Goal: Task Accomplishment & Management: Use online tool/utility

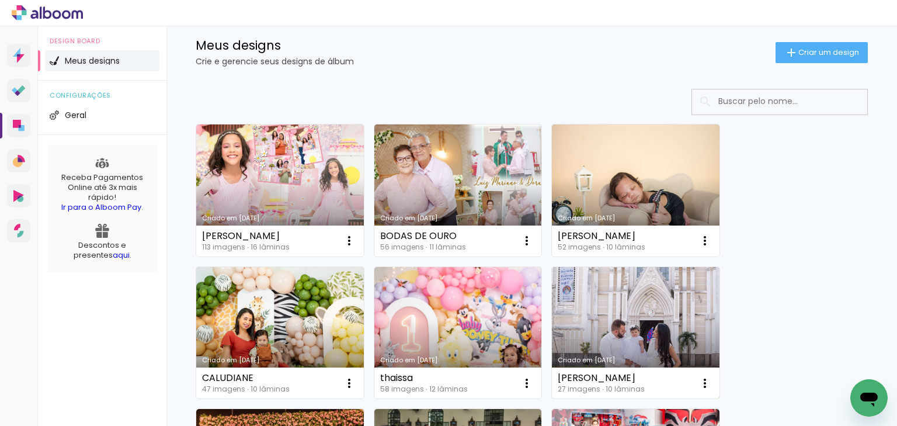
scroll to position [140, 0]
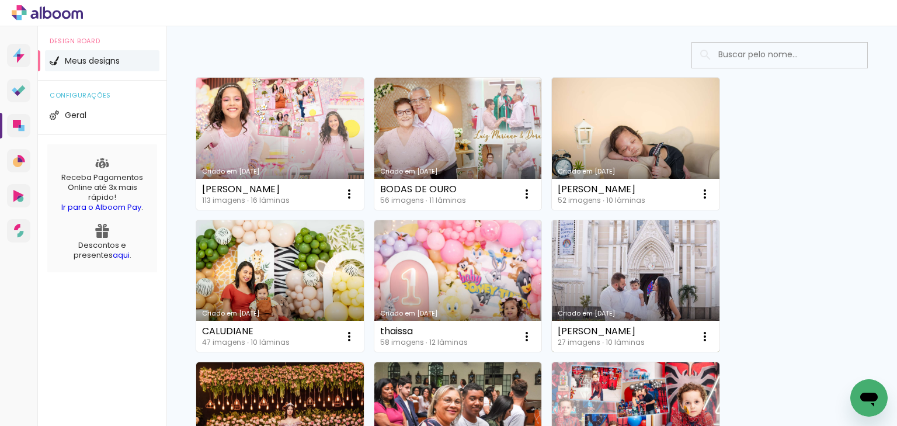
click at [621, 281] on link "Criado em [DATE]" at bounding box center [636, 286] width 168 height 132
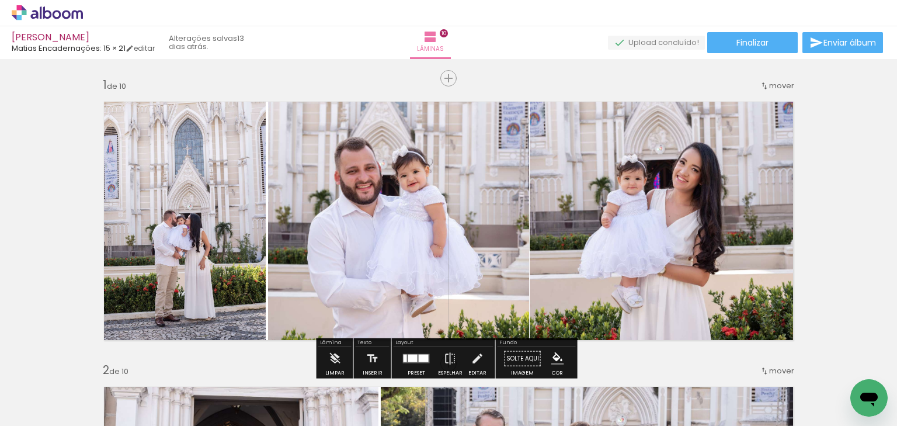
click at [133, 374] on div at bounding box center [117, 386] width 39 height 58
click at [146, 49] on link "editar" at bounding box center [140, 48] width 29 height 10
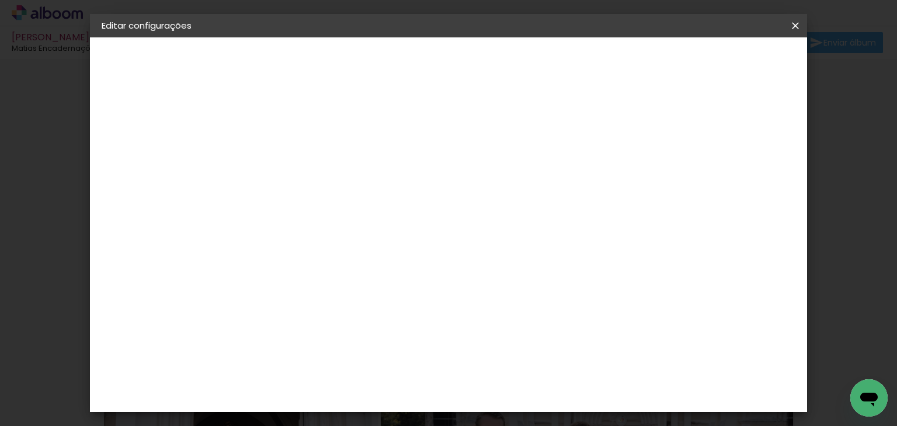
click at [181, 146] on div "Matias Encadernações" at bounding box center [158, 144] width 64 height 16
click at [315, 217] on input at bounding box center [322, 222] width 118 height 15
type input "matia"
type paper-input "matia"
click at [315, 259] on div "Matias Encadernações" at bounding box center [320, 266] width 72 height 19
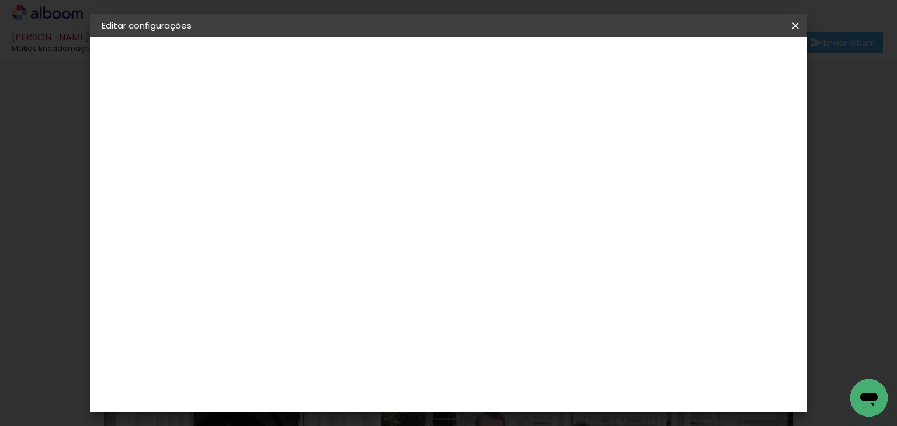
click at [480, 67] on paper-button "Avançar" at bounding box center [451, 62] width 57 height 20
click at [338, 194] on input "text" at bounding box center [316, 203] width 46 height 18
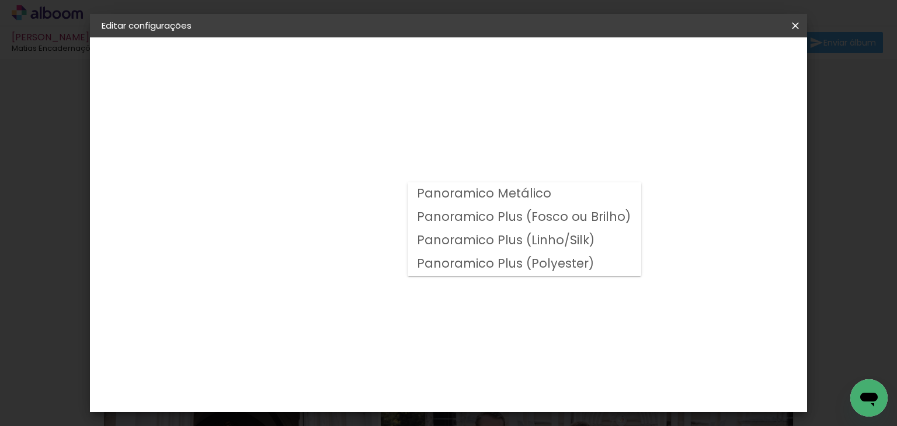
click at [0, 0] on slot "Panoramico Plus (Fosco ou Brilho)" at bounding box center [0, 0] width 0 height 0
type input "Panoramico Plus (Fosco ou Brilho)"
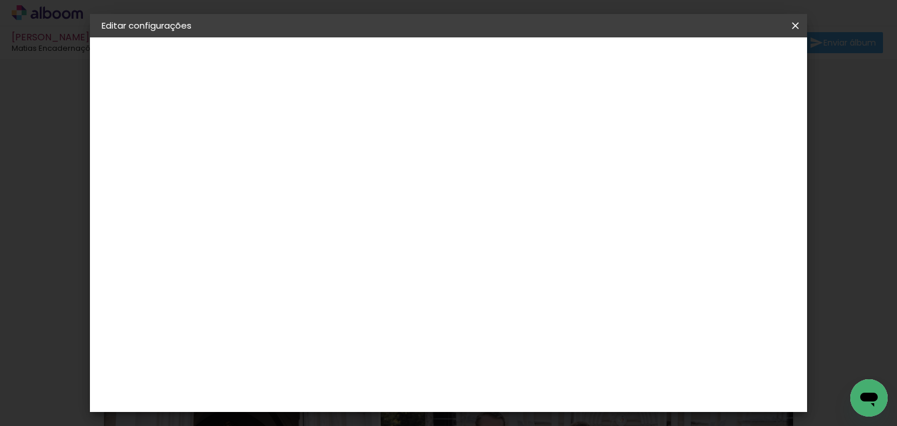
scroll to position [140, 0]
click at [371, 254] on span "15 × 20" at bounding box center [344, 269] width 54 height 31
click at [0, 0] on slot "Avançar" at bounding box center [0, 0] width 0 height 0
click at [658, 123] on div at bounding box center [652, 126] width 11 height 11
type paper-checkbox "on"
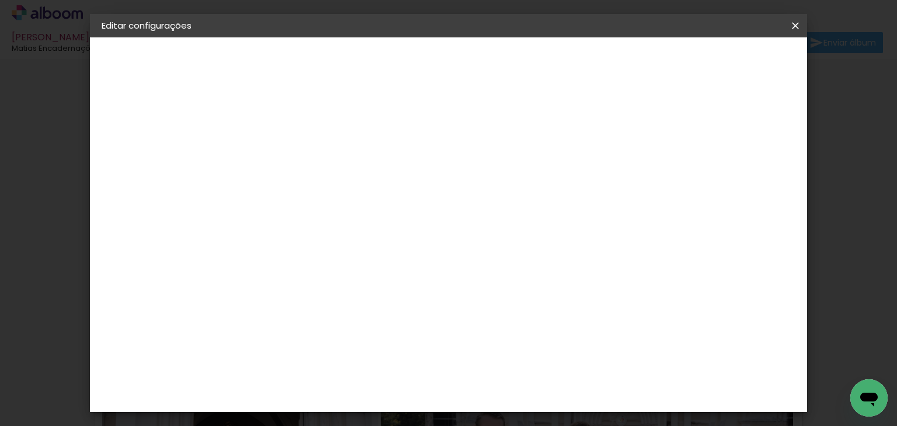
click at [724, 58] on span "Salvar configurações" at bounding box center [681, 62] width 86 height 8
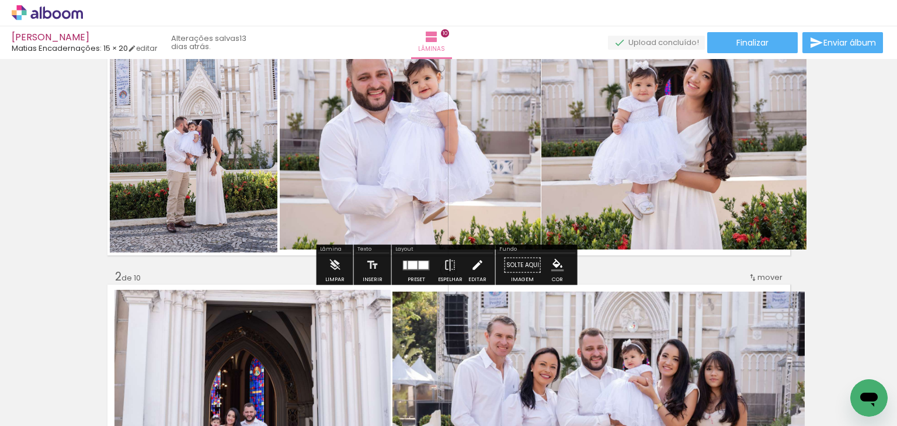
click at [475, 263] on iron-icon at bounding box center [477, 264] width 13 height 23
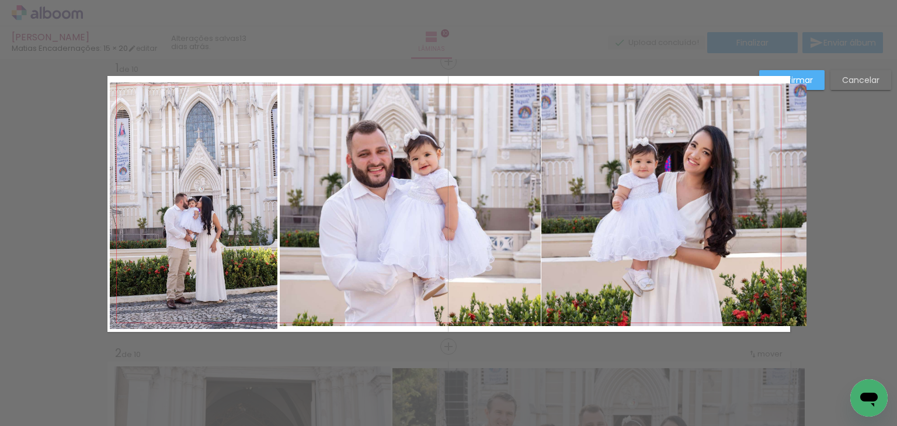
scroll to position [15, 0]
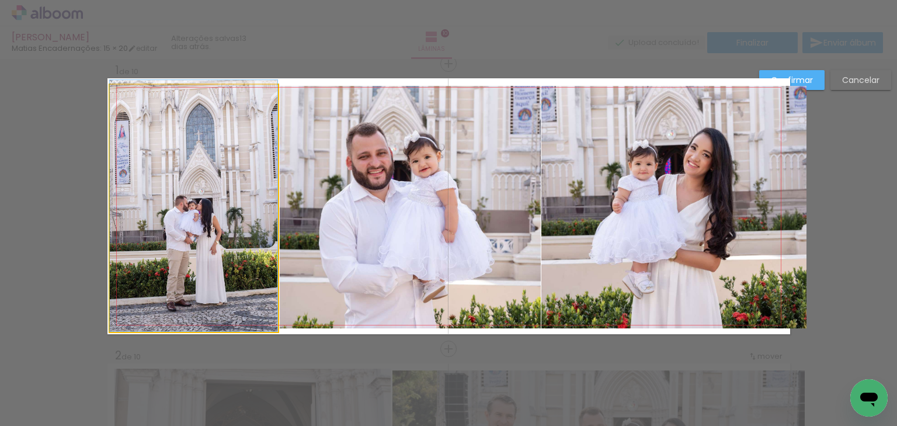
click at [217, 200] on quentale-photo at bounding box center [194, 208] width 168 height 247
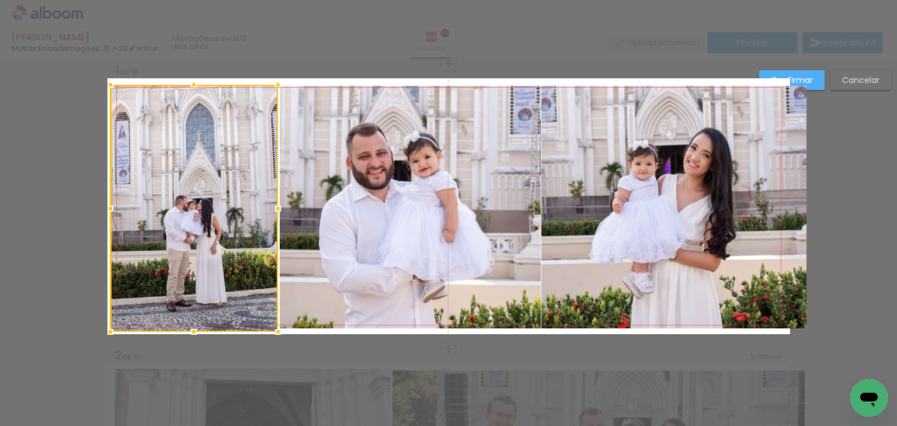
click at [518, 191] on quentale-photo at bounding box center [410, 207] width 261 height 242
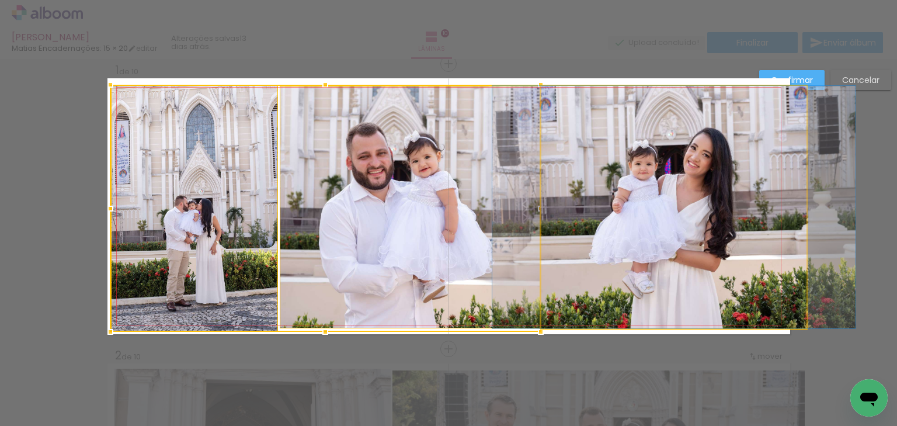
click at [668, 179] on quentale-photo at bounding box center [673, 207] width 264 height 242
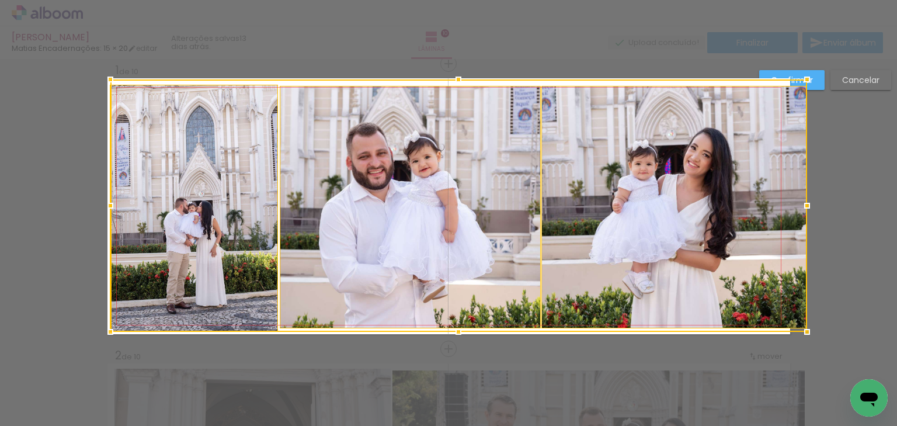
click at [453, 79] on div at bounding box center [458, 79] width 23 height 23
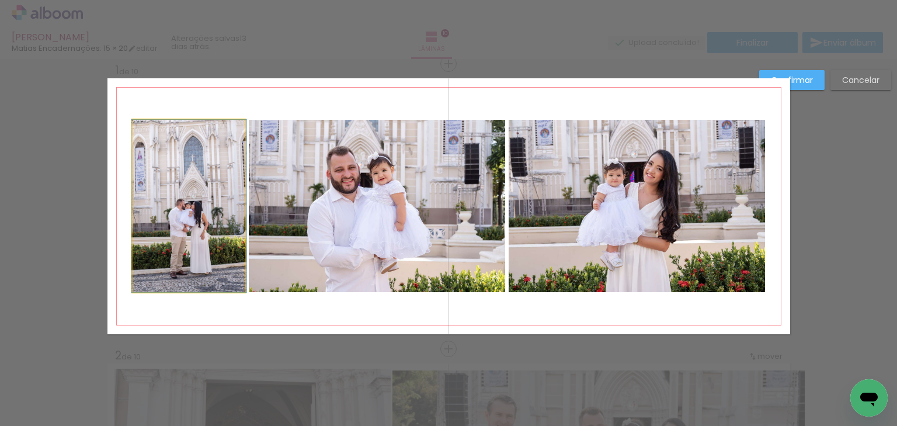
click at [217, 208] on quentale-photo at bounding box center [189, 206] width 113 height 172
click at [388, 234] on quentale-photo at bounding box center [377, 206] width 256 height 172
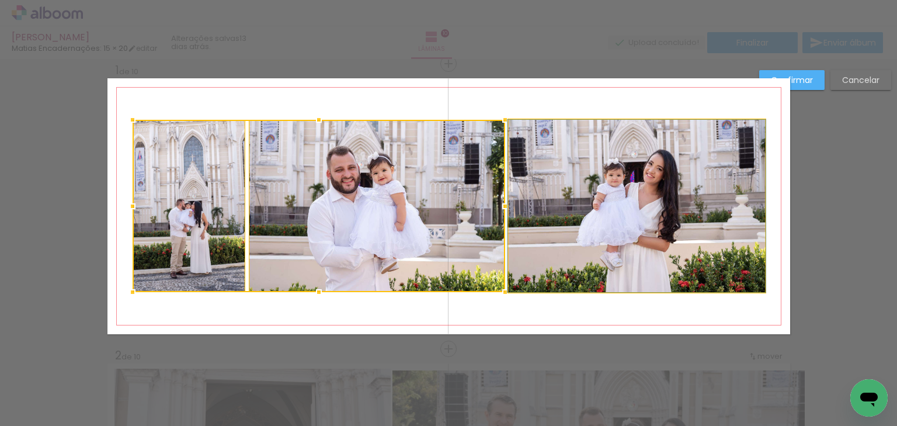
click at [603, 221] on quentale-photo at bounding box center [637, 206] width 256 height 172
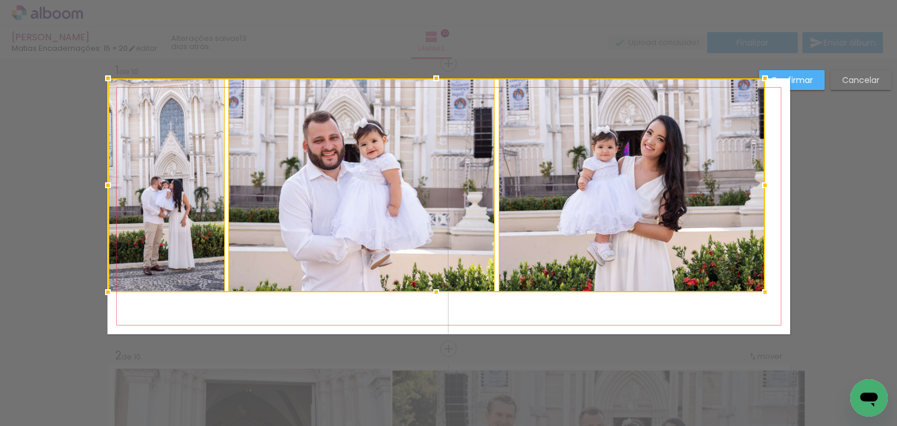
drag, startPoint x: 128, startPoint y: 121, endPoint x: 103, endPoint y: 76, distance: 50.7
click at [103, 76] on div at bounding box center [107, 78] width 23 height 23
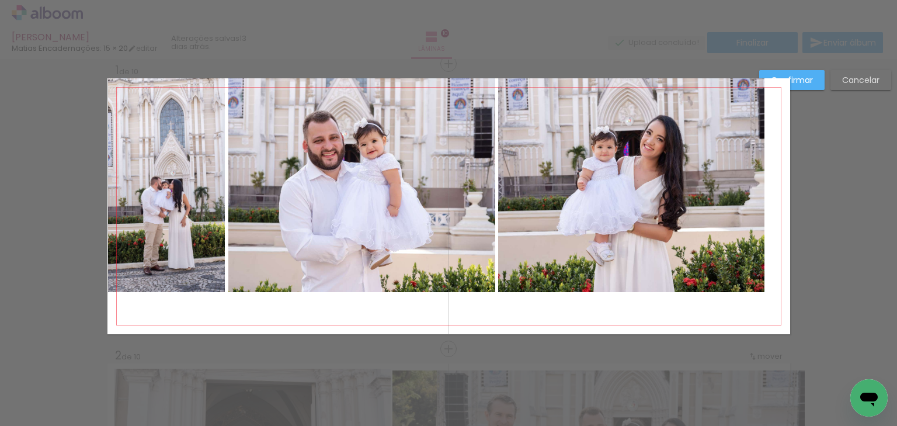
click at [177, 181] on quentale-photo at bounding box center [166, 185] width 117 height 214
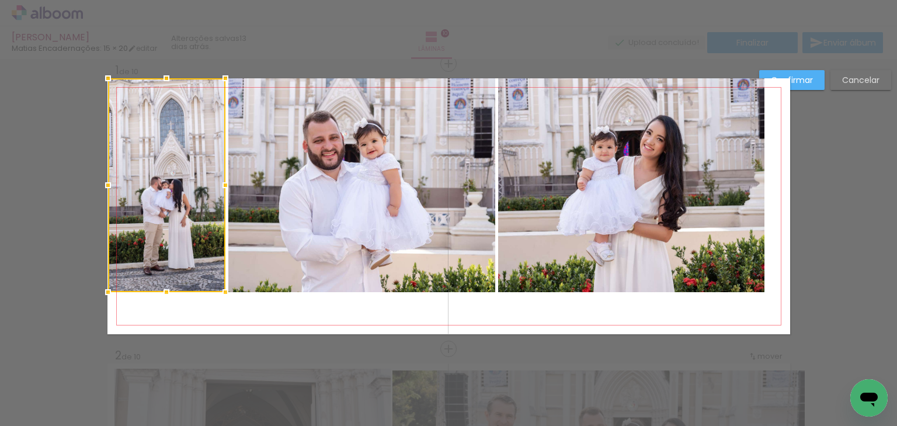
click at [383, 183] on quentale-photo at bounding box center [361, 185] width 266 height 214
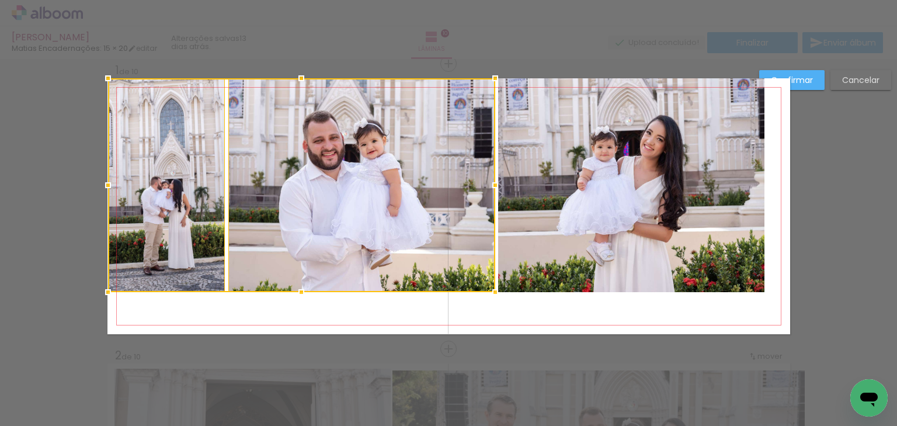
click at [637, 194] on quentale-photo at bounding box center [631, 185] width 266 height 214
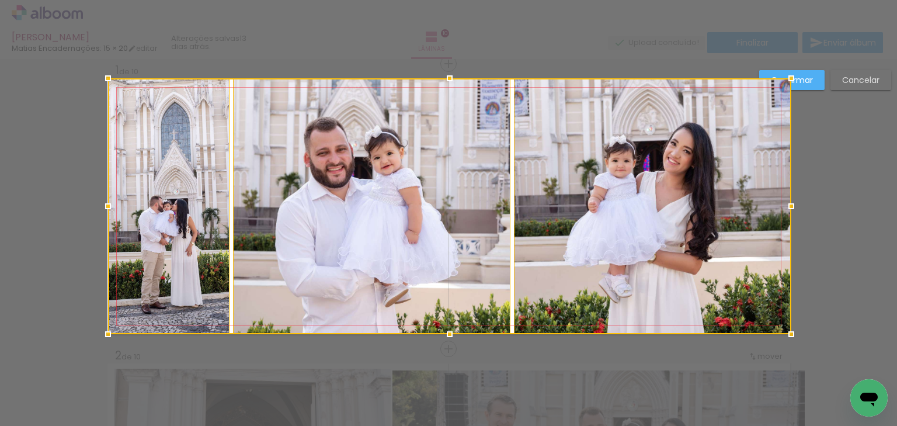
drag, startPoint x: 760, startPoint y: 290, endPoint x: 786, endPoint y: 328, distance: 47.0
click at [786, 328] on div at bounding box center [790, 333] width 23 height 23
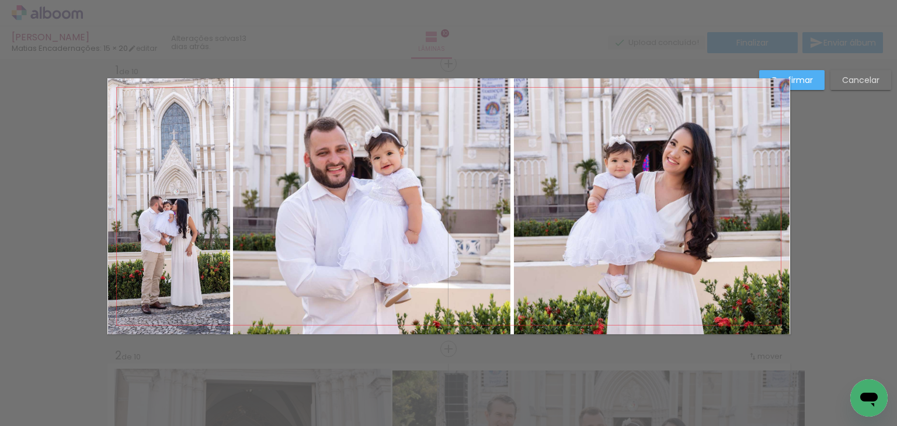
click at [639, 214] on quentale-photo at bounding box center [652, 206] width 276 height 256
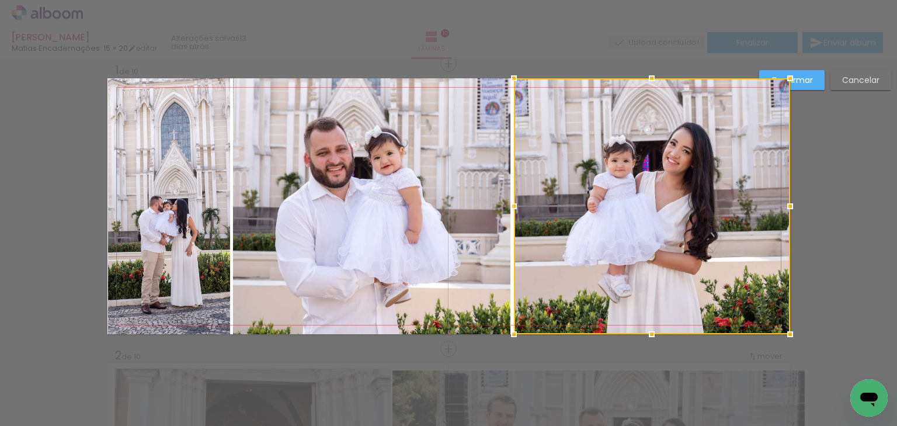
click at [398, 228] on quentale-photo at bounding box center [371, 206] width 277 height 256
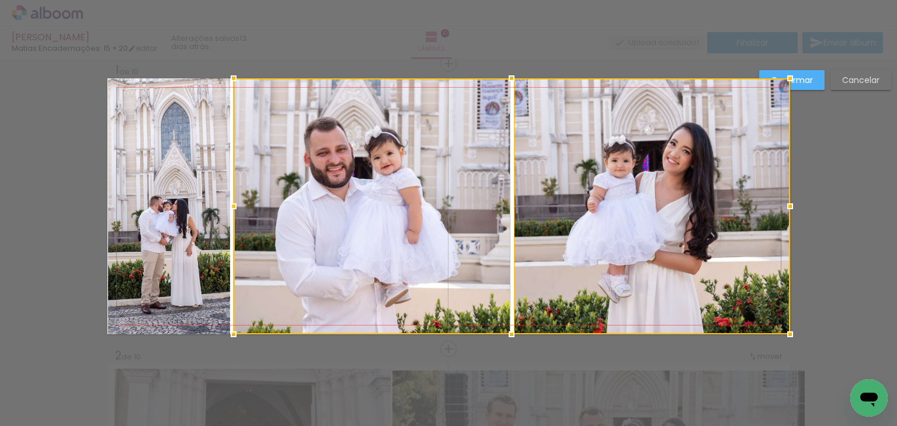
click at [188, 229] on quentale-photo at bounding box center [169, 206] width 122 height 256
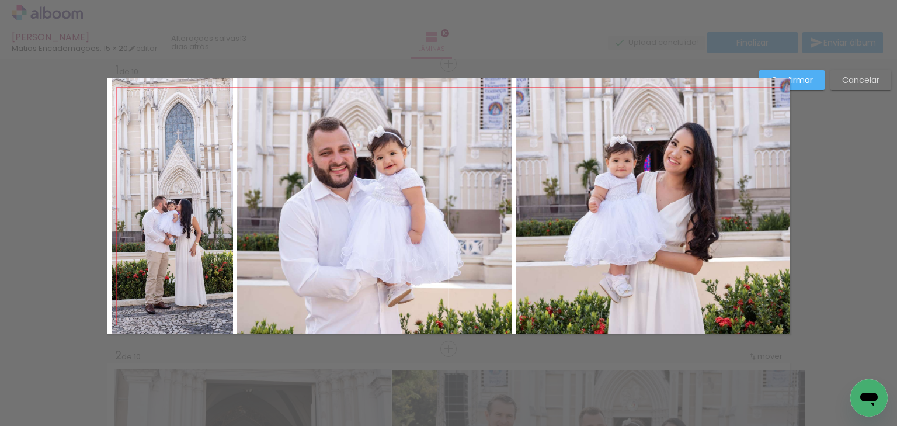
click at [396, 256] on quentale-photo at bounding box center [374, 206] width 276 height 256
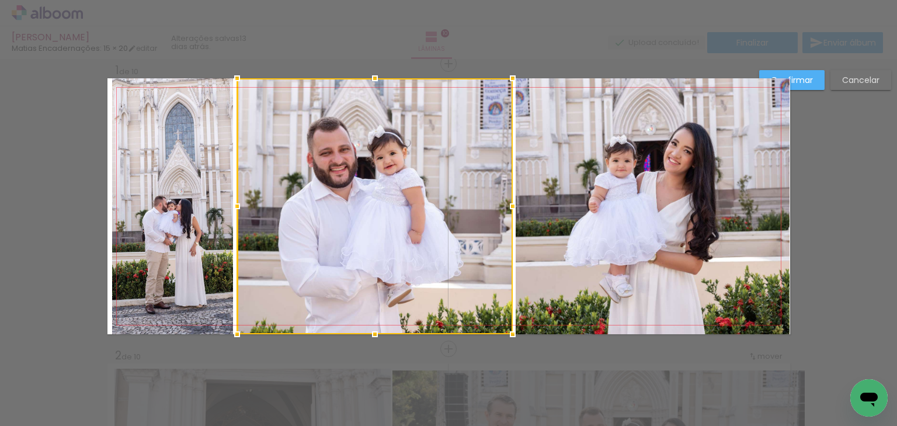
click at [638, 224] on quentale-photo at bounding box center [653, 206] width 274 height 256
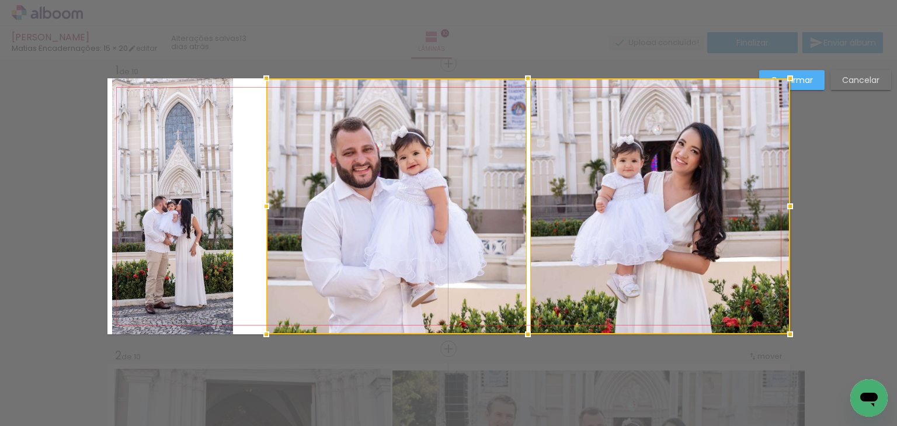
drag, startPoint x: 234, startPoint y: 208, endPoint x: 271, endPoint y: 215, distance: 37.9
click at [271, 215] on div at bounding box center [266, 205] width 23 height 23
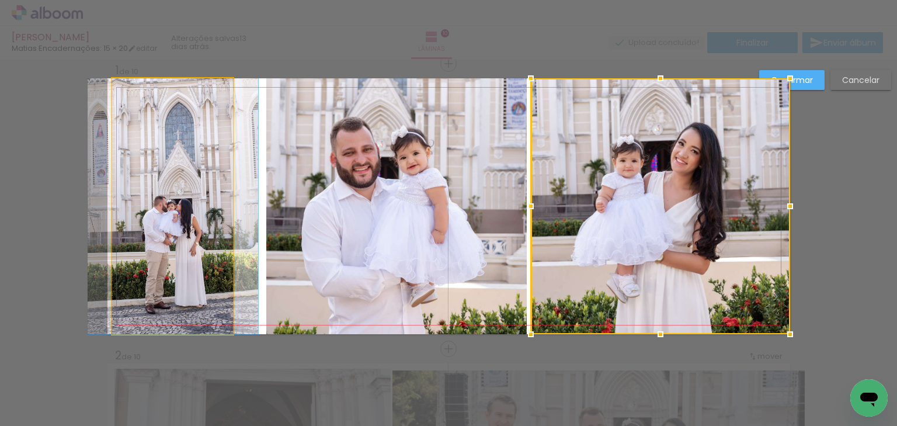
click at [157, 208] on quentale-photo at bounding box center [172, 206] width 121 height 256
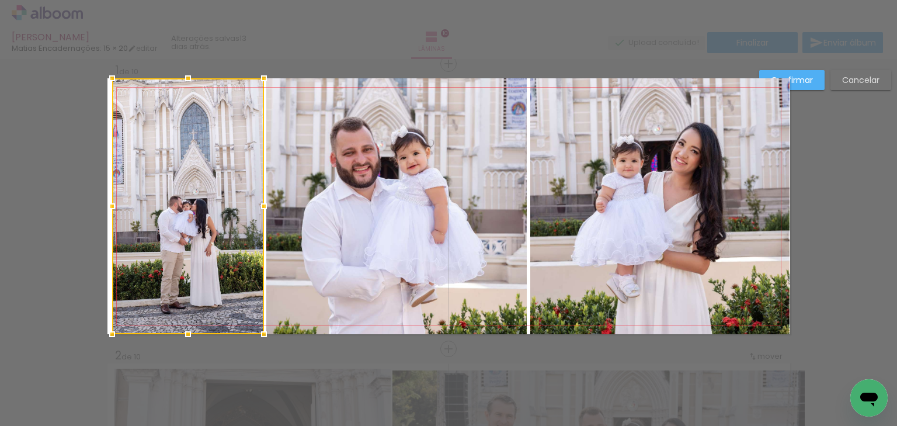
drag, startPoint x: 227, startPoint y: 207, endPoint x: 257, endPoint y: 224, distance: 35.0
click at [257, 224] on div at bounding box center [188, 206] width 152 height 256
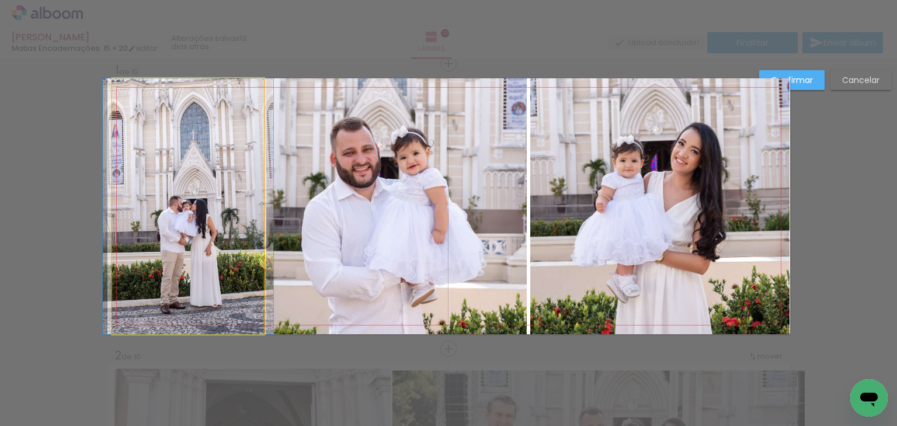
click at [170, 211] on quentale-photo at bounding box center [188, 206] width 152 height 256
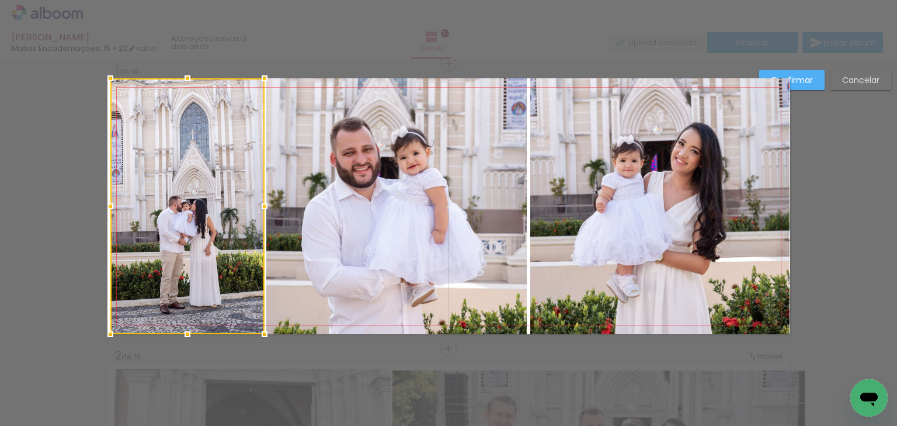
click at [99, 206] on div at bounding box center [110, 205] width 23 height 23
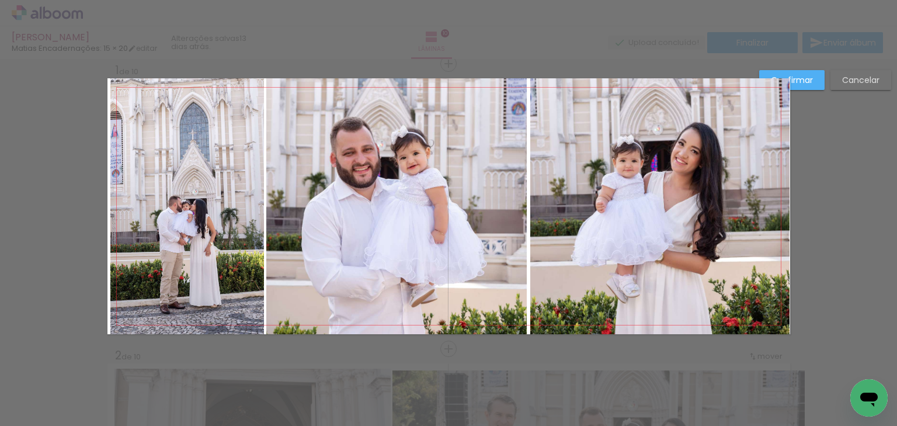
click at [154, 201] on quentale-photo at bounding box center [187, 206] width 154 height 256
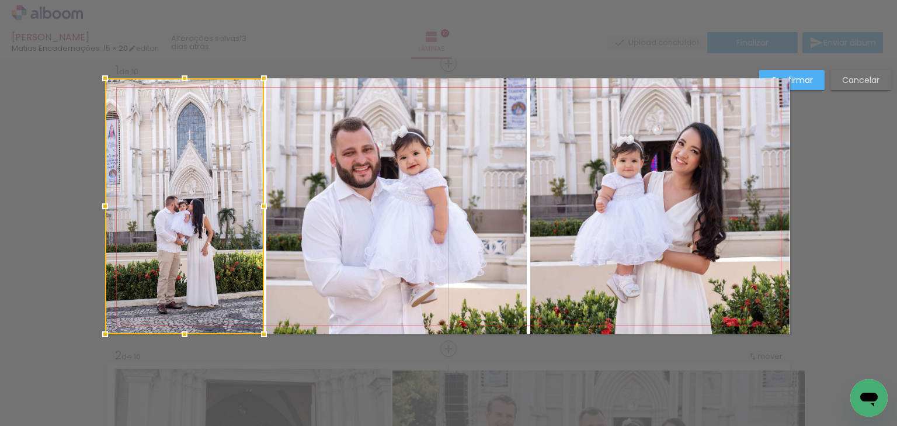
drag, startPoint x: 105, startPoint y: 208, endPoint x: 96, endPoint y: 208, distance: 9.4
click at [96, 208] on div at bounding box center [104, 205] width 23 height 23
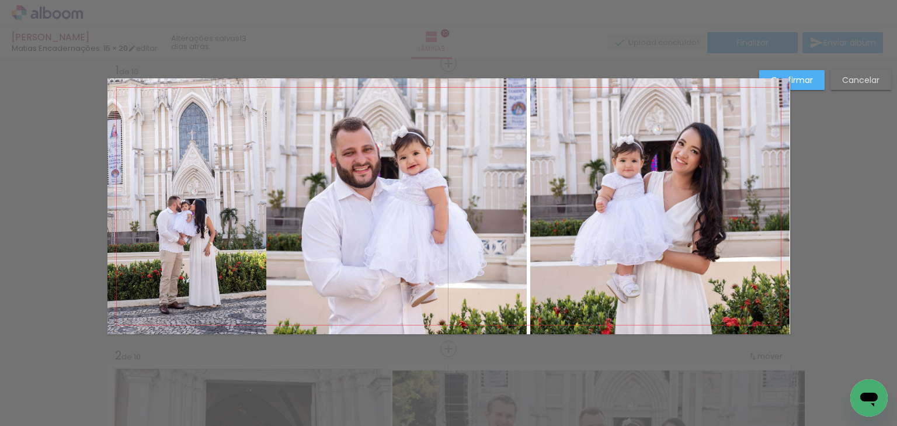
click at [479, 216] on quentale-photo at bounding box center [396, 206] width 261 height 256
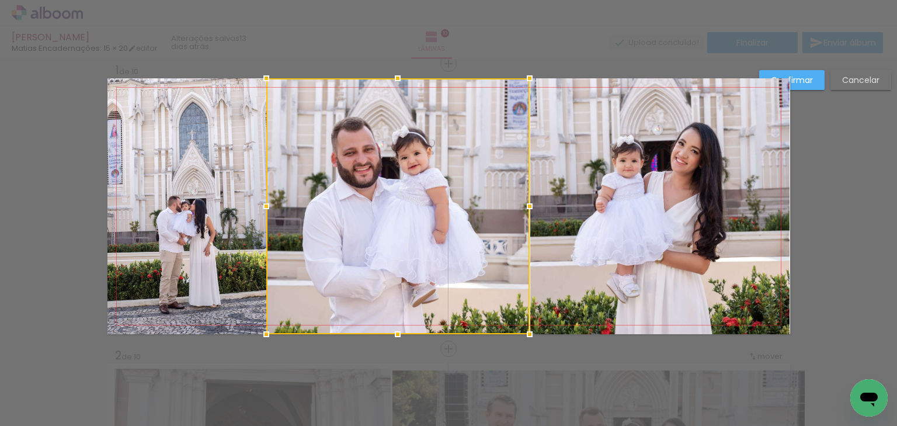
drag, startPoint x: 523, startPoint y: 206, endPoint x: 531, endPoint y: 217, distance: 14.6
click at [531, 217] on album-spread "1 de 10" at bounding box center [448, 206] width 683 height 256
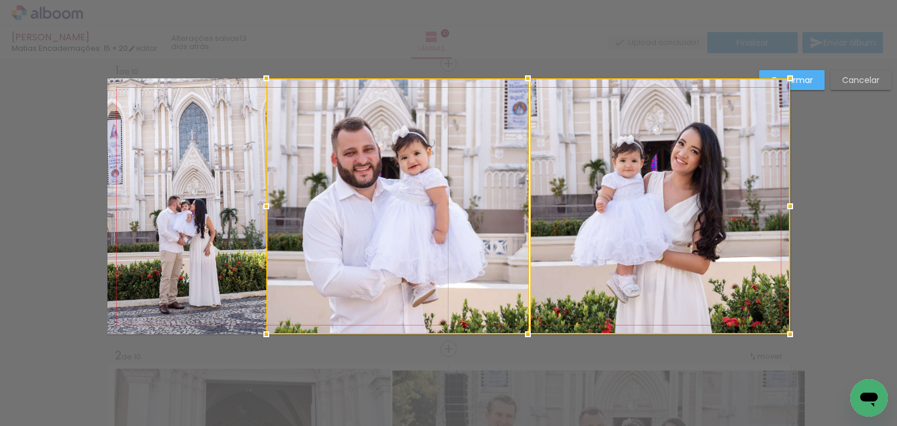
click at [496, 221] on div at bounding box center [528, 206] width 524 height 256
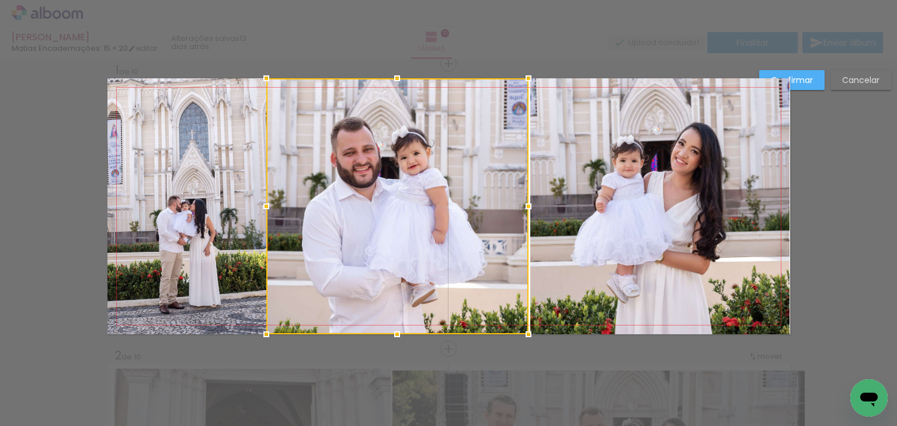
click at [523, 206] on div at bounding box center [528, 205] width 23 height 23
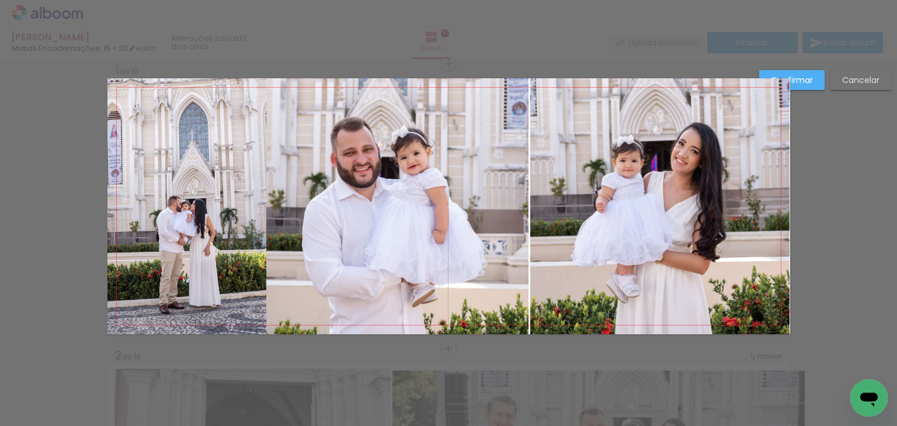
click at [244, 243] on quentale-photo at bounding box center [186, 206] width 159 height 256
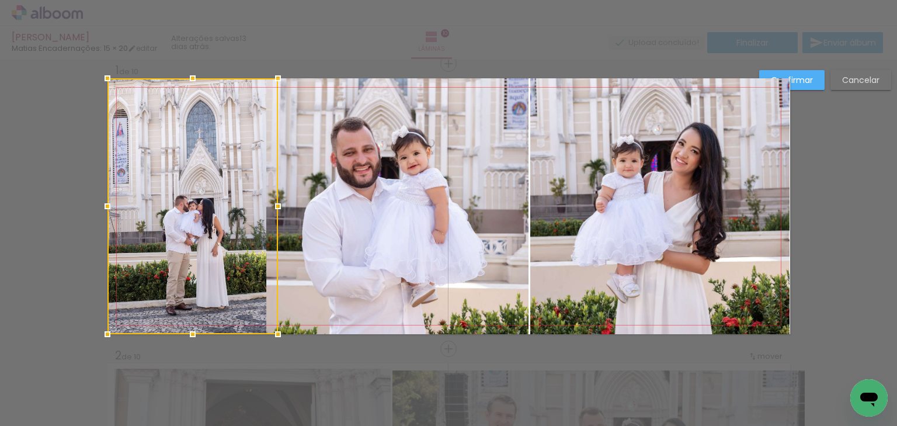
click at [257, 207] on div at bounding box center [192, 206] width 170 height 256
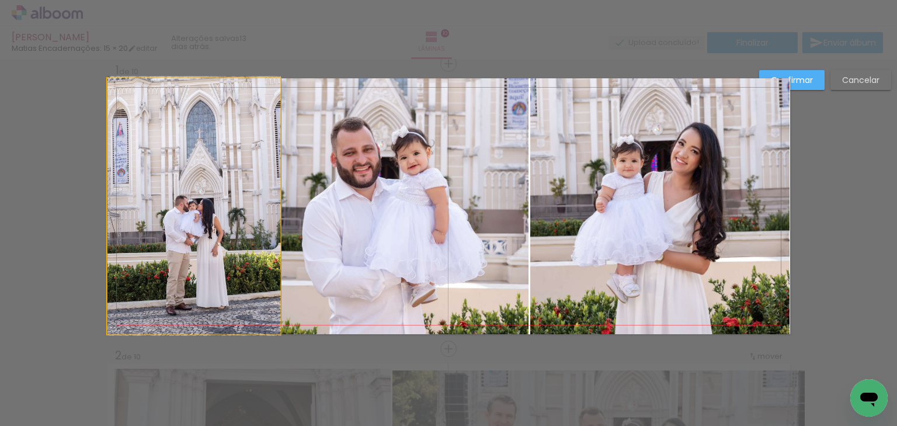
click at [264, 210] on quentale-photo at bounding box center [193, 206] width 173 height 256
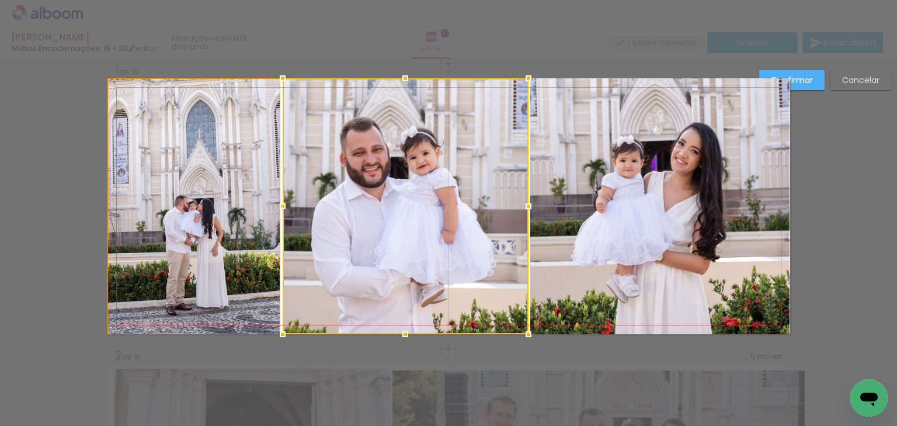
drag, startPoint x: 260, startPoint y: 206, endPoint x: 277, endPoint y: 223, distance: 24.0
click at [277, 223] on album-spread "1 de 10" at bounding box center [448, 206] width 683 height 256
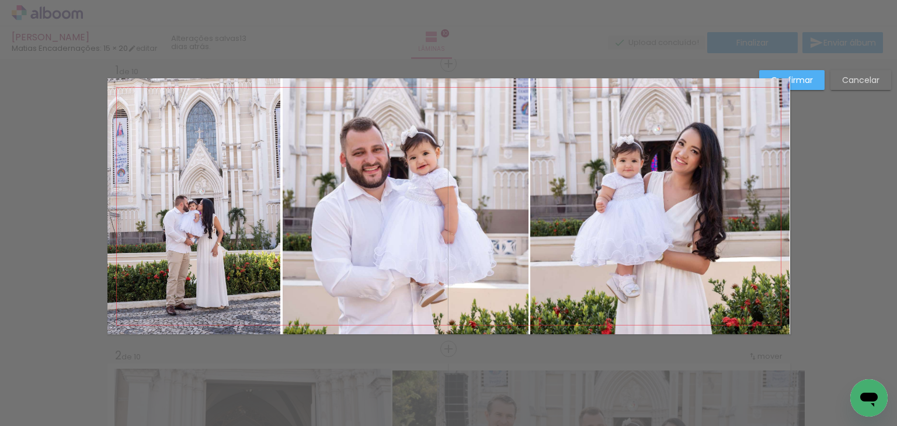
click at [0, 0] on slot "Confirmar" at bounding box center [0, 0] width 0 height 0
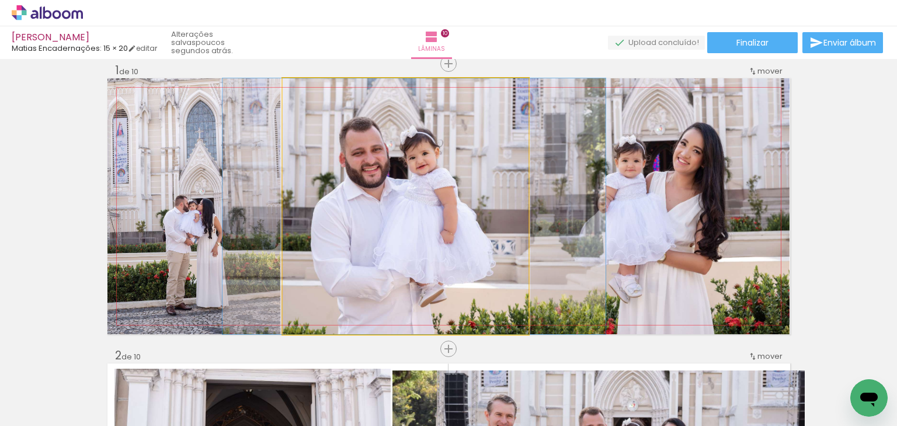
click at [417, 215] on quentale-photo at bounding box center [406, 206] width 246 height 256
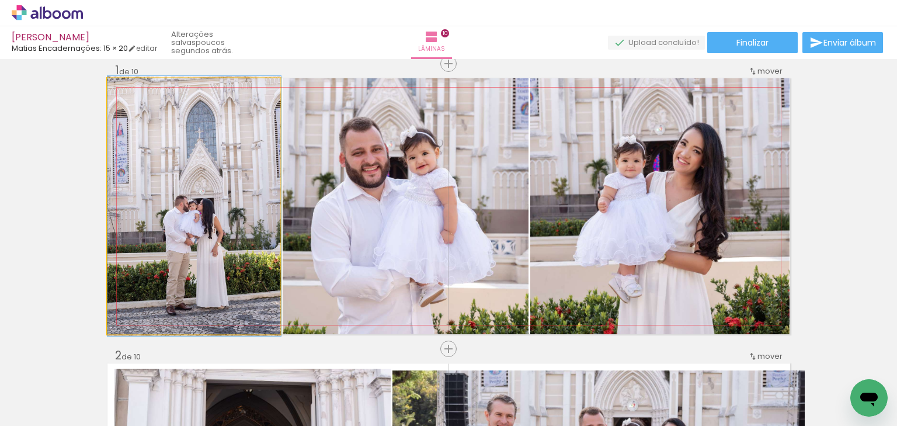
click at [190, 217] on quentale-photo at bounding box center [193, 206] width 173 height 256
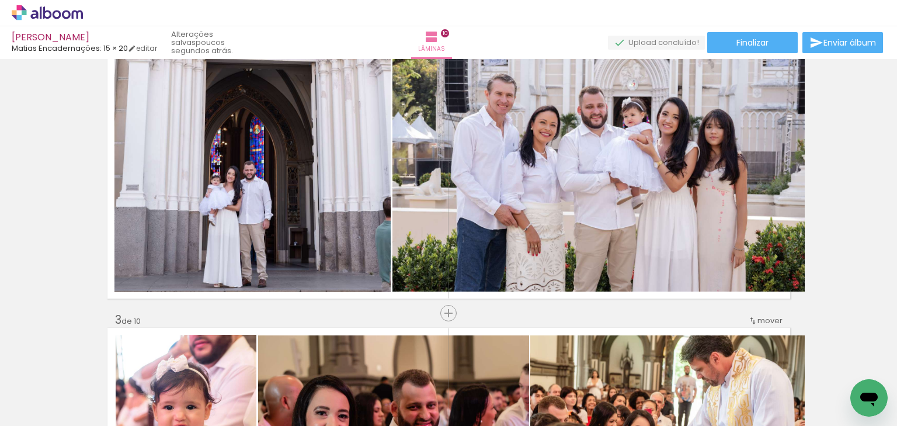
scroll to position [342, 0]
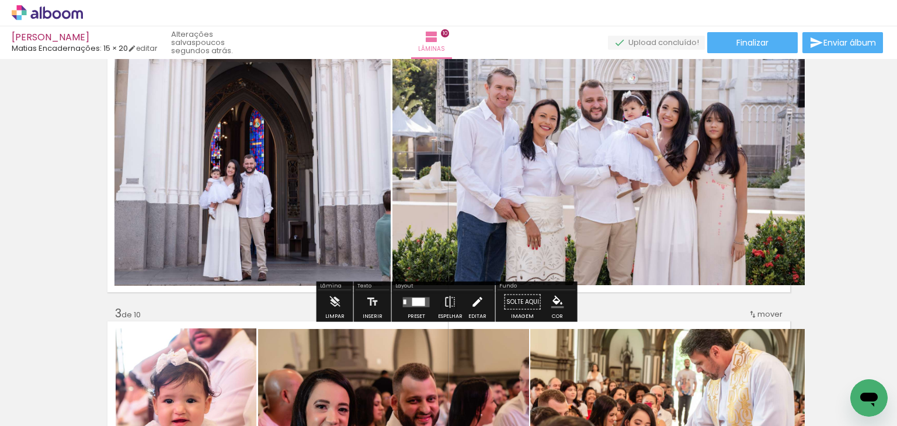
click at [476, 298] on iron-icon at bounding box center [477, 301] width 13 height 23
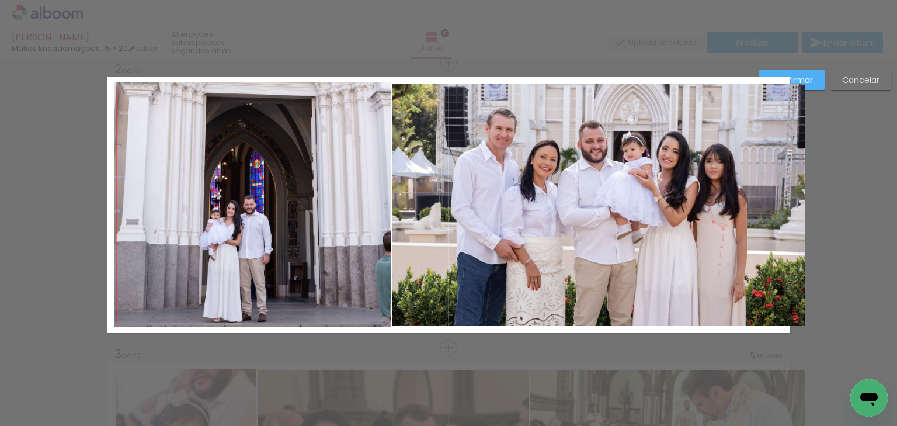
click at [289, 174] on quentale-photo at bounding box center [252, 204] width 276 height 245
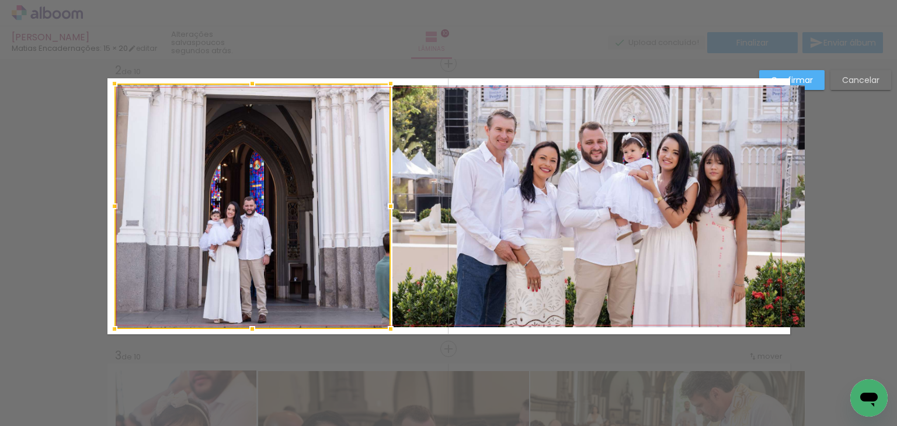
click at [540, 183] on quentale-photo at bounding box center [598, 206] width 412 height 242
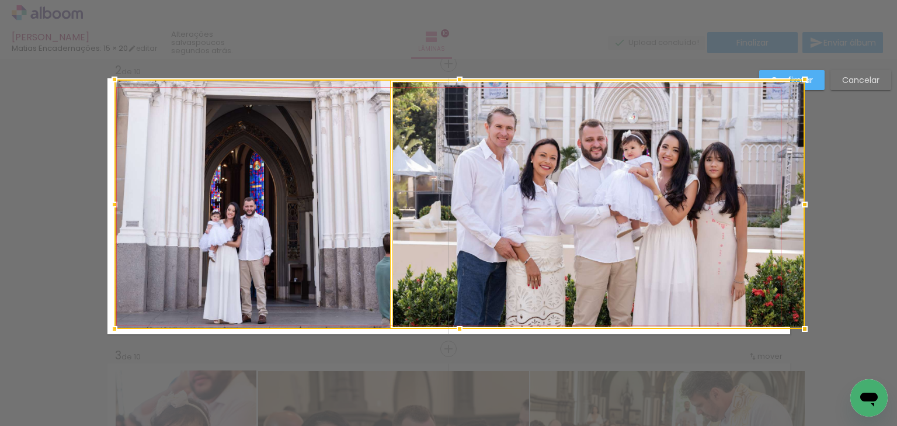
drag, startPoint x: 458, startPoint y: 82, endPoint x: 456, endPoint y: 75, distance: 7.2
click at [456, 75] on div at bounding box center [459, 79] width 23 height 23
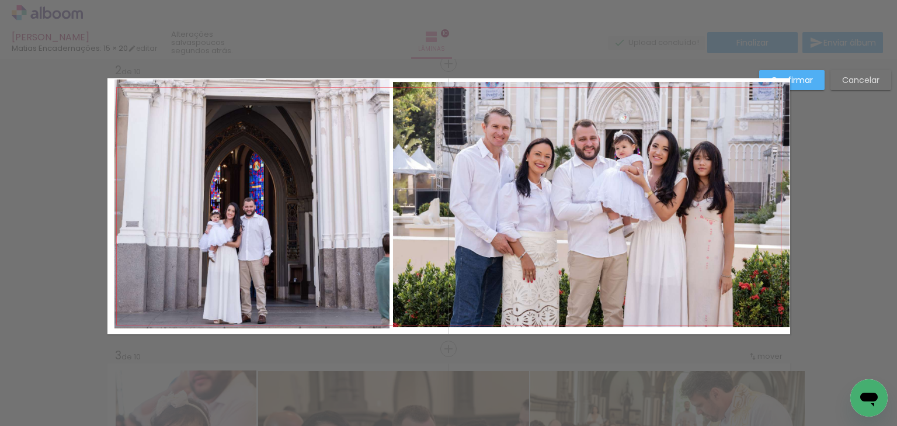
click at [320, 144] on quentale-photo at bounding box center [252, 203] width 276 height 249
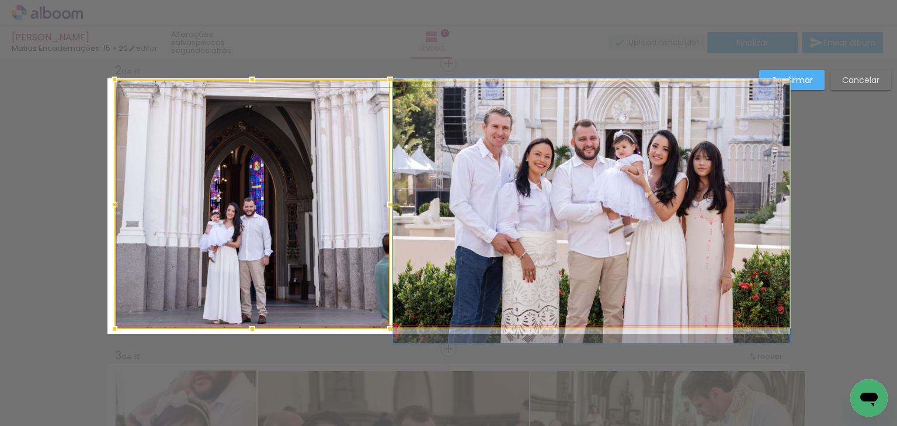
click at [484, 154] on quentale-photo at bounding box center [591, 205] width 396 height 246
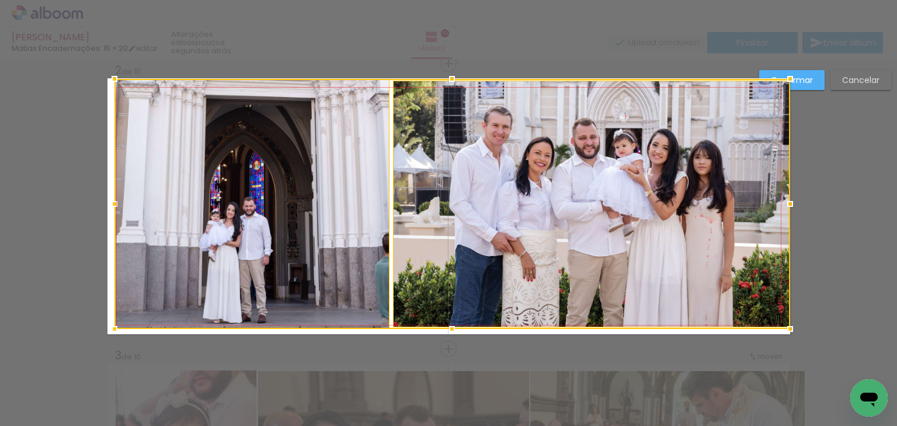
drag, startPoint x: 449, startPoint y: 79, endPoint x: 447, endPoint y: 72, distance: 6.7
click at [447, 72] on div at bounding box center [451, 78] width 23 height 23
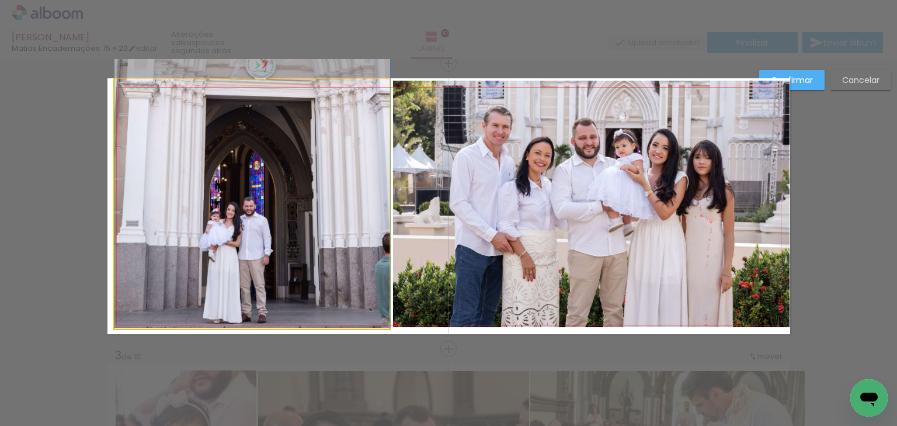
click at [326, 159] on quentale-photo at bounding box center [252, 204] width 276 height 250
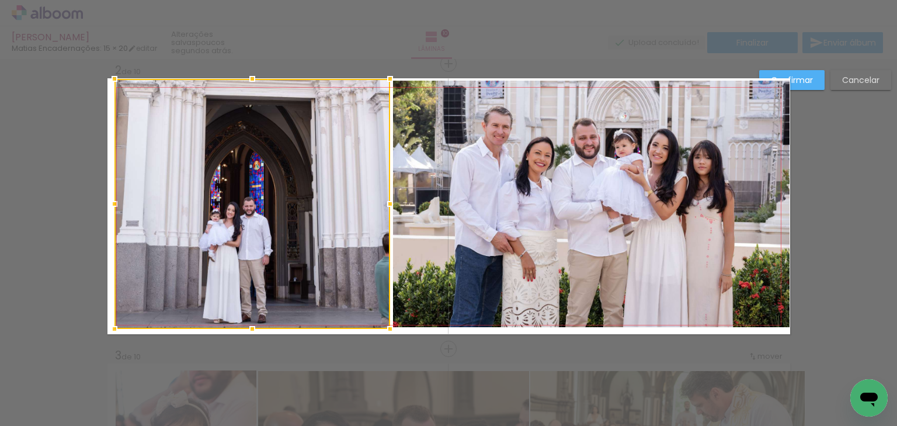
click at [546, 180] on quentale-photo at bounding box center [591, 204] width 396 height 246
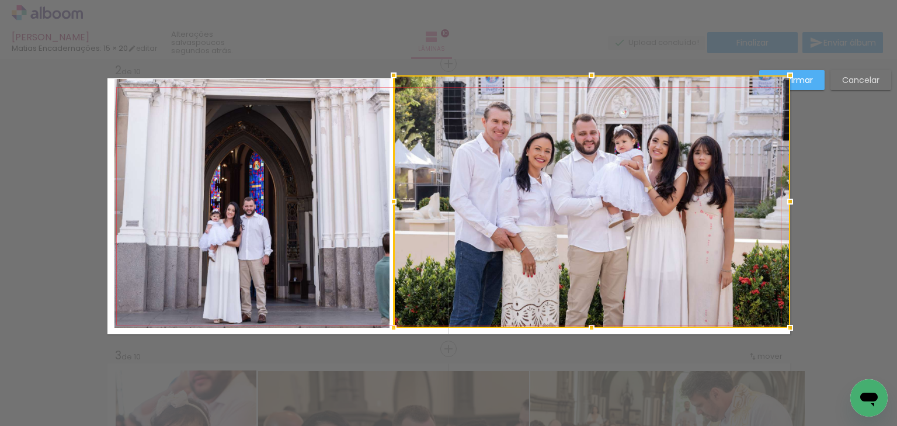
drag, startPoint x: 586, startPoint y: 79, endPoint x: 586, endPoint y: 73, distance: 5.9
click at [586, 73] on div at bounding box center [591, 75] width 23 height 23
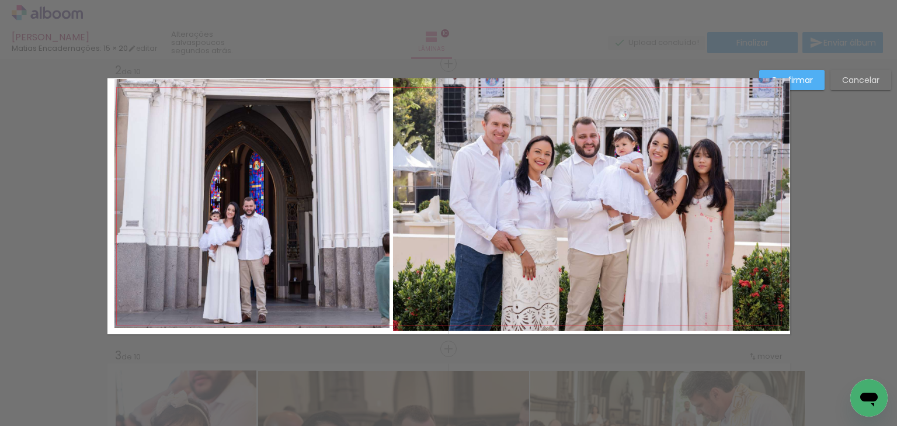
click at [570, 191] on quentale-photo at bounding box center [591, 204] width 396 height 252
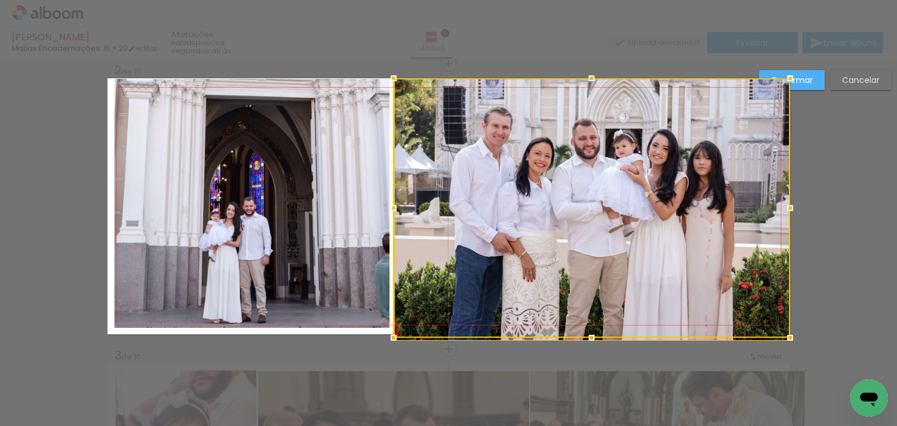
click at [587, 335] on div at bounding box center [591, 337] width 23 height 23
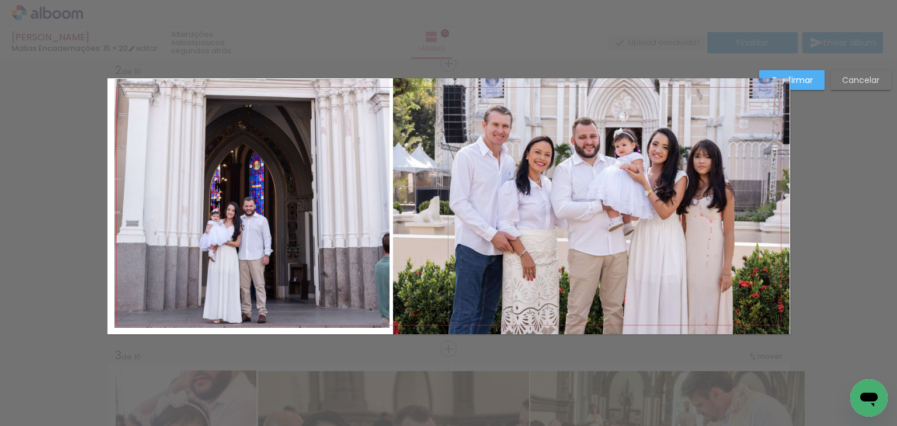
click at [213, 207] on quentale-photo at bounding box center [252, 204] width 276 height 250
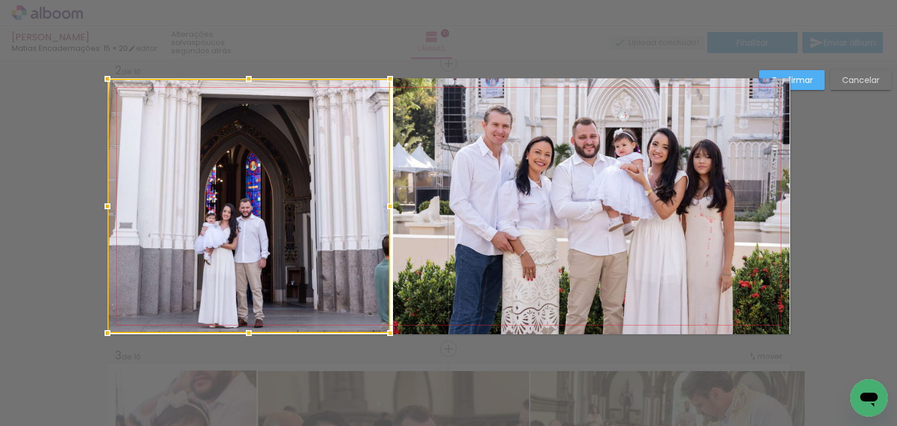
drag, startPoint x: 110, startPoint y: 329, endPoint x: 100, endPoint y: 337, distance: 13.0
click at [100, 337] on div at bounding box center [107, 332] width 23 height 23
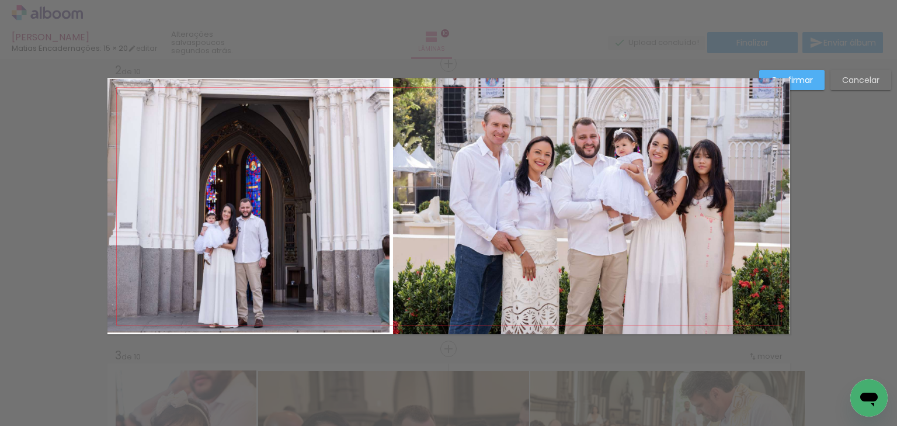
click at [151, 291] on quentale-photo at bounding box center [248, 206] width 283 height 254
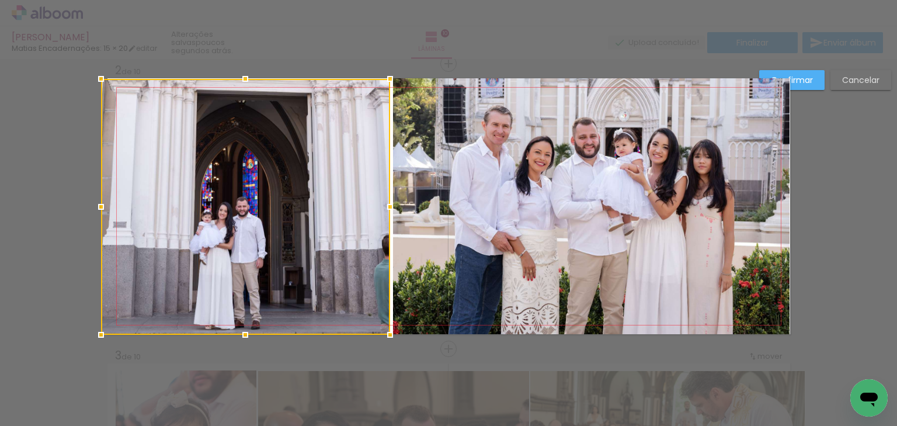
drag, startPoint x: 106, startPoint y: 330, endPoint x: 103, endPoint y: 336, distance: 6.8
click at [103, 336] on div at bounding box center [100, 334] width 23 height 23
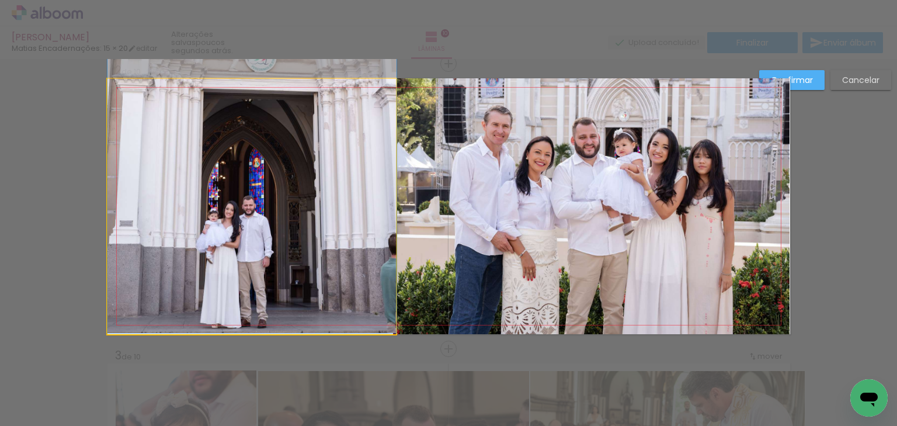
click at [172, 264] on quentale-photo at bounding box center [251, 206] width 289 height 255
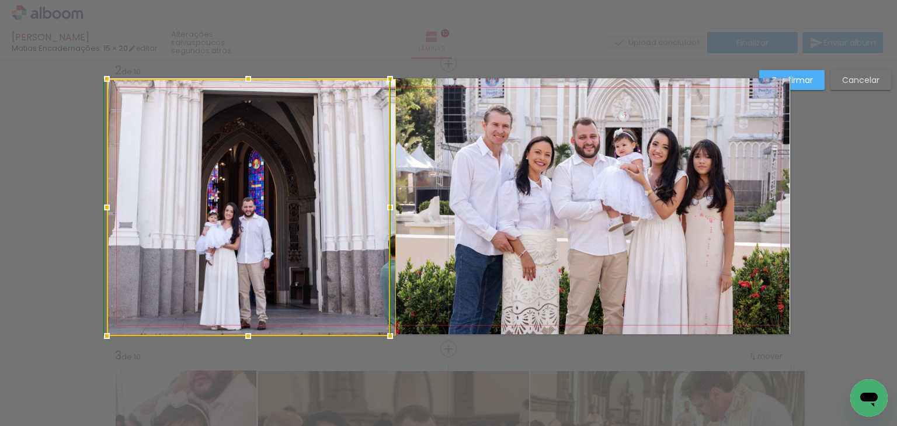
drag, startPoint x: 103, startPoint y: 334, endPoint x: 99, endPoint y: 340, distance: 7.1
click at [99, 340] on div at bounding box center [106, 335] width 23 height 23
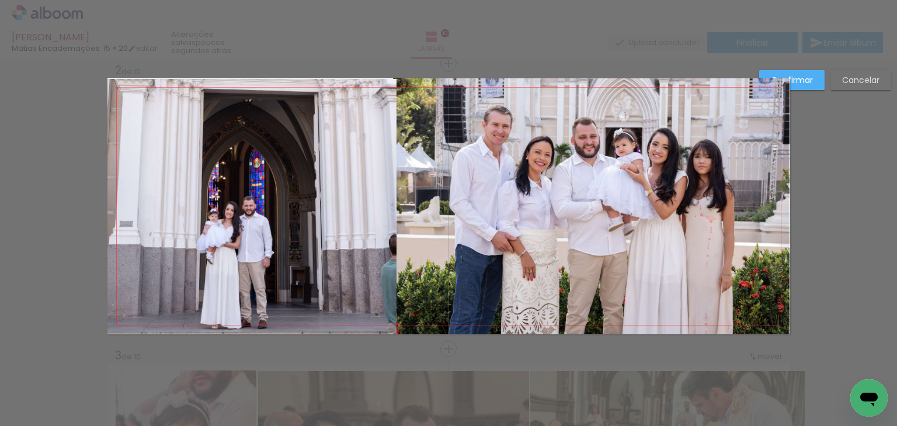
click at [249, 183] on quentale-photo at bounding box center [252, 206] width 290 height 255
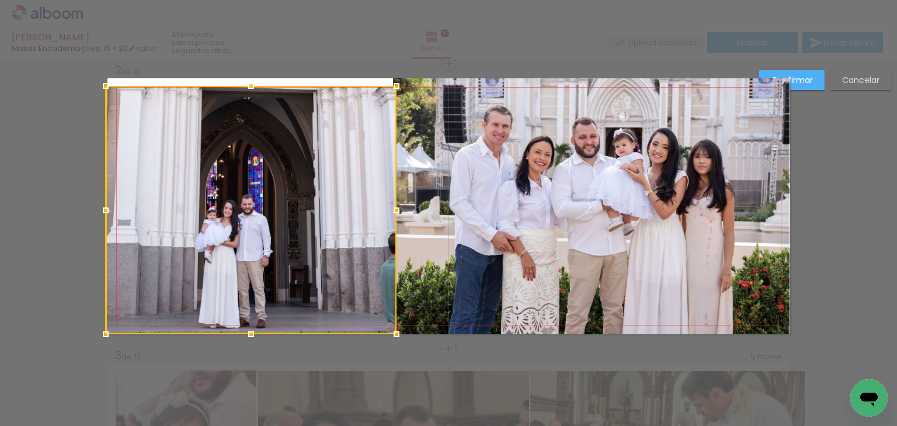
drag, startPoint x: 100, startPoint y: 78, endPoint x: 96, endPoint y: 67, distance: 12.4
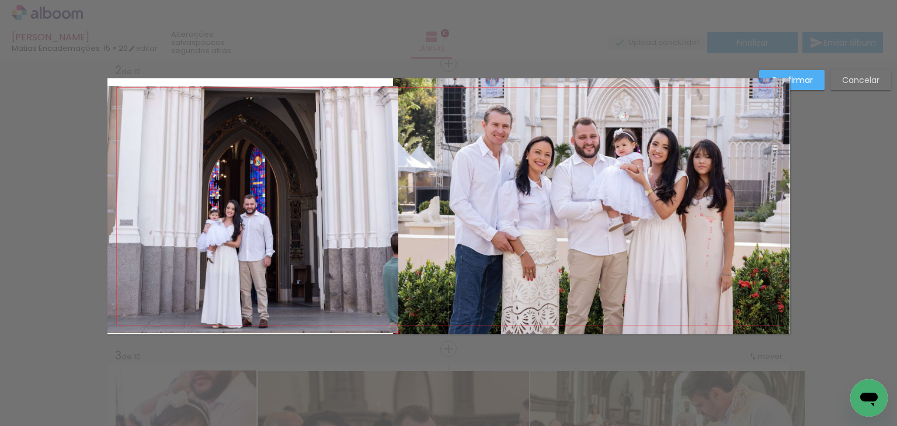
click at [229, 164] on quentale-photo at bounding box center [252, 210] width 291 height 248
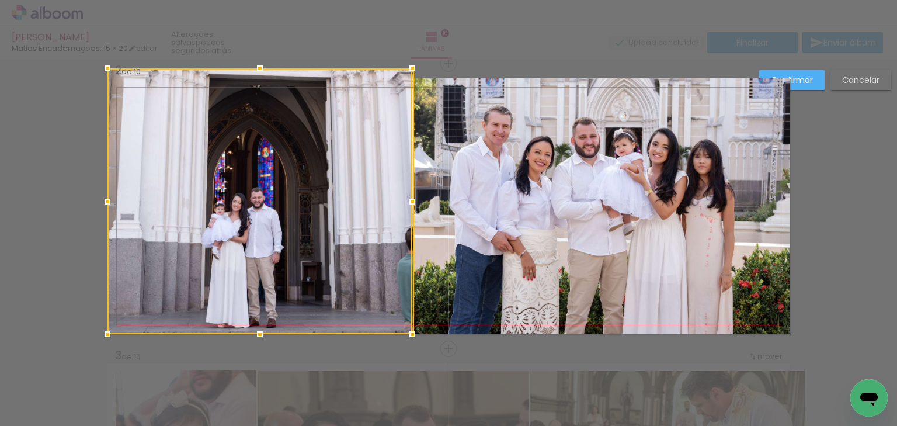
drag, startPoint x: 246, startPoint y: 84, endPoint x: 248, endPoint y: 70, distance: 14.2
click at [248, 70] on div at bounding box center [259, 68] width 23 height 23
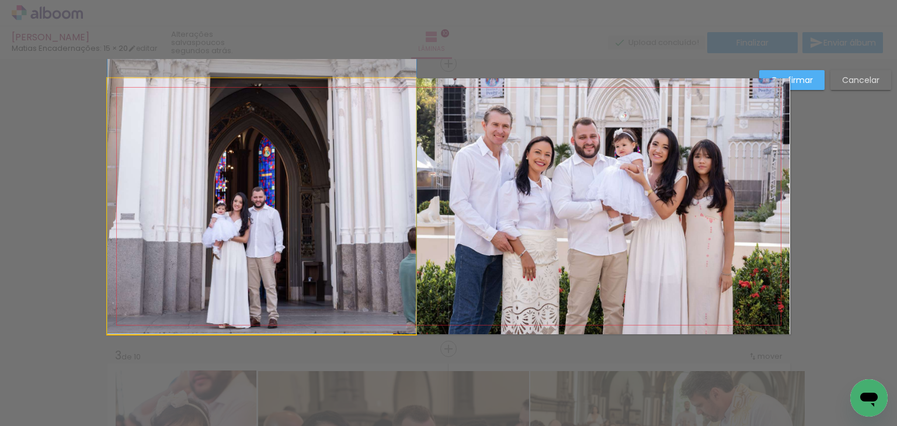
click at [312, 127] on quentale-photo at bounding box center [261, 206] width 309 height 256
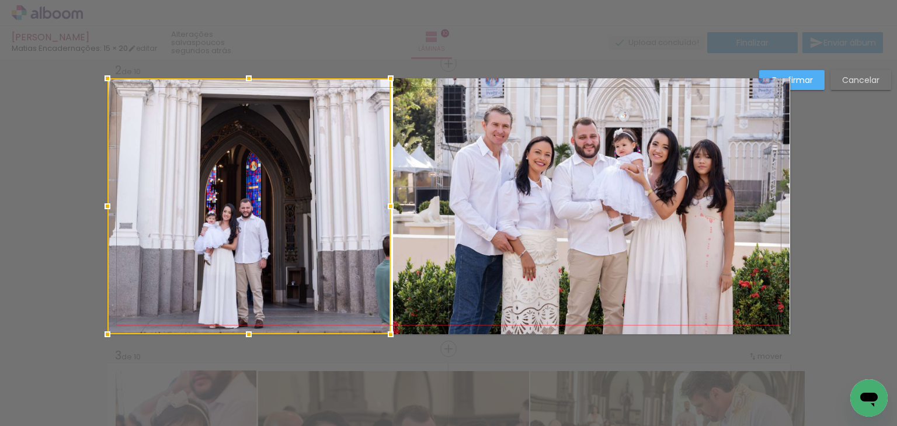
drag, startPoint x: 413, startPoint y: 207, endPoint x: 388, endPoint y: 201, distance: 25.8
click at [388, 201] on div at bounding box center [390, 205] width 23 height 23
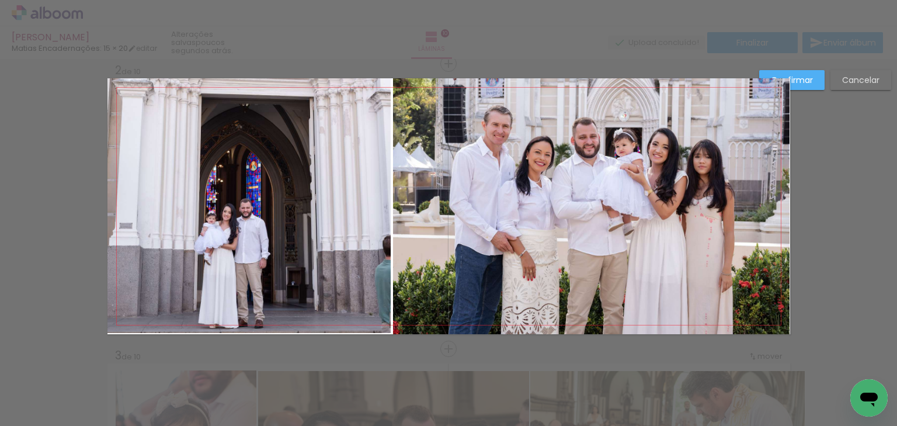
click at [567, 140] on quentale-photo at bounding box center [591, 206] width 396 height 256
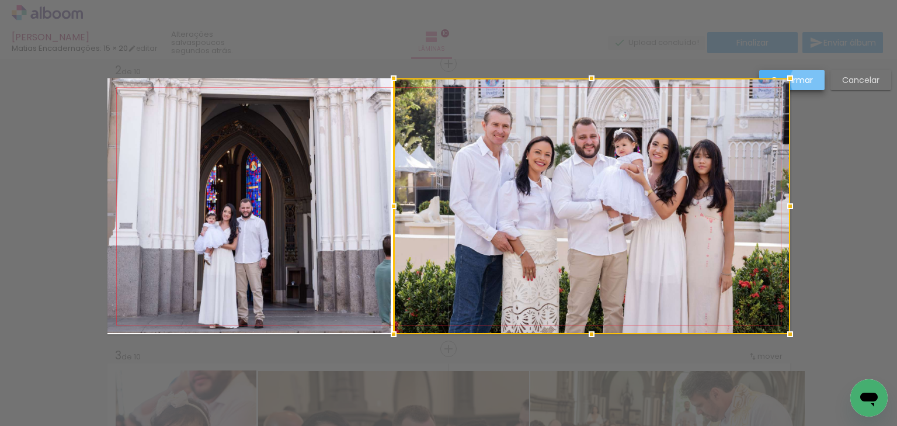
click at [0, 0] on slot "Confirmar" at bounding box center [0, 0] width 0 height 0
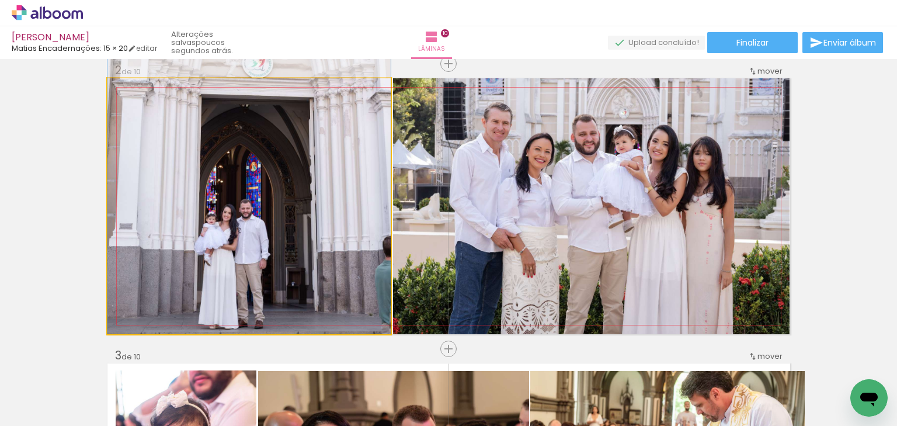
drag, startPoint x: 222, startPoint y: 229, endPoint x: 238, endPoint y: 218, distance: 19.6
type paper-slider "110"
click at [140, 92] on div at bounding box center [135, 90] width 19 height 19
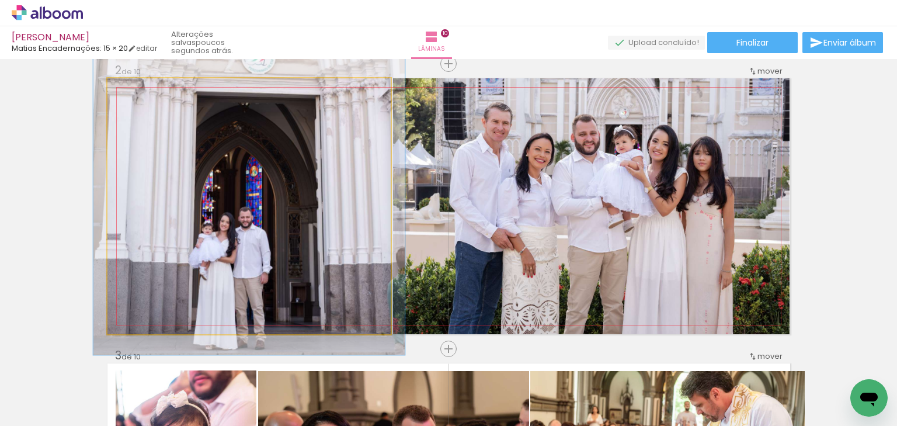
click at [283, 209] on quentale-photo at bounding box center [248, 206] width 283 height 256
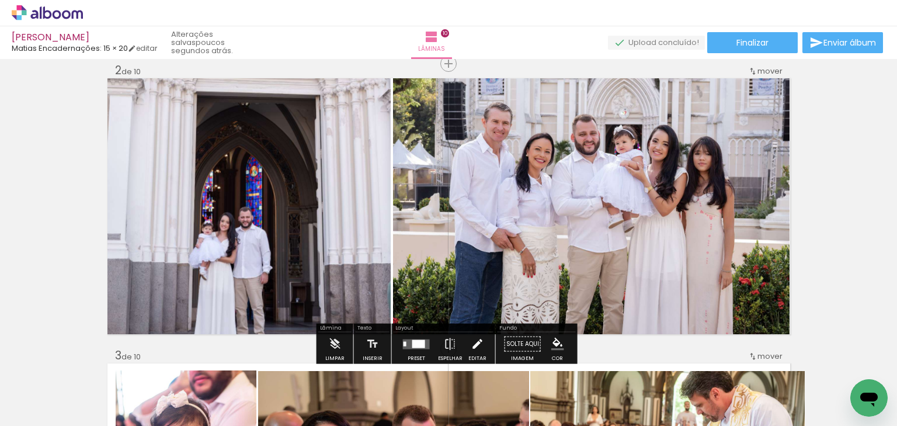
click at [471, 343] on iron-icon at bounding box center [477, 343] width 13 height 23
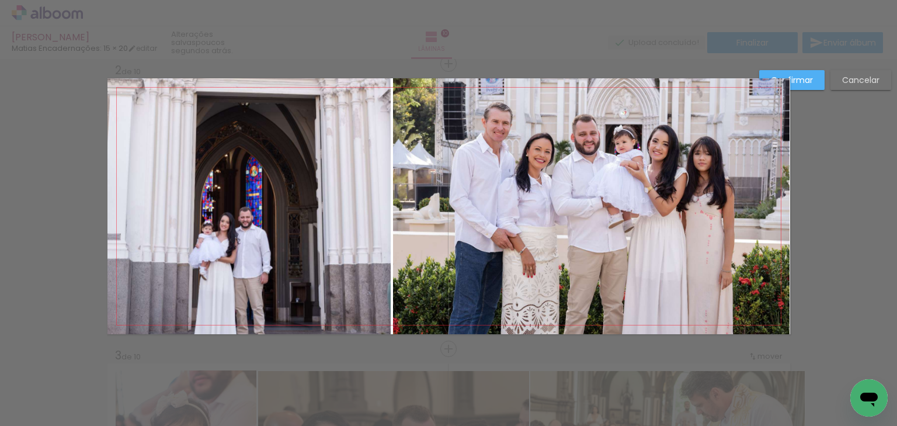
click at [285, 273] on quentale-photo at bounding box center [248, 206] width 283 height 256
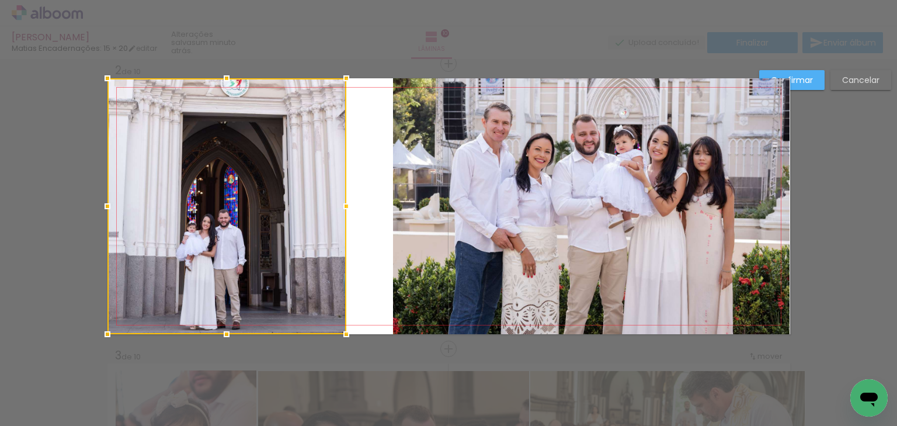
drag, startPoint x: 388, startPoint y: 208, endPoint x: 343, endPoint y: 204, distance: 45.1
click at [343, 204] on div at bounding box center [346, 205] width 23 height 23
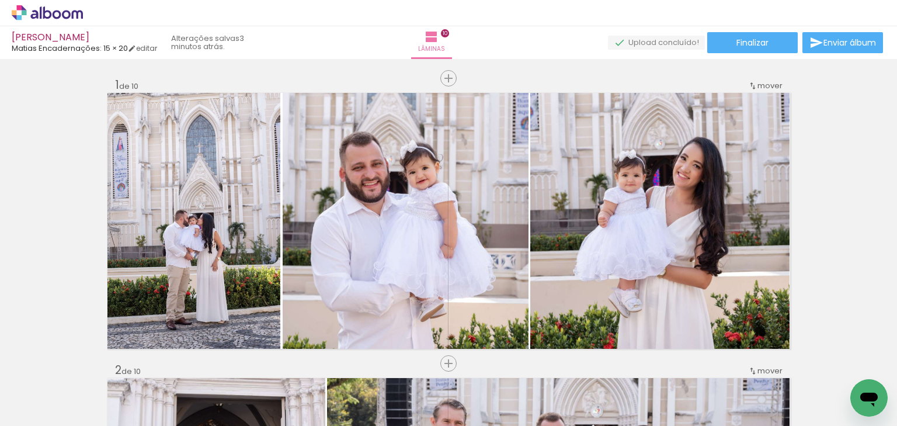
scroll to position [869, 0]
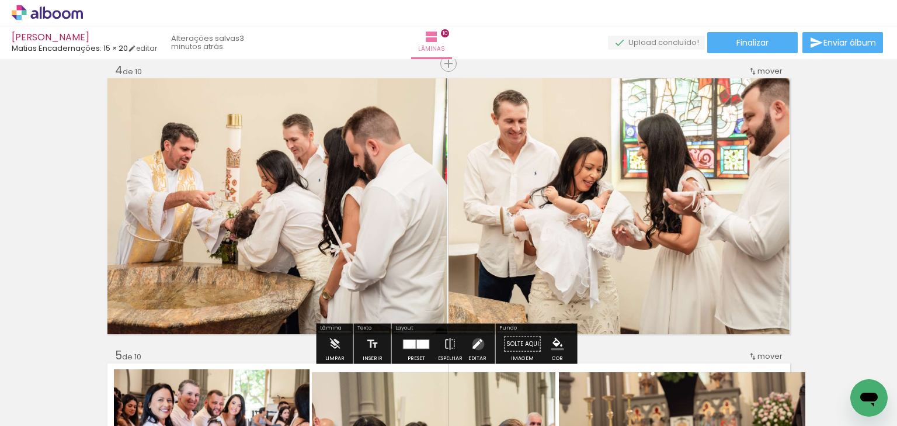
click at [475, 343] on iron-icon at bounding box center [477, 343] width 13 height 23
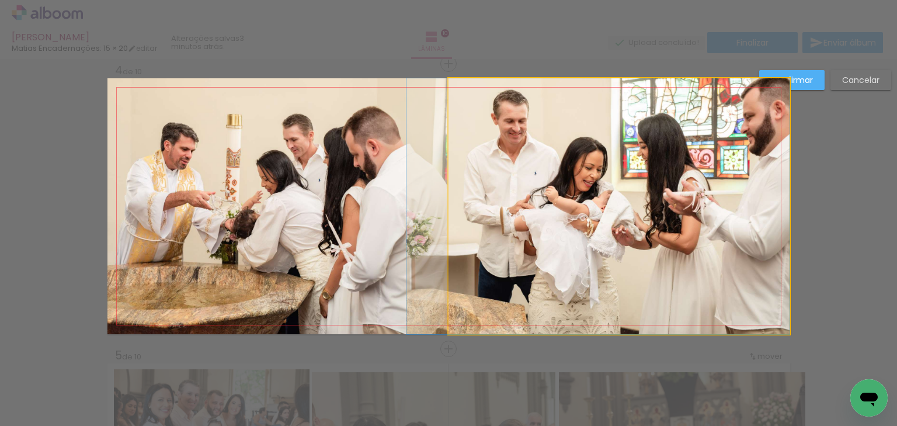
click at [564, 267] on quentale-photo at bounding box center [618, 206] width 341 height 256
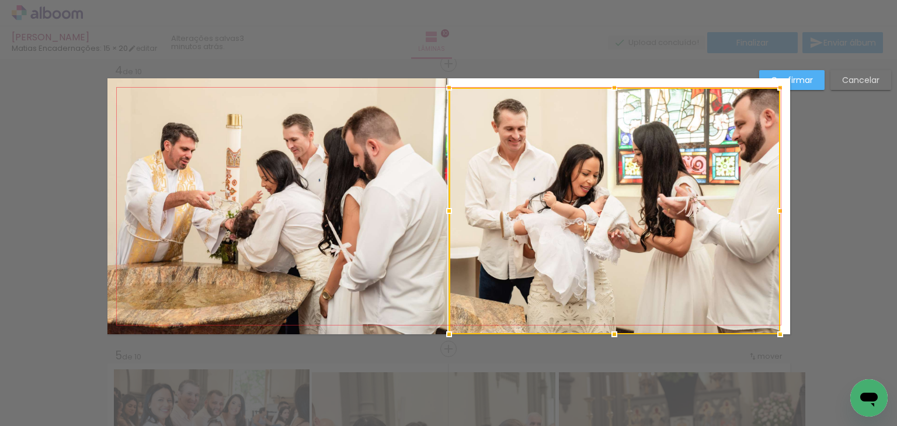
drag, startPoint x: 785, startPoint y: 78, endPoint x: 769, endPoint y: 87, distance: 18.3
click at [769, 87] on div at bounding box center [779, 87] width 23 height 23
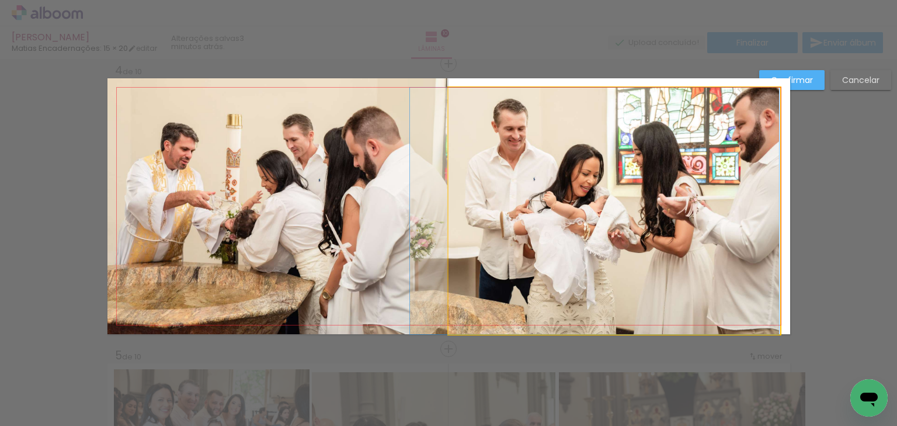
click at [740, 234] on quentale-photo at bounding box center [613, 211] width 331 height 246
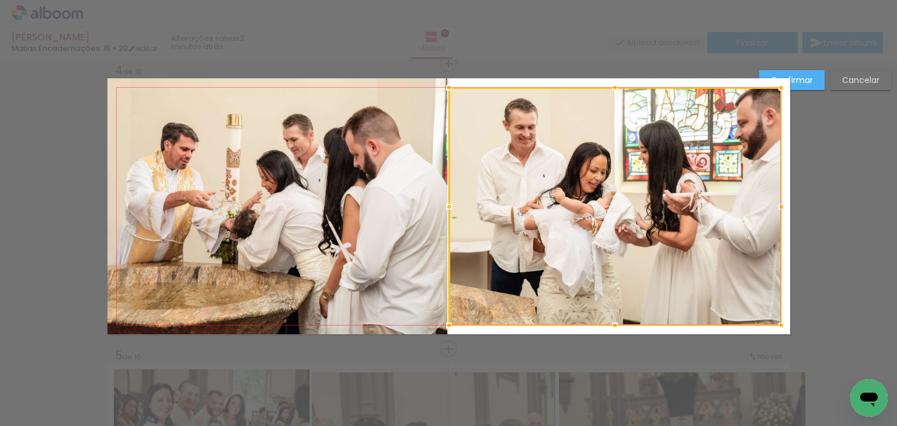
drag, startPoint x: 772, startPoint y: 335, endPoint x: 774, endPoint y: 325, distance: 9.4
click at [774, 325] on div at bounding box center [780, 325] width 23 height 23
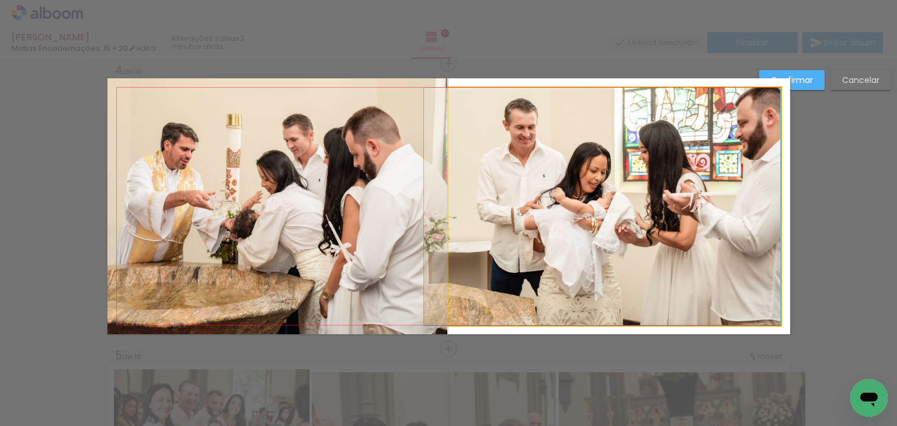
click at [574, 225] on quentale-photo at bounding box center [614, 207] width 332 height 238
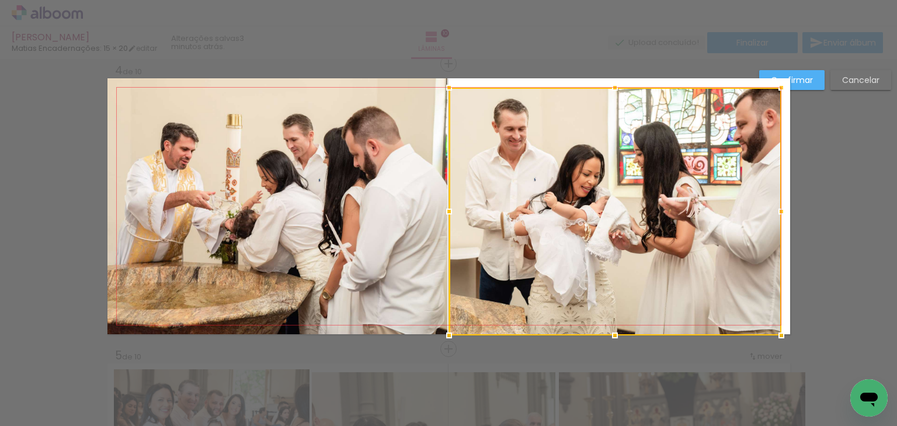
click at [611, 333] on div at bounding box center [614, 334] width 23 height 23
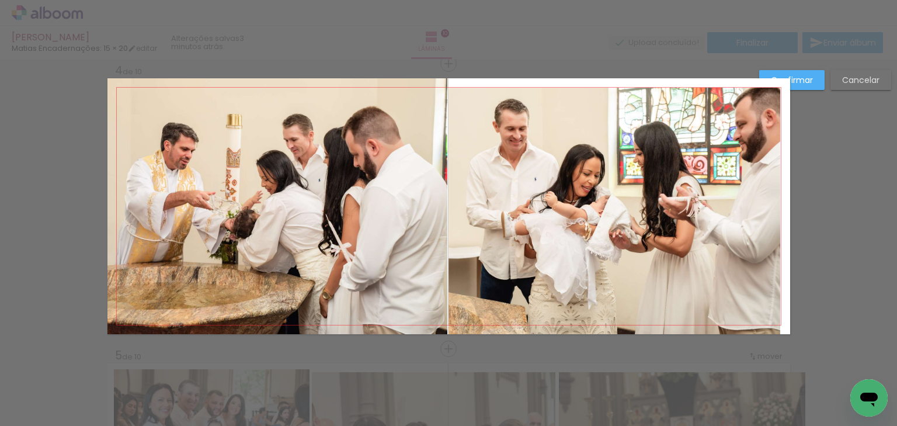
click at [612, 184] on quentale-photo at bounding box center [614, 211] width 332 height 246
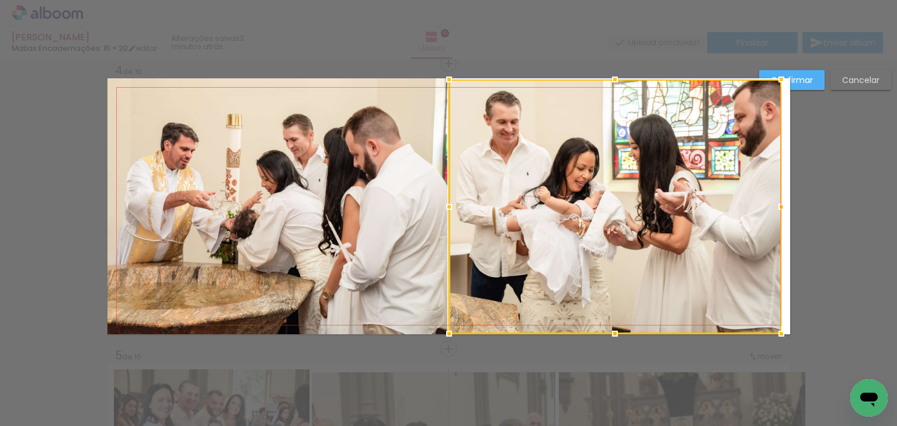
drag, startPoint x: 611, startPoint y: 85, endPoint x: 607, endPoint y: 74, distance: 11.8
click at [607, 74] on div at bounding box center [614, 79] width 23 height 23
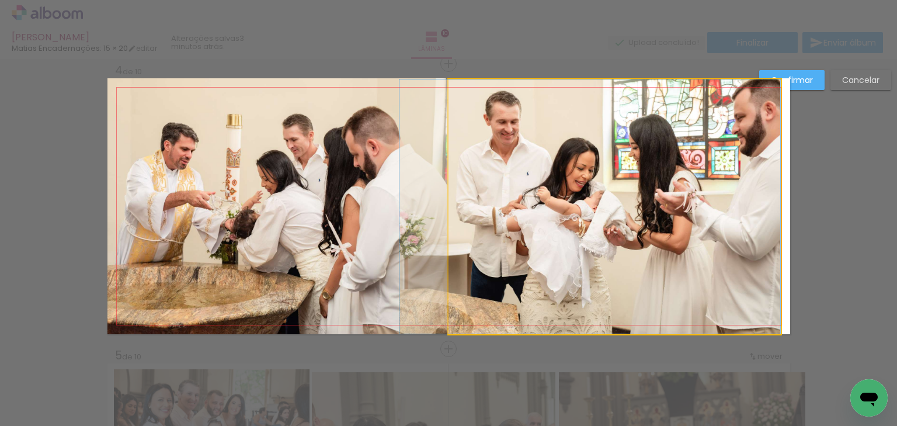
click at [618, 177] on quentale-photo at bounding box center [614, 206] width 332 height 254
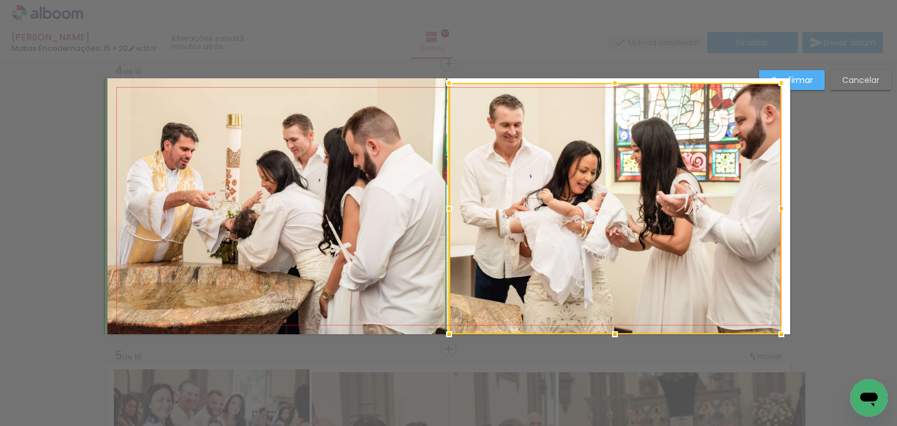
click at [611, 76] on div at bounding box center [614, 82] width 23 height 23
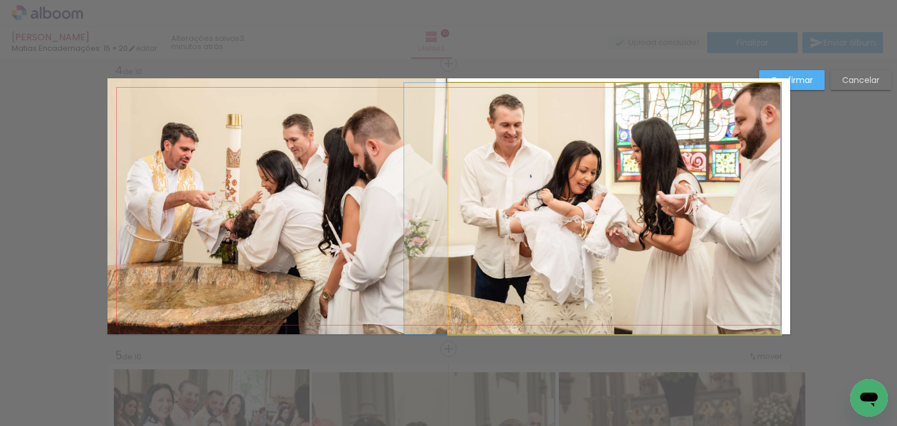
click at [607, 169] on quentale-photo at bounding box center [614, 208] width 332 height 251
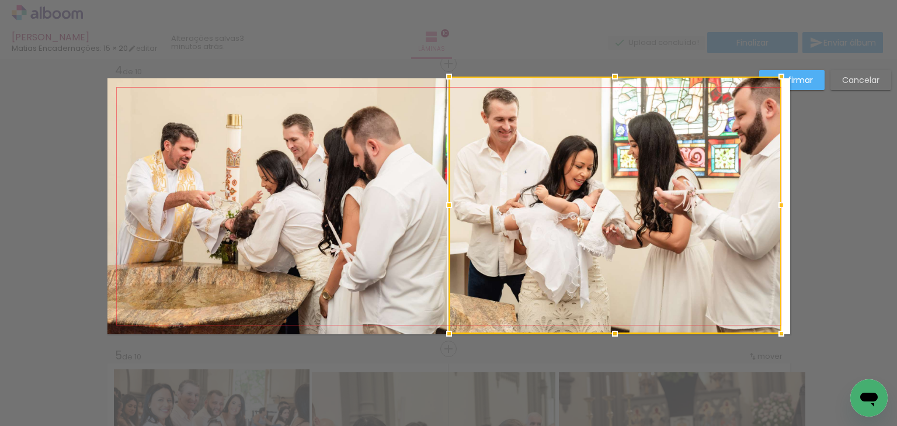
click at [612, 78] on div at bounding box center [614, 76] width 23 height 23
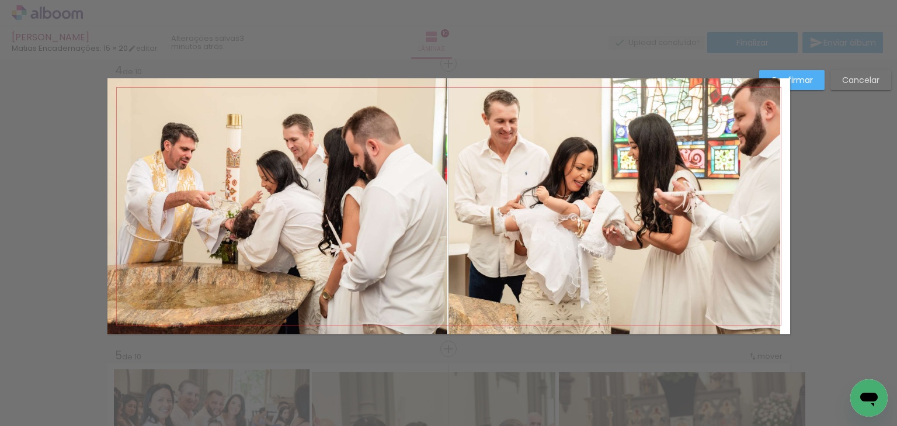
click at [619, 171] on quentale-photo at bounding box center [614, 206] width 332 height 256
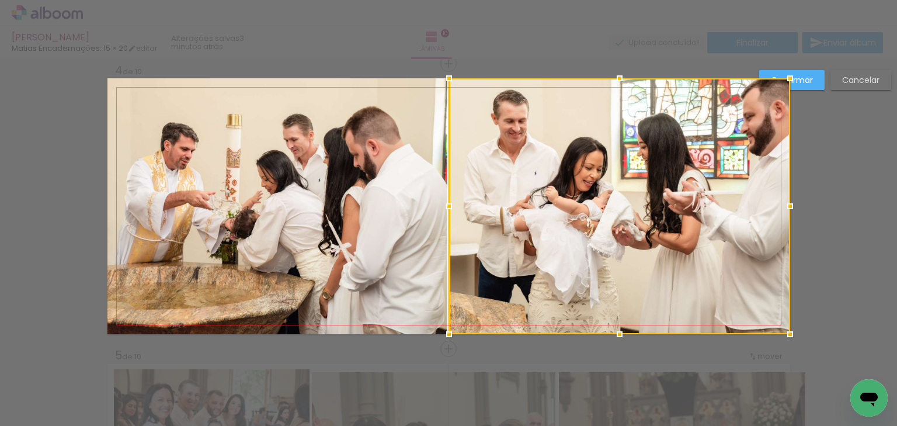
drag, startPoint x: 776, startPoint y: 206, endPoint x: 785, endPoint y: 206, distance: 9.4
click at [785, 206] on div at bounding box center [789, 205] width 23 height 23
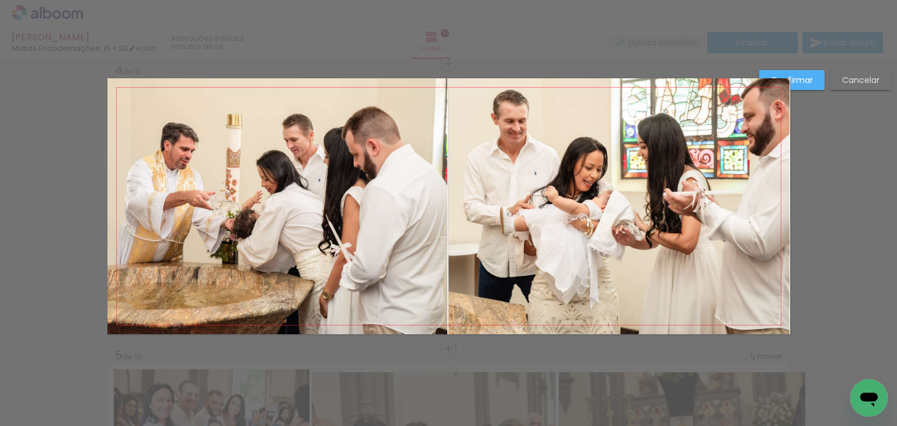
click at [699, 217] on quentale-photo at bounding box center [618, 206] width 341 height 256
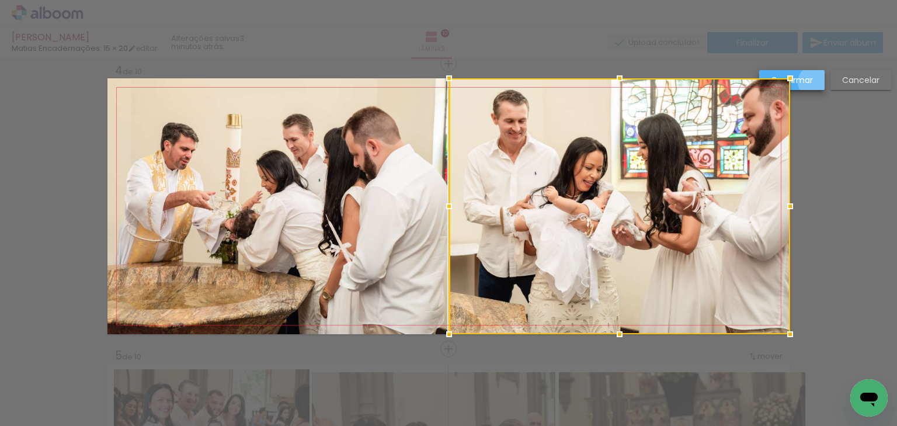
click at [815, 82] on paper-button "Confirmar" at bounding box center [791, 80] width 65 height 20
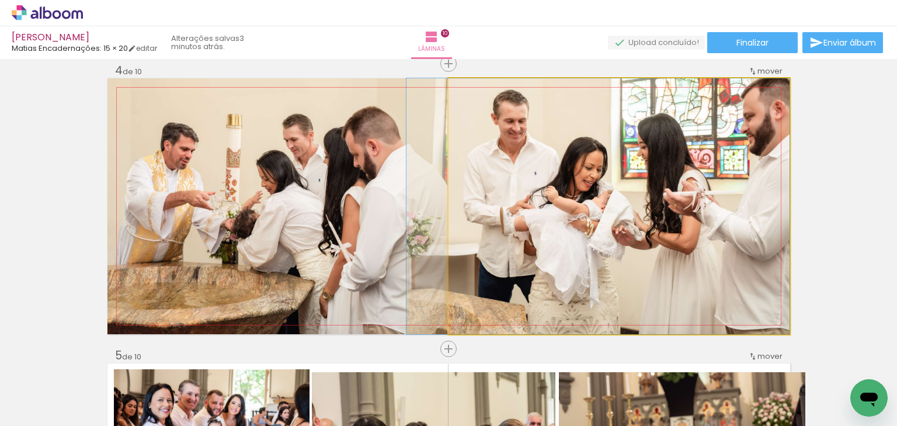
drag, startPoint x: 690, startPoint y: 239, endPoint x: 661, endPoint y: 240, distance: 29.2
drag, startPoint x: 660, startPoint y: 223, endPoint x: 637, endPoint y: 225, distance: 23.4
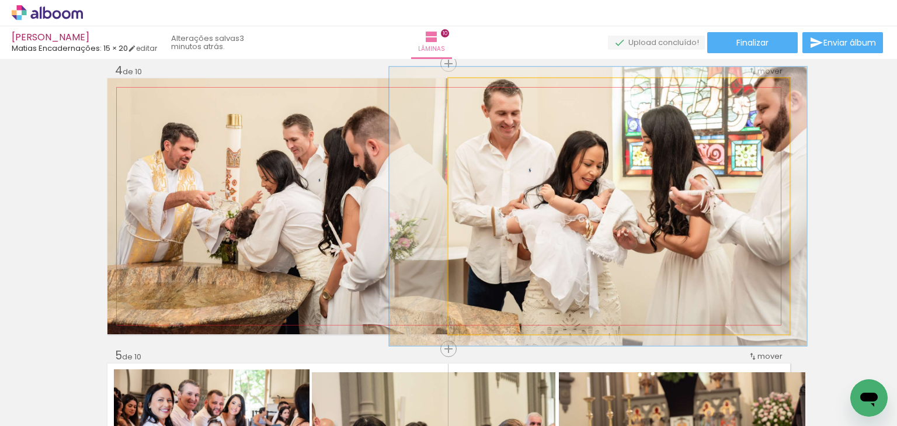
click at [481, 93] on div at bounding box center [480, 90] width 19 height 19
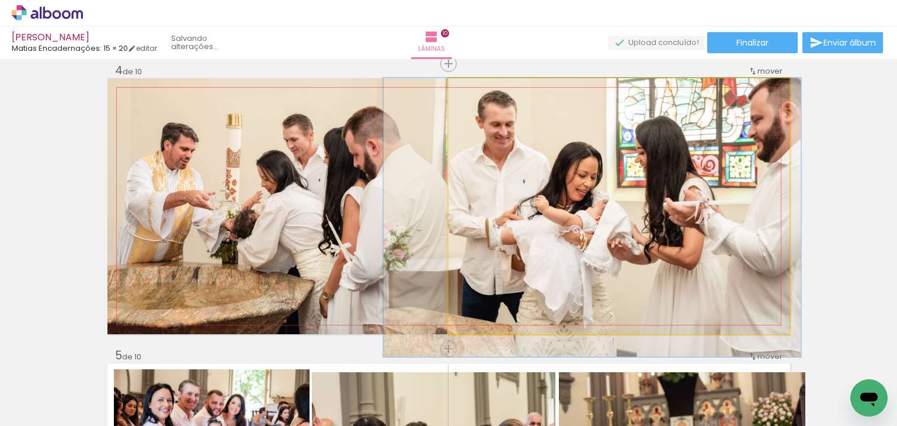
drag, startPoint x: 691, startPoint y: 187, endPoint x: 685, endPoint y: 213, distance: 26.3
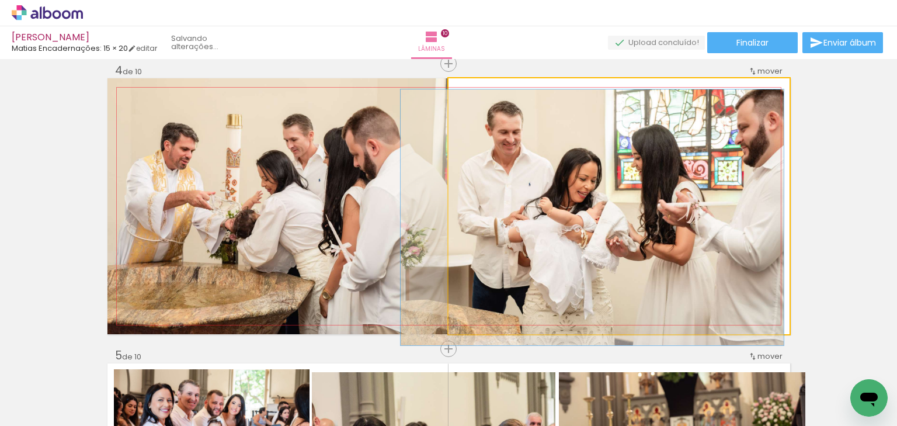
drag, startPoint x: 477, startPoint y: 89, endPoint x: 469, endPoint y: 90, distance: 7.6
type paper-slider "100"
click at [471, 90] on div at bounding box center [476, 90] width 11 height 11
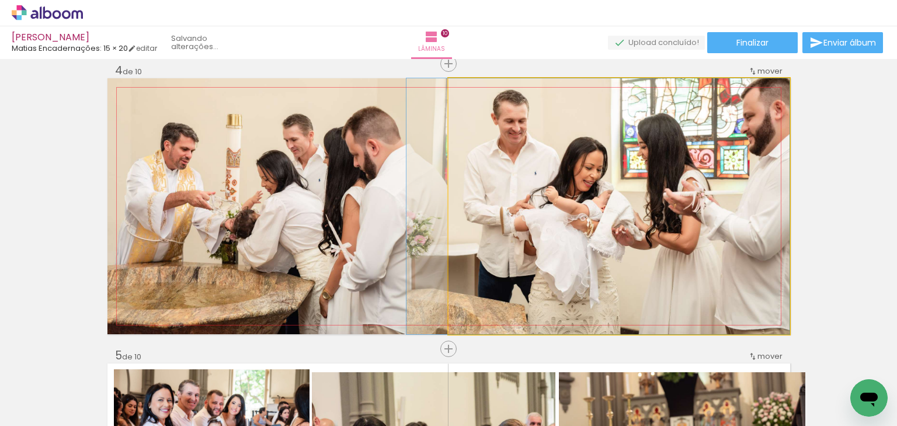
click at [659, 166] on quentale-photo at bounding box center [618, 206] width 341 height 256
drag, startPoint x: 608, startPoint y: 207, endPoint x: 523, endPoint y: 208, distance: 85.2
click at [608, 208] on quentale-photo at bounding box center [618, 206] width 341 height 256
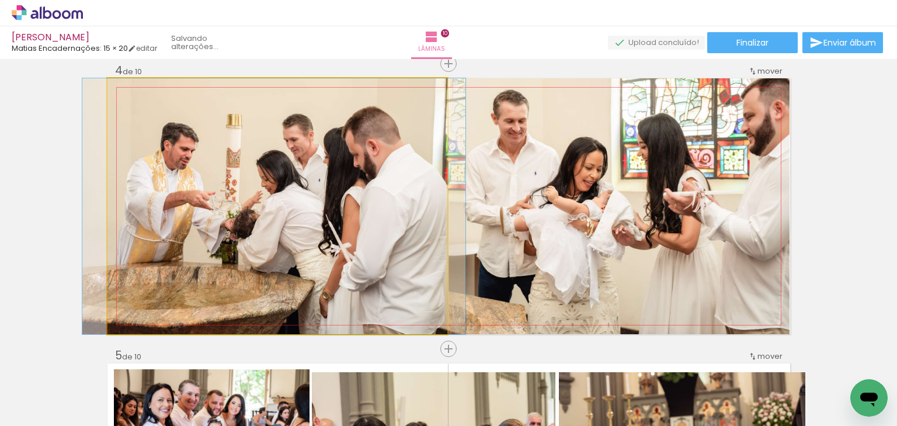
click at [413, 206] on quentale-photo at bounding box center [277, 206] width 340 height 256
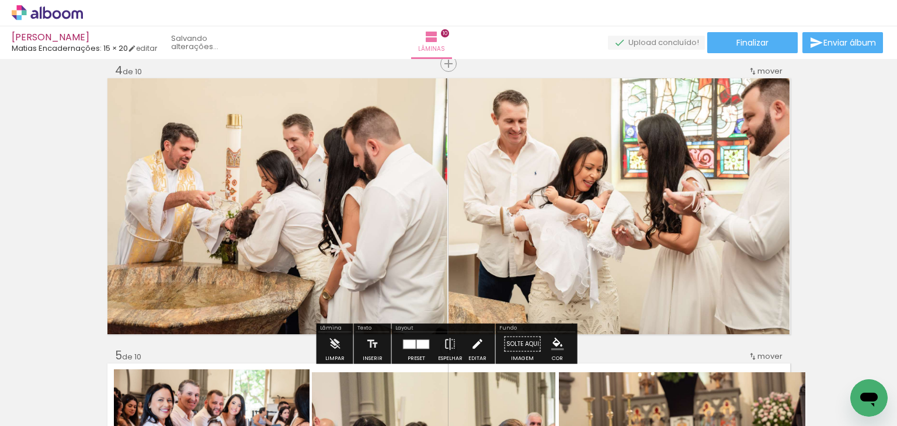
click at [471, 339] on iron-icon at bounding box center [477, 343] width 13 height 23
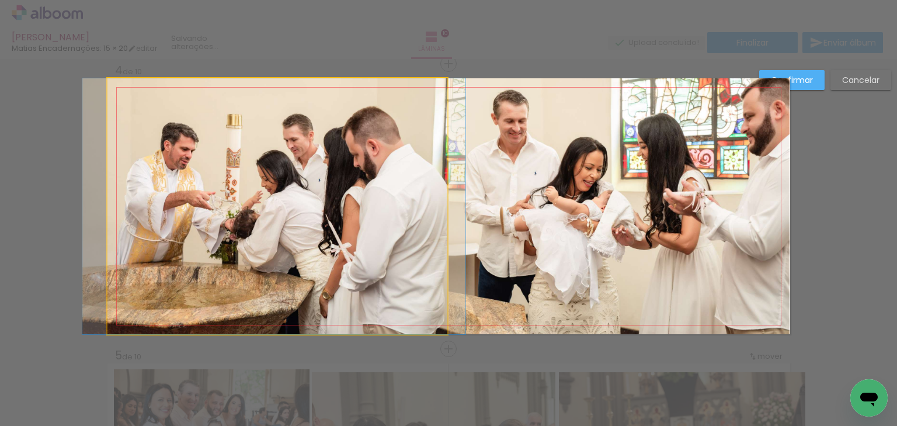
click at [371, 273] on quentale-photo at bounding box center [277, 206] width 340 height 256
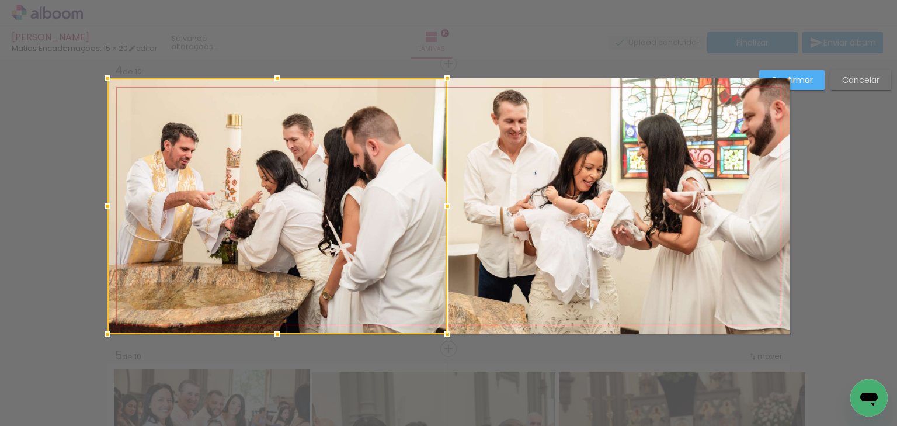
click at [574, 239] on quentale-photo at bounding box center [618, 206] width 341 height 256
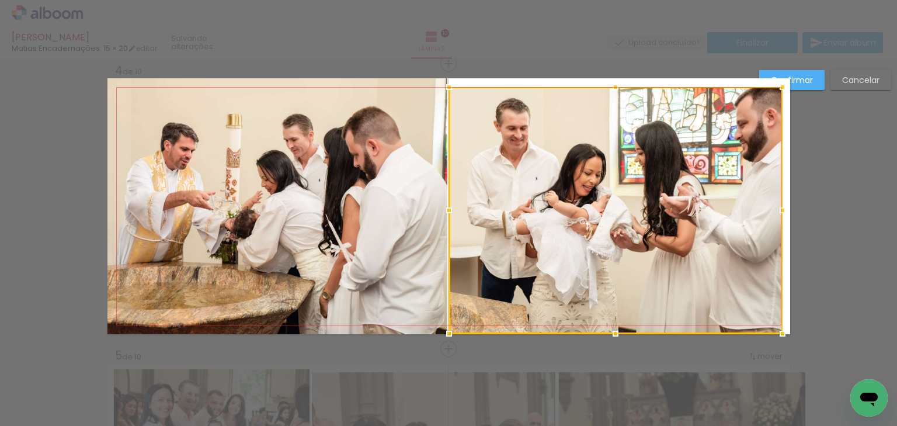
drag, startPoint x: 785, startPoint y: 76, endPoint x: 778, endPoint y: 85, distance: 11.6
click at [778, 85] on div at bounding box center [782, 86] width 23 height 23
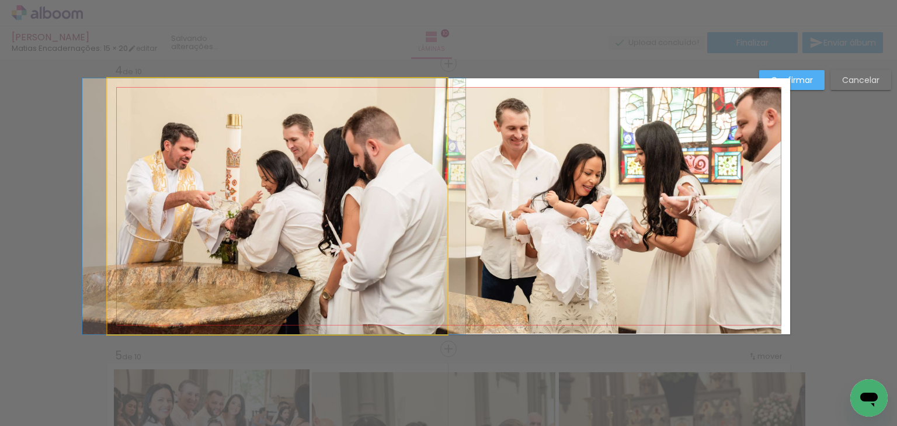
click at [336, 138] on quentale-photo at bounding box center [277, 206] width 340 height 256
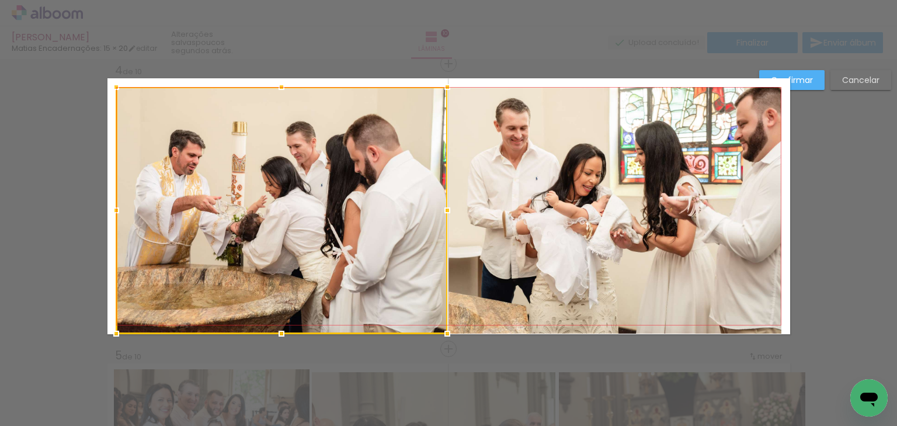
drag, startPoint x: 104, startPoint y: 78, endPoint x: 110, endPoint y: 84, distance: 8.7
click at [110, 84] on div at bounding box center [116, 86] width 23 height 23
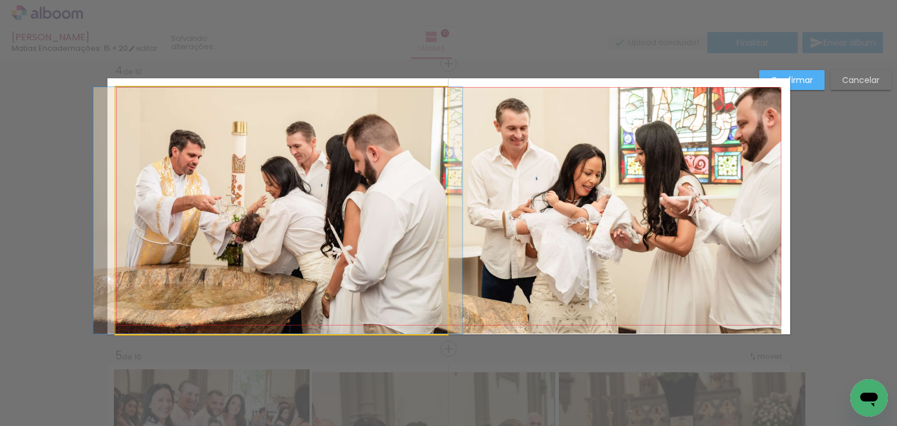
click at [378, 249] on quentale-photo at bounding box center [281, 210] width 331 height 246
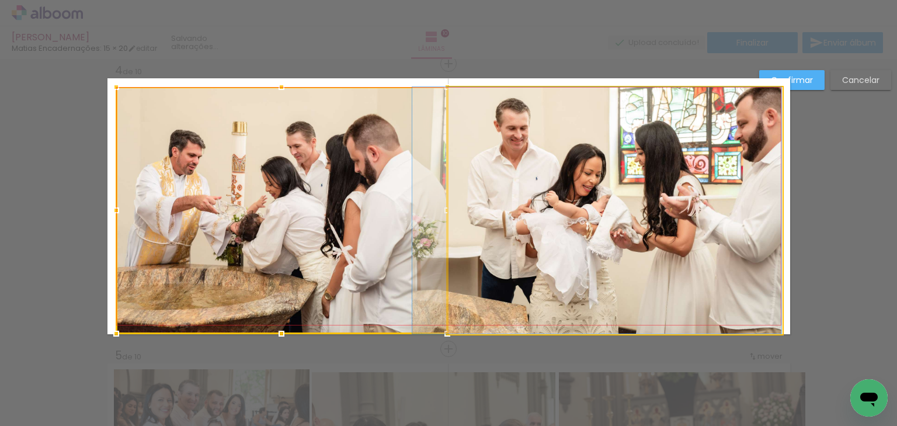
click at [622, 245] on quentale-photo at bounding box center [614, 210] width 333 height 246
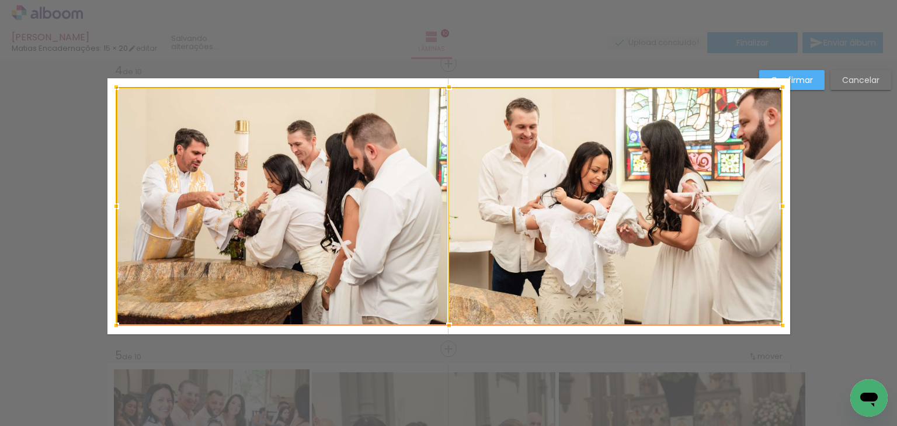
drag, startPoint x: 444, startPoint y: 332, endPoint x: 441, endPoint y: 325, distance: 7.9
click at [441, 325] on div at bounding box center [448, 325] width 23 height 23
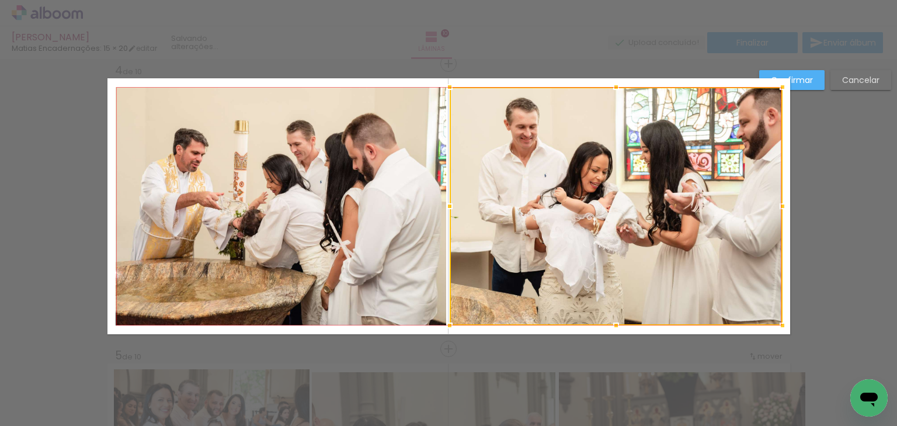
click at [789, 88] on div at bounding box center [782, 86] width 23 height 23
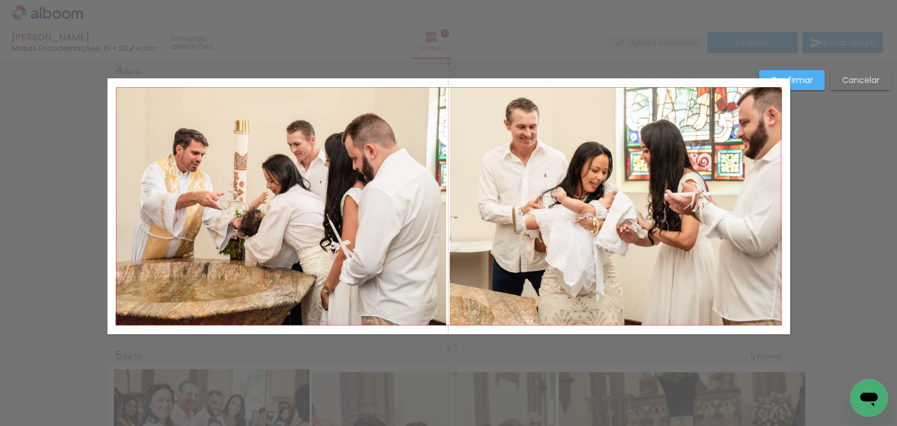
click at [0, 0] on slot "Confirmar" at bounding box center [0, 0] width 0 height 0
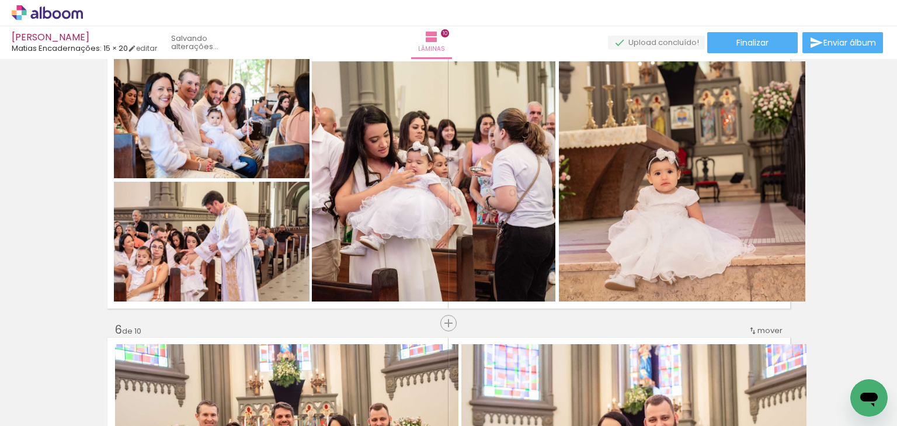
scroll to position [1196, 0]
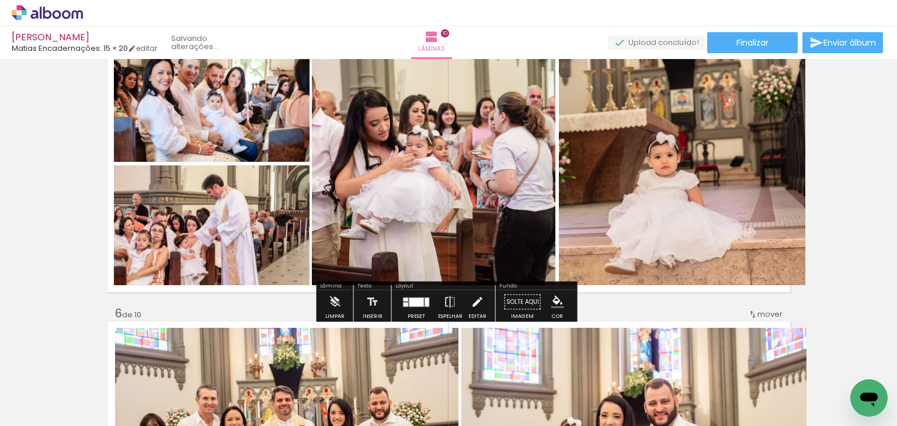
click at [477, 301] on iron-icon at bounding box center [477, 301] width 13 height 23
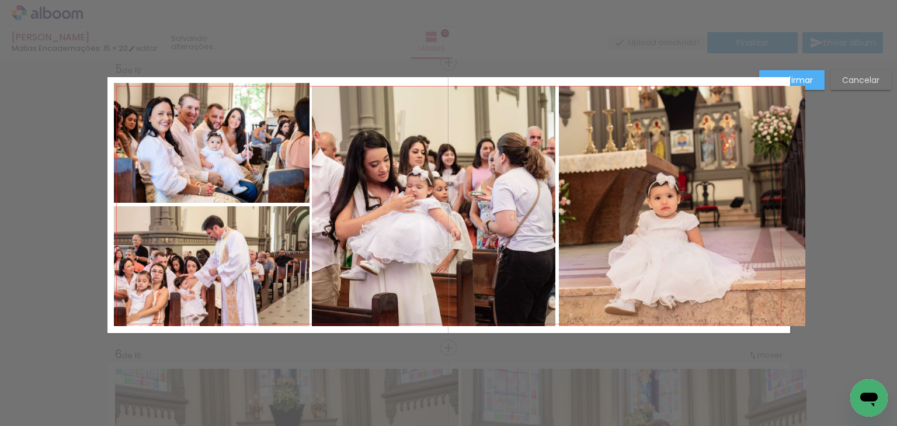
scroll to position [1154, 0]
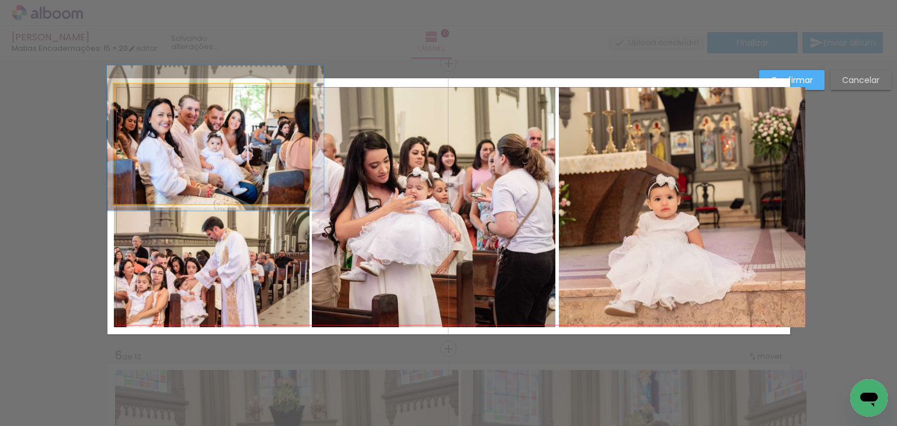
click at [236, 130] on quentale-photo at bounding box center [212, 144] width 196 height 120
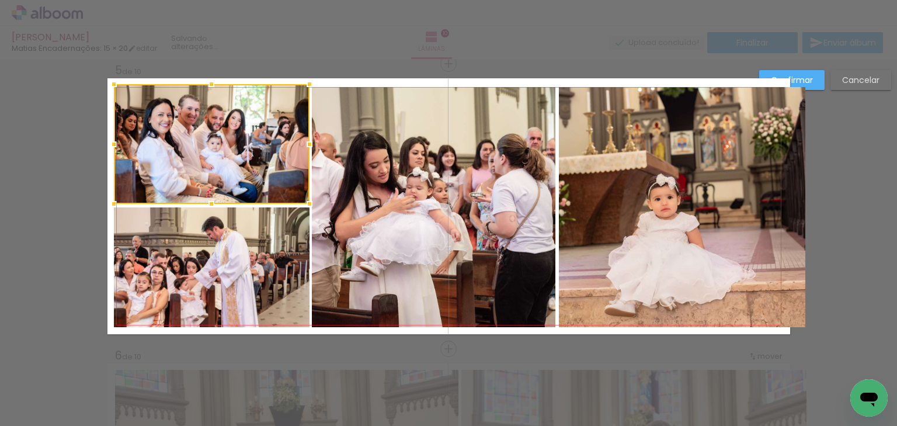
click at [249, 259] on quentale-photo at bounding box center [212, 267] width 196 height 120
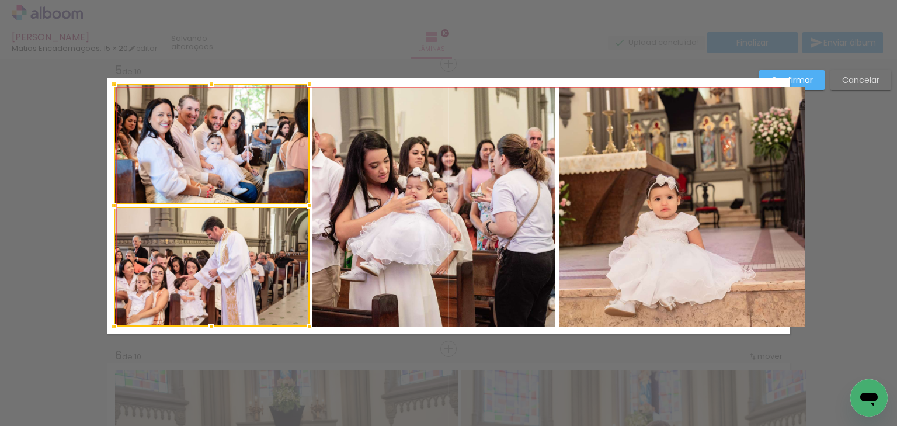
click at [433, 220] on quentale-photo at bounding box center [434, 207] width 244 height 240
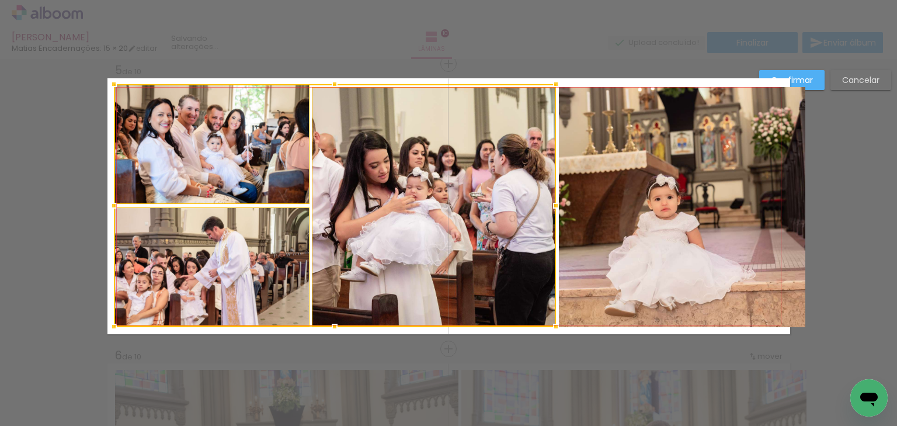
click at [637, 219] on quentale-photo at bounding box center [682, 207] width 246 height 240
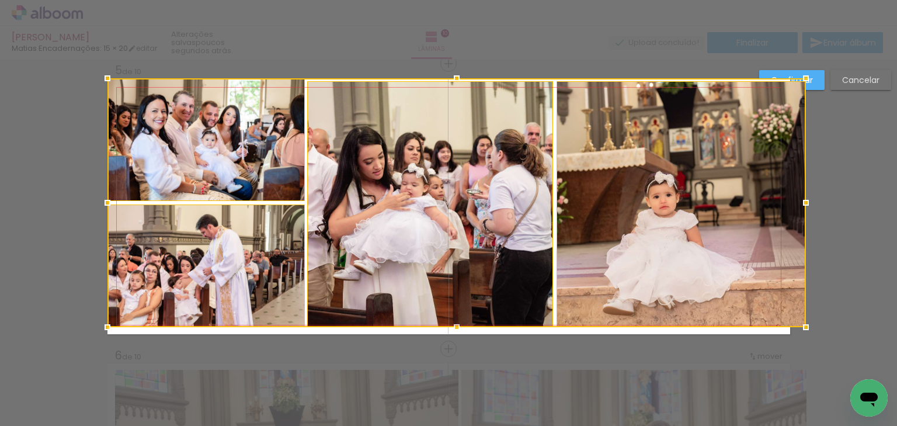
drag, startPoint x: 112, startPoint y: 83, endPoint x: 105, endPoint y: 78, distance: 7.9
click at [105, 78] on div at bounding box center [107, 78] width 23 height 23
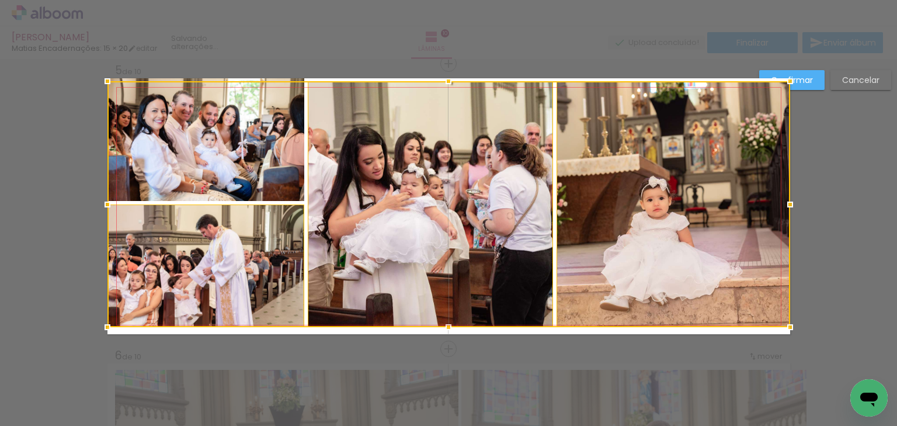
click at [176, 170] on div at bounding box center [448, 204] width 683 height 246
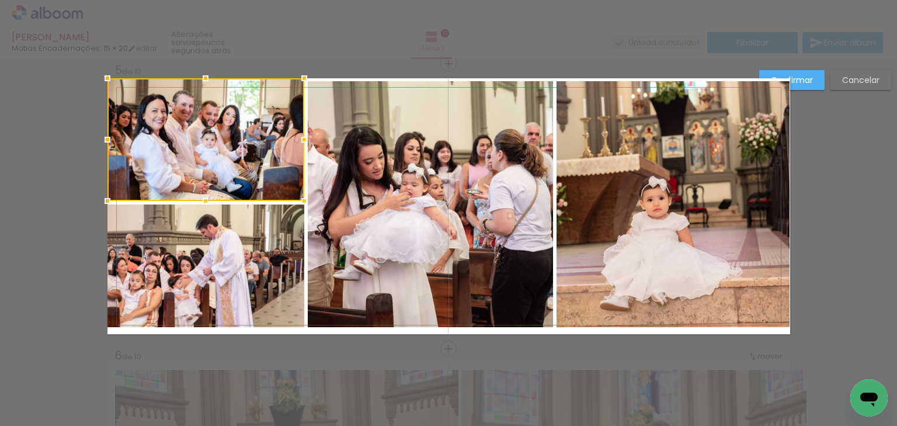
click at [196, 261] on quentale-photo at bounding box center [205, 265] width 197 height 123
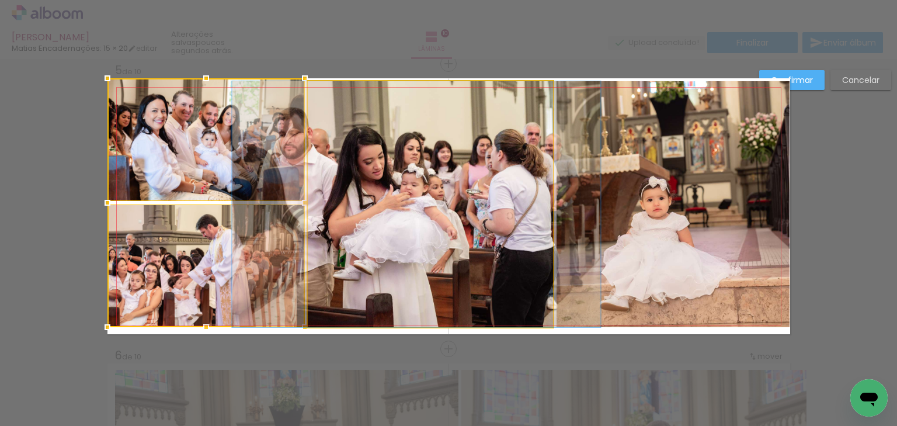
click at [364, 222] on quentale-photo at bounding box center [430, 204] width 245 height 246
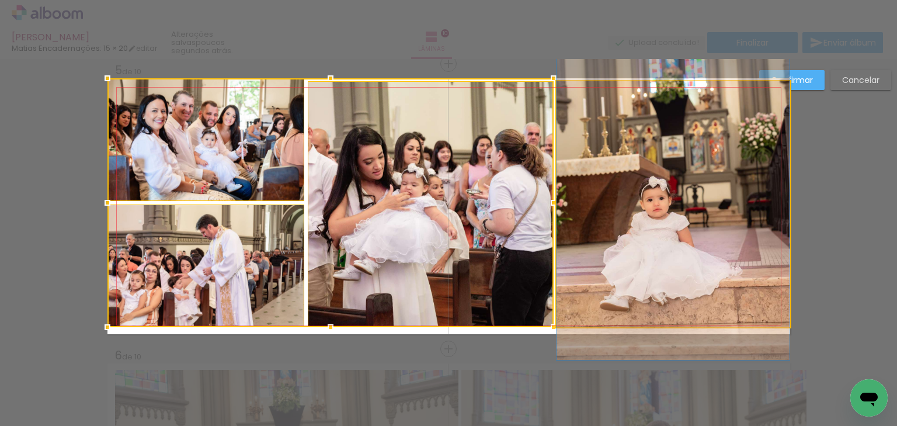
click at [716, 201] on quentale-photo at bounding box center [672, 204] width 233 height 246
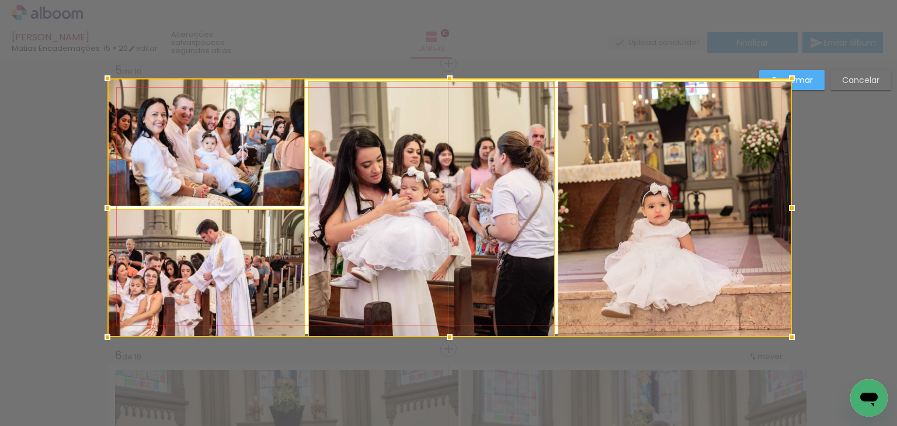
drag, startPoint x: 784, startPoint y: 328, endPoint x: 787, endPoint y: 334, distance: 6.5
click at [787, 334] on div at bounding box center [791, 336] width 23 height 23
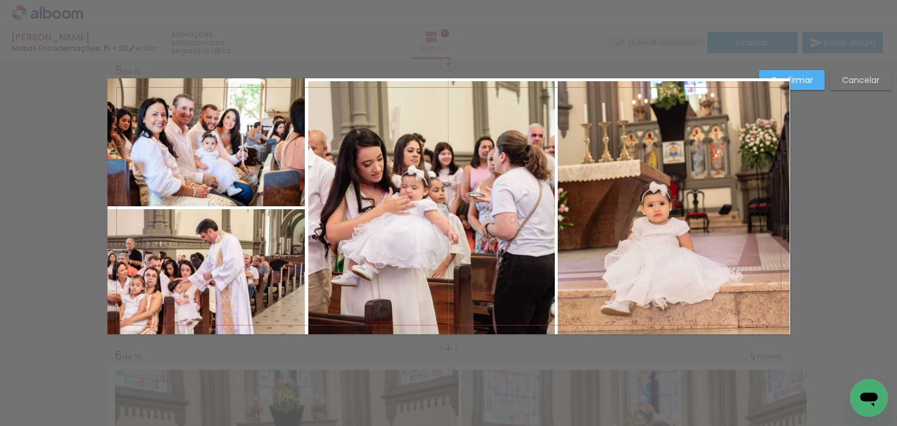
click at [368, 203] on quentale-photo at bounding box center [431, 207] width 246 height 253
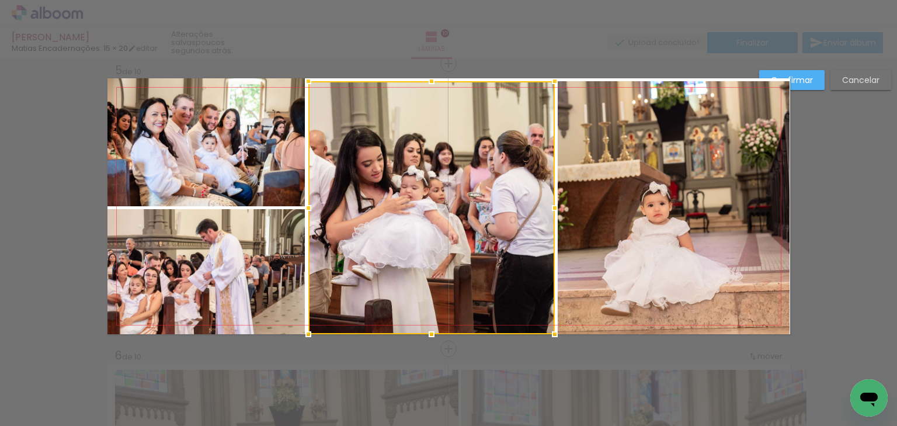
click at [664, 180] on quentale-photo at bounding box center [674, 207] width 232 height 253
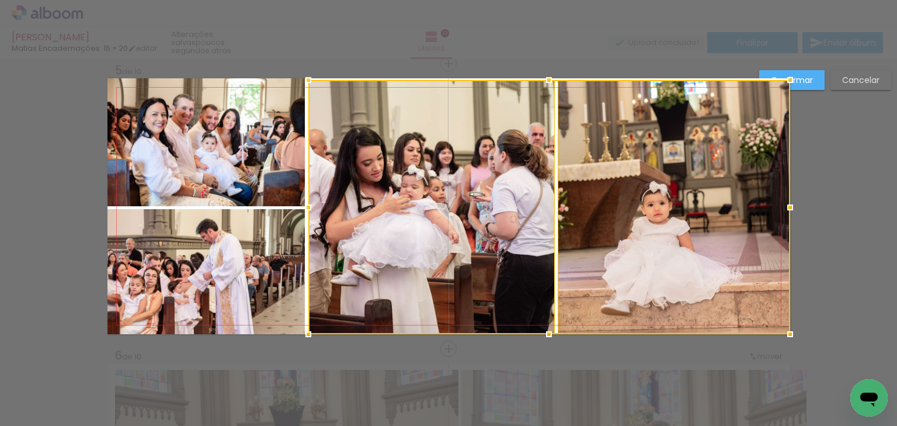
drag, startPoint x: 545, startPoint y: 79, endPoint x: 544, endPoint y: 73, distance: 6.5
click at [544, 73] on div at bounding box center [548, 79] width 23 height 23
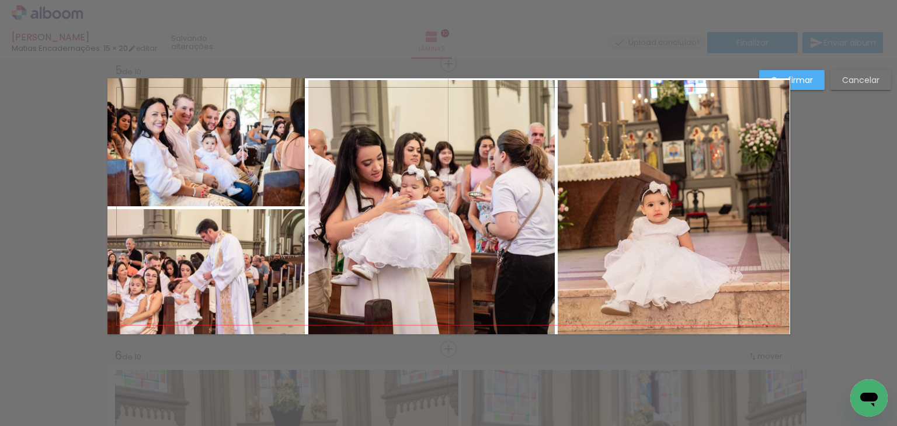
click at [495, 191] on quentale-photo at bounding box center [431, 207] width 246 height 254
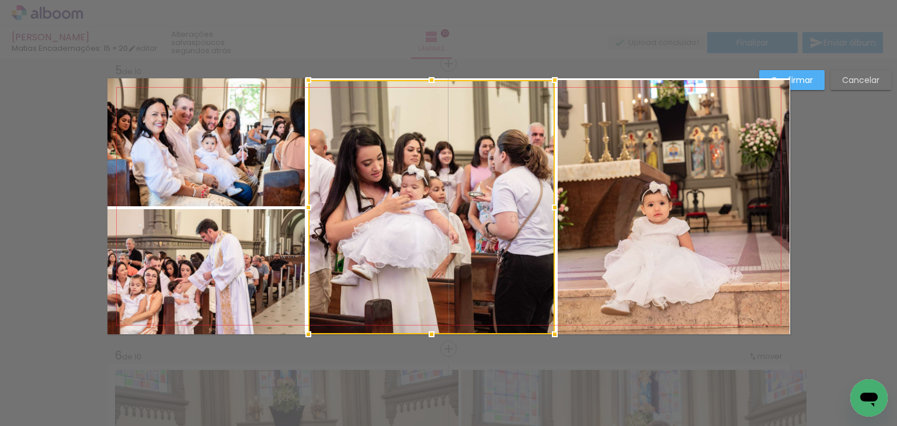
click at [621, 189] on quentale-photo at bounding box center [674, 207] width 232 height 254
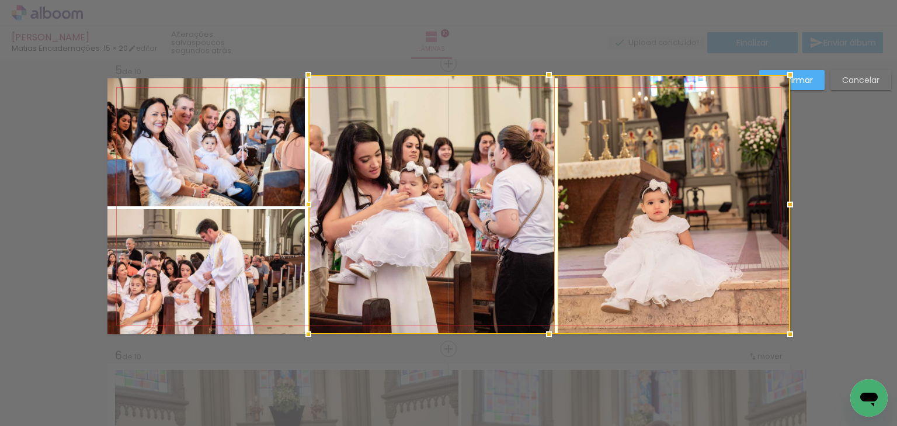
drag, startPoint x: 546, startPoint y: 79, endPoint x: 546, endPoint y: 96, distance: 16.9
click at [546, 76] on div at bounding box center [548, 74] width 23 height 23
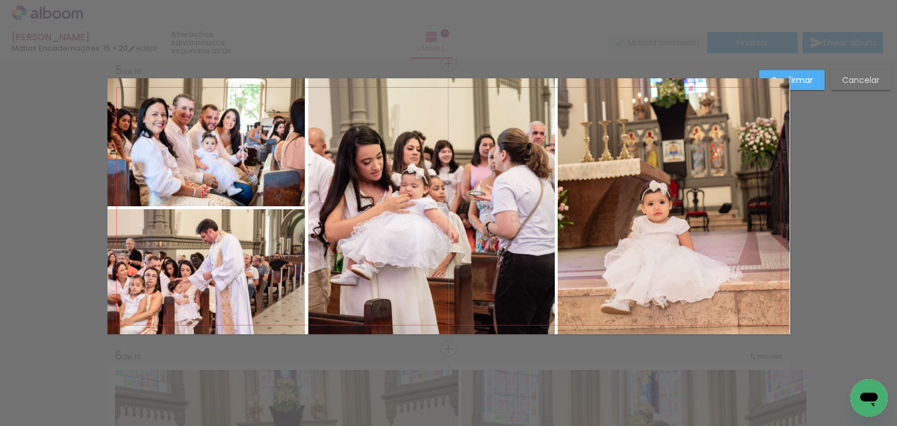
click at [0, 0] on slot "Confirmar" at bounding box center [0, 0] width 0 height 0
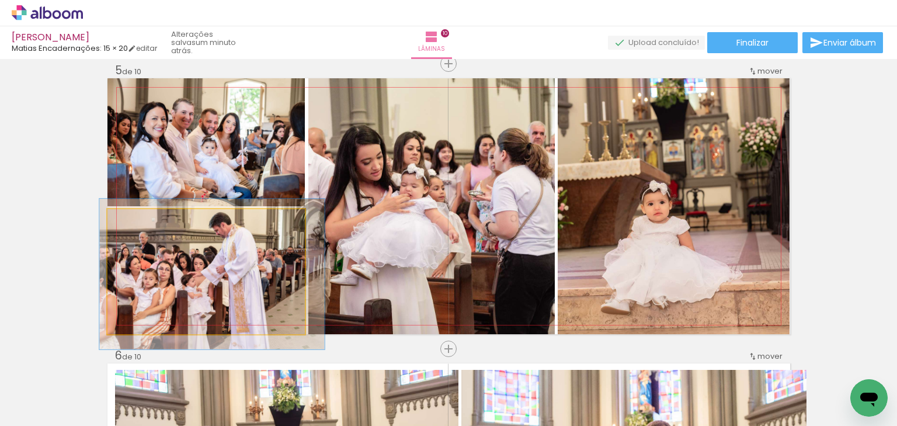
drag, startPoint x: 182, startPoint y: 277, endPoint x: 196, endPoint y: 271, distance: 14.9
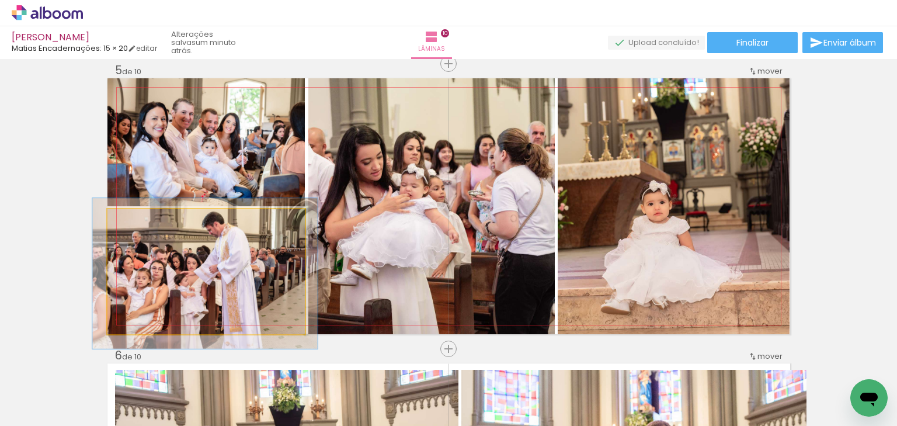
drag, startPoint x: 230, startPoint y: 296, endPoint x: 223, endPoint y: 295, distance: 7.0
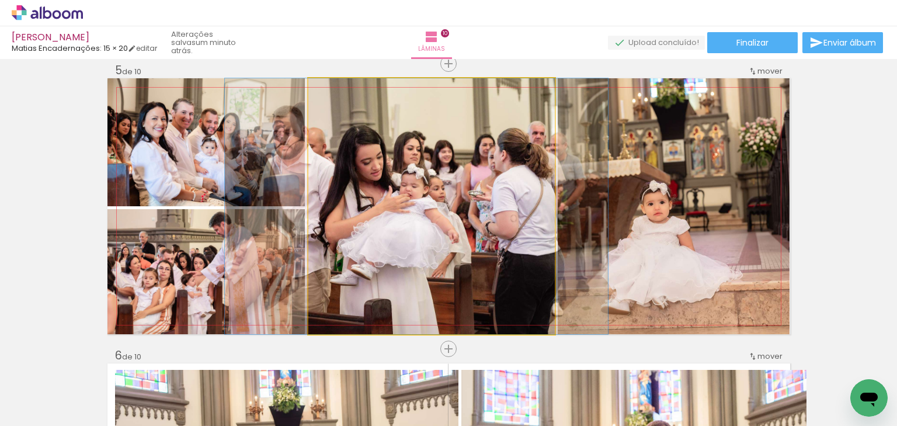
click at [399, 264] on quentale-photo at bounding box center [431, 206] width 246 height 256
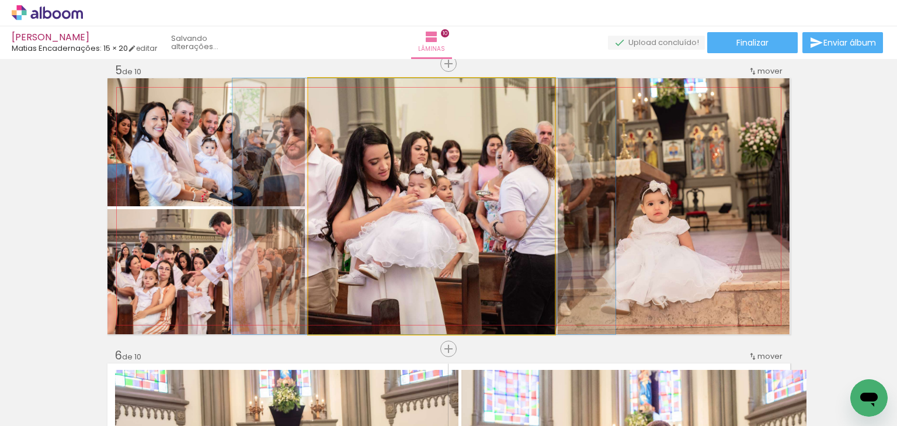
drag, startPoint x: 393, startPoint y: 256, endPoint x: 399, endPoint y: 256, distance: 6.4
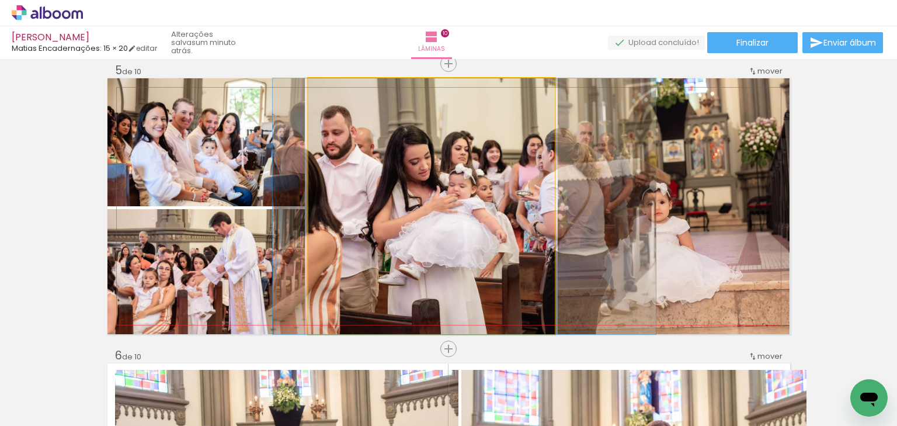
drag, startPoint x: 386, startPoint y: 252, endPoint x: 423, endPoint y: 255, distance: 36.9
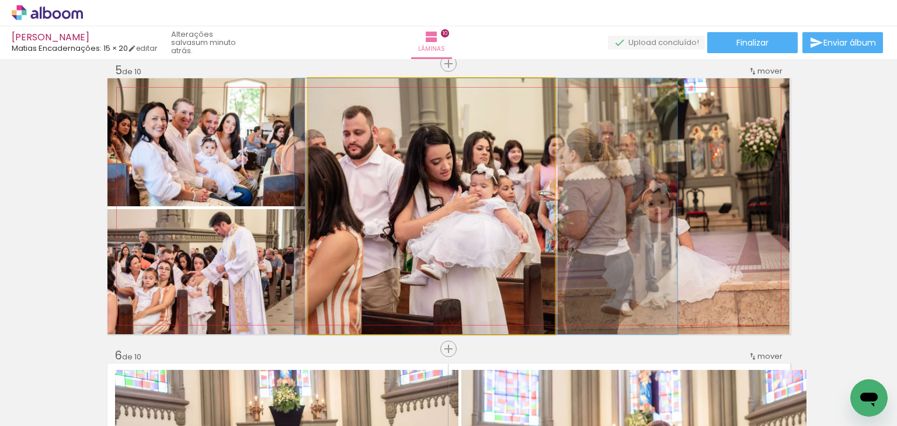
drag, startPoint x: 473, startPoint y: 255, endPoint x: 495, endPoint y: 255, distance: 21.6
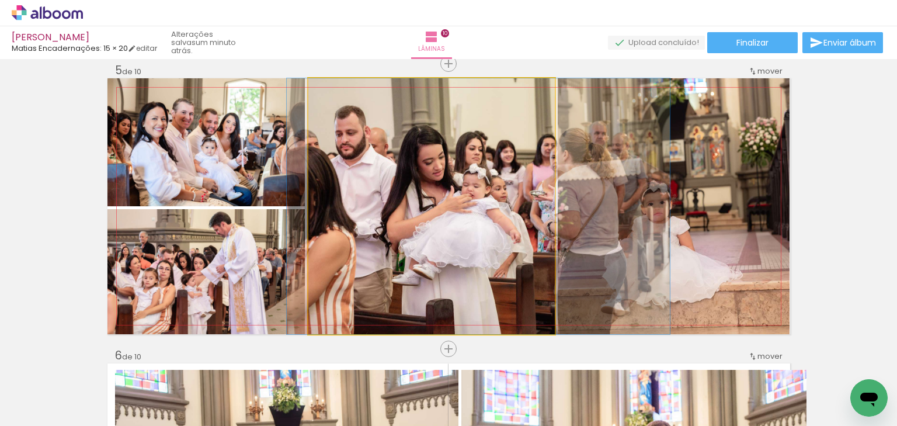
drag, startPoint x: 500, startPoint y: 256, endPoint x: 493, endPoint y: 256, distance: 7.6
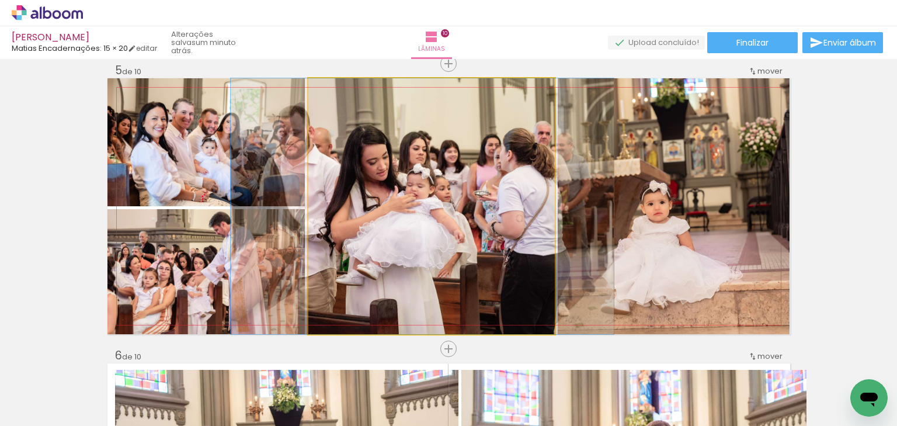
drag, startPoint x: 499, startPoint y: 252, endPoint x: 448, endPoint y: 255, distance: 50.9
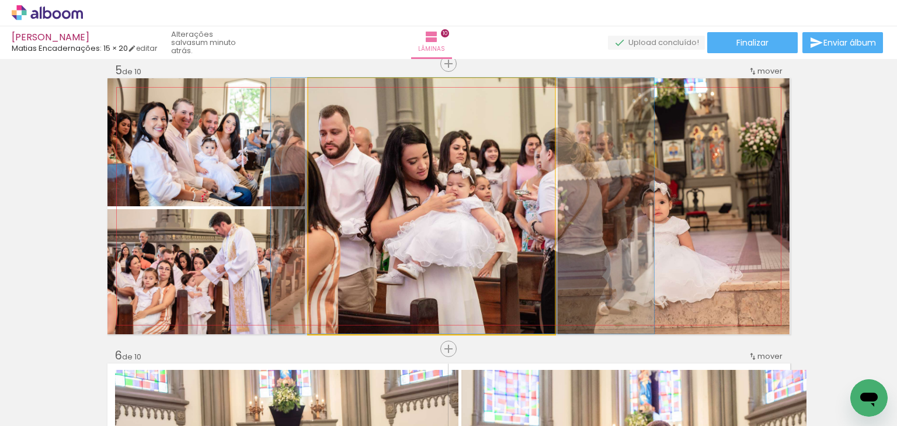
drag, startPoint x: 411, startPoint y: 251, endPoint x: 451, endPoint y: 248, distance: 40.4
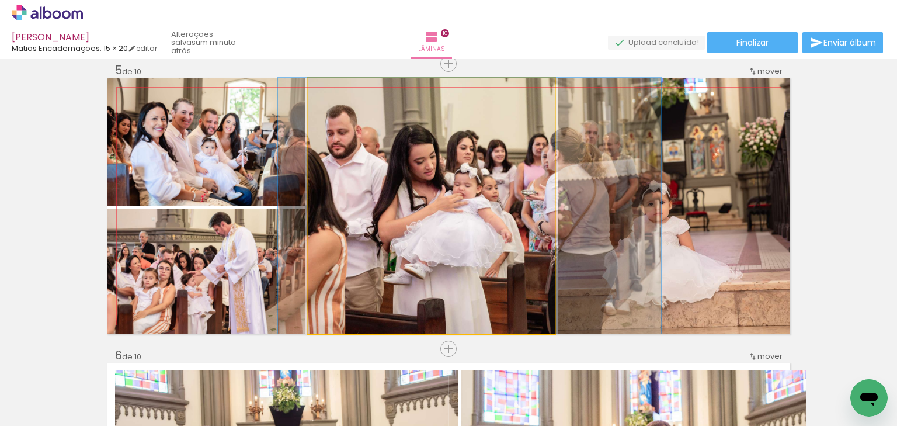
drag, startPoint x: 435, startPoint y: 263, endPoint x: 441, endPoint y: 262, distance: 5.9
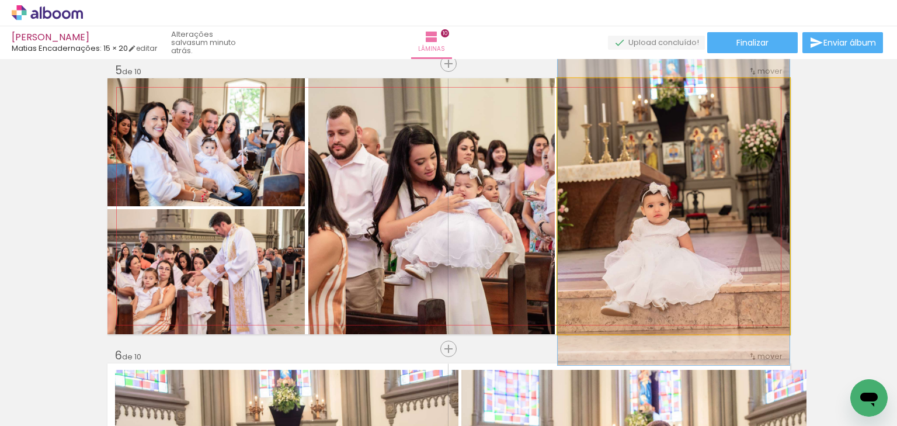
drag, startPoint x: 667, startPoint y: 233, endPoint x: 682, endPoint y: 235, distance: 15.4
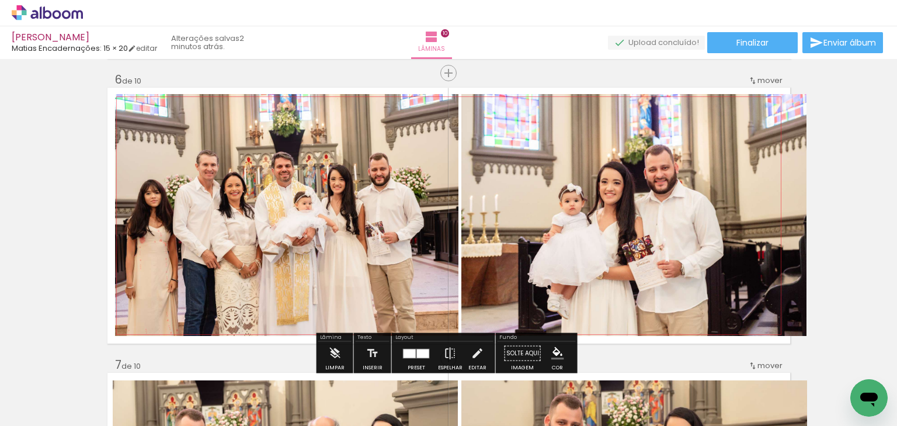
scroll to position [1434, 0]
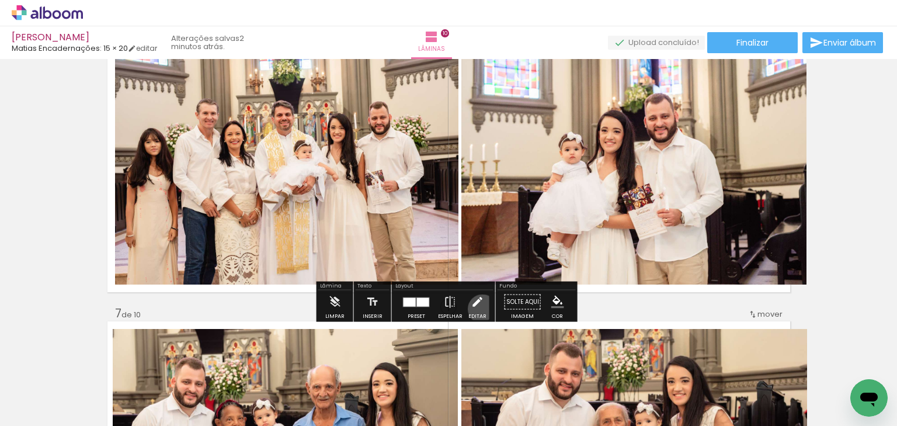
click at [479, 308] on iron-icon at bounding box center [477, 301] width 13 height 23
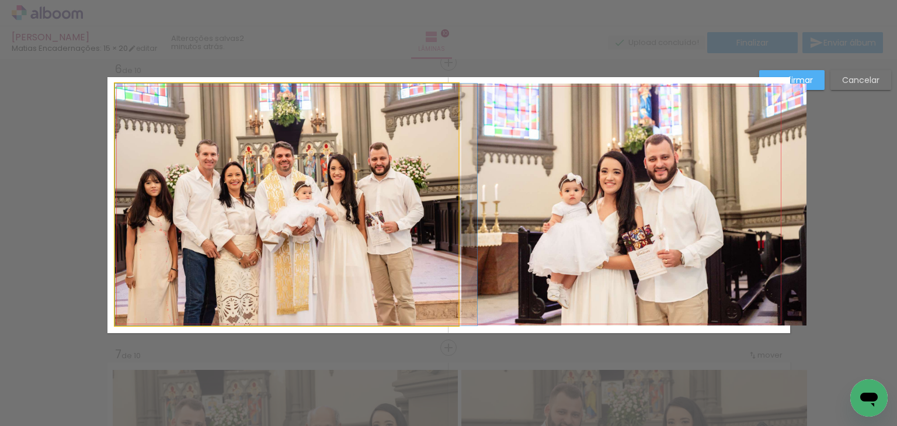
scroll to position [1439, 0]
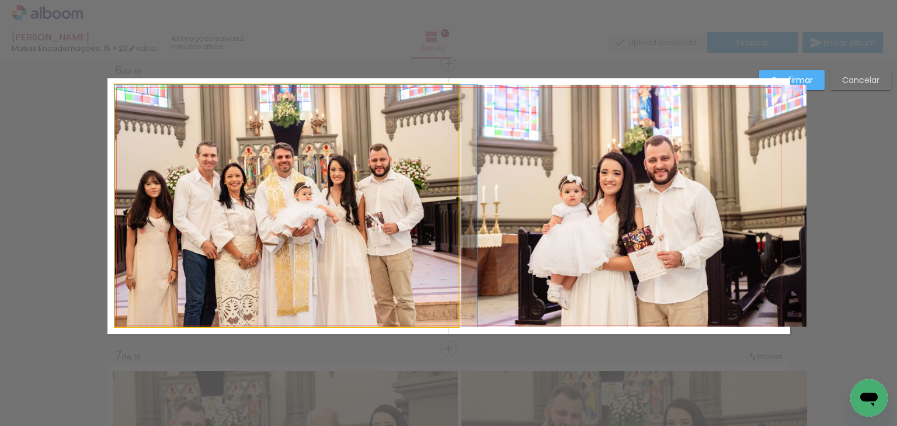
click at [402, 256] on quentale-photo at bounding box center [287, 206] width 344 height 242
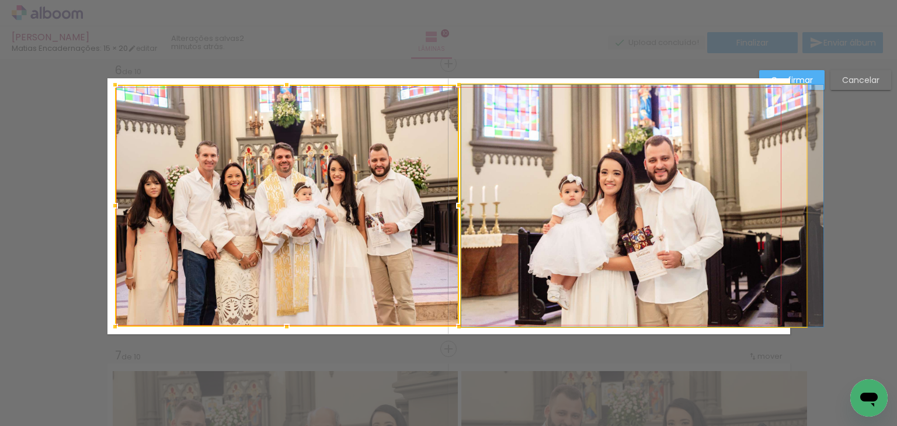
click at [507, 236] on quentale-photo at bounding box center [634, 206] width 346 height 242
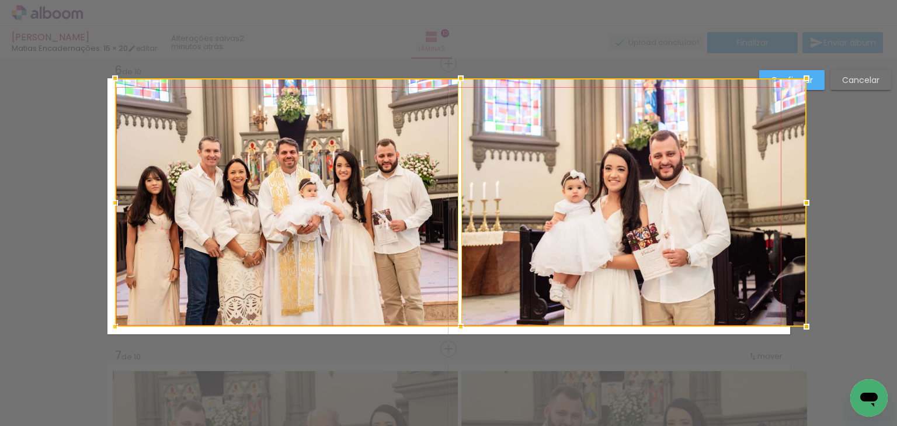
click at [455, 79] on div at bounding box center [460, 78] width 23 height 23
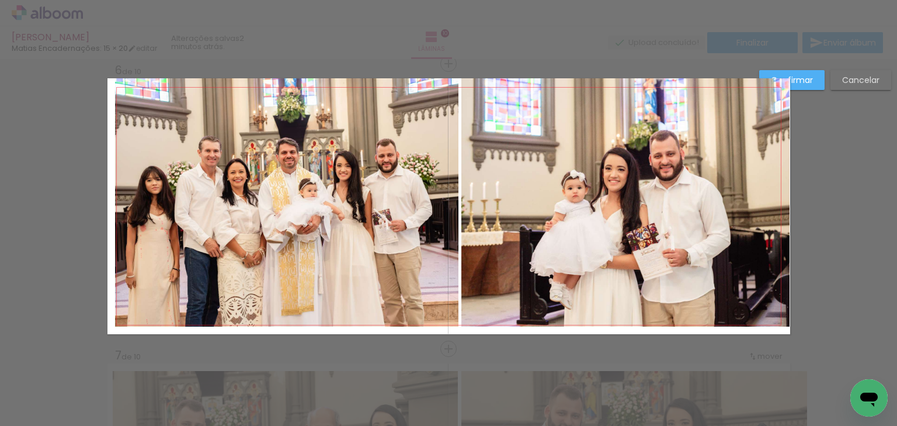
click at [426, 181] on quentale-photo at bounding box center [286, 202] width 343 height 248
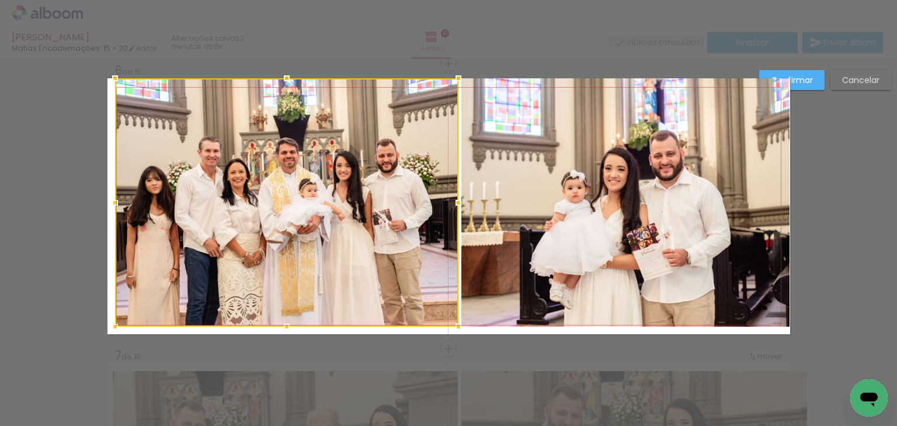
click at [589, 194] on quentale-photo at bounding box center [625, 202] width 328 height 248
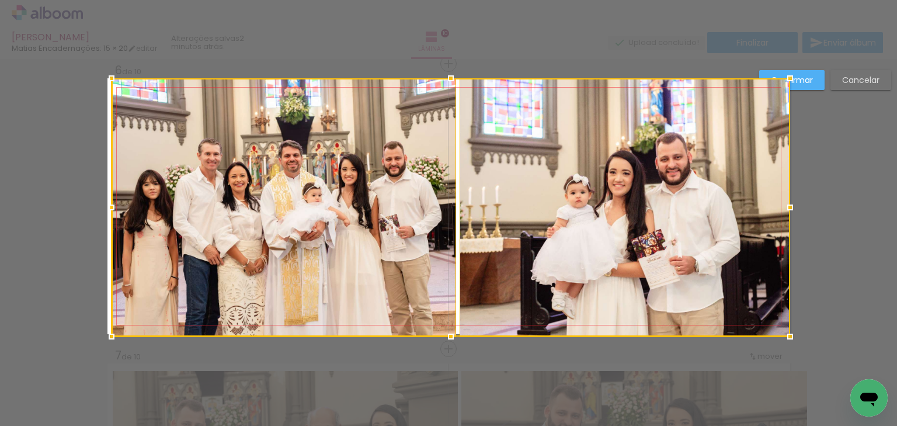
drag, startPoint x: 107, startPoint y: 329, endPoint x: 98, endPoint y: 329, distance: 9.9
click at [100, 329] on div at bounding box center [111, 336] width 23 height 23
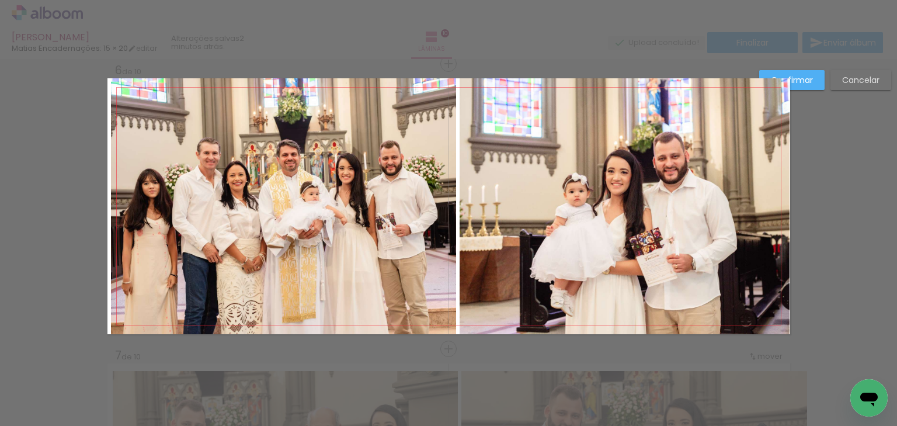
click at [189, 280] on quentale-photo at bounding box center [283, 206] width 345 height 256
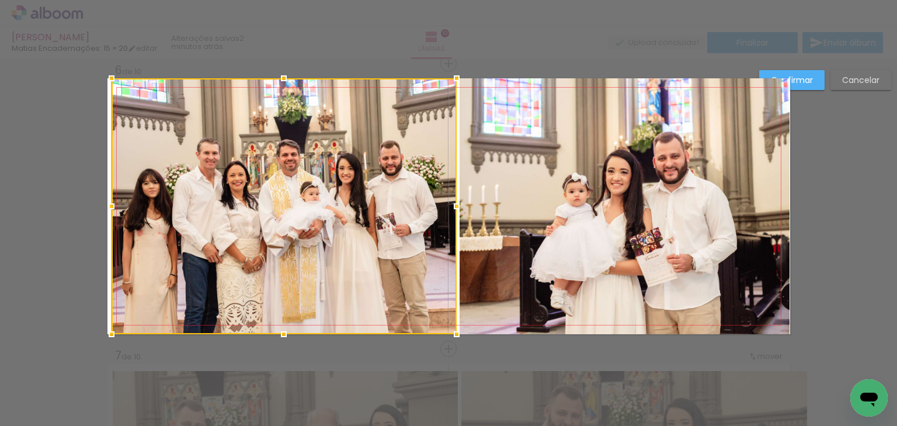
click at [483, 252] on quentale-photo at bounding box center [624, 206] width 330 height 256
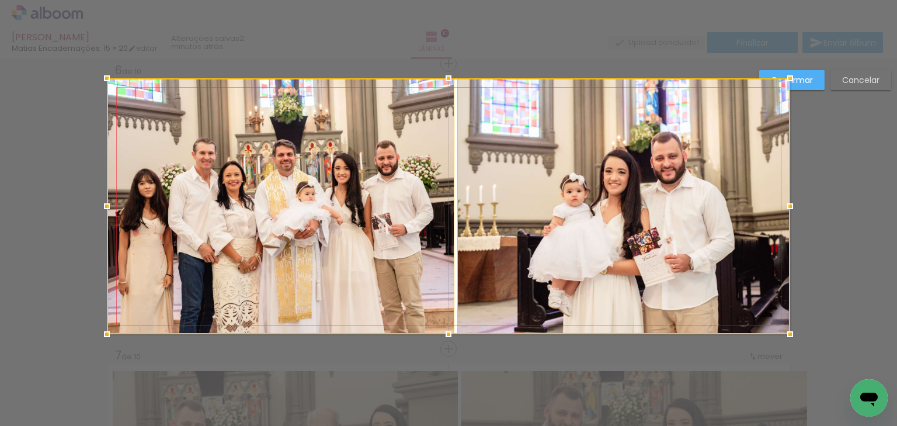
click at [106, 204] on div at bounding box center [106, 205] width 23 height 23
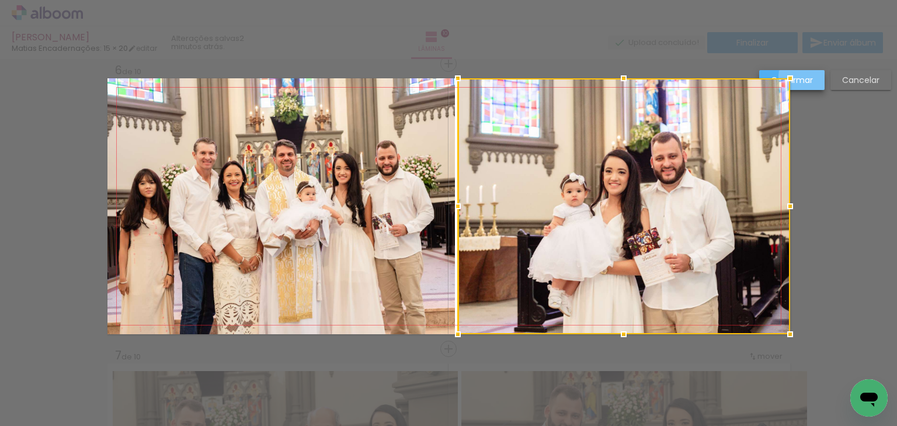
click at [0, 0] on slot "Confirmar" at bounding box center [0, 0] width 0 height 0
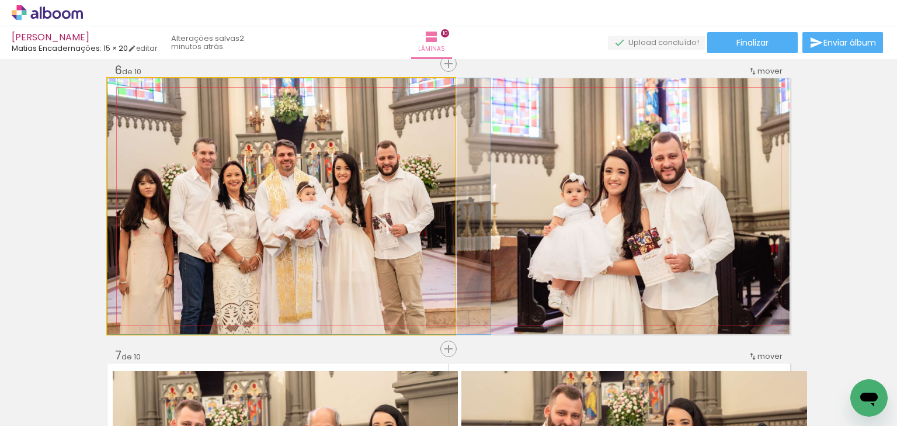
drag, startPoint x: 290, startPoint y: 224, endPoint x: 302, endPoint y: 224, distance: 12.3
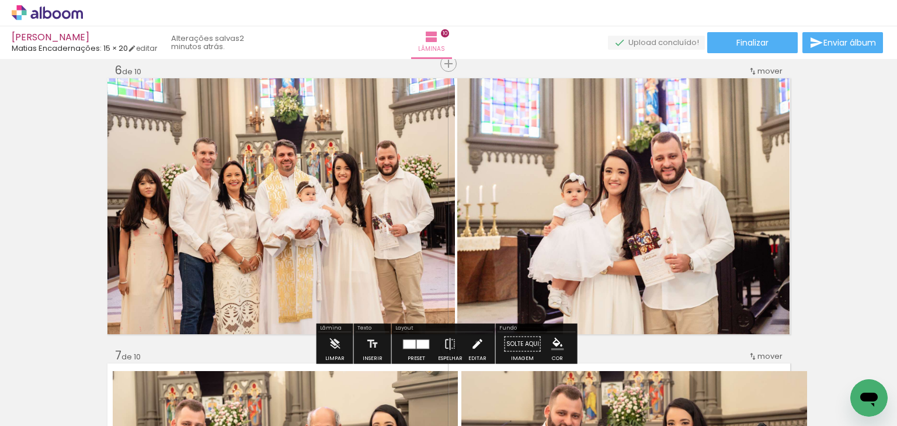
click at [474, 342] on iron-icon at bounding box center [477, 343] width 13 height 23
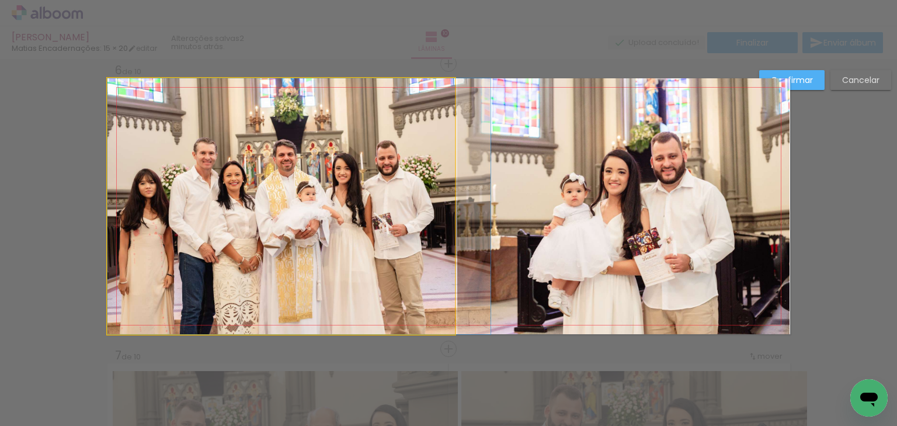
click at [302, 270] on quentale-photo at bounding box center [280, 206] width 347 height 256
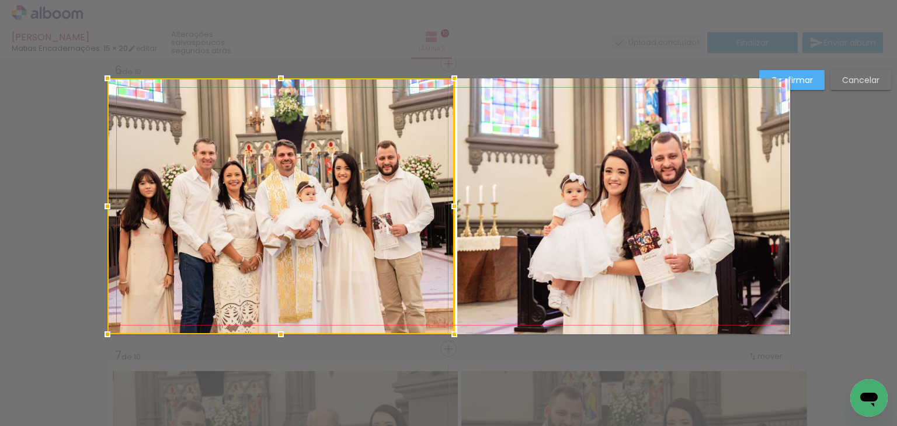
click at [638, 249] on quentale-photo at bounding box center [623, 206] width 332 height 256
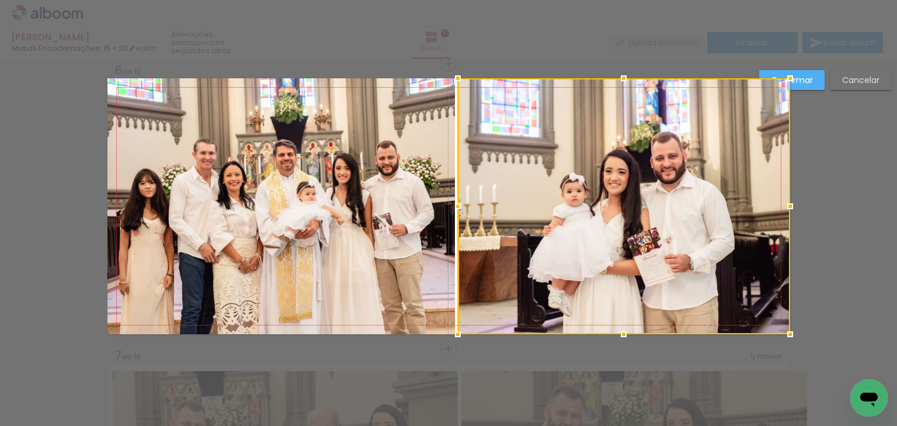
click at [39, 264] on div "Confirmar Cancelar" at bounding box center [448, 201] width 897 height 3162
click at [813, 85] on paper-button "Confirmar" at bounding box center [791, 80] width 65 height 20
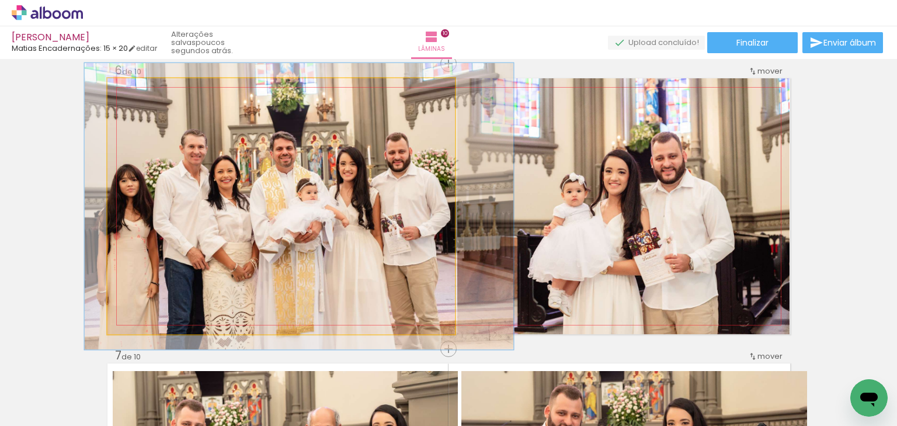
click at [134, 93] on div at bounding box center [139, 90] width 11 height 11
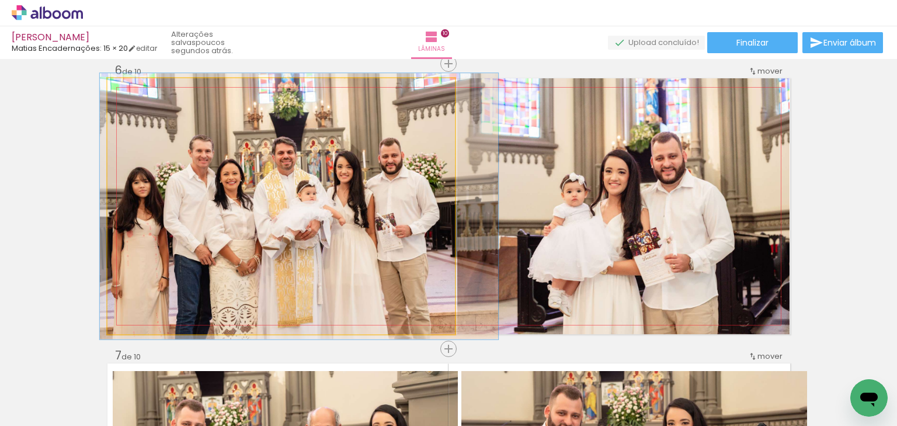
click at [134, 96] on div at bounding box center [136, 90] width 19 height 19
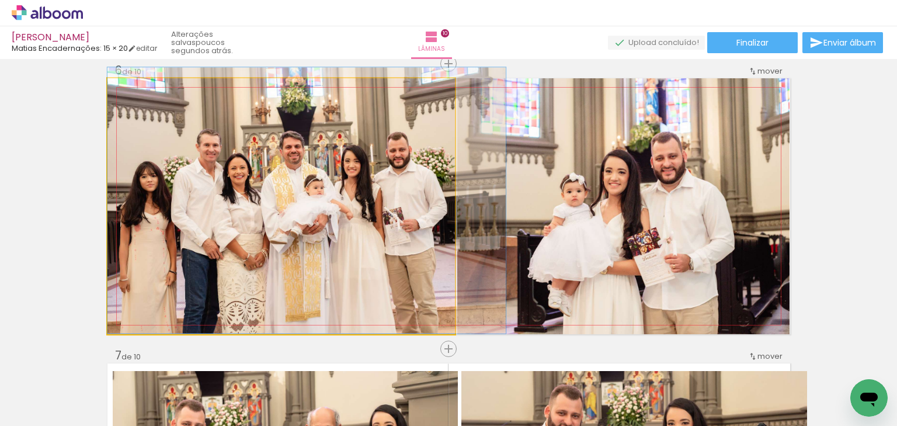
drag, startPoint x: 233, startPoint y: 231, endPoint x: 250, endPoint y: 225, distance: 18.5
type paper-slider "100"
click at [131, 90] on div at bounding box center [136, 90] width 11 height 11
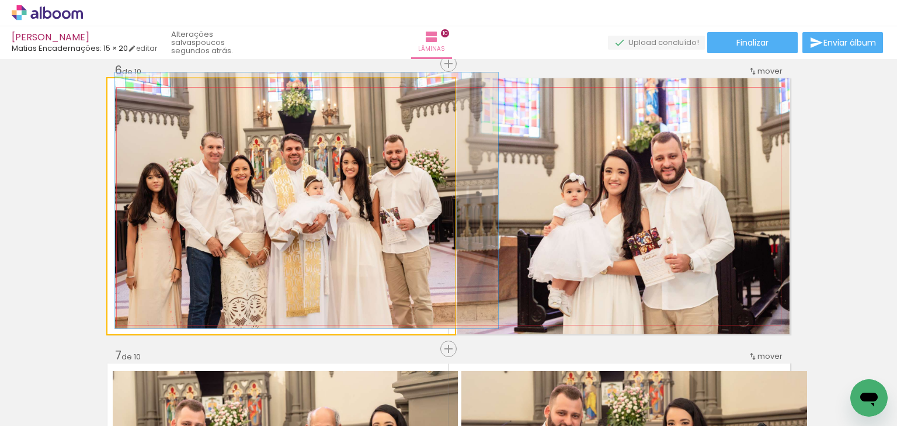
click at [395, 255] on quentale-photo at bounding box center [280, 206] width 347 height 256
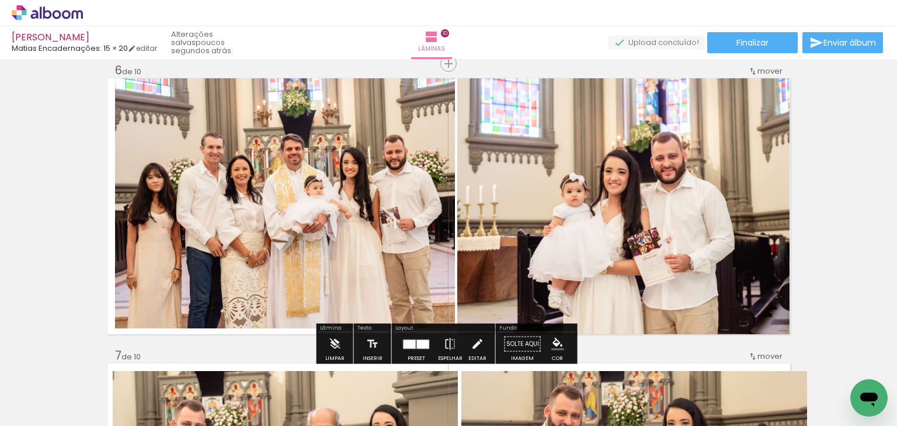
click at [474, 342] on iron-icon at bounding box center [477, 343] width 13 height 23
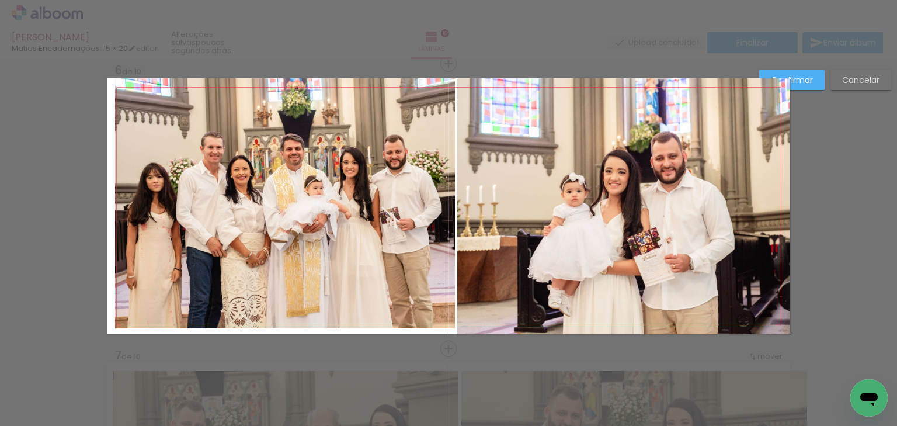
click at [357, 270] on quentale-photo at bounding box center [280, 206] width 347 height 256
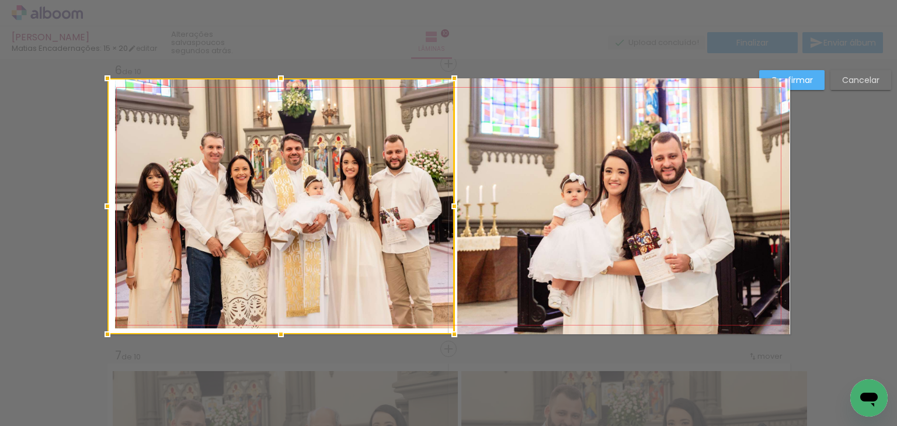
click at [206, 259] on div at bounding box center [280, 206] width 347 height 256
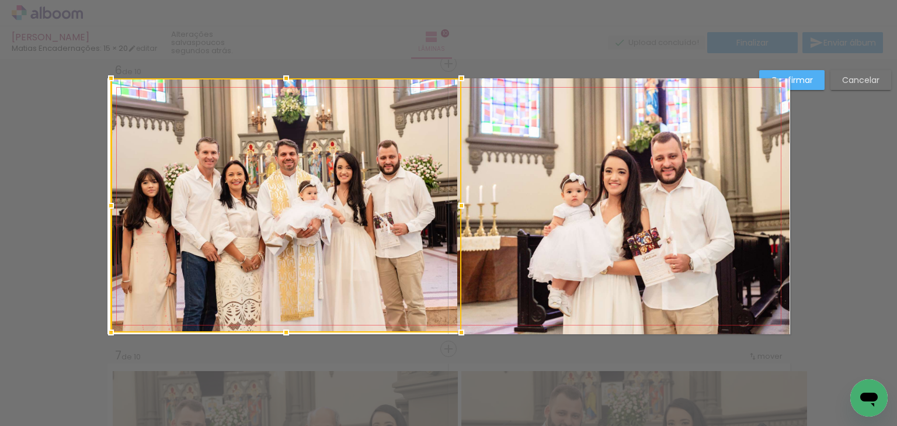
drag, startPoint x: 103, startPoint y: 332, endPoint x: 93, endPoint y: 330, distance: 10.7
click at [93, 330] on div "Inserir lâmina 1 de 10 Inserir lâmina 2 de 10 Inserir lâmina 3 de 10 Inserir lâ…" at bounding box center [448, 201] width 897 height 3162
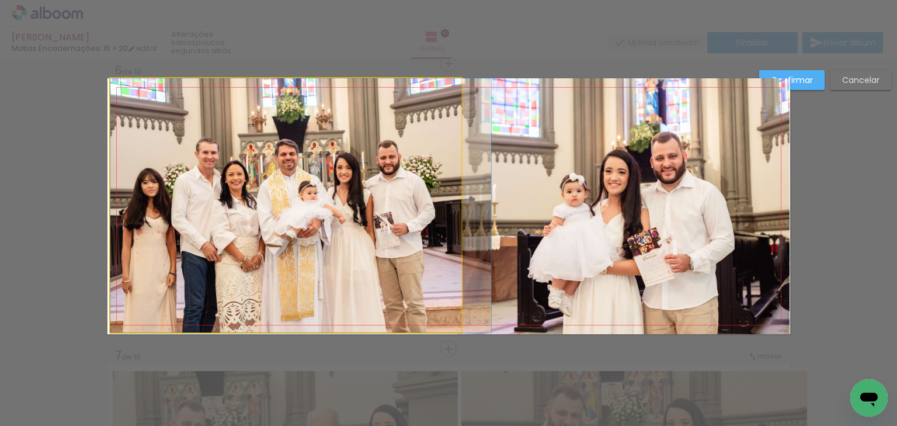
click at [190, 292] on quentale-photo at bounding box center [285, 205] width 351 height 254
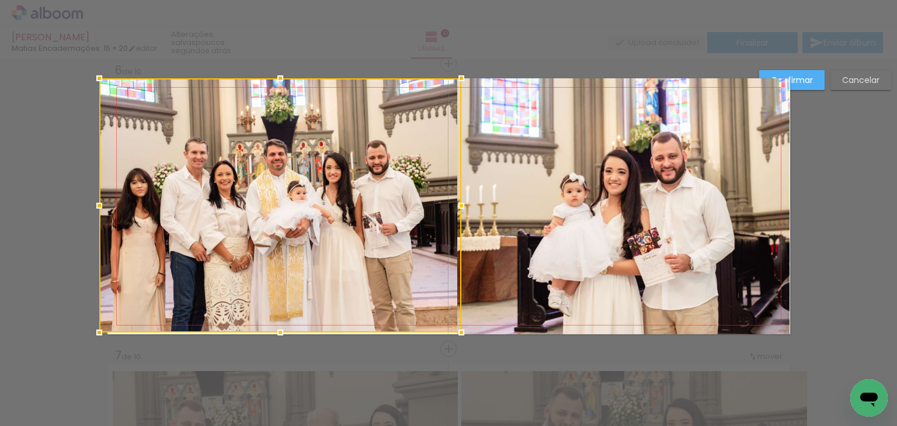
click at [102, 204] on div at bounding box center [99, 205] width 23 height 23
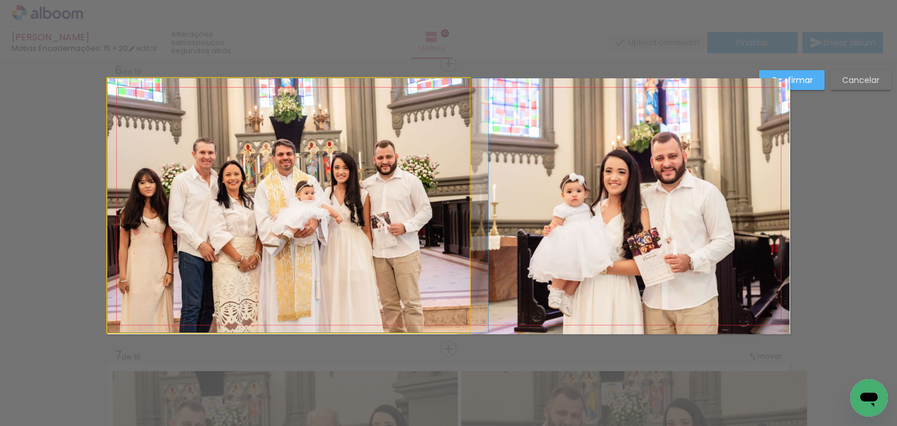
click at [172, 194] on quentale-photo at bounding box center [288, 205] width 362 height 254
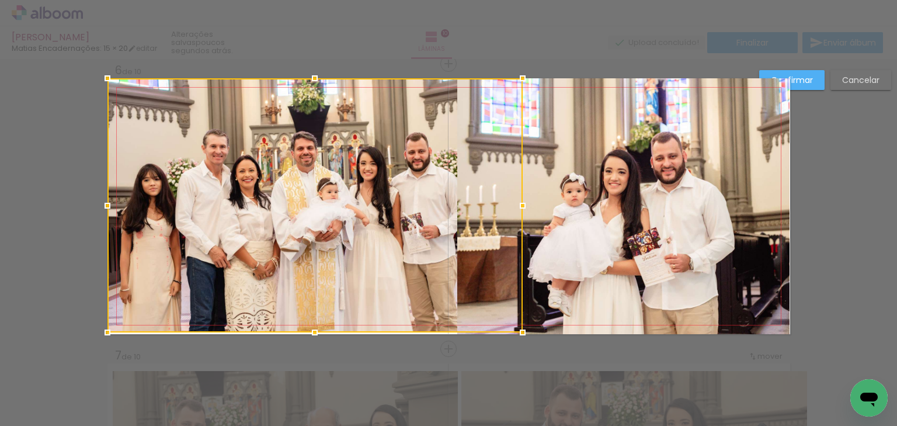
click at [450, 204] on div at bounding box center [314, 205] width 415 height 254
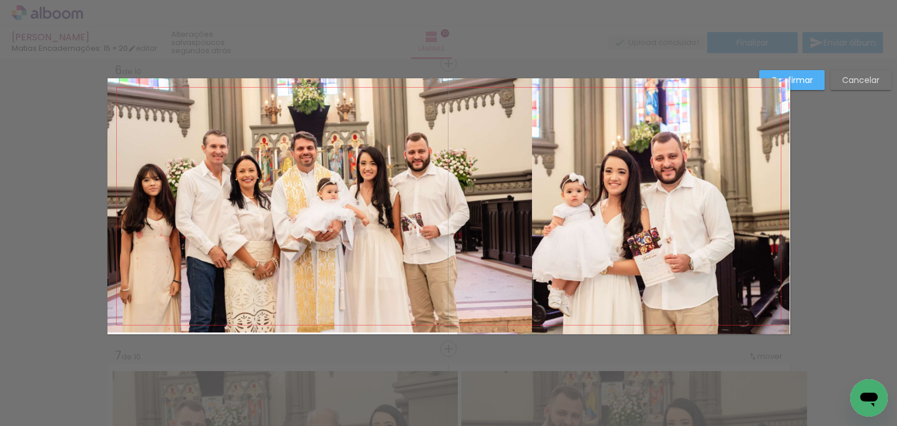
click at [376, 209] on quentale-photo at bounding box center [319, 205] width 424 height 254
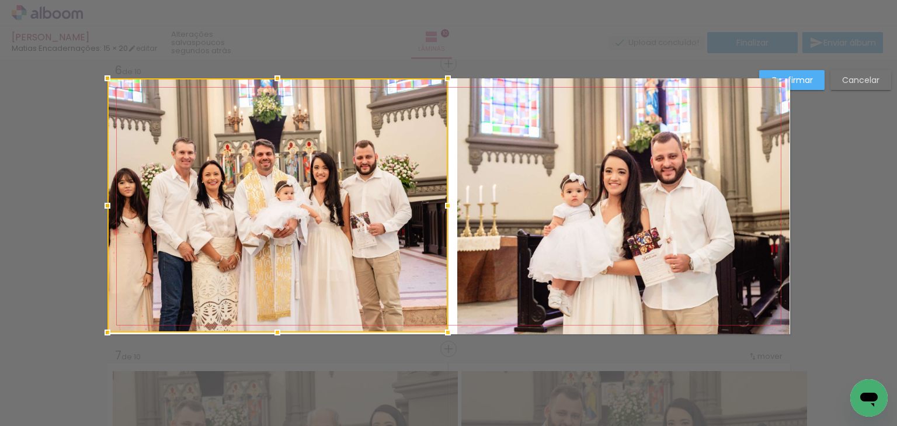
drag, startPoint x: 527, startPoint y: 208, endPoint x: 443, endPoint y: 210, distance: 84.1
click at [443, 210] on div at bounding box center [447, 205] width 23 height 23
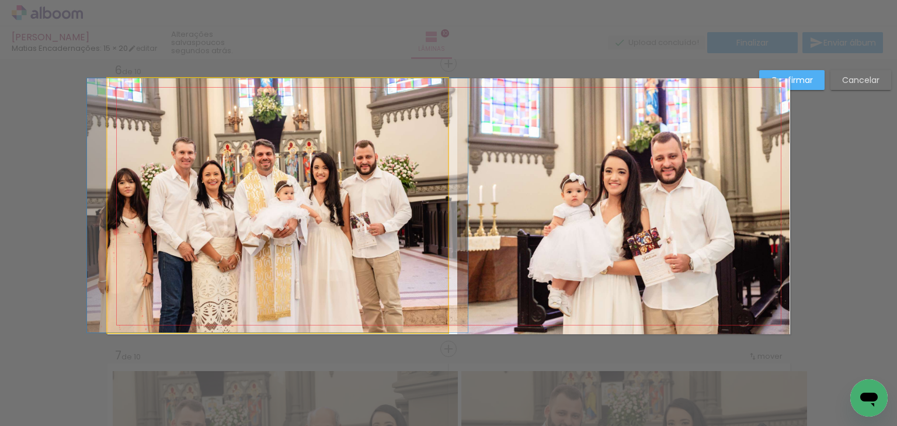
click at [364, 206] on quentale-photo at bounding box center [277, 205] width 340 height 254
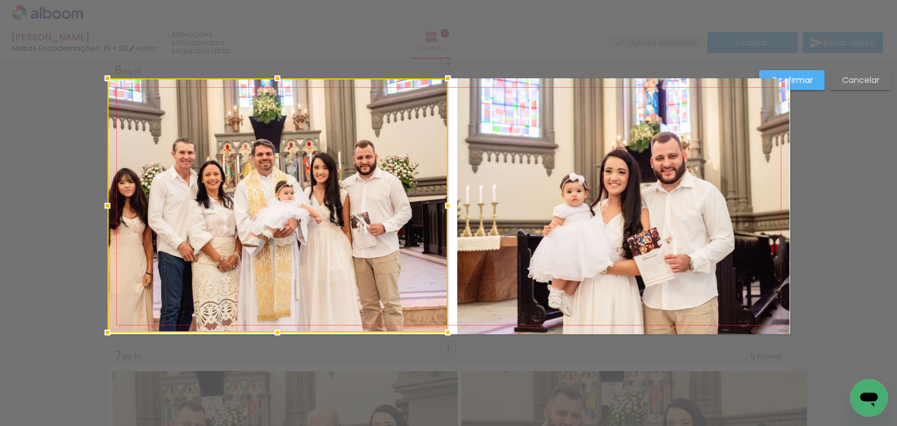
click at [574, 204] on quentale-photo at bounding box center [623, 206] width 332 height 256
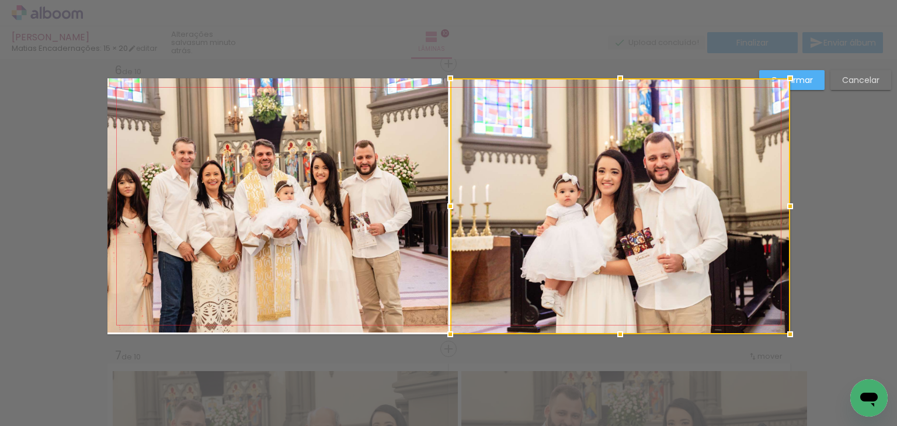
drag, startPoint x: 454, startPoint y: 206, endPoint x: 447, endPoint y: 208, distance: 7.9
click at [447, 208] on div at bounding box center [449, 205] width 23 height 23
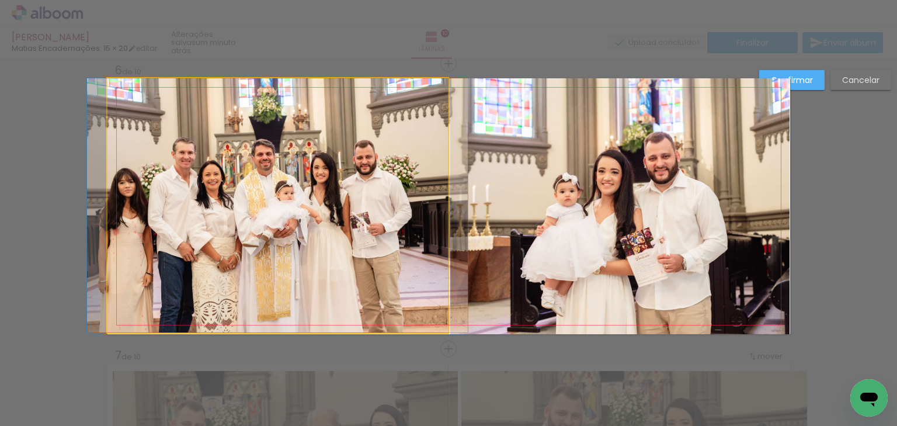
click at [361, 276] on quentale-photo at bounding box center [277, 205] width 340 height 254
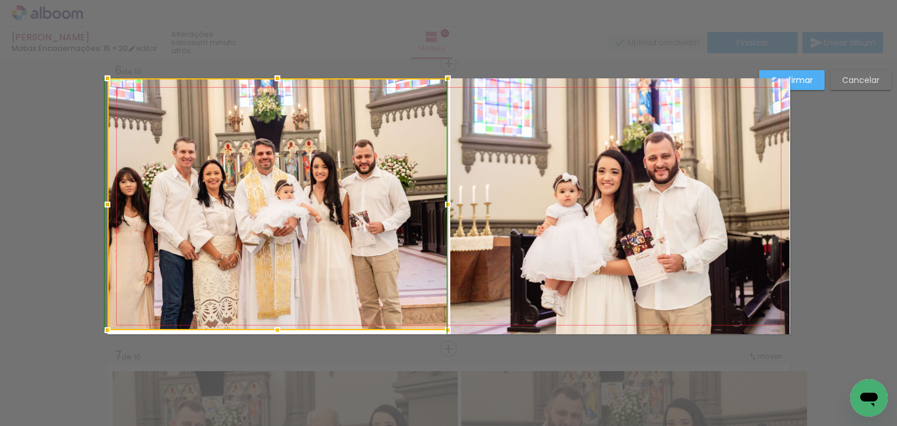
click at [273, 339] on div at bounding box center [277, 329] width 23 height 23
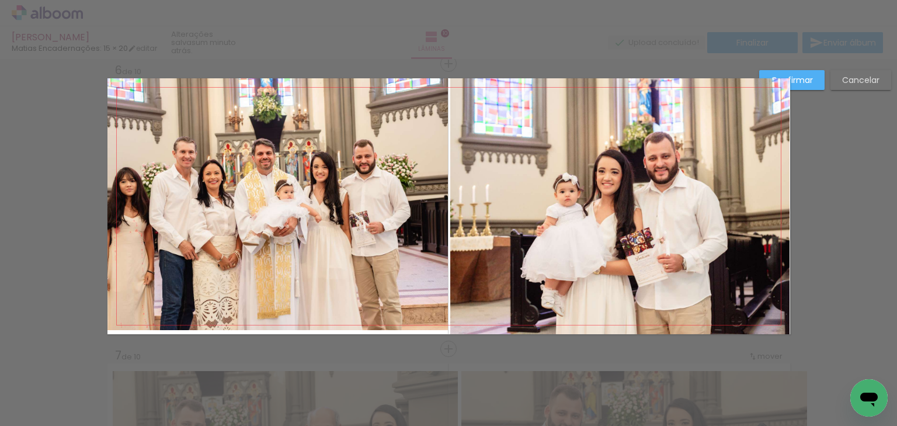
click at [277, 295] on quentale-photo at bounding box center [277, 204] width 340 height 252
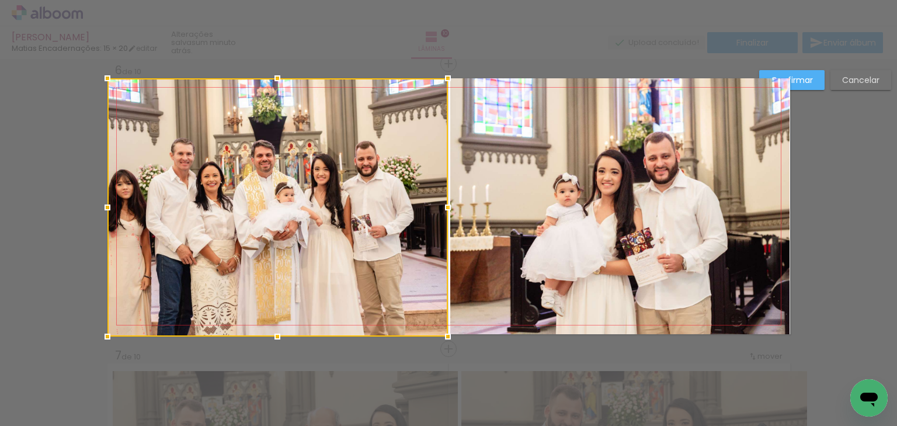
click at [274, 336] on div at bounding box center [277, 336] width 23 height 23
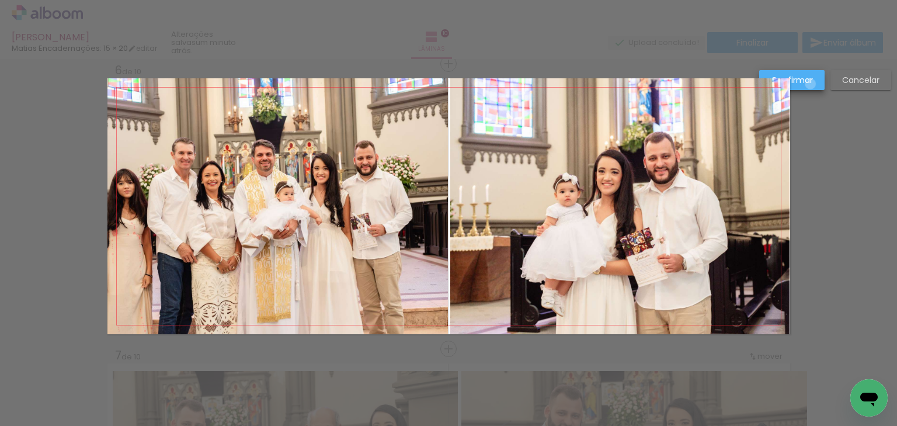
click at [0, 0] on slot "Confirmar" at bounding box center [0, 0] width 0 height 0
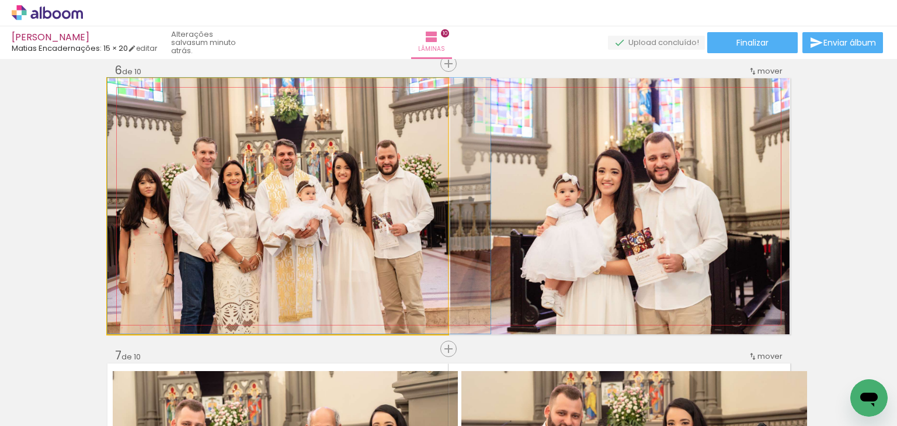
drag, startPoint x: 275, startPoint y: 238, endPoint x: 300, endPoint y: 238, distance: 24.5
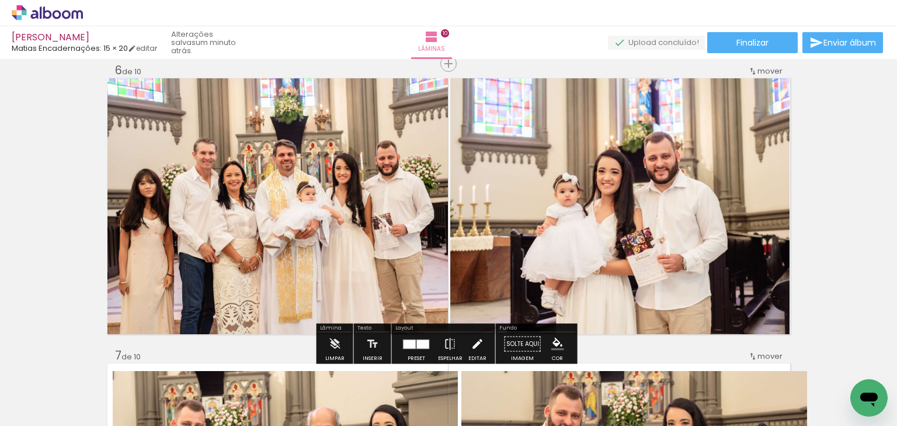
click at [474, 339] on iron-icon at bounding box center [477, 343] width 13 height 23
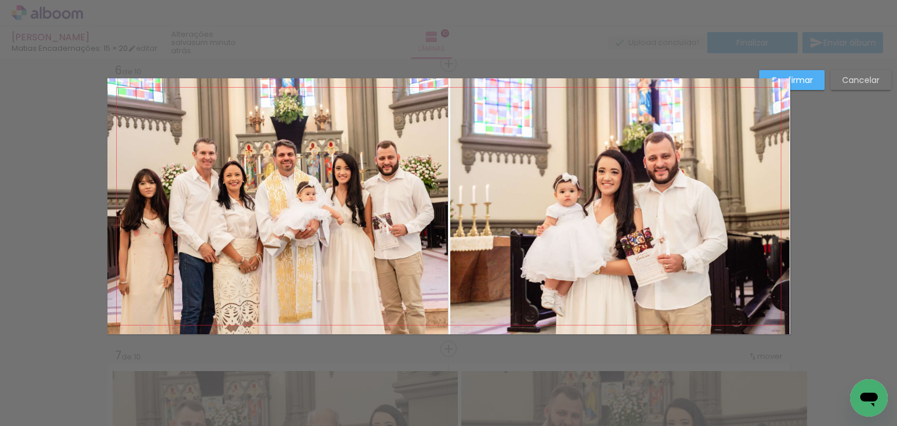
click at [231, 261] on quentale-photo at bounding box center [277, 206] width 340 height 256
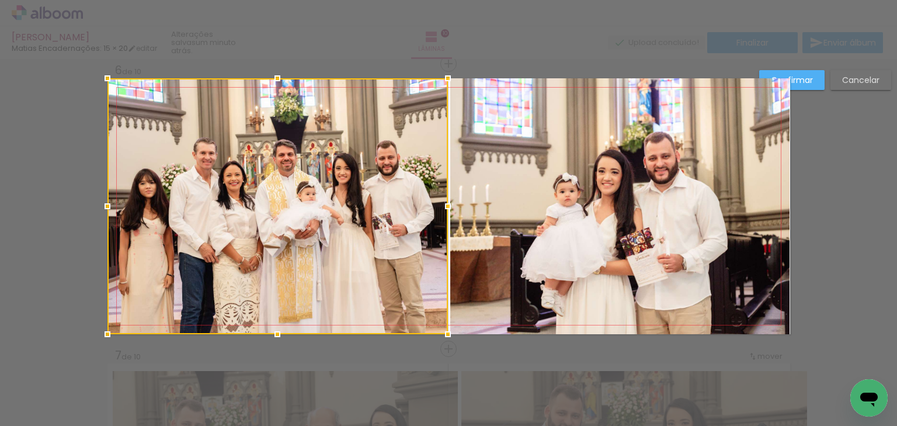
click at [817, 241] on div "Confirmar Cancelar" at bounding box center [448, 201] width 897 height 3162
click at [0, 0] on slot "Confirmar" at bounding box center [0, 0] width 0 height 0
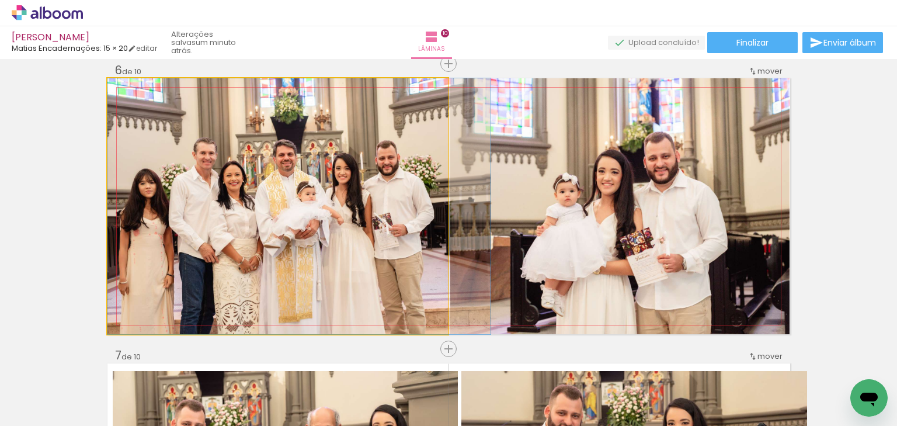
click at [318, 240] on quentale-photo at bounding box center [277, 206] width 340 height 256
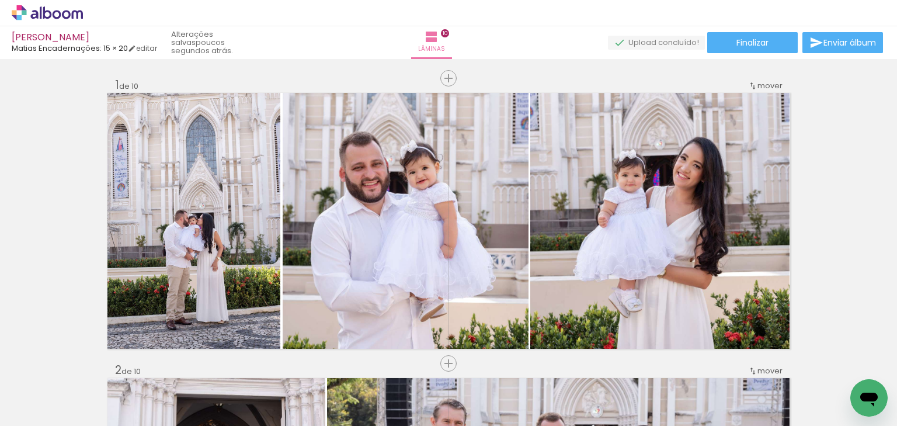
scroll to position [1439, 0]
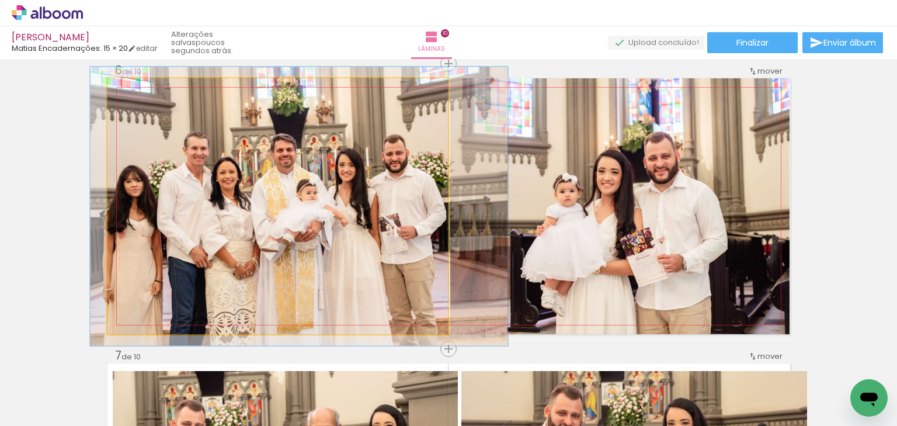
click at [133, 95] on div at bounding box center [138, 90] width 19 height 19
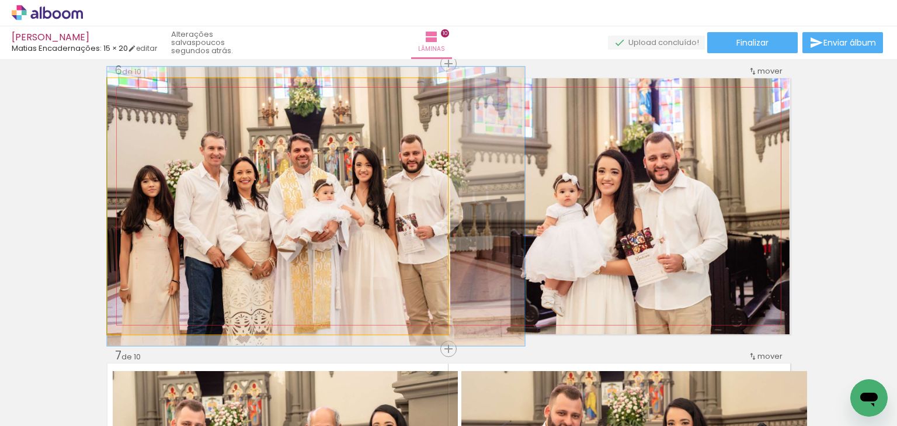
drag, startPoint x: 189, startPoint y: 262, endPoint x: 203, endPoint y: 256, distance: 15.2
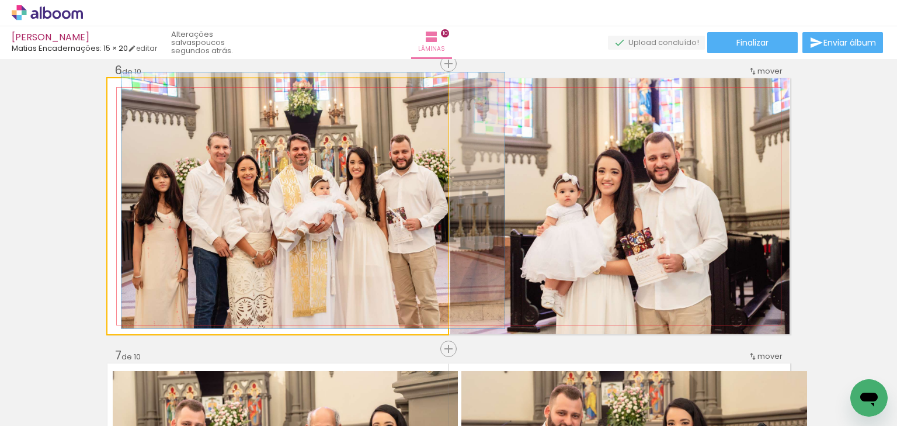
drag, startPoint x: 134, startPoint y: 91, endPoint x: 126, endPoint y: 91, distance: 7.6
type paper-slider "100"
click at [129, 91] on div at bounding box center [134, 90] width 11 height 11
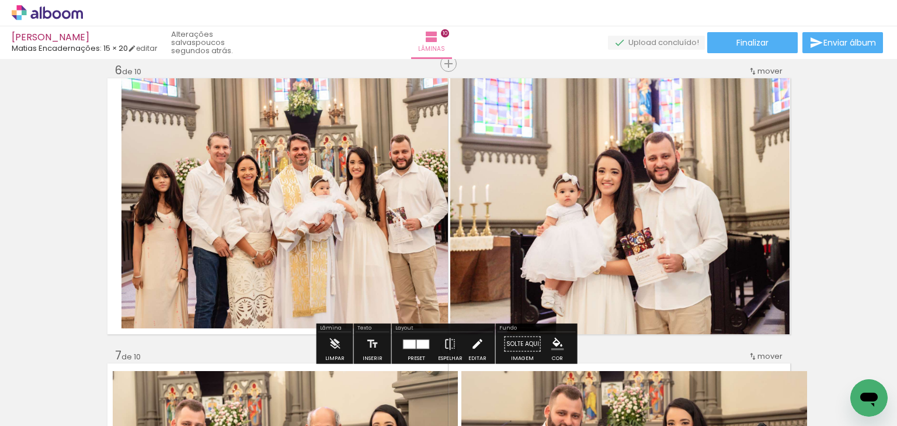
click at [472, 346] on iron-icon at bounding box center [477, 343] width 13 height 23
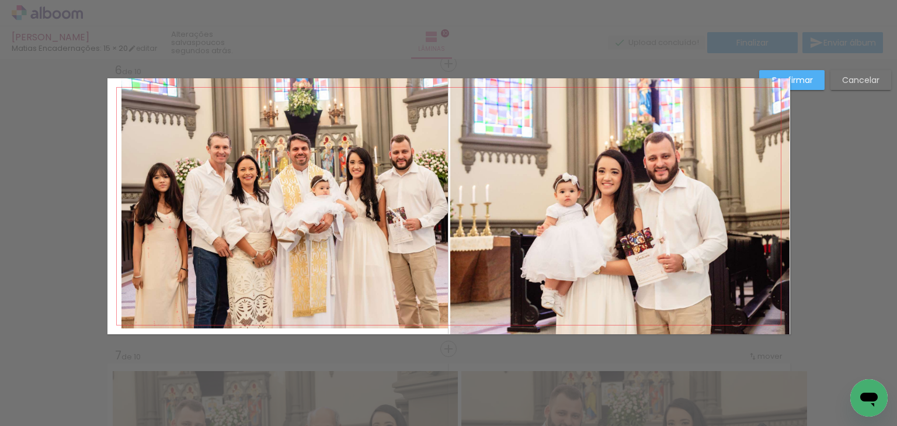
click at [236, 232] on quentale-photo at bounding box center [277, 206] width 340 height 256
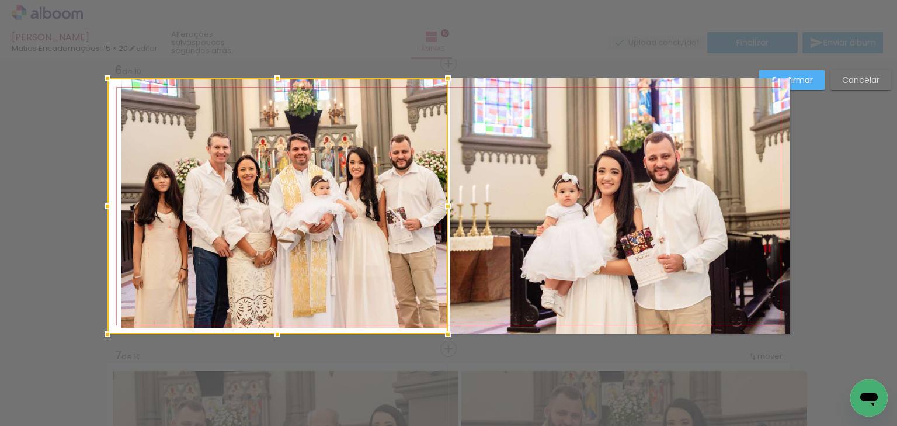
click at [196, 238] on div at bounding box center [277, 206] width 340 height 256
click at [196, 238] on div at bounding box center [278, 206] width 340 height 256
click at [49, 227] on div "Confirmar Cancelar" at bounding box center [448, 201] width 897 height 3162
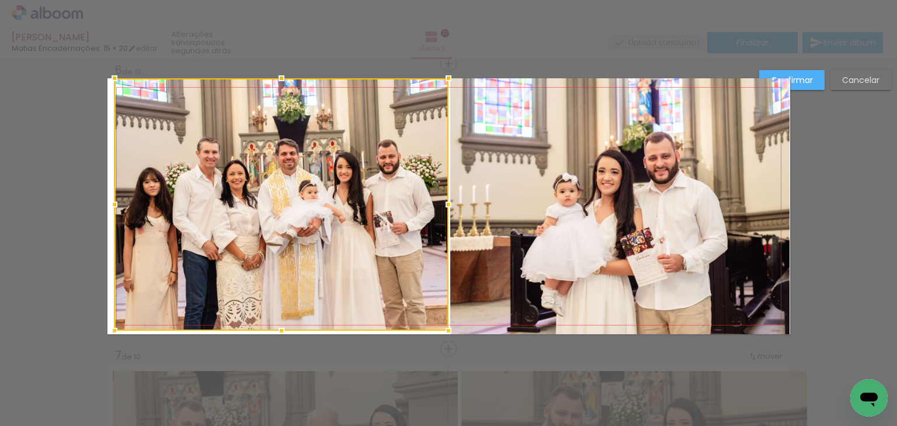
click at [93, 340] on div "Inserir lâmina 1 de 10 Inserir lâmina 2 de 10 Inserir lâmina 3 de 10 Inserir lâ…" at bounding box center [448, 201] width 897 height 3162
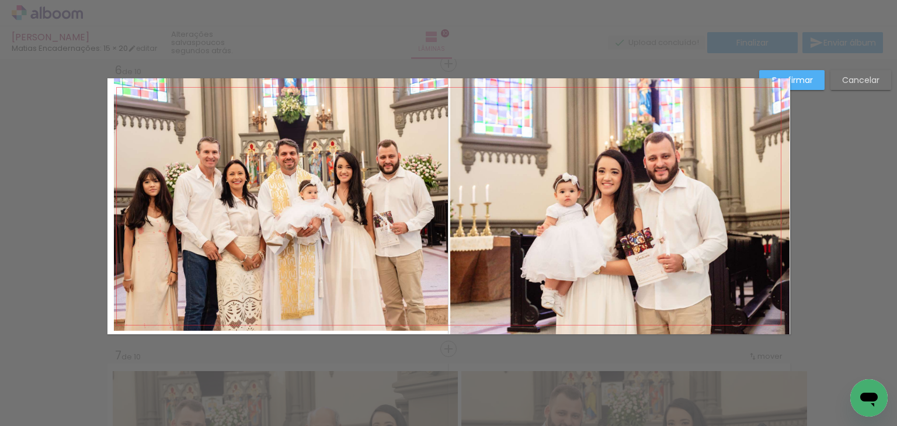
click at [137, 290] on quentale-photo at bounding box center [281, 204] width 334 height 252
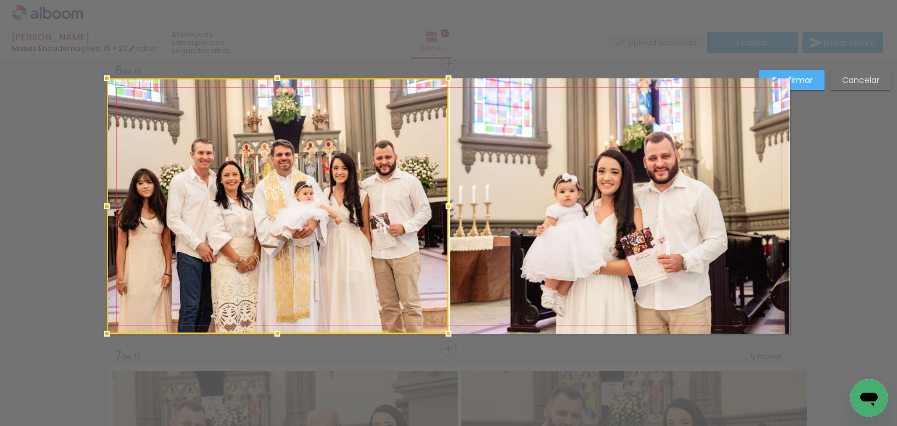
click at [114, 322] on div at bounding box center [278, 205] width 342 height 255
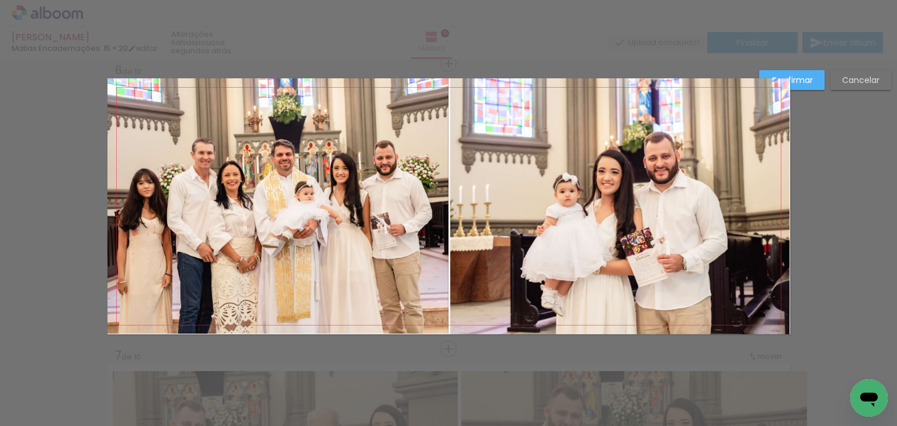
click at [511, 223] on quentale-photo at bounding box center [620, 206] width 340 height 256
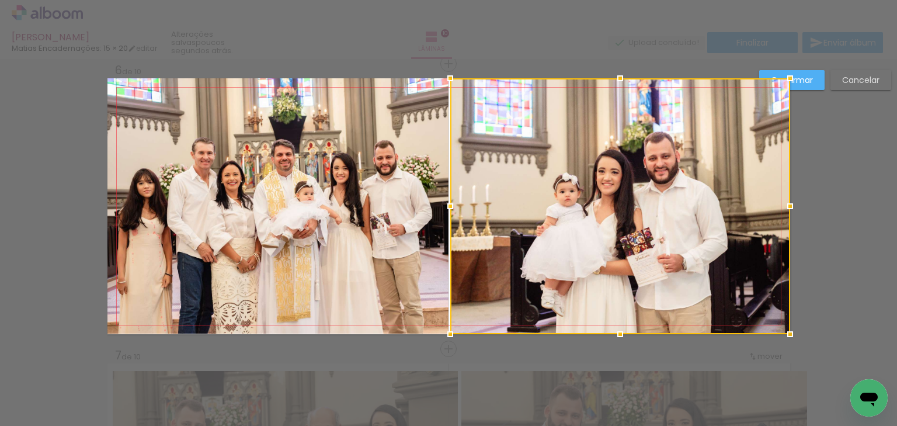
click at [0, 0] on slot "Confirmar" at bounding box center [0, 0] width 0 height 0
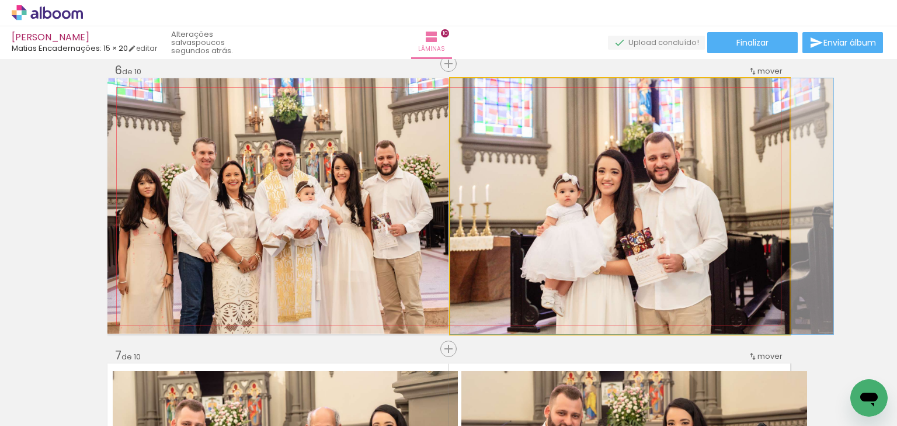
click at [640, 243] on quentale-photo at bounding box center [620, 206] width 340 height 256
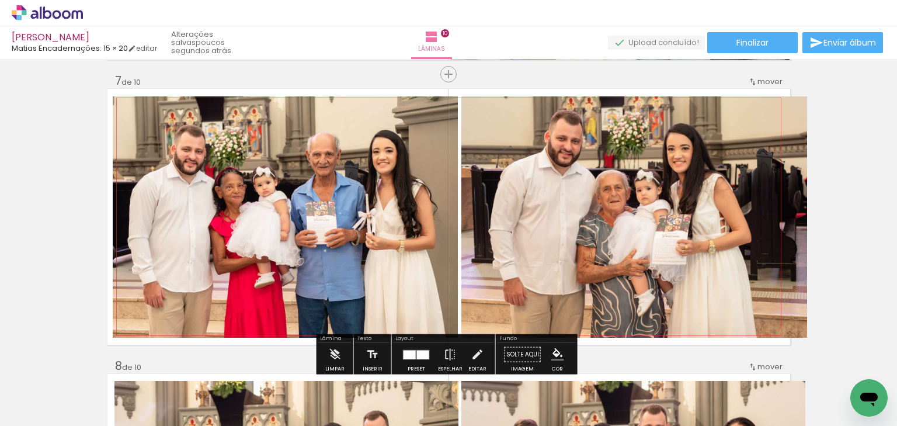
scroll to position [1719, 0]
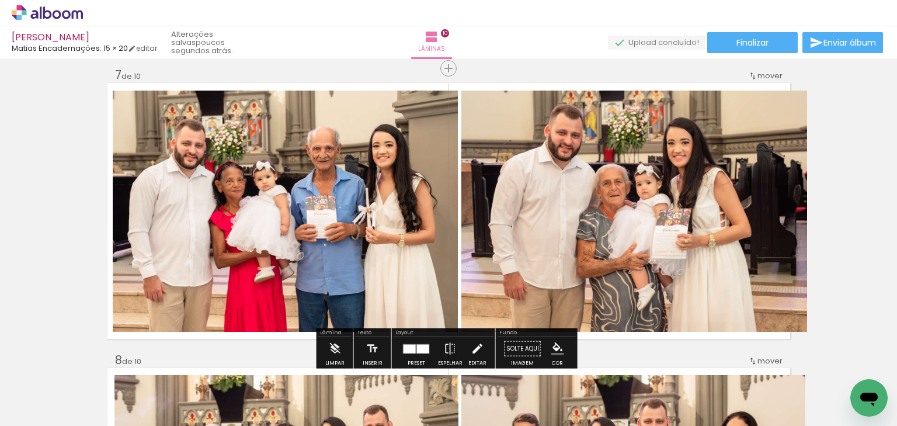
click at [474, 344] on iron-icon at bounding box center [477, 348] width 13 height 23
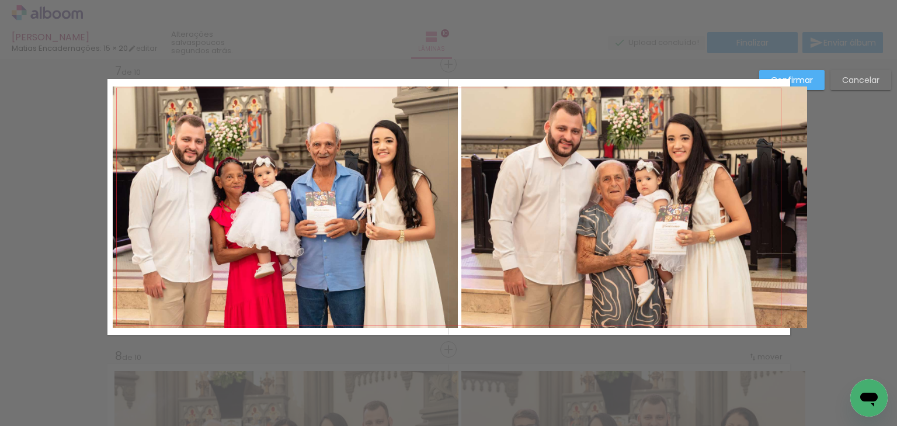
scroll to position [1724, 0]
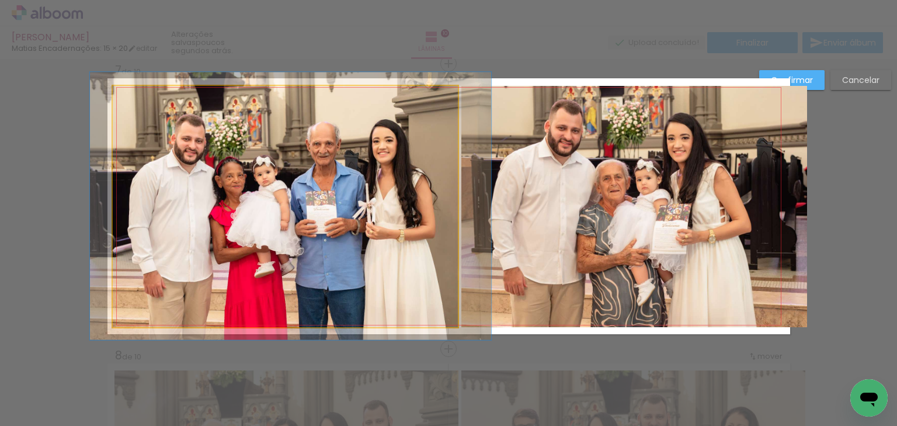
click at [382, 298] on quentale-photo at bounding box center [286, 206] width 346 height 241
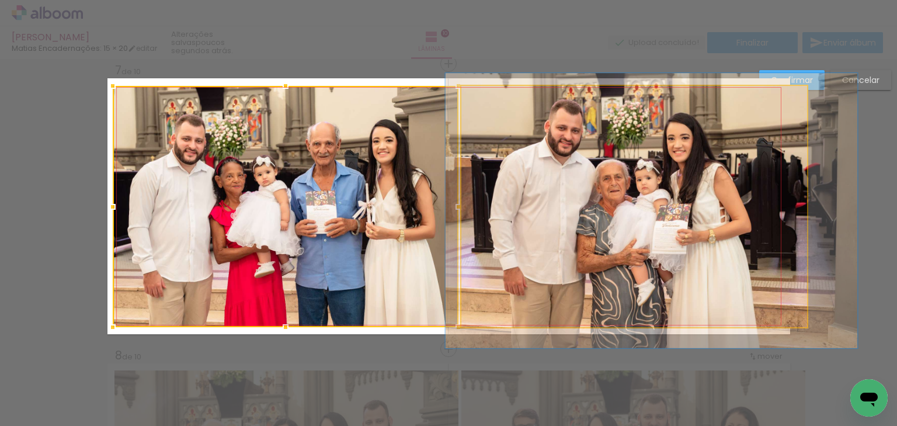
click at [549, 273] on quentale-photo at bounding box center [634, 206] width 346 height 241
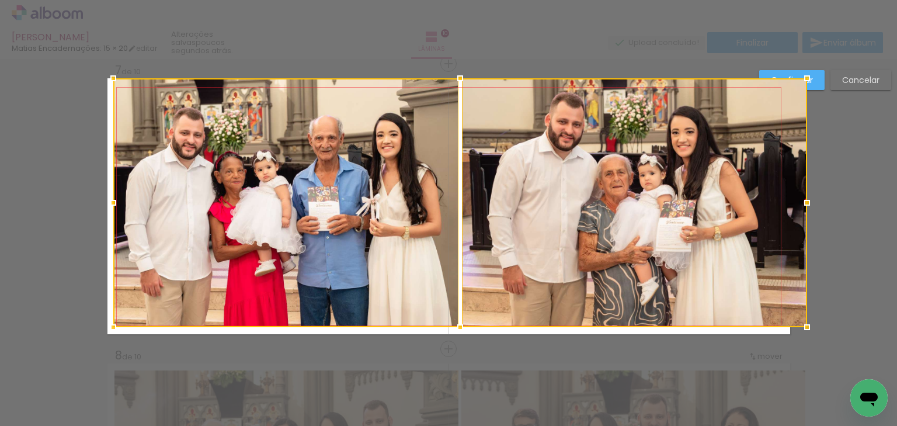
drag, startPoint x: 108, startPoint y: 87, endPoint x: 96, endPoint y: 82, distance: 12.8
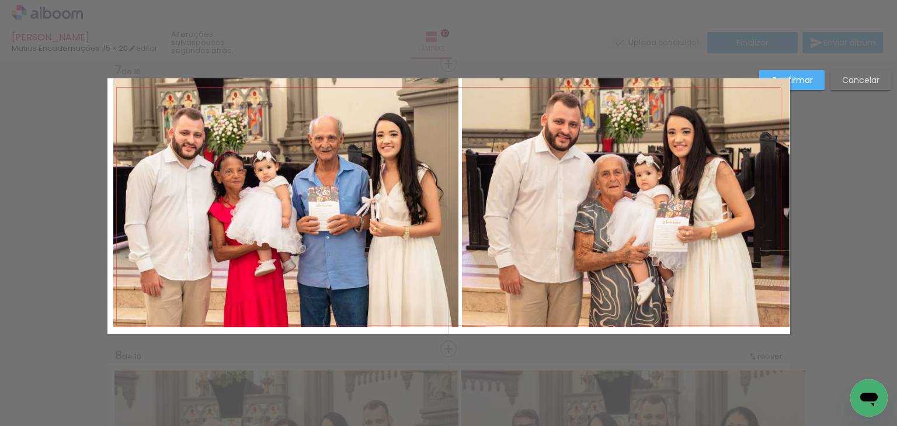
click at [175, 126] on quentale-photo at bounding box center [285, 202] width 345 height 249
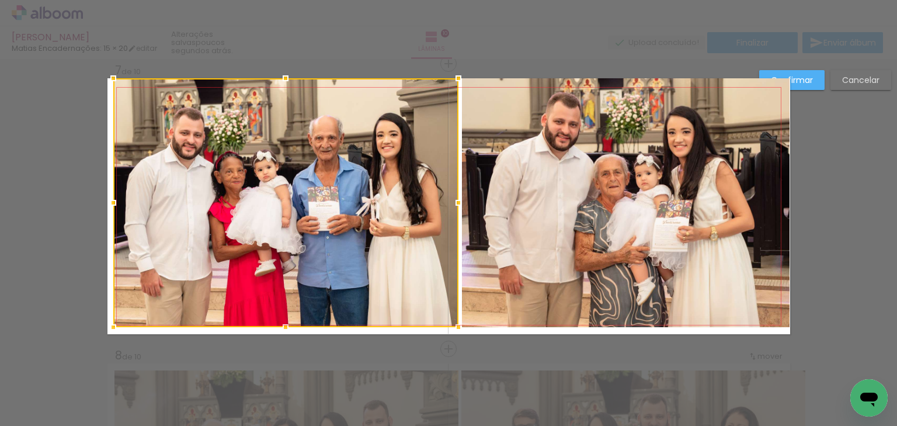
click at [523, 166] on quentale-photo at bounding box center [626, 202] width 328 height 249
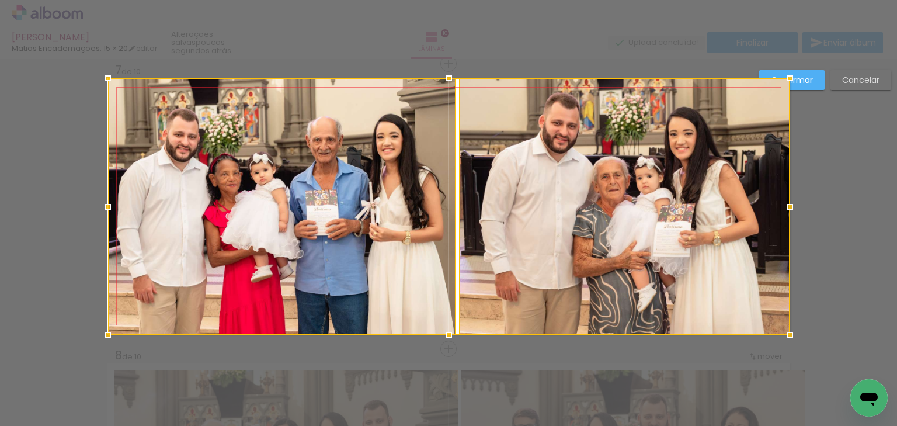
drag, startPoint x: 112, startPoint y: 326, endPoint x: 109, endPoint y: 333, distance: 7.6
click at [109, 333] on div at bounding box center [107, 334] width 23 height 23
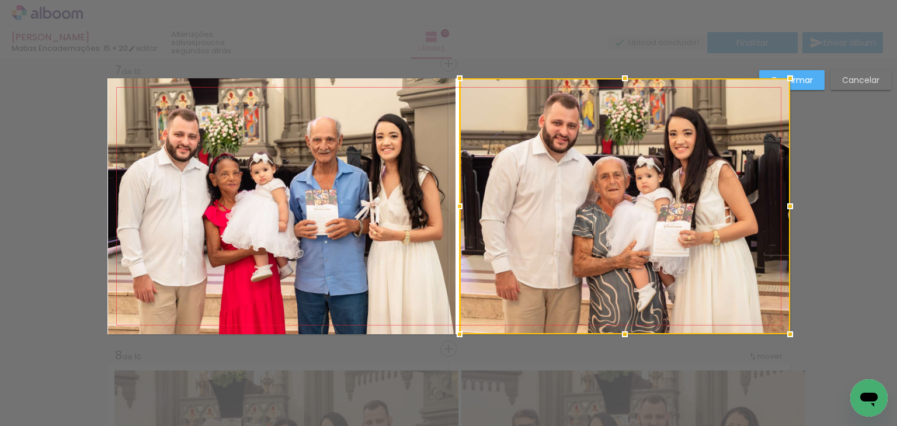
click at [271, 267] on quentale-photo at bounding box center [282, 206] width 348 height 256
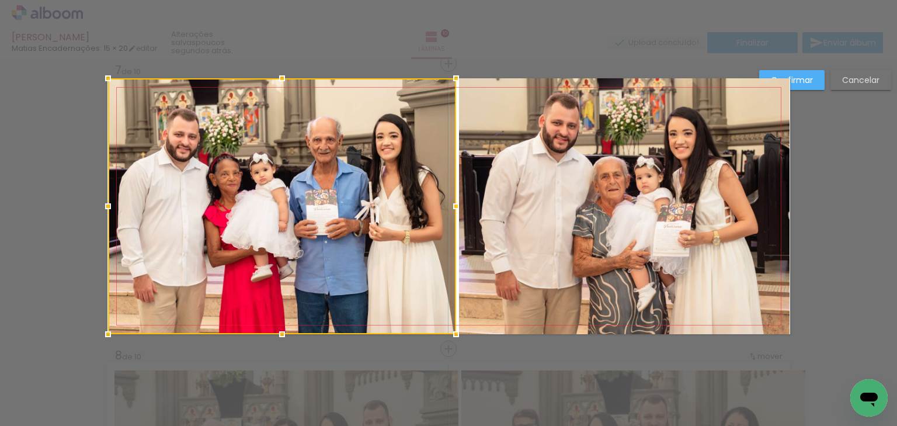
click at [493, 260] on quentale-photo at bounding box center [624, 206] width 330 height 256
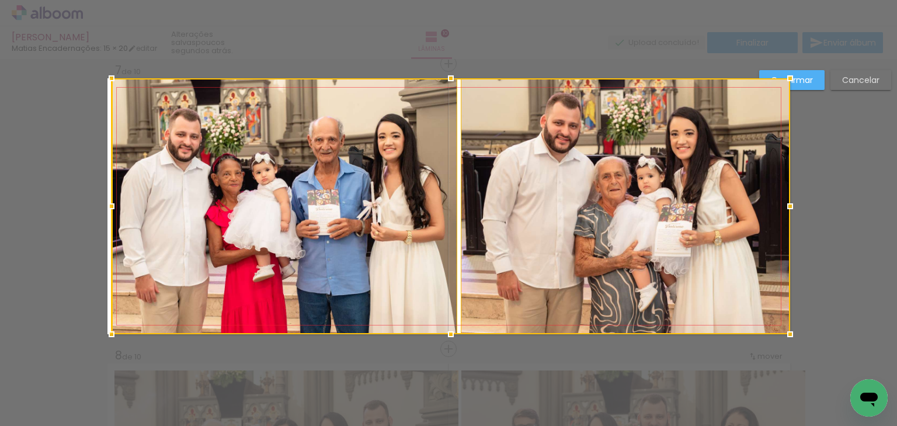
drag, startPoint x: 99, startPoint y: 208, endPoint x: 92, endPoint y: 207, distance: 7.0
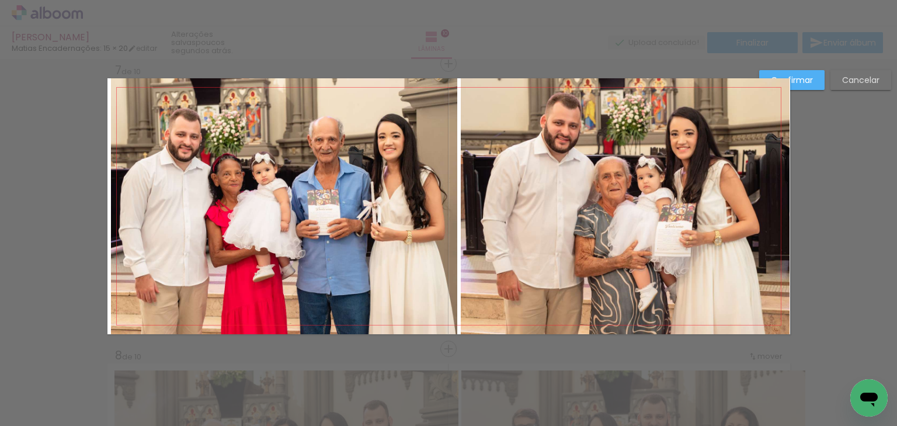
click at [156, 209] on quentale-photo at bounding box center [284, 206] width 346 height 256
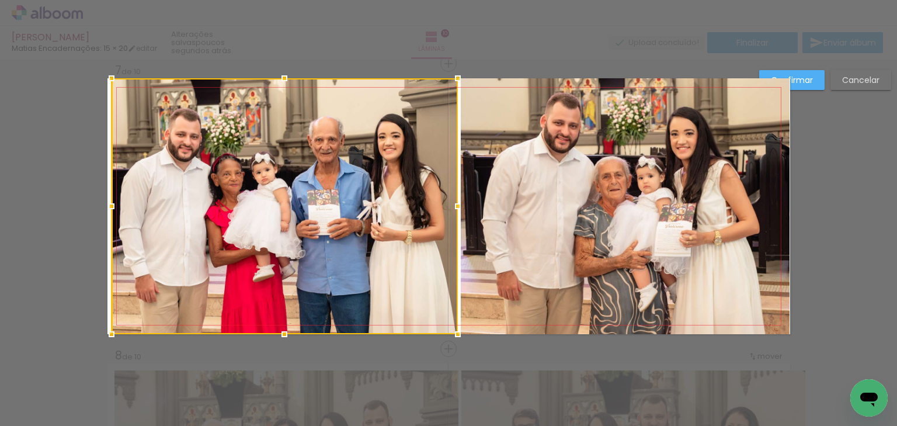
click at [495, 215] on quentale-photo at bounding box center [625, 206] width 329 height 256
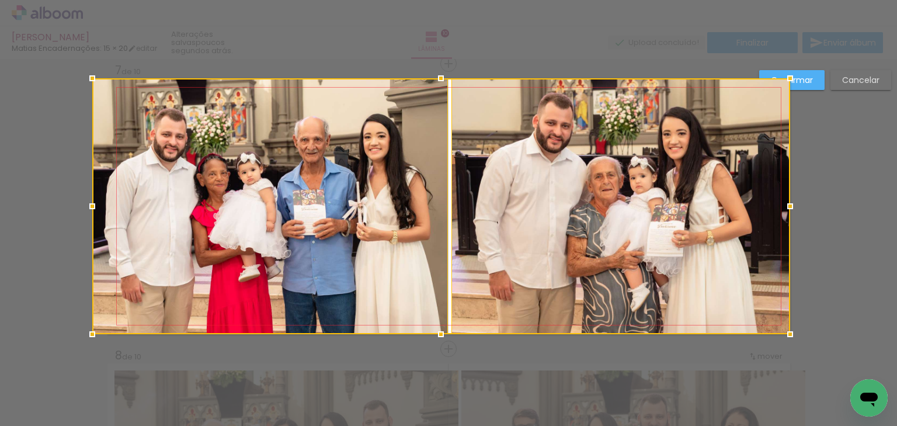
click at [105, 204] on div at bounding box center [441, 206] width 698 height 256
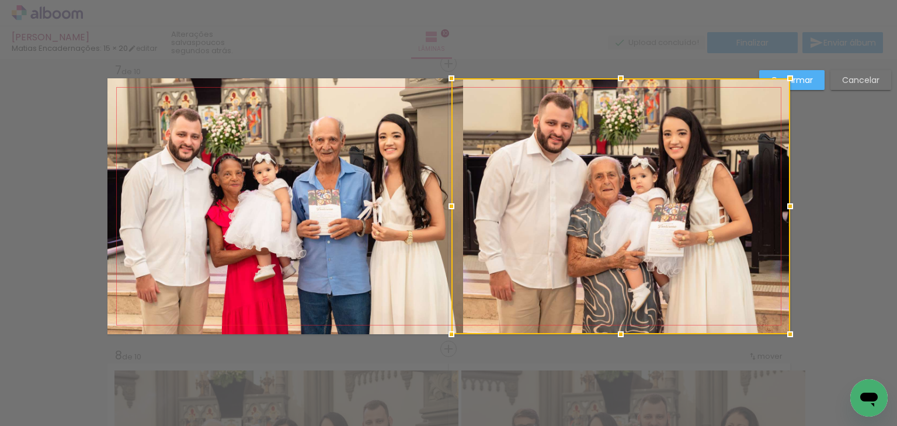
click at [285, 213] on quentale-photo at bounding box center [285, 206] width 356 height 256
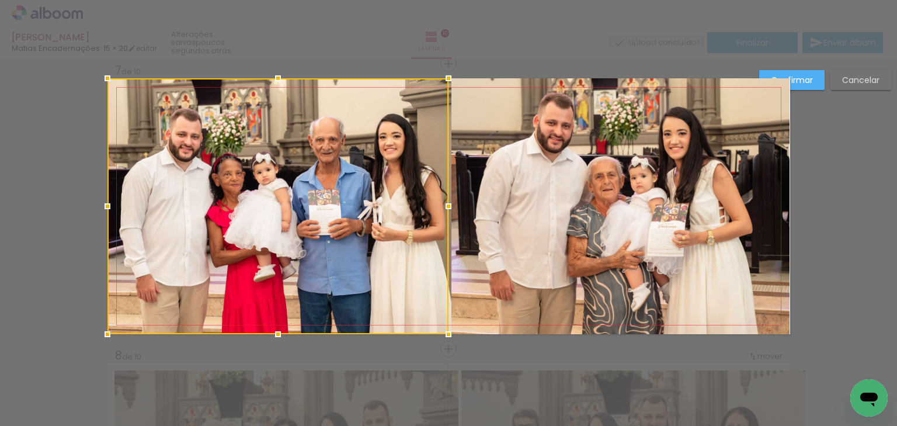
click at [593, 234] on quentale-photo at bounding box center [620, 206] width 339 height 256
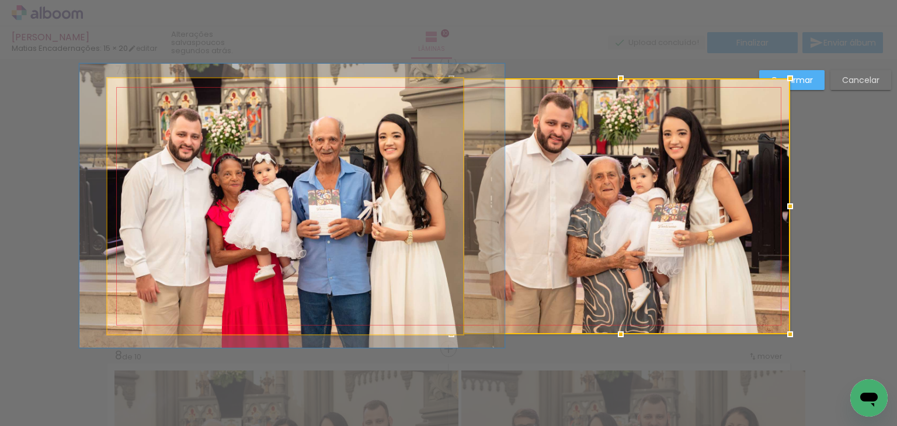
click at [416, 203] on quentale-photo at bounding box center [285, 206] width 356 height 256
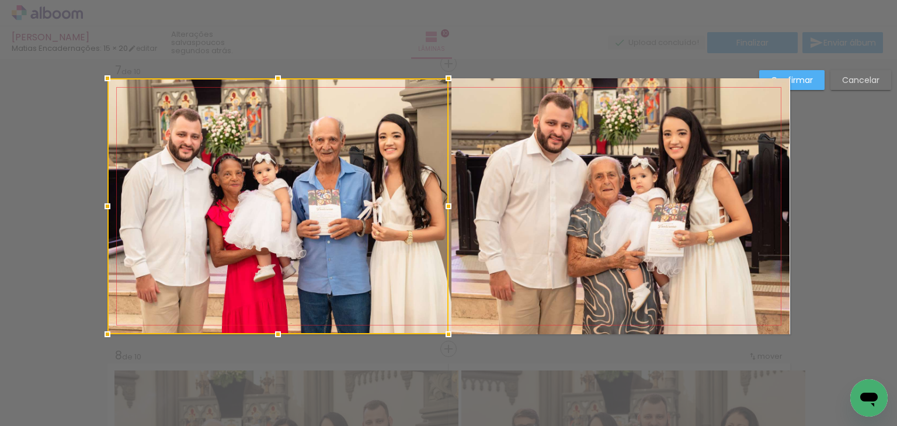
click at [466, 196] on quentale-photo at bounding box center [620, 206] width 339 height 256
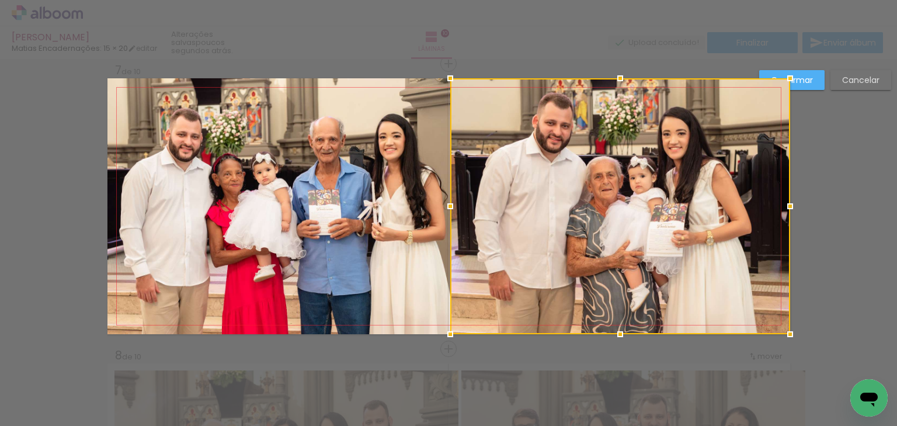
drag, startPoint x: 451, startPoint y: 207, endPoint x: 445, endPoint y: 213, distance: 7.4
click at [445, 213] on div at bounding box center [449, 205] width 23 height 23
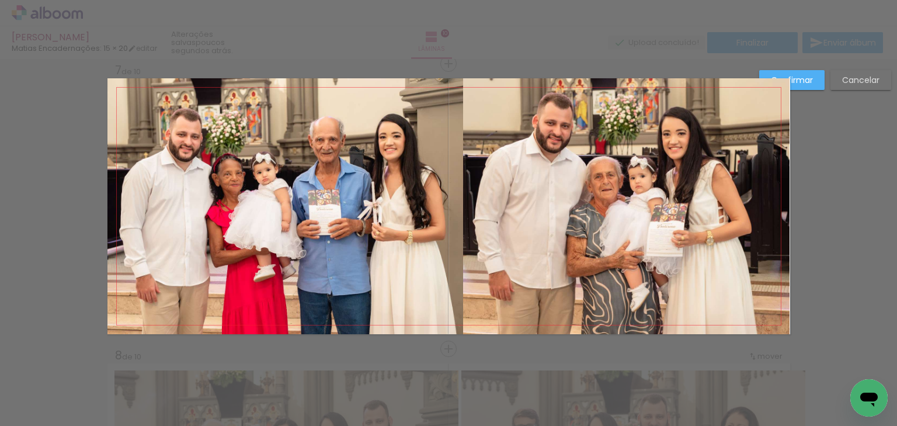
click at [422, 218] on quentale-photo at bounding box center [285, 206] width 356 height 256
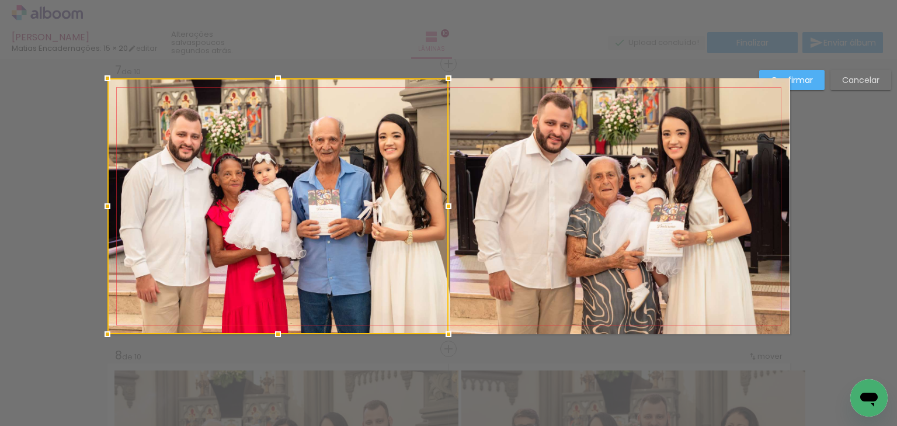
click at [391, 208] on div at bounding box center [277, 206] width 341 height 256
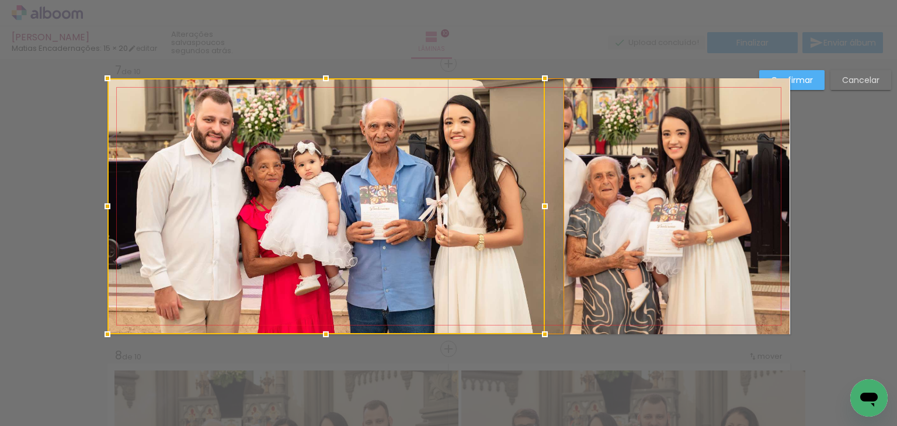
drag, startPoint x: 444, startPoint y: 208, endPoint x: 437, endPoint y: 208, distance: 6.4
click at [438, 208] on div at bounding box center [325, 206] width 437 height 256
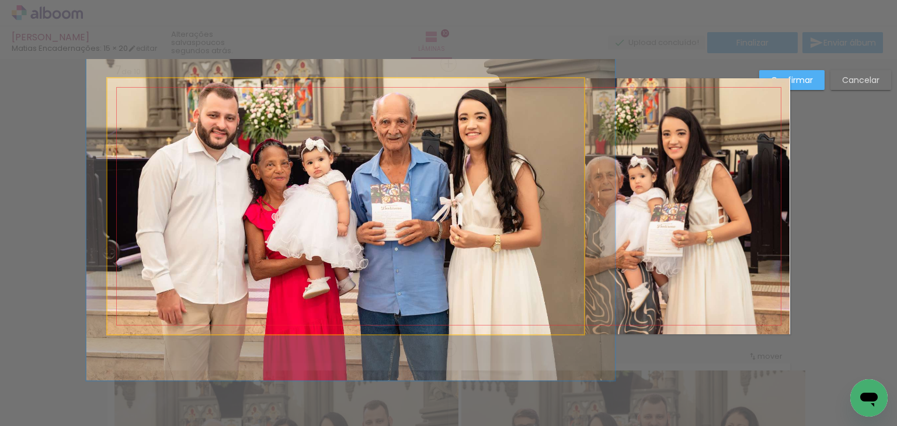
click at [368, 196] on quentale-photo at bounding box center [345, 206] width 476 height 256
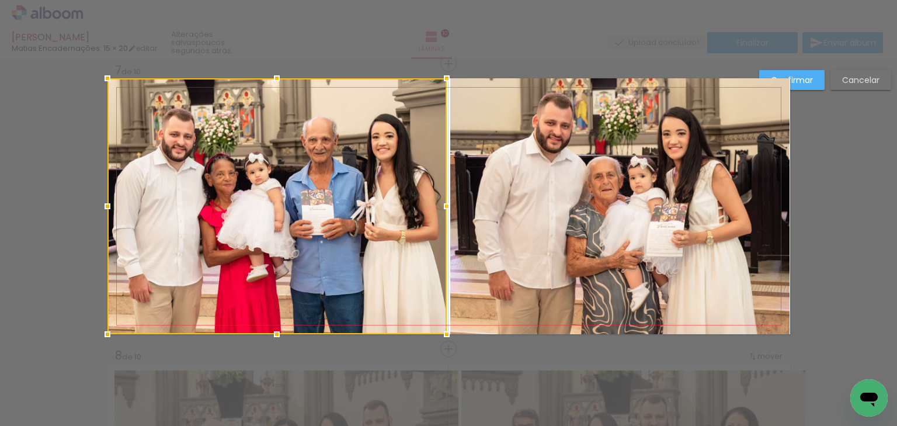
drag, startPoint x: 577, startPoint y: 205, endPoint x: 439, endPoint y: 219, distance: 138.5
click at [439, 219] on div at bounding box center [276, 206] width 339 height 256
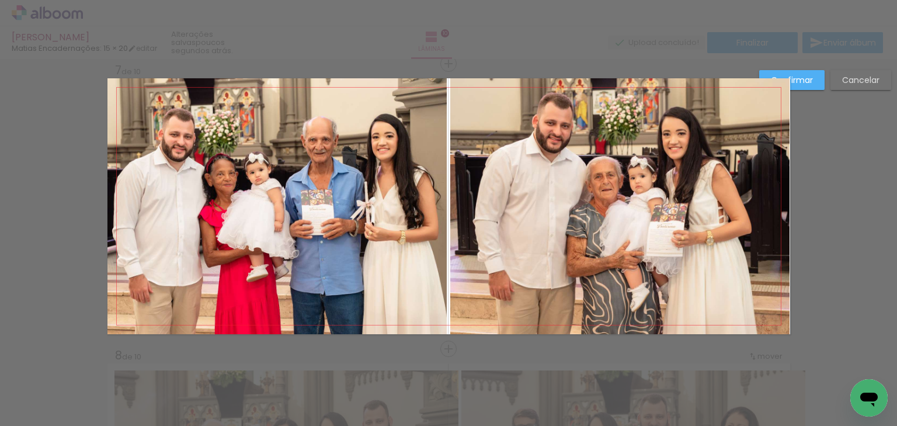
click at [484, 194] on quentale-photo at bounding box center [620, 206] width 340 height 256
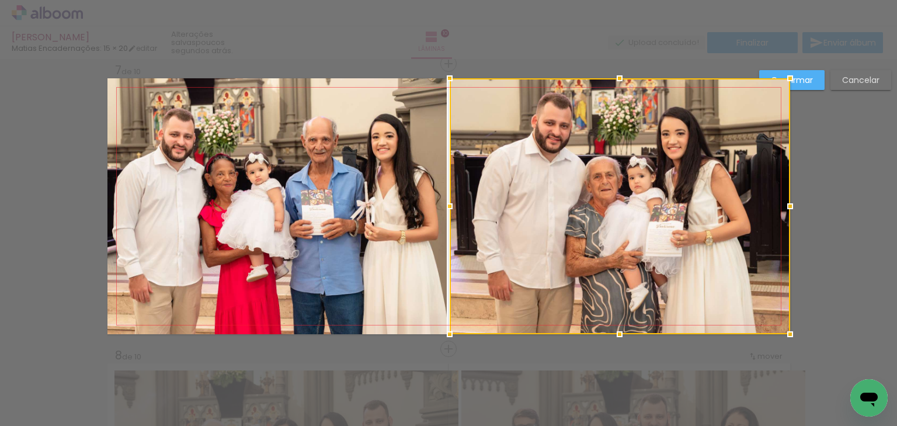
click at [448, 208] on div at bounding box center [449, 205] width 23 height 23
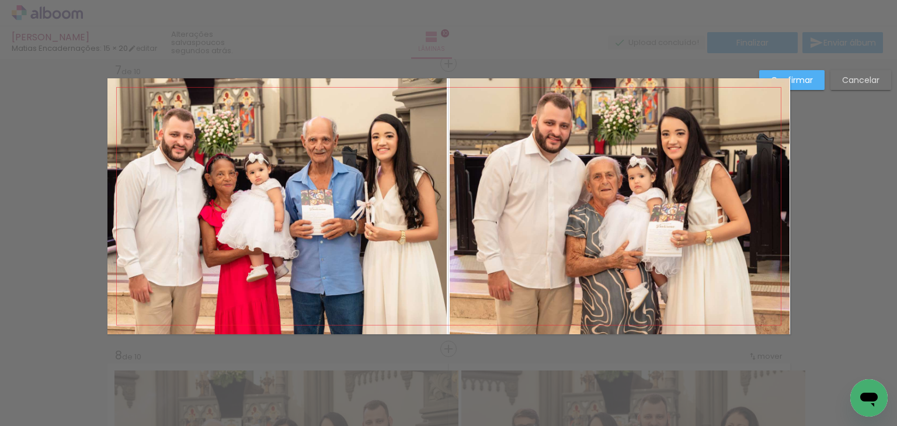
click at [0, 0] on slot "Confirmar" at bounding box center [0, 0] width 0 height 0
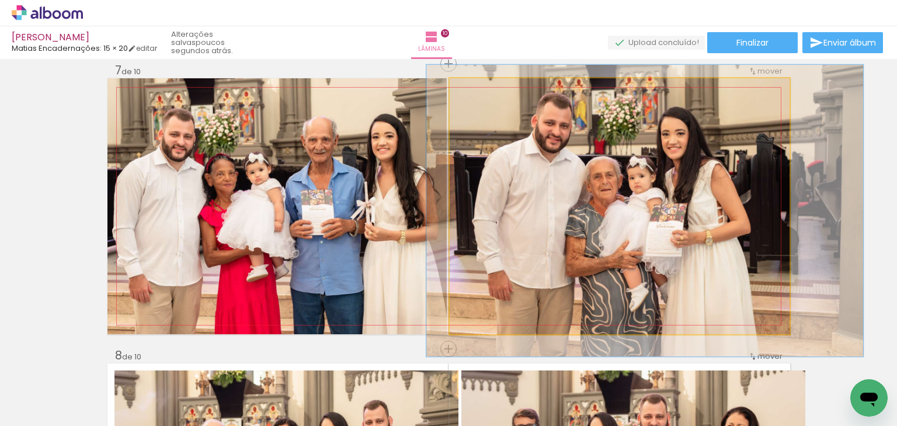
click at [557, 231] on quentale-photo at bounding box center [620, 206] width 340 height 256
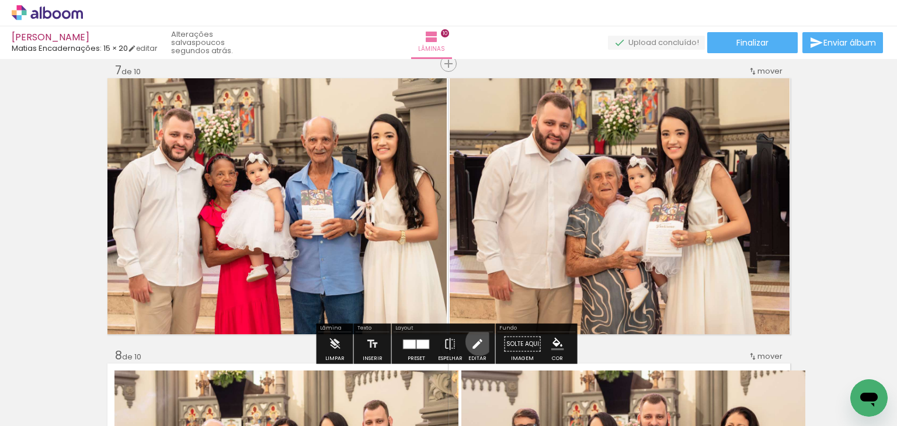
click at [476, 341] on iron-icon at bounding box center [477, 343] width 13 height 23
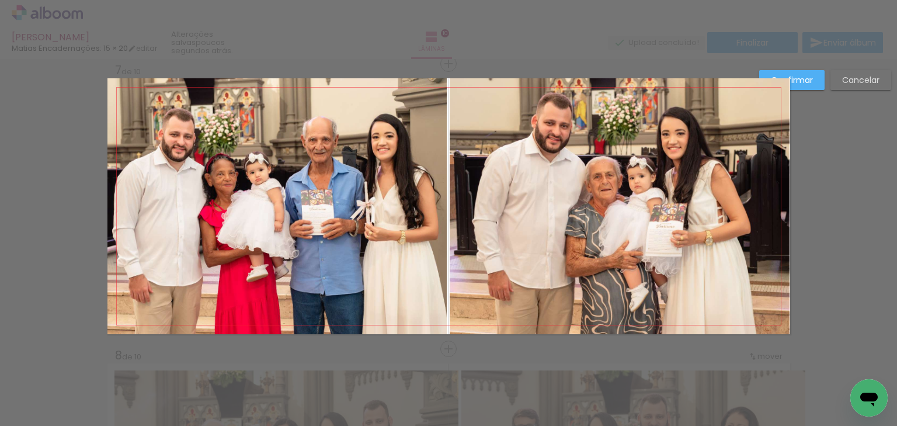
click at [535, 266] on quentale-photo at bounding box center [620, 206] width 340 height 256
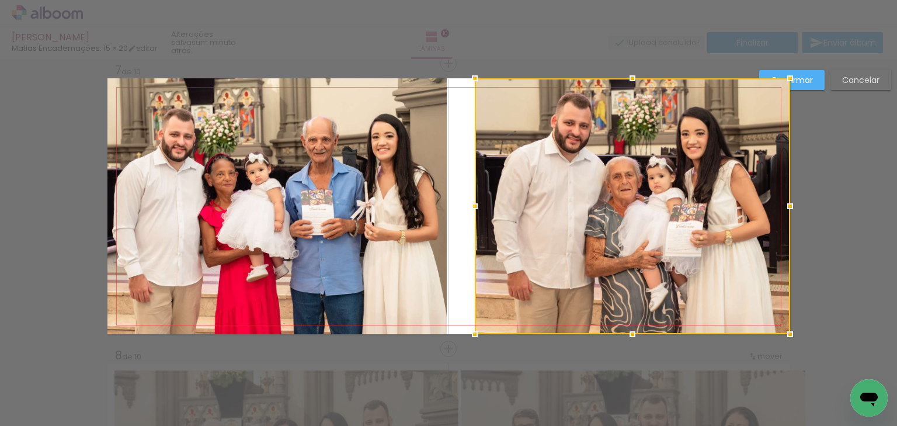
drag, startPoint x: 455, startPoint y: 208, endPoint x: 470, endPoint y: 210, distance: 14.7
click at [470, 210] on div at bounding box center [474, 205] width 23 height 23
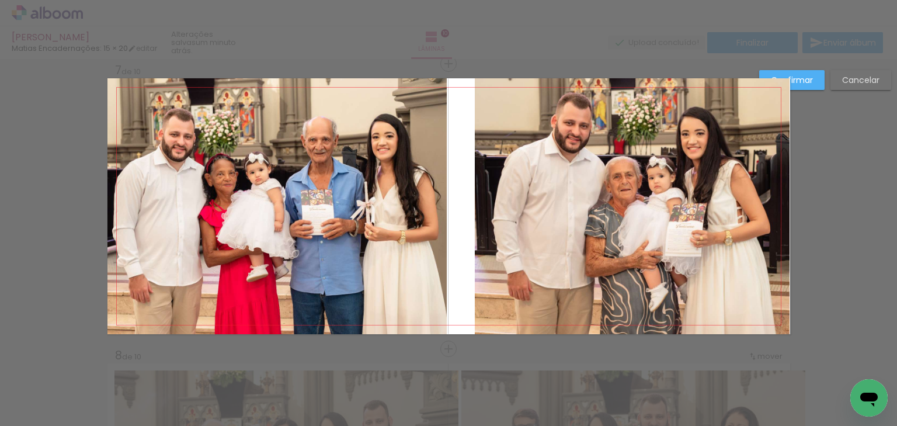
click at [388, 210] on quentale-photo at bounding box center [276, 206] width 339 height 256
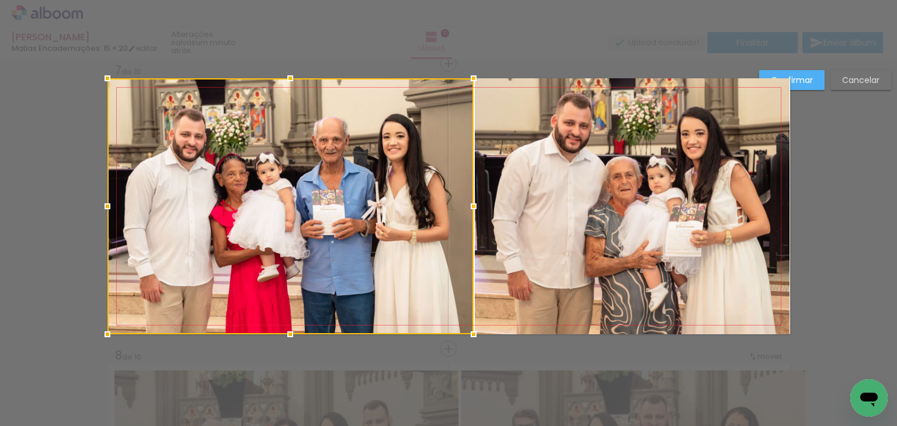
drag, startPoint x: 440, startPoint y: 206, endPoint x: 467, endPoint y: 223, distance: 31.7
click at [467, 223] on div at bounding box center [290, 206] width 366 height 256
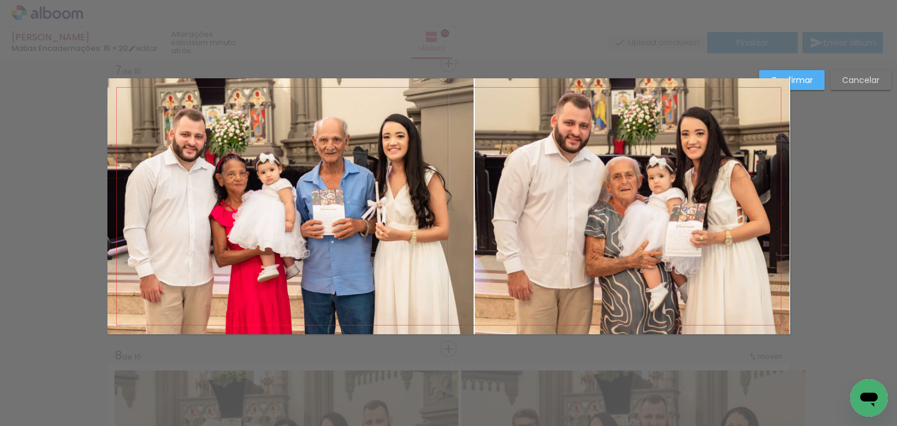
click at [0, 0] on slot "Confirmar" at bounding box center [0, 0] width 0 height 0
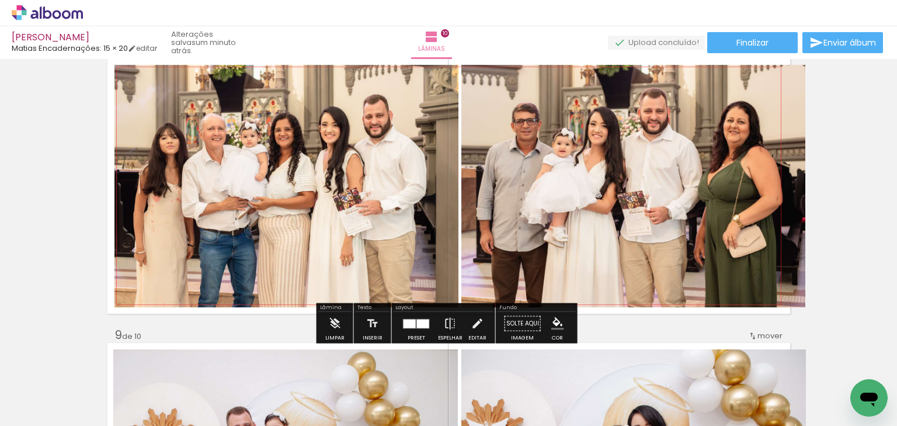
scroll to position [2051, 0]
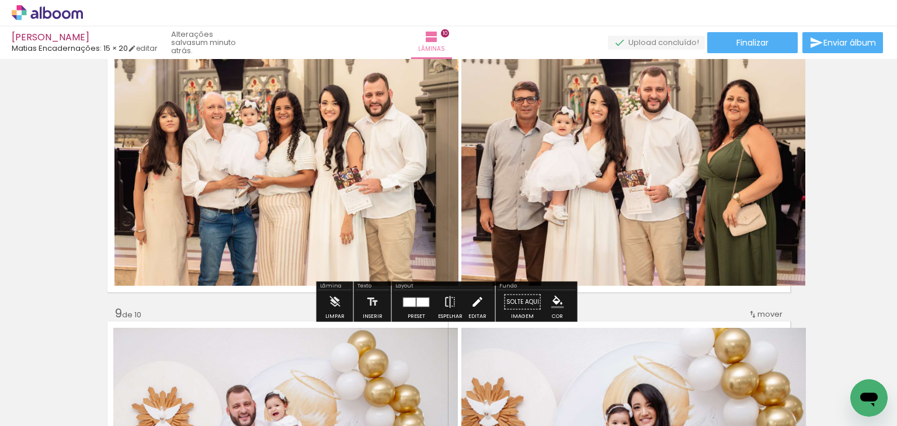
click at [474, 300] on iron-icon at bounding box center [477, 301] width 13 height 23
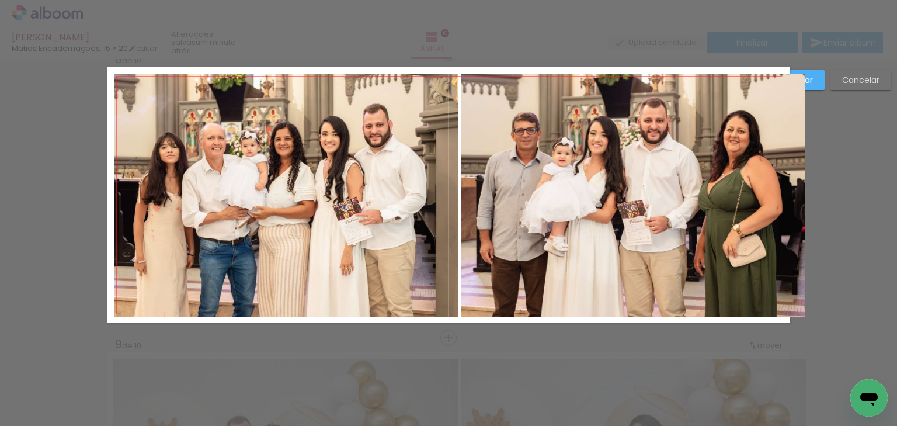
scroll to position [2009, 0]
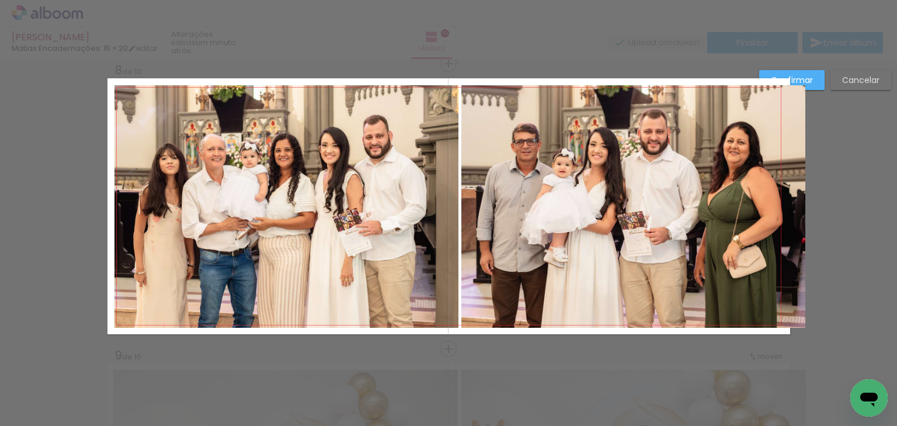
click at [395, 250] on quentale-photo at bounding box center [286, 206] width 344 height 242
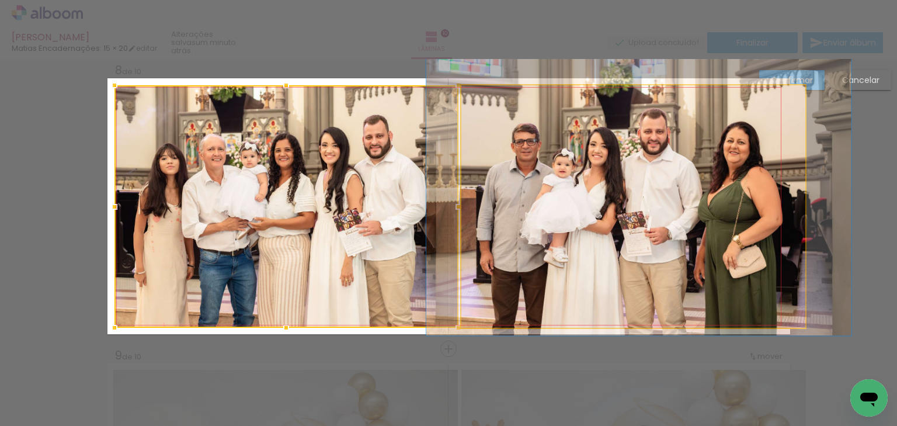
click at [556, 252] on quentale-photo at bounding box center [633, 206] width 344 height 242
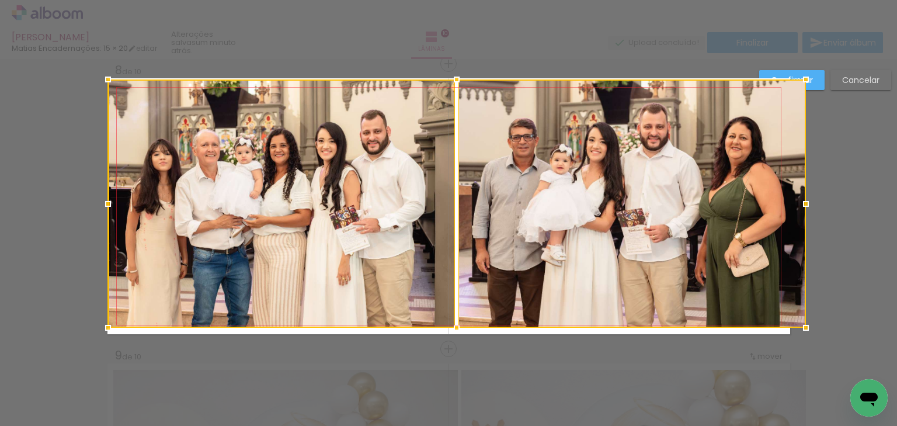
drag, startPoint x: 111, startPoint y: 83, endPoint x: 105, endPoint y: 74, distance: 10.5
click at [105, 74] on div at bounding box center [107, 79] width 23 height 23
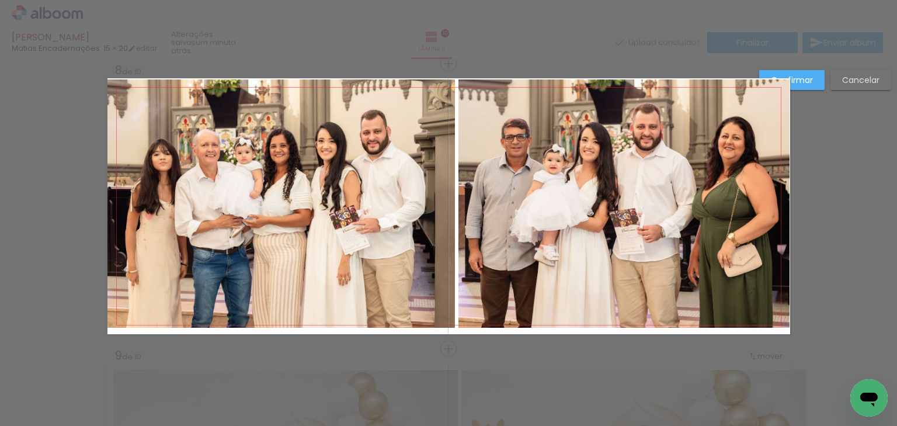
click at [168, 154] on quentale-photo at bounding box center [280, 203] width 347 height 248
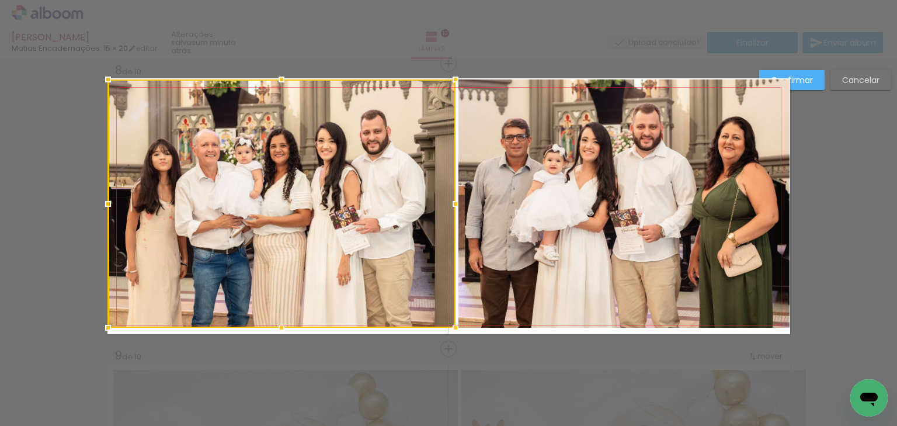
click at [497, 172] on quentale-photo at bounding box center [624, 203] width 332 height 248
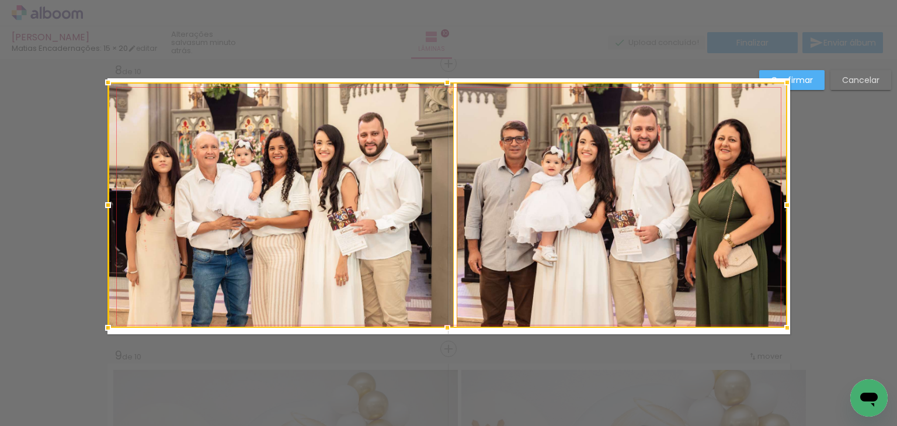
drag, startPoint x: 789, startPoint y: 76, endPoint x: 767, endPoint y: 90, distance: 25.7
click at [792, 72] on div at bounding box center [786, 82] width 23 height 23
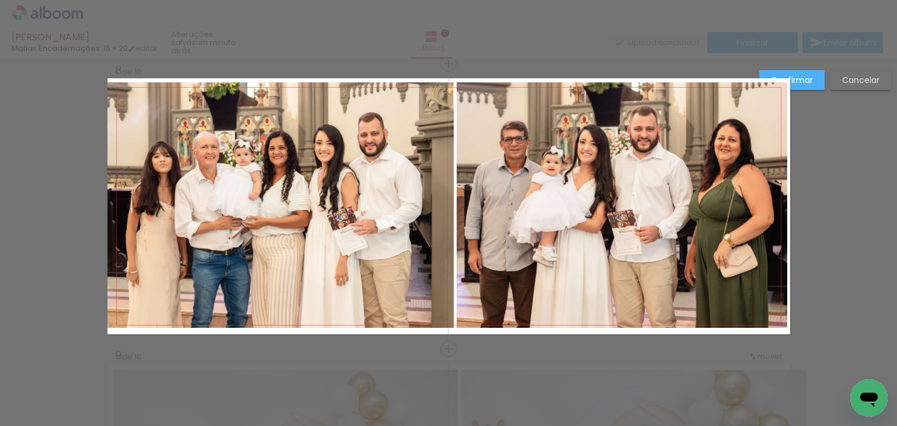
click at [287, 163] on quentale-photo at bounding box center [280, 204] width 346 height 245
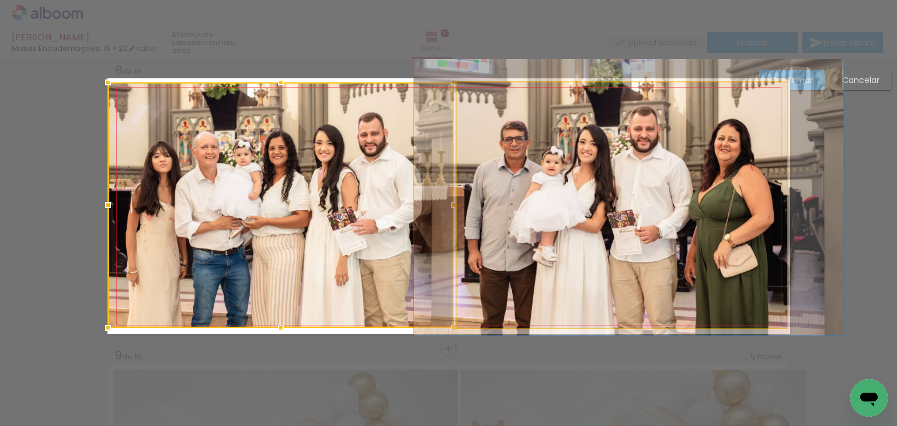
click at [656, 163] on quentale-photo at bounding box center [622, 204] width 330 height 245
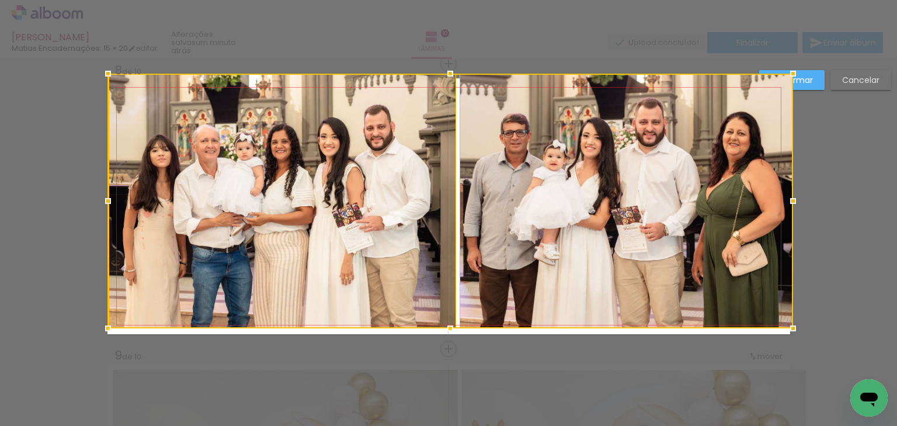
click at [782, 75] on div at bounding box center [792, 73] width 23 height 23
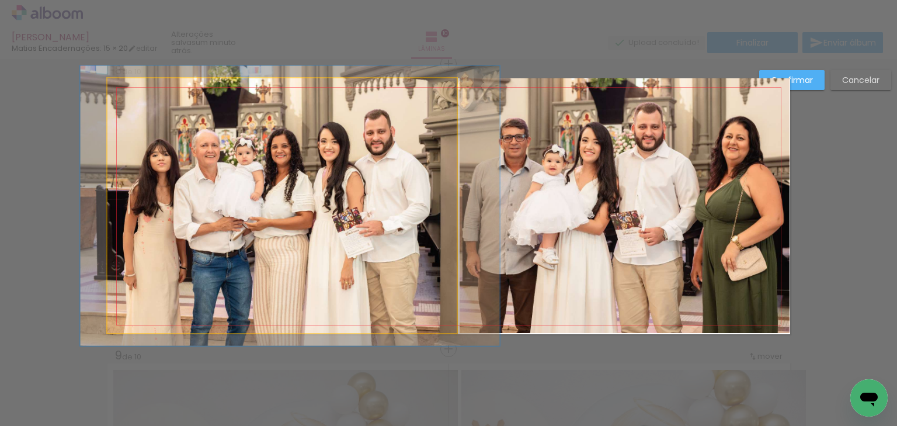
click at [252, 203] on quentale-photo at bounding box center [281, 205] width 349 height 255
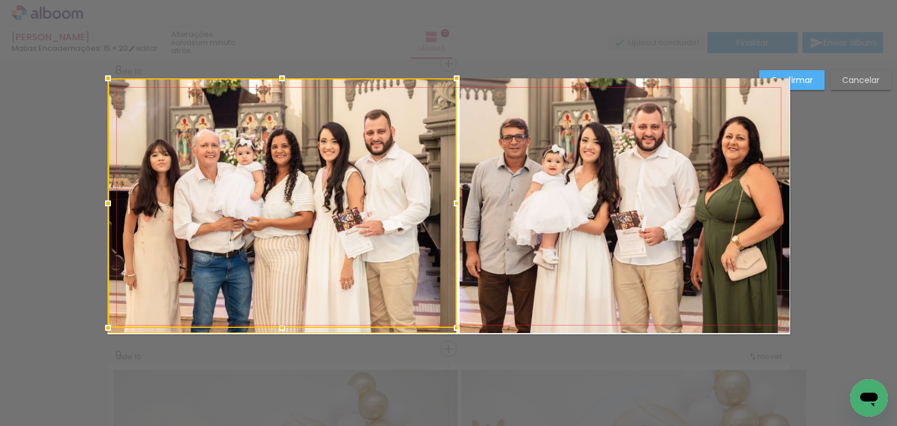
click at [643, 235] on quentale-photo at bounding box center [624, 205] width 330 height 255
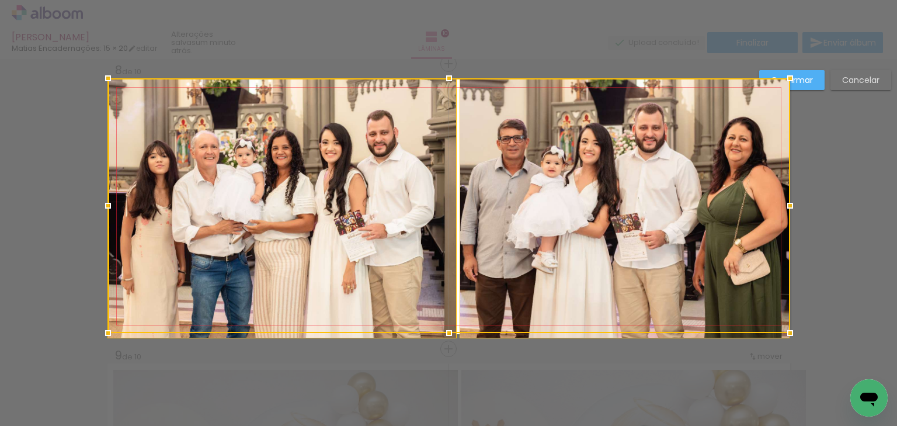
click at [447, 333] on div at bounding box center [449, 205] width 682 height 255
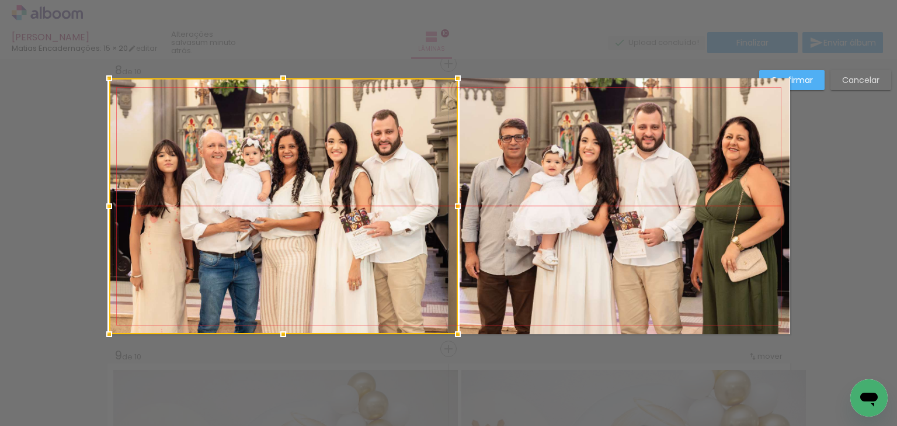
click at [329, 235] on div at bounding box center [283, 206] width 349 height 256
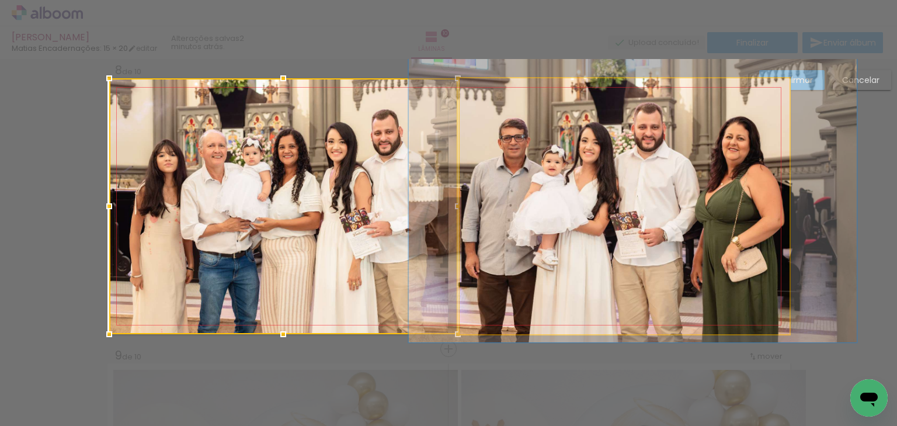
click at [649, 234] on quentale-photo at bounding box center [624, 206] width 330 height 256
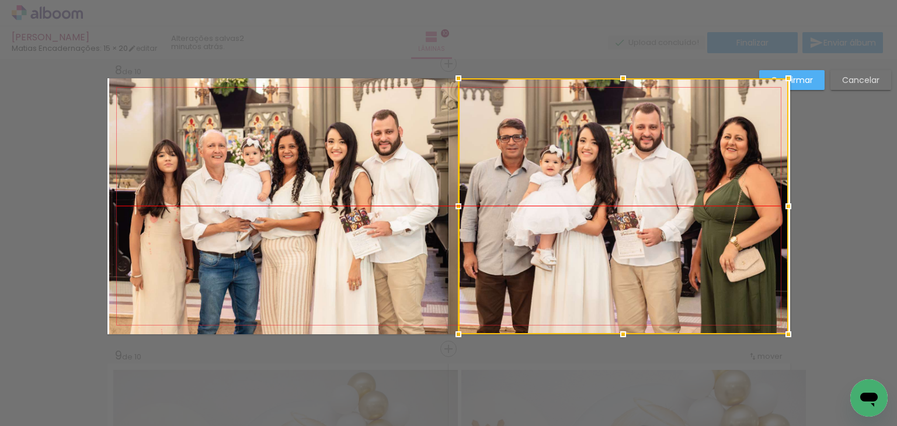
click at [682, 211] on div at bounding box center [623, 206] width 330 height 256
click at [631, 204] on div at bounding box center [623, 206] width 330 height 256
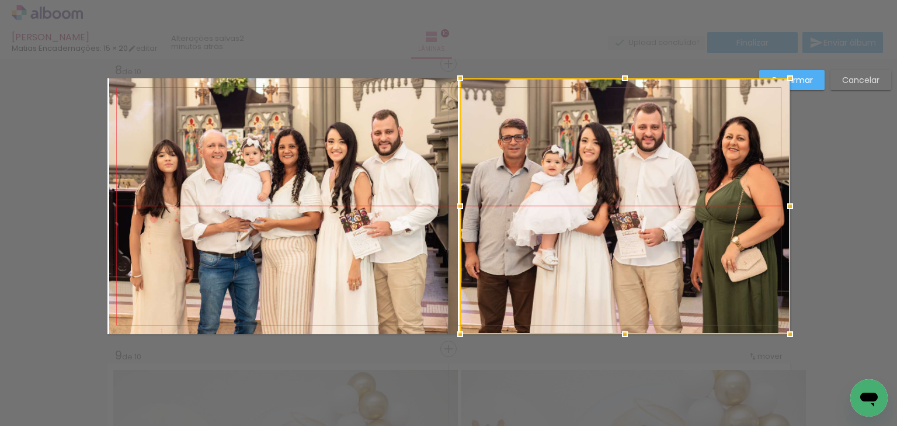
click at [622, 212] on div at bounding box center [625, 206] width 330 height 256
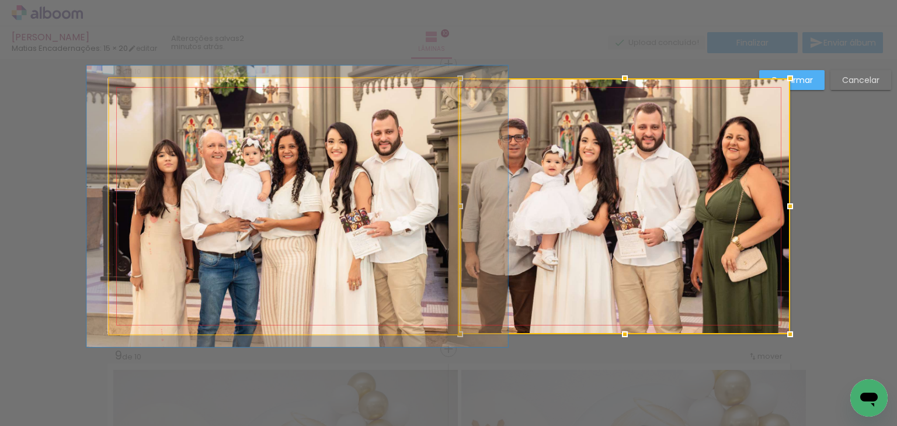
click at [431, 203] on quentale-photo at bounding box center [283, 206] width 349 height 256
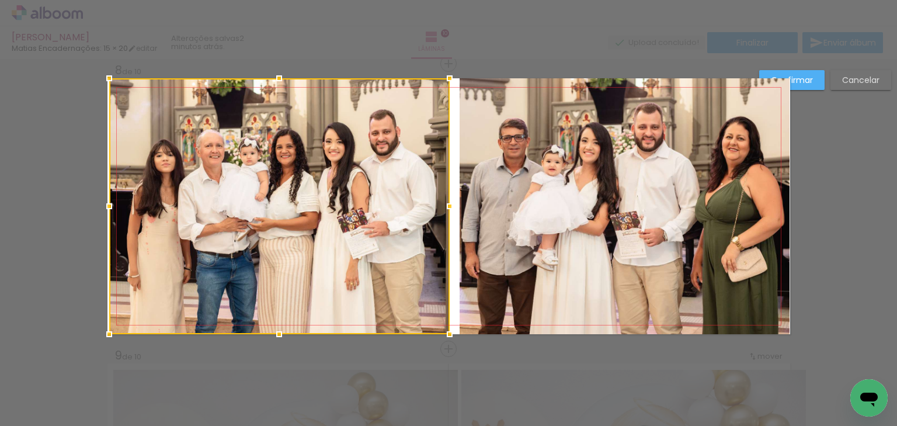
drag, startPoint x: 454, startPoint y: 208, endPoint x: 446, endPoint y: 208, distance: 8.2
click at [446, 208] on div at bounding box center [449, 205] width 23 height 23
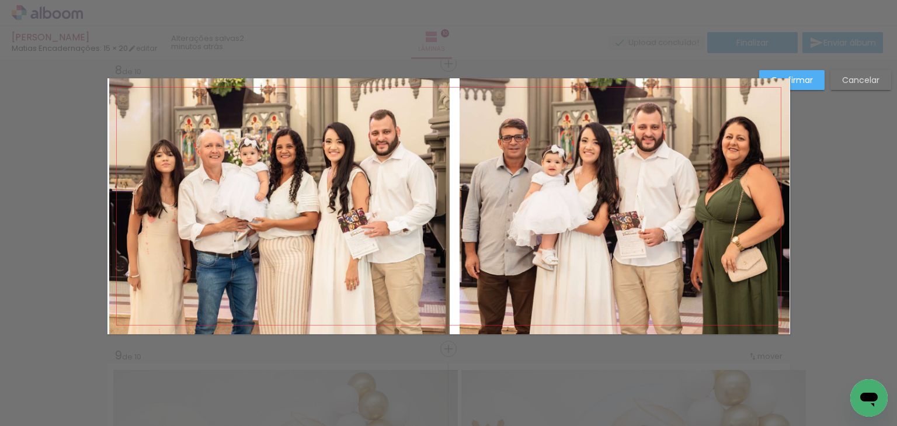
click at [503, 191] on quentale-photo at bounding box center [624, 206] width 330 height 256
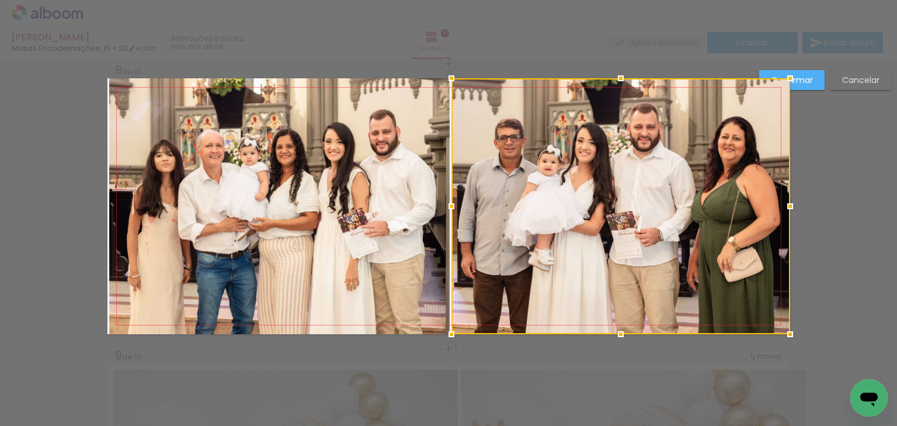
drag, startPoint x: 458, startPoint y: 207, endPoint x: 449, endPoint y: 207, distance: 8.8
click at [449, 207] on div at bounding box center [451, 205] width 23 height 23
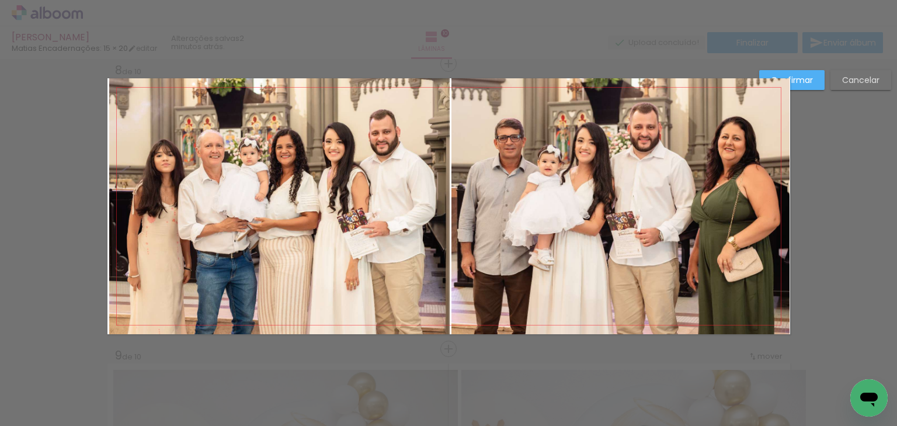
click at [438, 201] on quentale-photo at bounding box center [279, 206] width 340 height 256
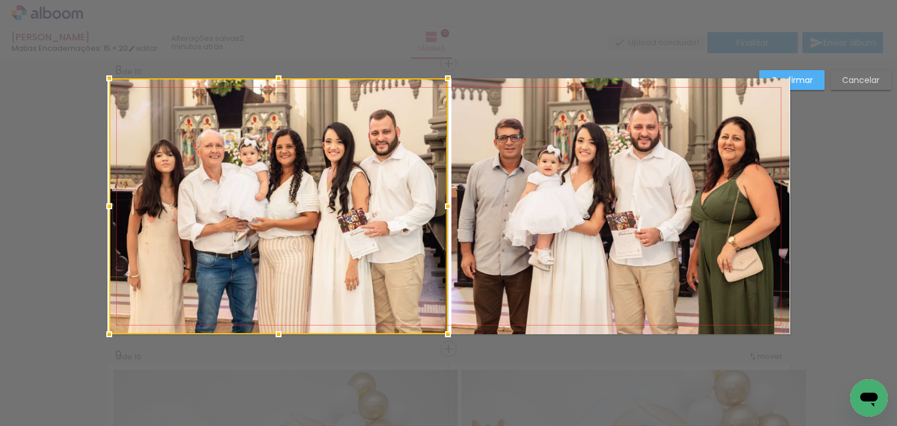
click at [444, 208] on div at bounding box center [447, 205] width 23 height 23
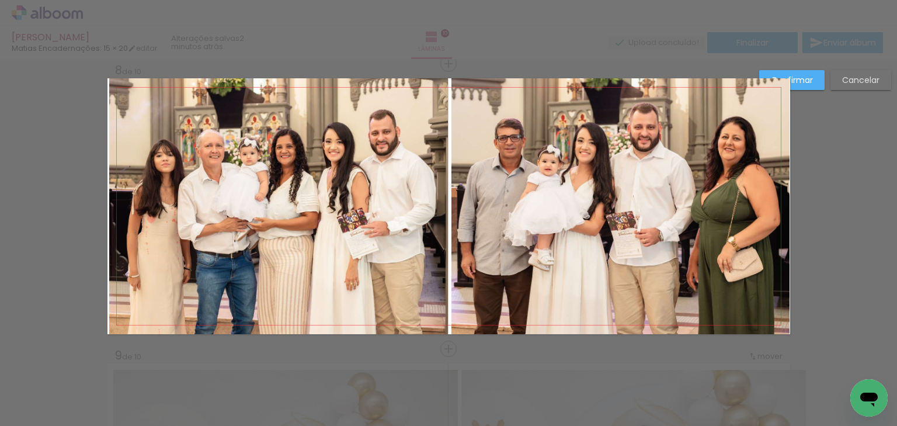
click at [461, 202] on quentale-photo at bounding box center [620, 206] width 339 height 256
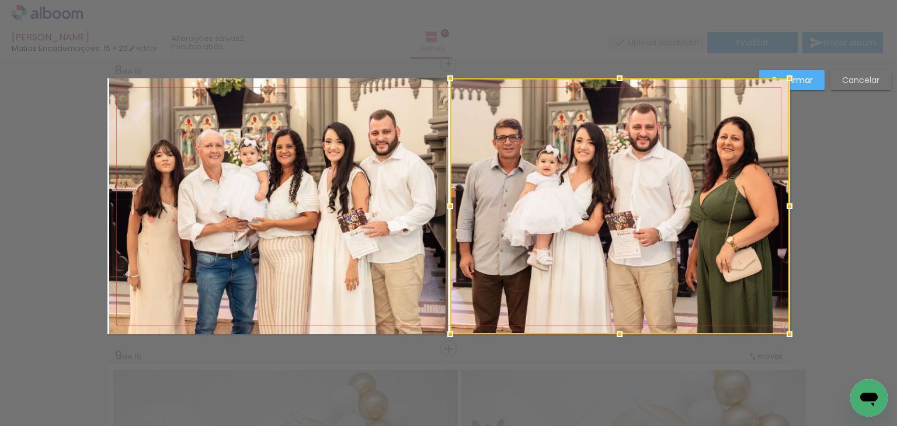
click at [447, 208] on div at bounding box center [449, 205] width 23 height 23
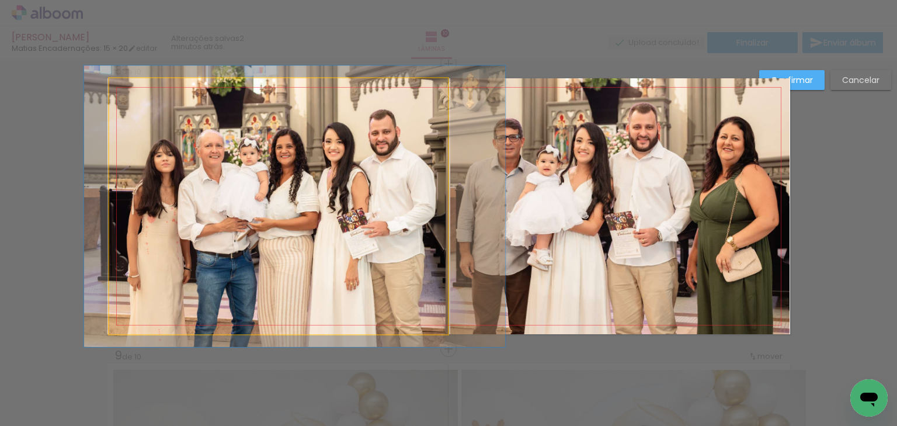
click at [250, 236] on quentale-photo at bounding box center [278, 206] width 339 height 256
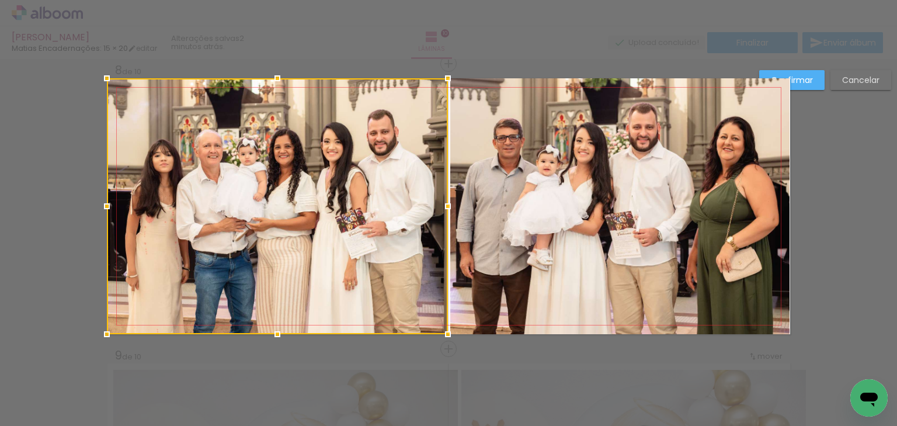
click at [105, 206] on div at bounding box center [106, 205] width 23 height 23
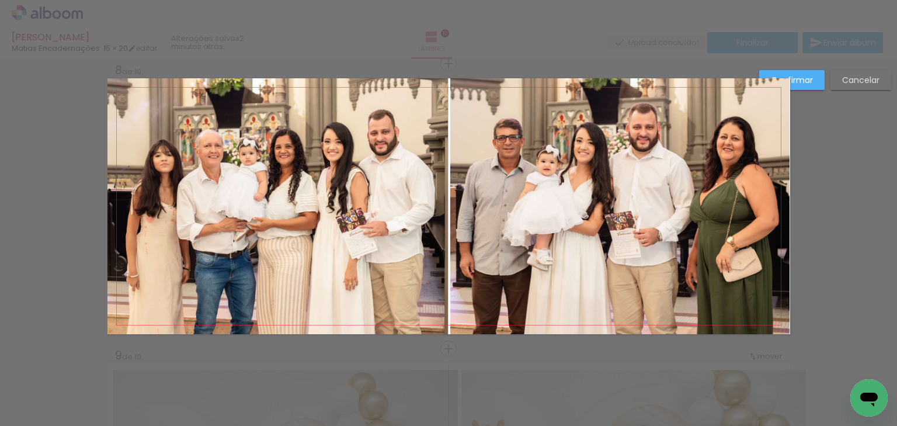
click at [0, 0] on slot "Confirmar" at bounding box center [0, 0] width 0 height 0
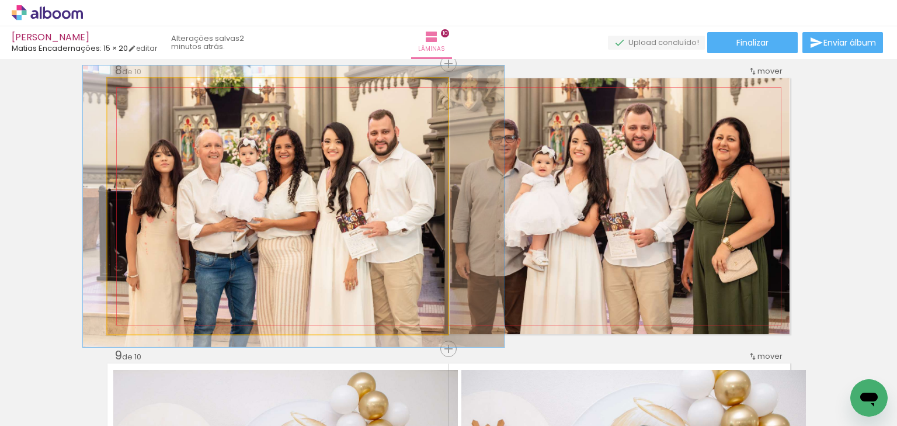
click at [318, 225] on quentale-photo at bounding box center [277, 206] width 341 height 256
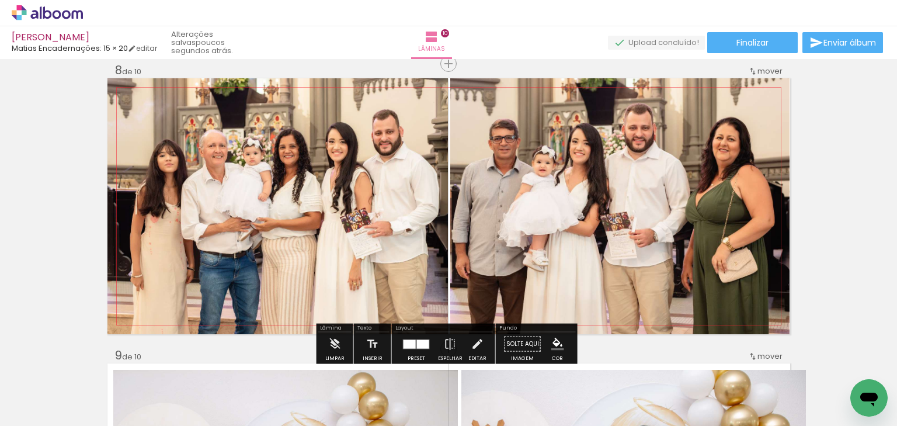
click at [395, 192] on quentale-photo at bounding box center [277, 206] width 341 height 256
click at [474, 341] on iron-icon at bounding box center [477, 343] width 13 height 23
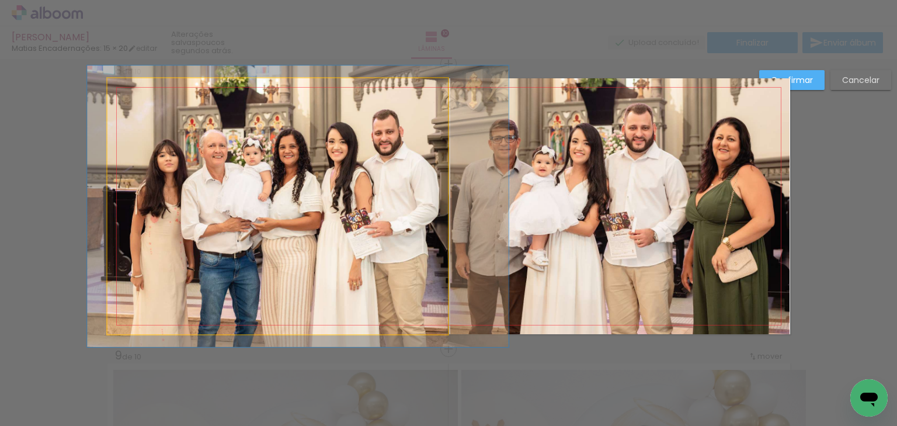
click at [428, 287] on quentale-photo at bounding box center [277, 206] width 341 height 256
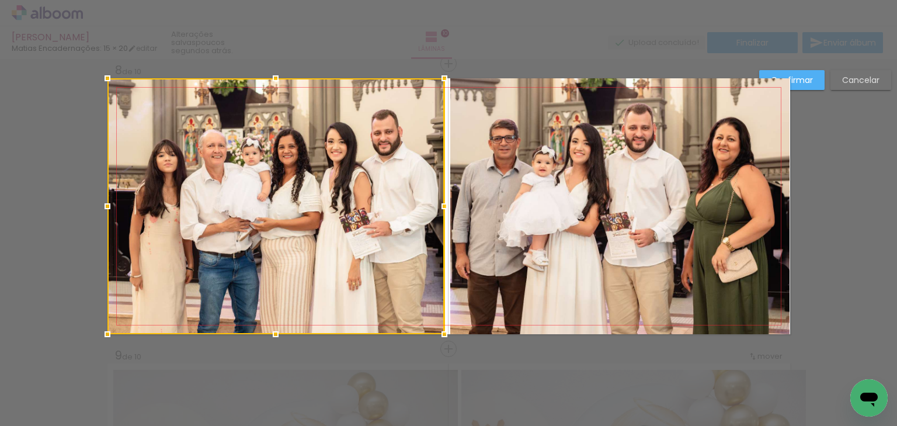
drag, startPoint x: 443, startPoint y: 211, endPoint x: 433, endPoint y: 210, distance: 9.9
click at [433, 210] on div at bounding box center [444, 205] width 23 height 23
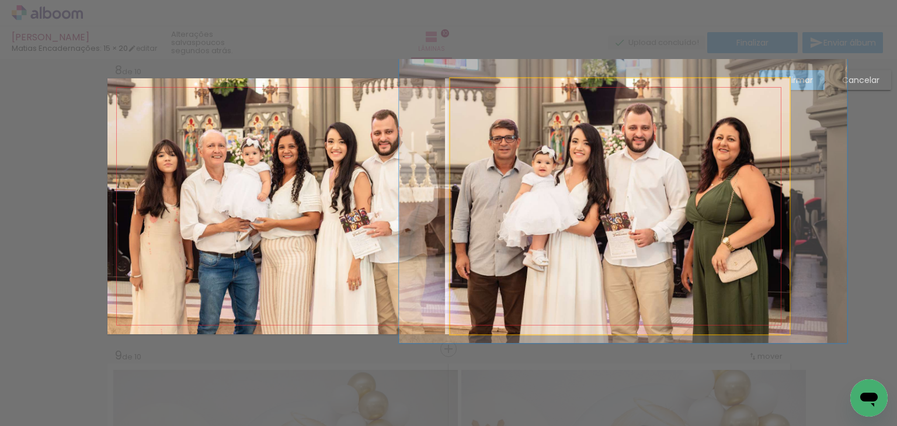
click at [481, 205] on quentale-photo at bounding box center [619, 206] width 339 height 256
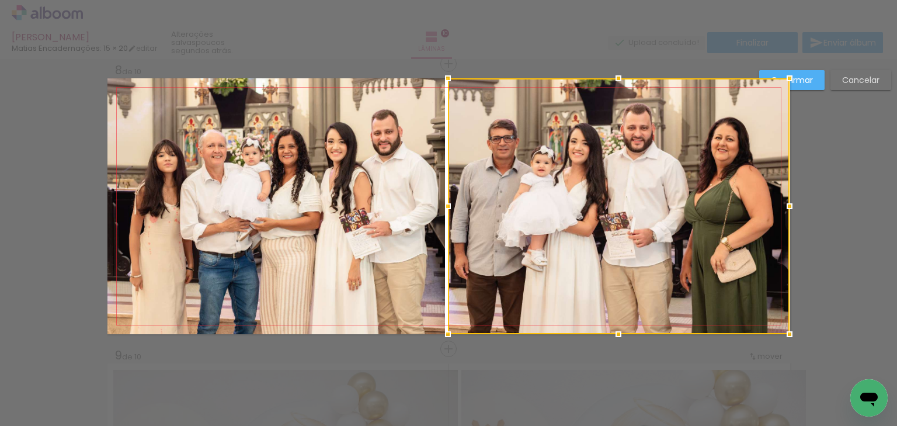
click at [444, 207] on div at bounding box center [447, 205] width 23 height 23
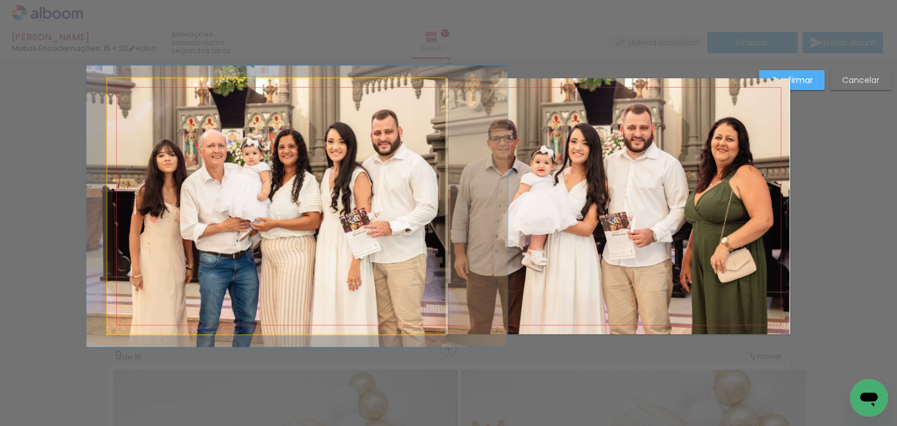
click at [370, 241] on quentale-photo at bounding box center [275, 206] width 337 height 256
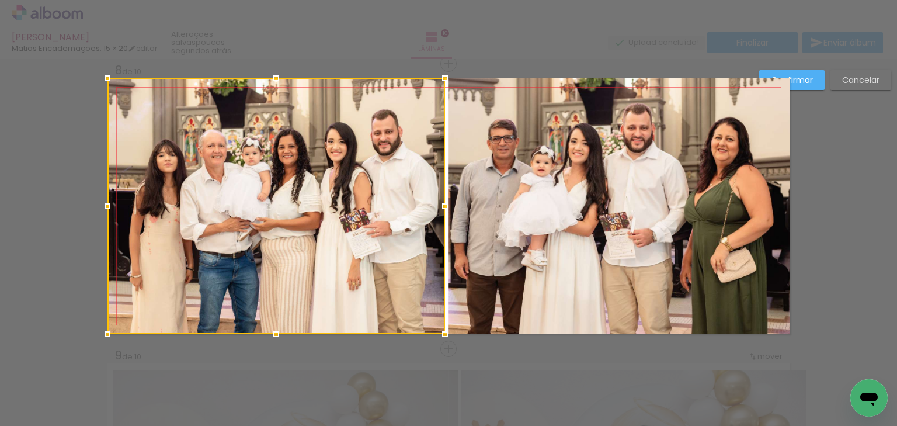
click at [0, 0] on slot "Confirmar" at bounding box center [0, 0] width 0 height 0
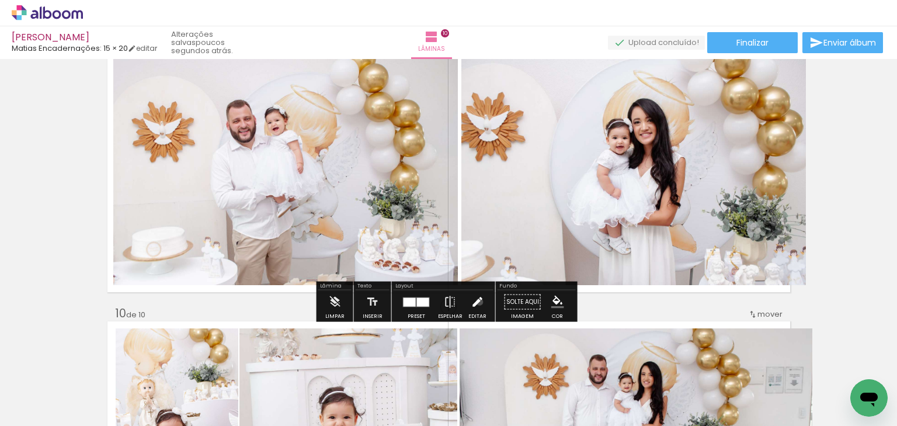
click at [476, 301] on iron-icon at bounding box center [477, 301] width 13 height 23
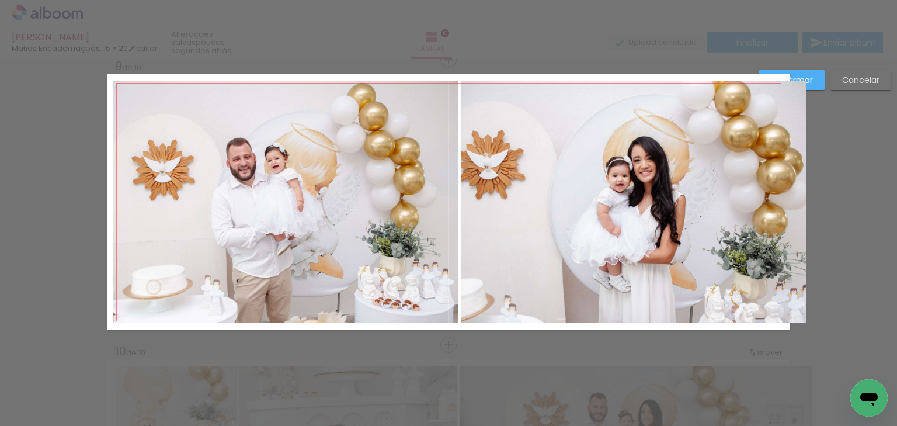
scroll to position [2294, 0]
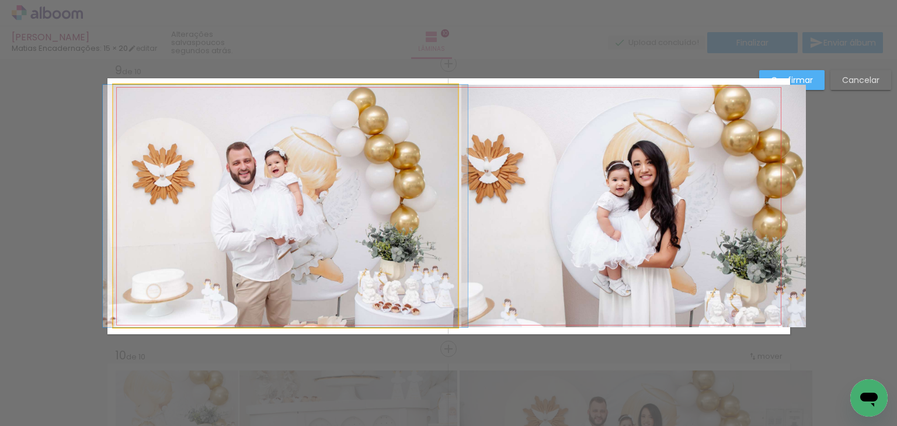
click at [403, 248] on quentale-photo at bounding box center [285, 206] width 344 height 242
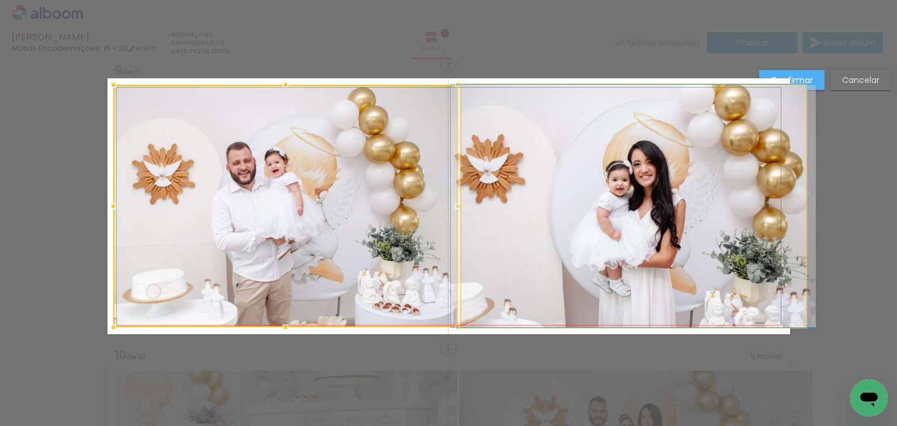
click at [537, 250] on quentale-photo at bounding box center [633, 206] width 344 height 242
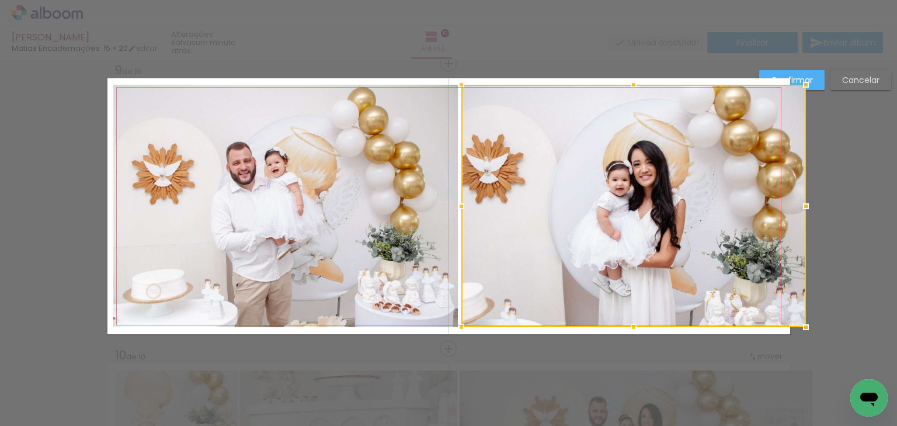
click at [157, 142] on quentale-photo at bounding box center [285, 206] width 344 height 242
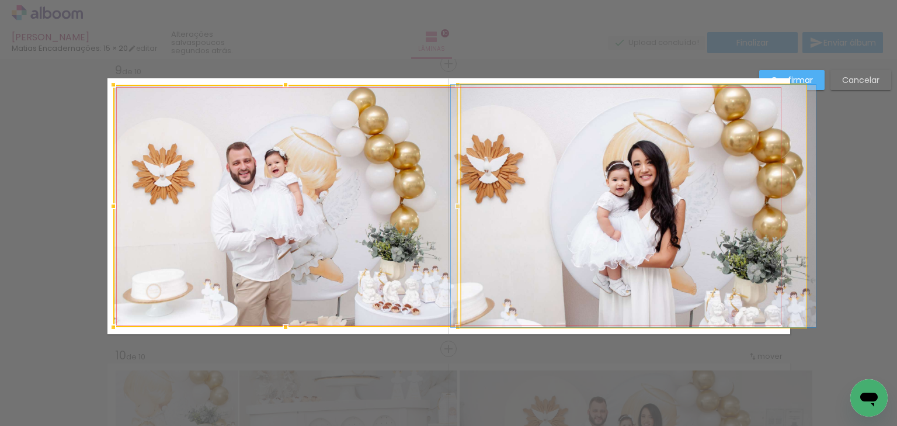
click at [496, 173] on quentale-photo at bounding box center [633, 206] width 344 height 242
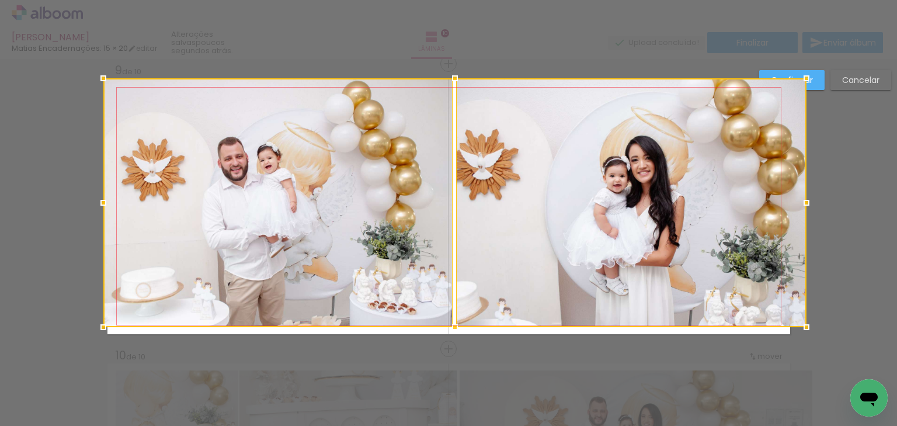
drag, startPoint x: 110, startPoint y: 84, endPoint x: 103, endPoint y: 76, distance: 10.8
click at [103, 76] on div at bounding box center [103, 78] width 23 height 23
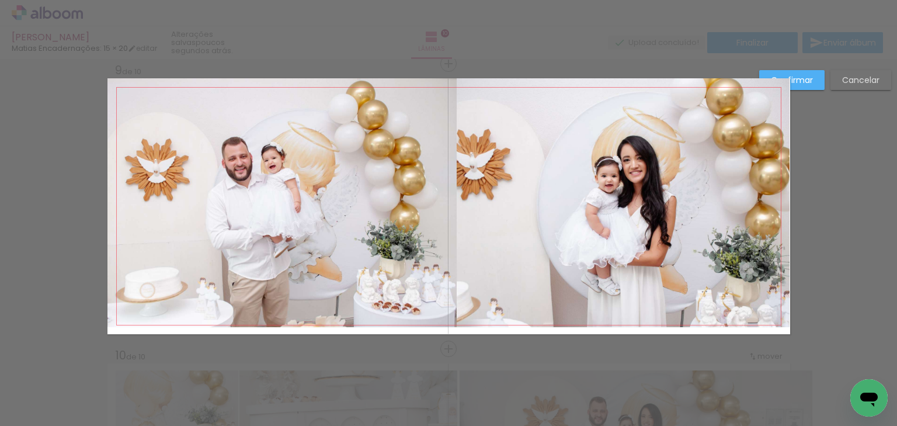
click at [273, 166] on quentale-photo at bounding box center [282, 202] width 350 height 249
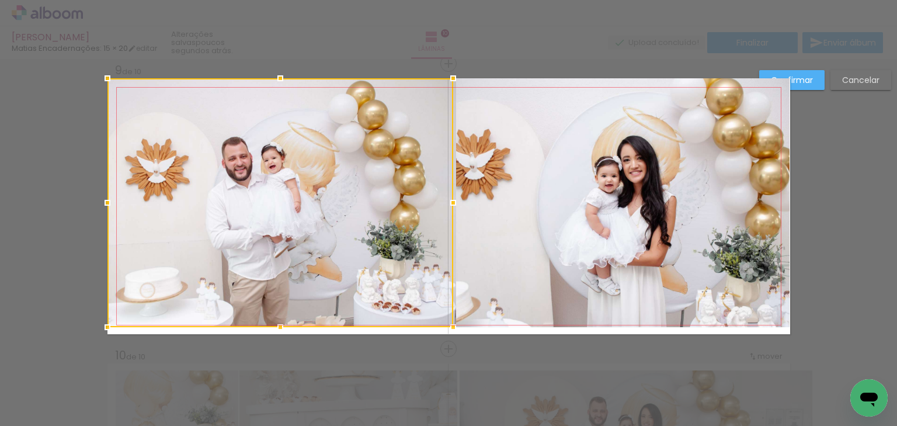
click at [518, 184] on quentale-photo at bounding box center [622, 202] width 333 height 249
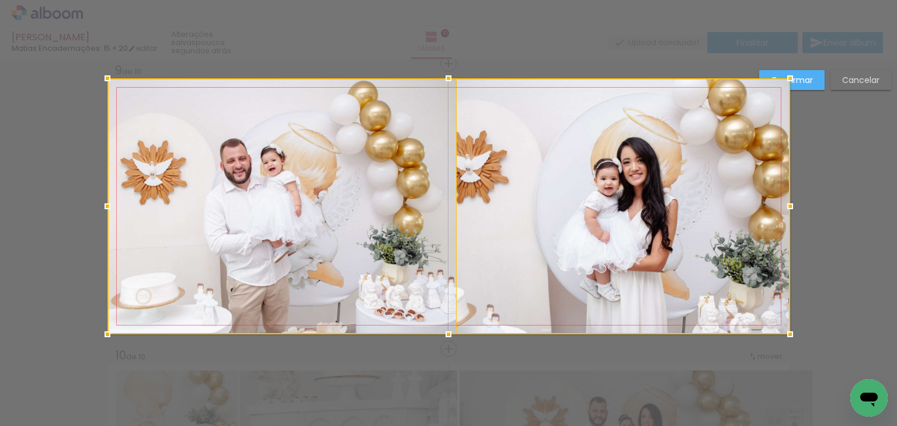
click at [444, 325] on div at bounding box center [448, 333] width 23 height 23
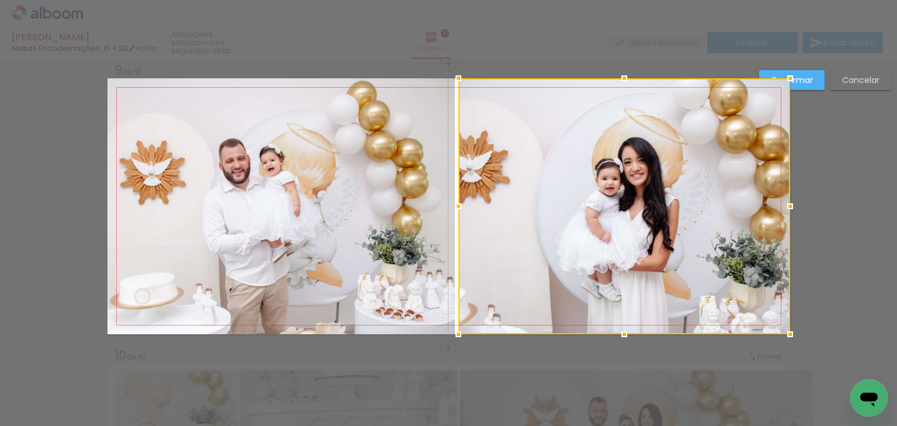
click at [433, 260] on quentale-photo at bounding box center [280, 206] width 347 height 256
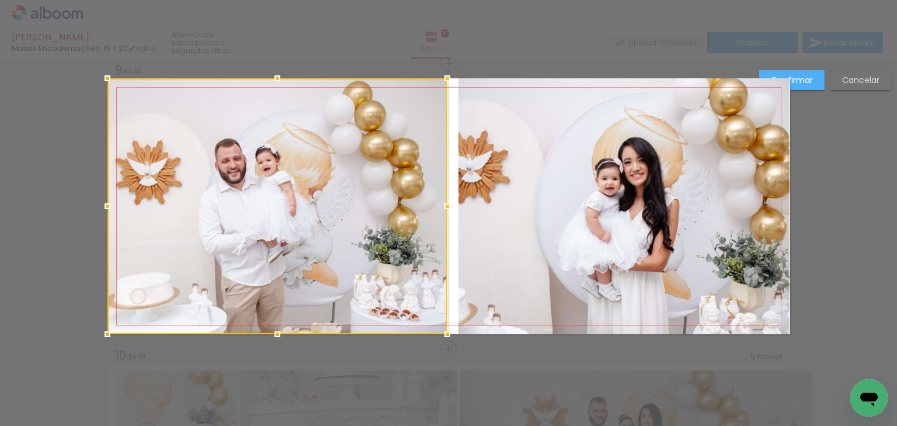
click at [443, 206] on div at bounding box center [447, 205] width 23 height 23
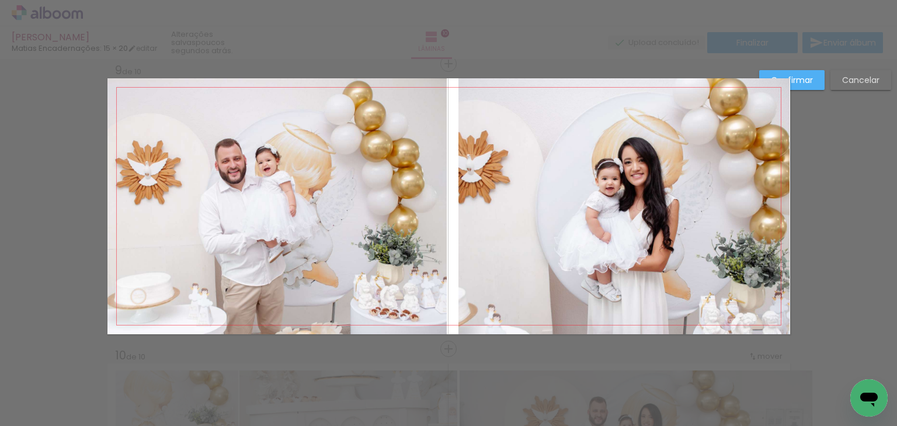
click at [480, 209] on quentale-photo at bounding box center [624, 206] width 332 height 256
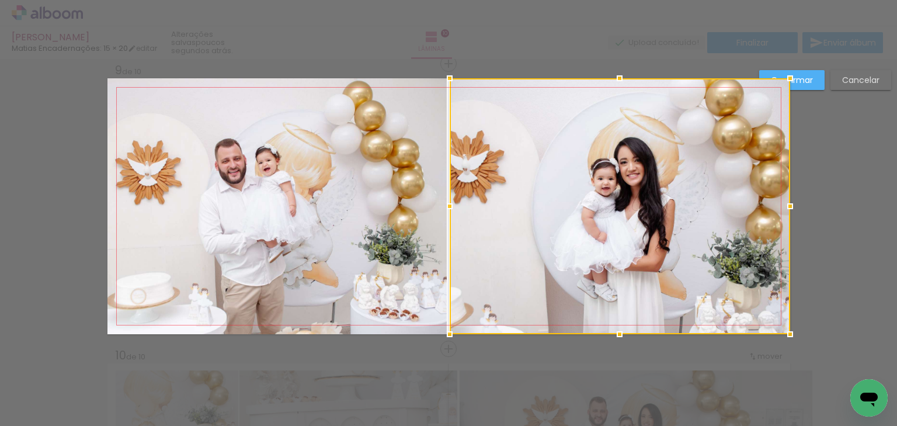
drag, startPoint x: 451, startPoint y: 204, endPoint x: 444, endPoint y: 204, distance: 7.0
click at [444, 204] on div at bounding box center [449, 205] width 23 height 23
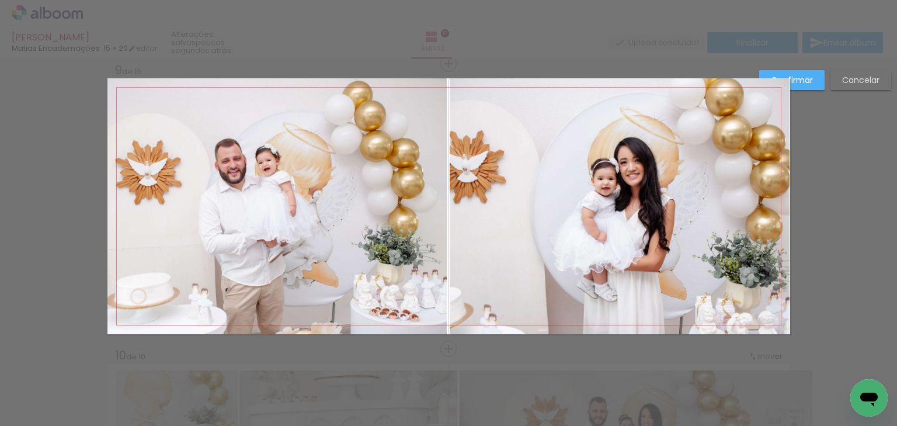
click at [0, 0] on slot "Confirmar" at bounding box center [0, 0] width 0 height 0
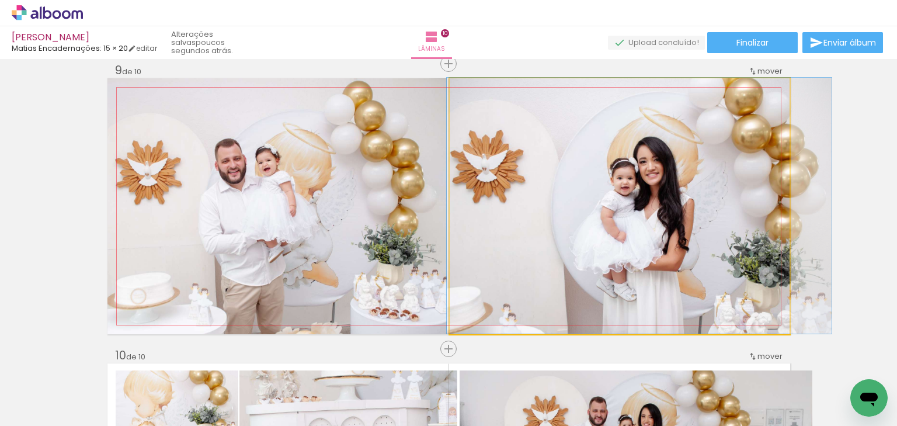
drag, startPoint x: 612, startPoint y: 240, endPoint x: 631, endPoint y: 238, distance: 19.3
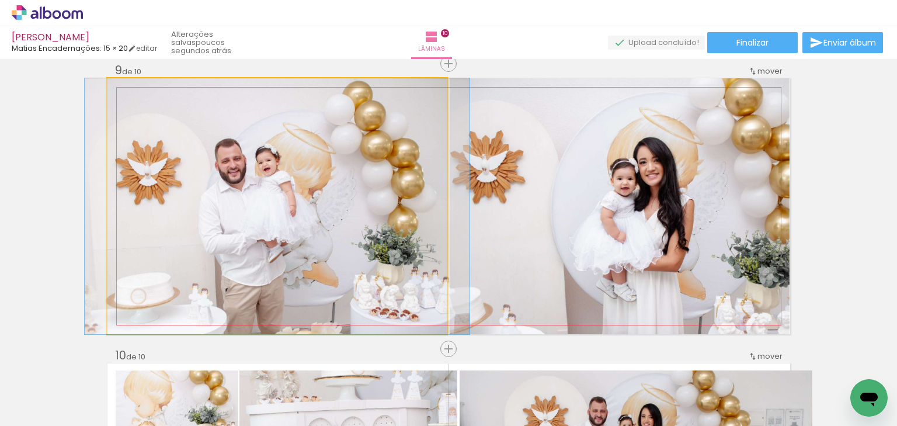
click at [288, 231] on quentale-photo at bounding box center [277, 206] width 340 height 256
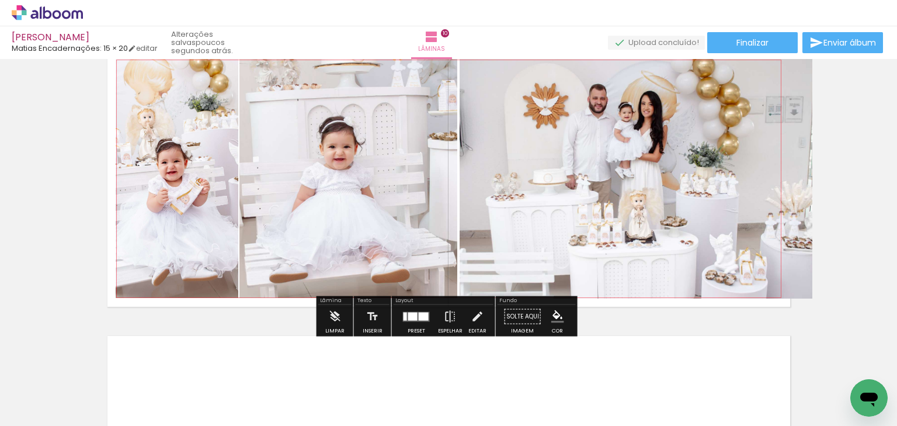
scroll to position [2621, 0]
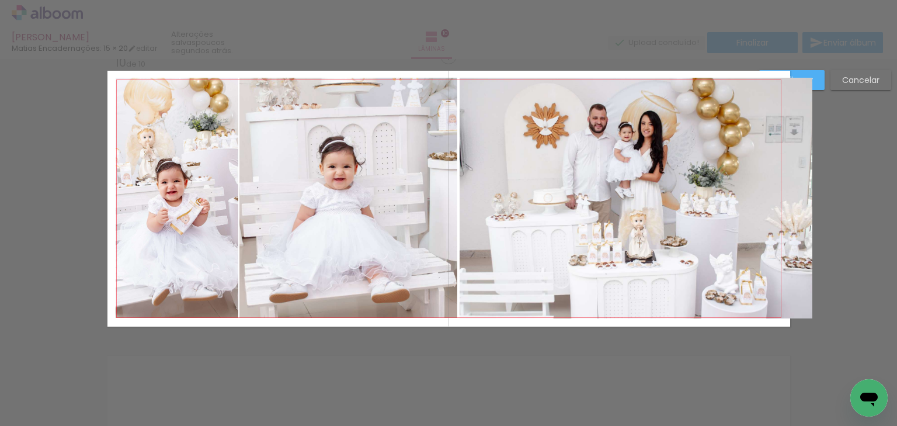
scroll to position [2579, 0]
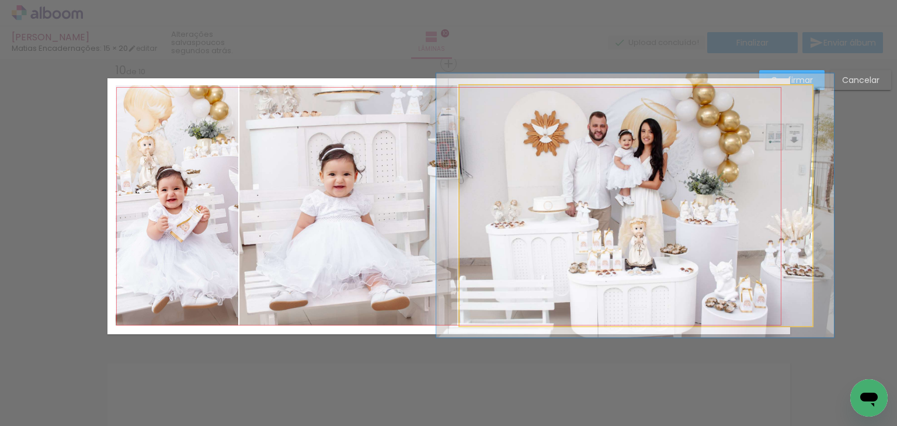
click at [706, 242] on quentale-photo at bounding box center [635, 205] width 353 height 240
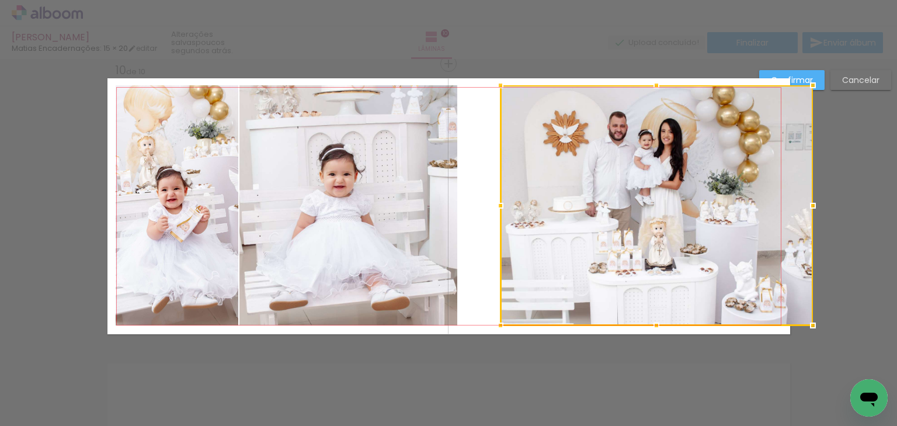
drag, startPoint x: 458, startPoint y: 204, endPoint x: 499, endPoint y: 203, distance: 40.3
click at [499, 203] on div at bounding box center [500, 205] width 23 height 23
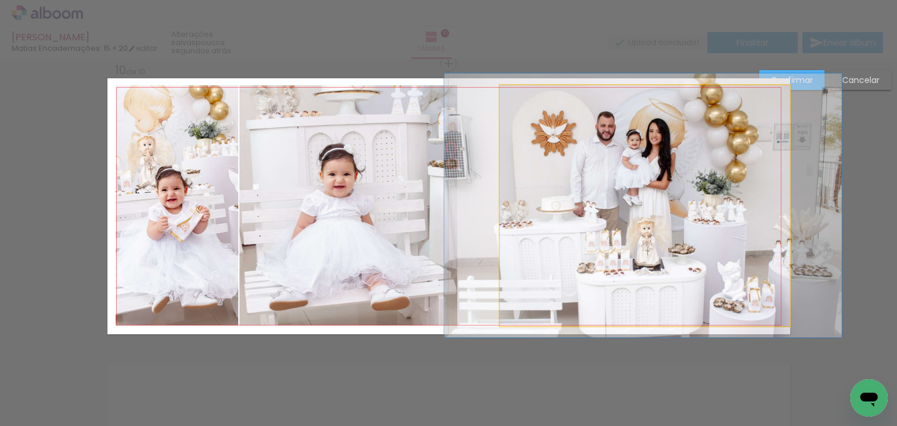
click at [631, 203] on quentale-photo at bounding box center [645, 205] width 290 height 240
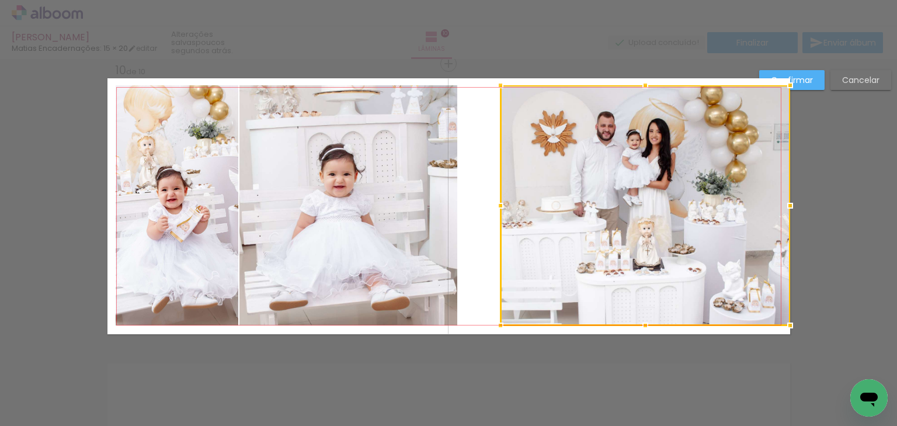
click at [413, 203] on quentale-photo at bounding box center [348, 205] width 218 height 240
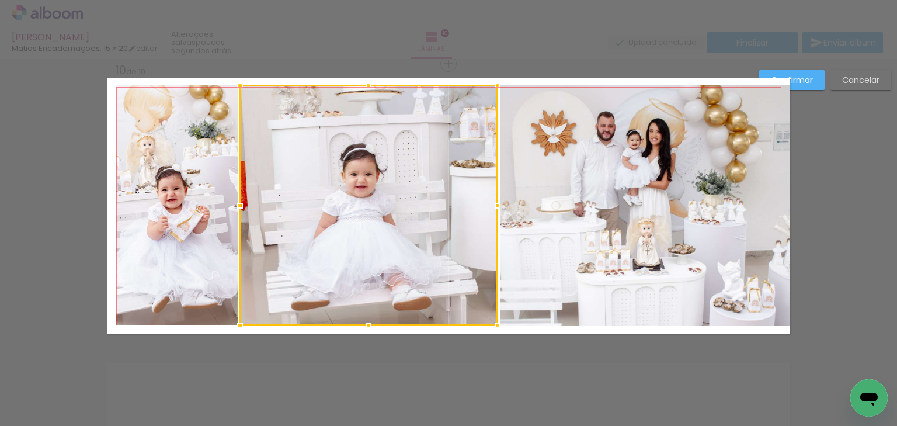
drag, startPoint x: 452, startPoint y: 203, endPoint x: 492, endPoint y: 215, distance: 41.4
click at [492, 215] on div at bounding box center [497, 205] width 23 height 23
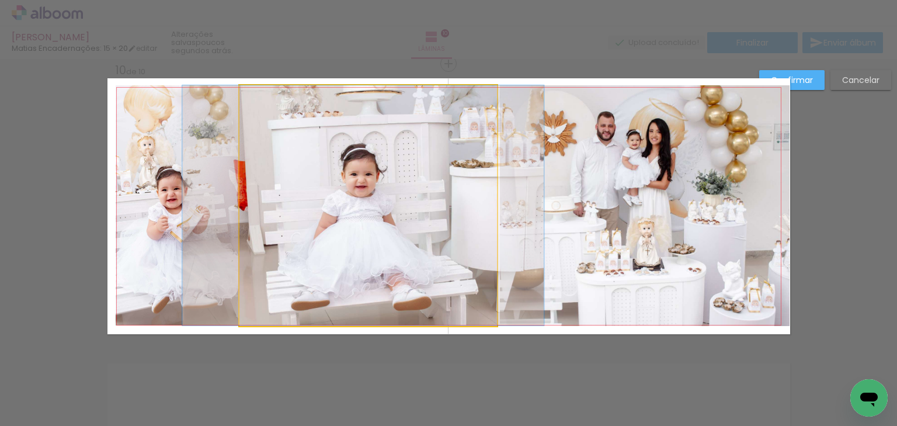
click at [264, 191] on quentale-photo at bounding box center [367, 205] width 257 height 240
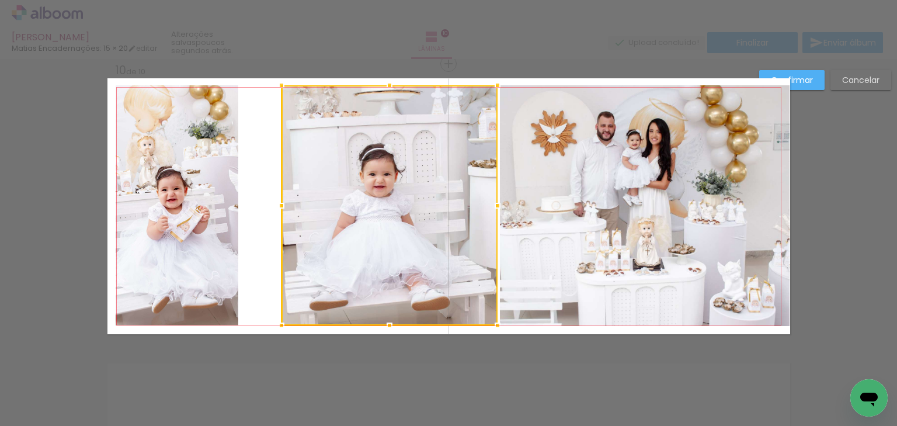
drag, startPoint x: 239, startPoint y: 205, endPoint x: 277, endPoint y: 234, distance: 47.5
click at [281, 234] on div at bounding box center [389, 205] width 216 height 240
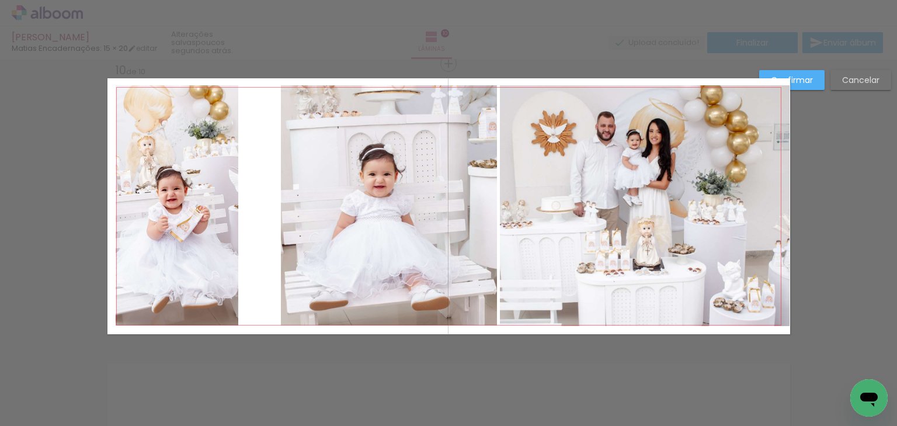
click at [178, 207] on quentale-photo at bounding box center [177, 205] width 123 height 240
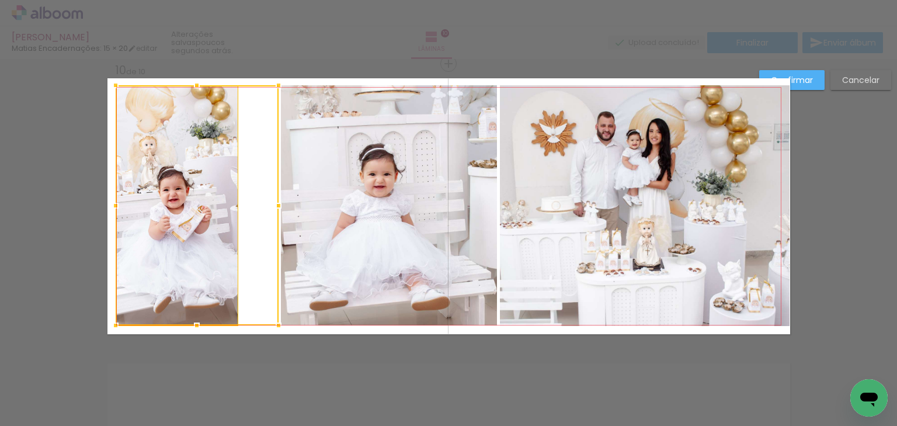
drag, startPoint x: 236, startPoint y: 203, endPoint x: 277, endPoint y: 214, distance: 42.2
click at [277, 214] on div at bounding box center [278, 205] width 23 height 23
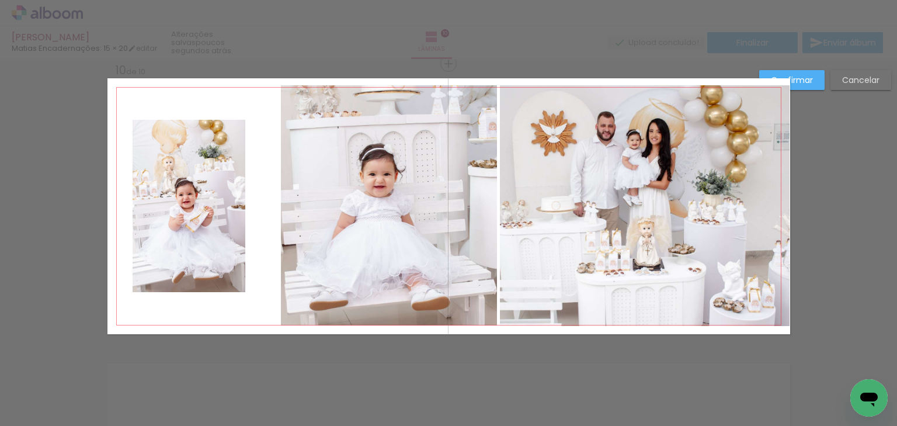
click at [193, 199] on quentale-photo at bounding box center [189, 206] width 113 height 172
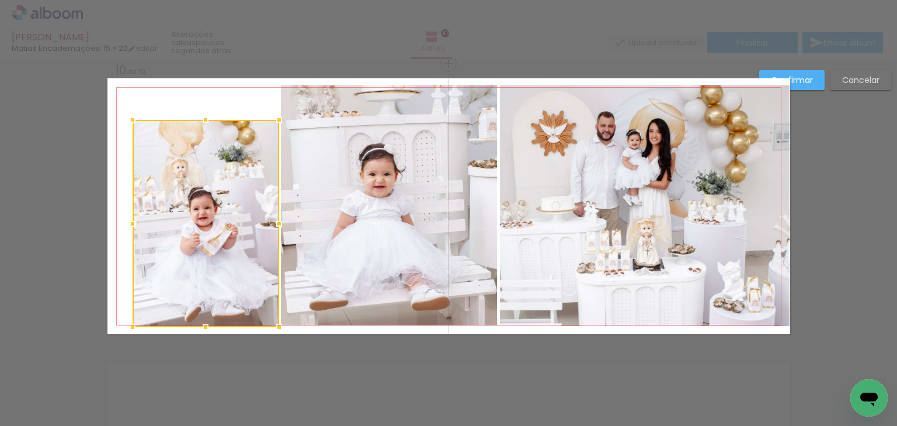
drag, startPoint x: 243, startPoint y: 295, endPoint x: 277, endPoint y: 330, distance: 48.7
click at [277, 330] on div at bounding box center [278, 326] width 23 height 23
click at [220, 266] on quentale-photo at bounding box center [206, 223] width 147 height 207
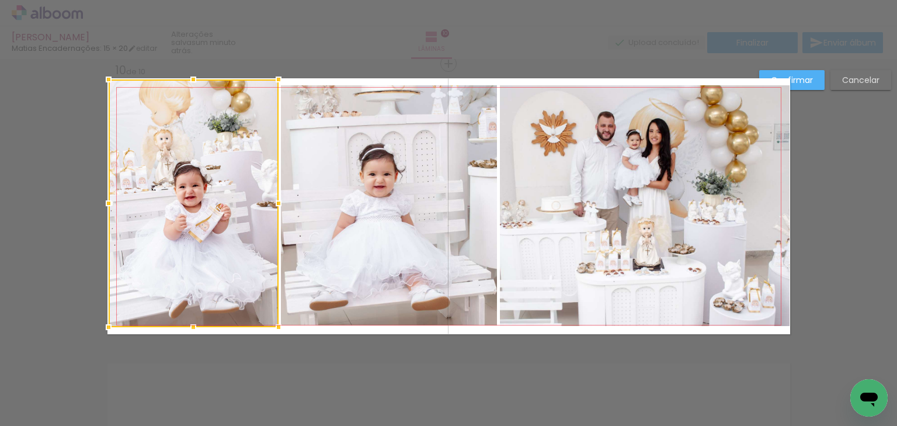
drag, startPoint x: 128, startPoint y: 119, endPoint x: 105, endPoint y: 79, distance: 46.1
click at [105, 79] on div at bounding box center [108, 79] width 23 height 23
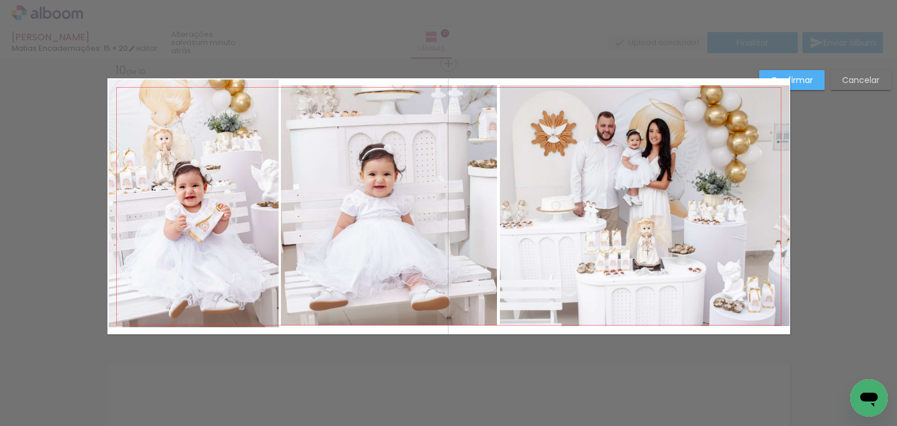
click at [230, 199] on quentale-photo at bounding box center [194, 203] width 170 height 248
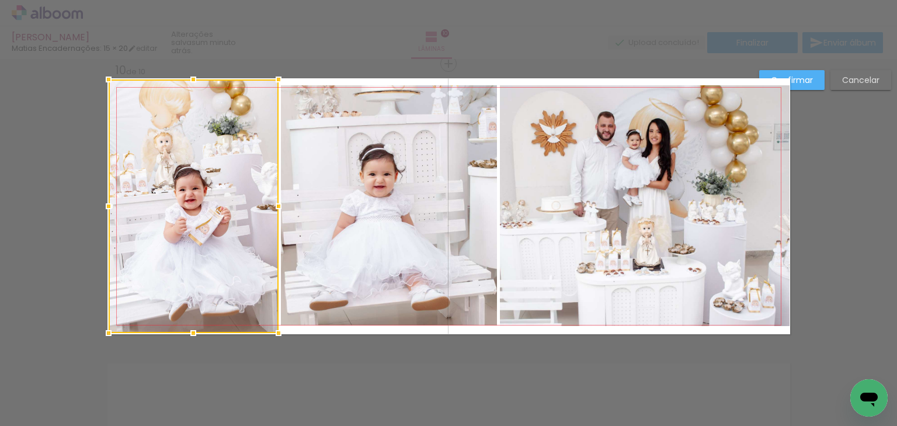
drag, startPoint x: 191, startPoint y: 328, endPoint x: 191, endPoint y: 338, distance: 10.5
click at [191, 338] on div at bounding box center [193, 332] width 23 height 23
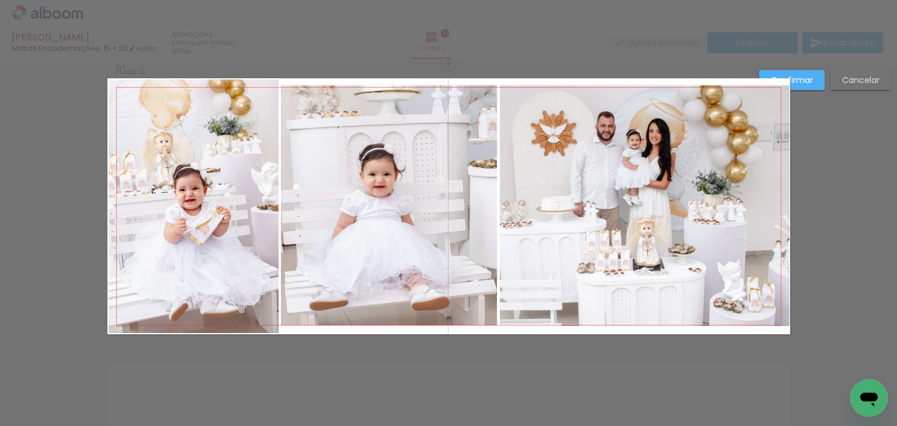
click at [184, 280] on quentale-photo at bounding box center [194, 205] width 170 height 253
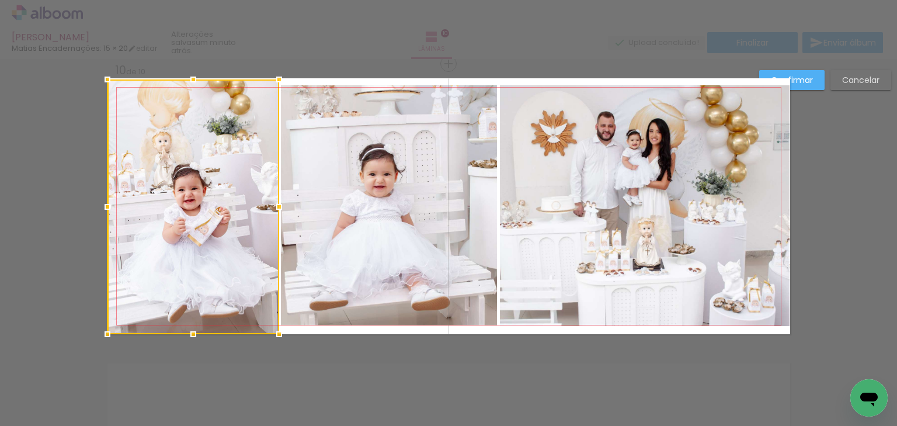
click at [103, 334] on div at bounding box center [107, 333] width 23 height 23
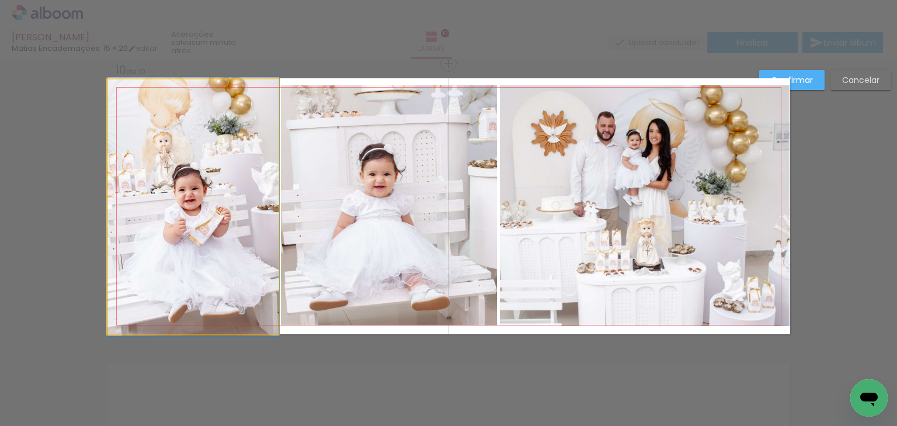
click at [200, 132] on quentale-photo at bounding box center [193, 206] width 172 height 254
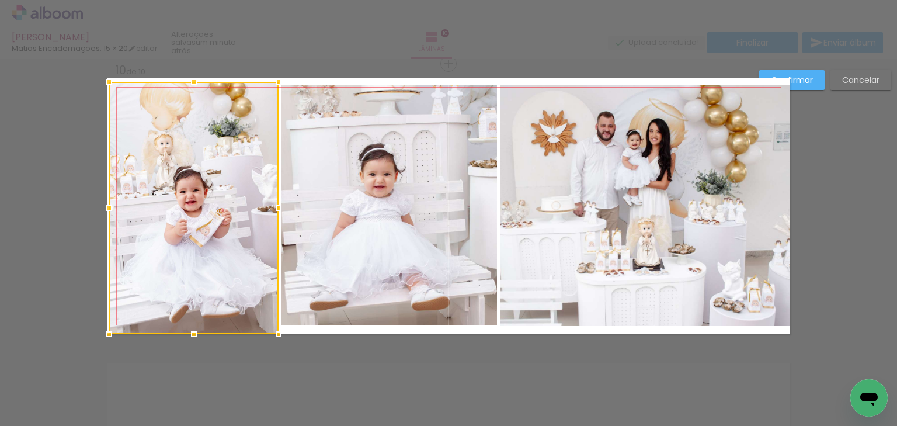
click at [100, 72] on div at bounding box center [109, 81] width 23 height 23
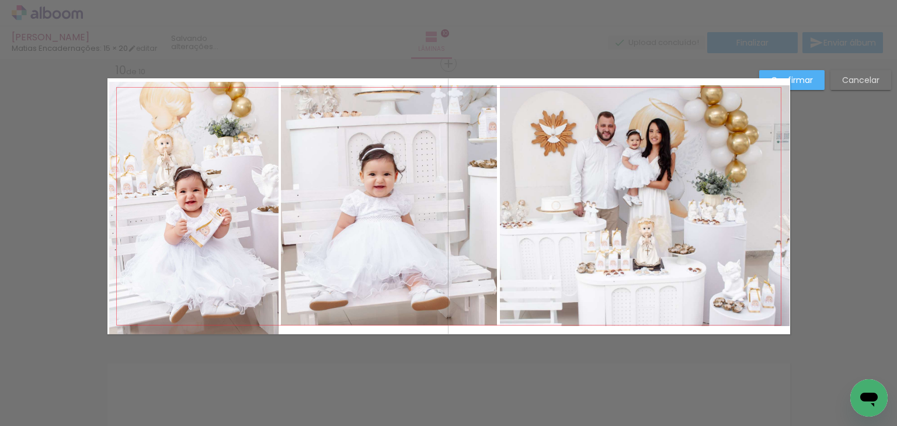
click at [127, 135] on quentale-photo at bounding box center [194, 208] width 170 height 252
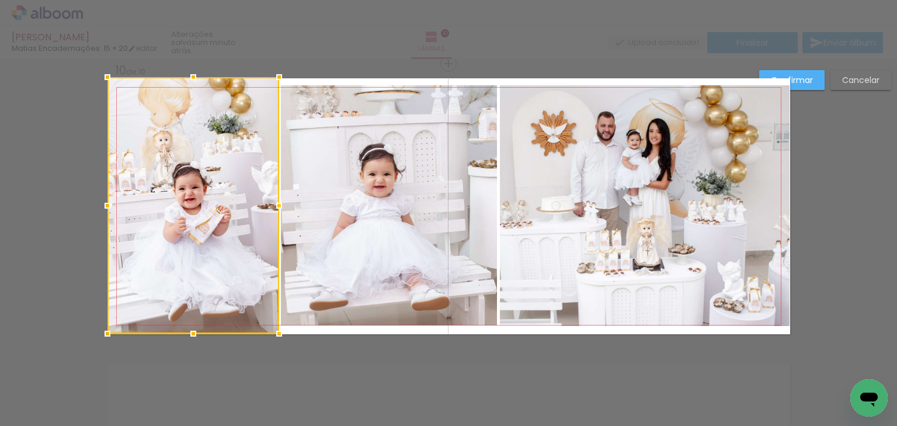
click at [100, 81] on div at bounding box center [107, 76] width 23 height 23
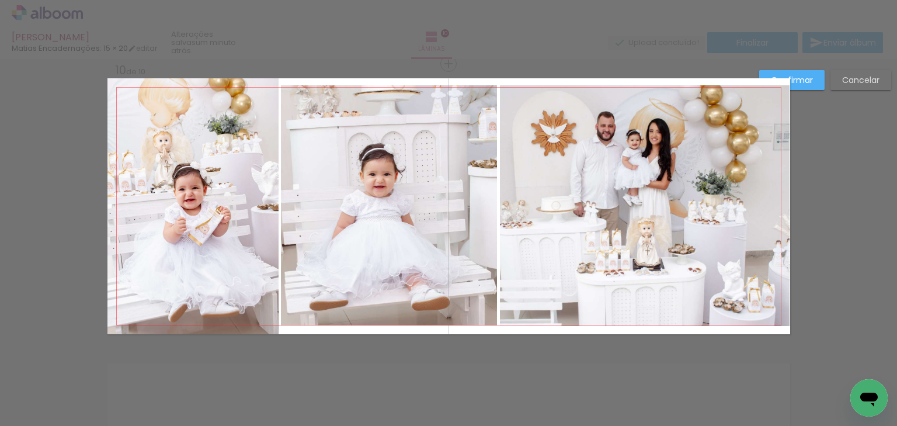
click at [163, 163] on quentale-photo at bounding box center [193, 206] width 172 height 256
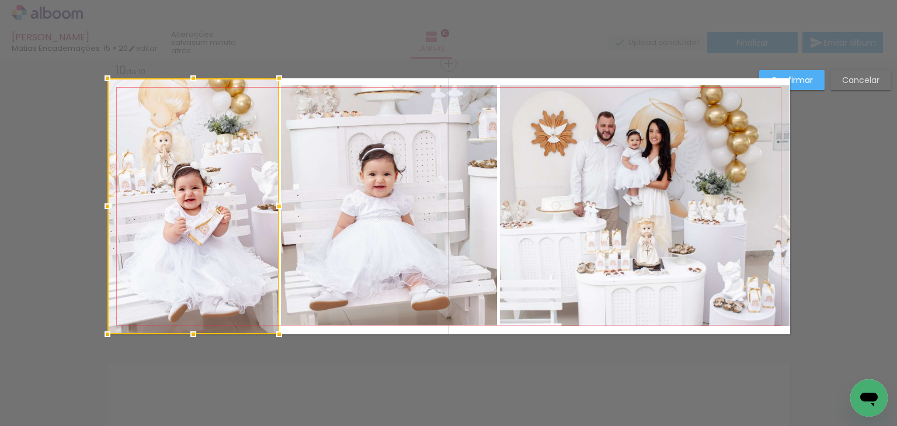
click at [314, 292] on quentale-photo at bounding box center [389, 205] width 216 height 240
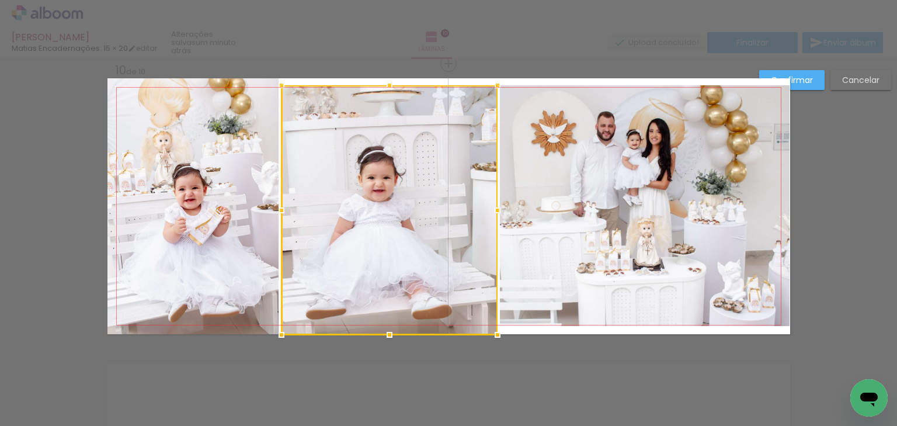
drag, startPoint x: 386, startPoint y: 323, endPoint x: 385, endPoint y: 332, distance: 9.4
click at [385, 332] on div at bounding box center [389, 334] width 23 height 23
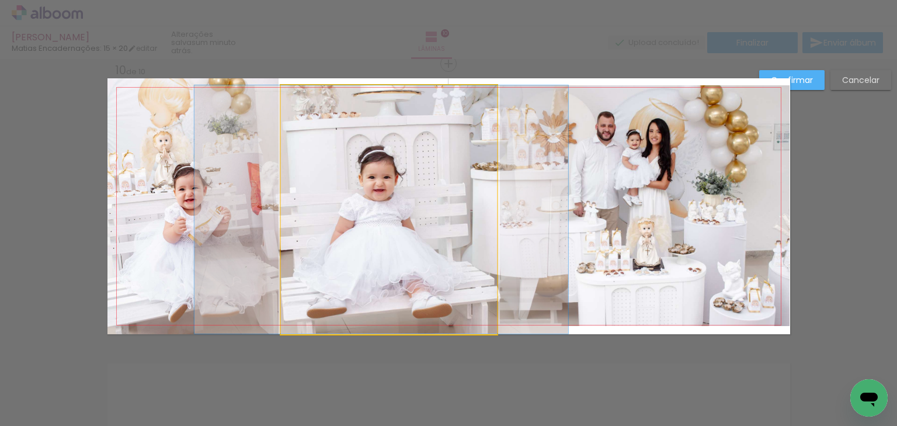
click at [379, 283] on quentale-photo at bounding box center [389, 209] width 216 height 248
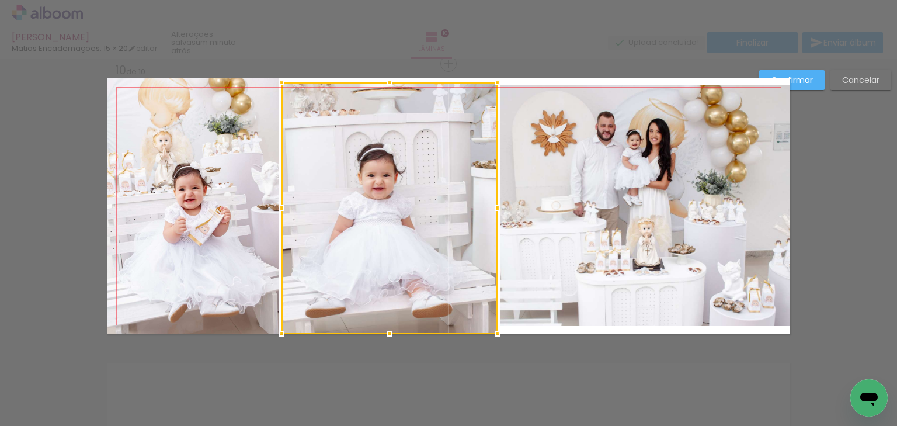
drag, startPoint x: 386, startPoint y: 81, endPoint x: 383, endPoint y: 71, distance: 10.9
click at [383, 71] on div at bounding box center [389, 82] width 23 height 23
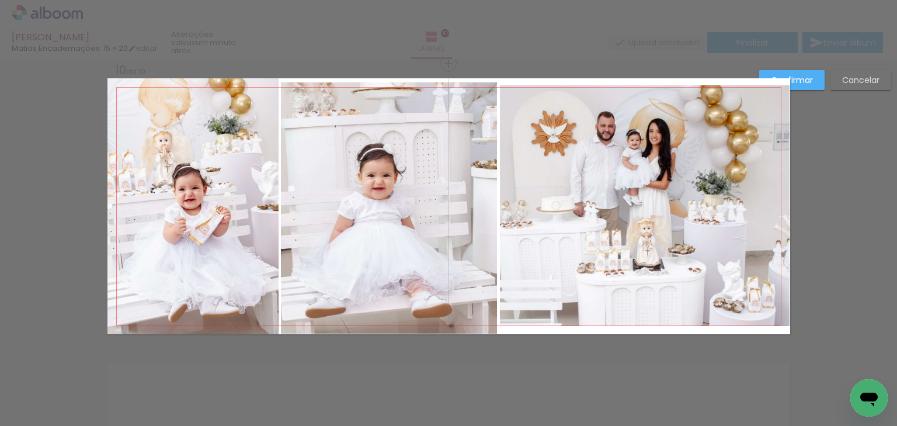
click at [370, 163] on quentale-photo at bounding box center [389, 207] width 216 height 251
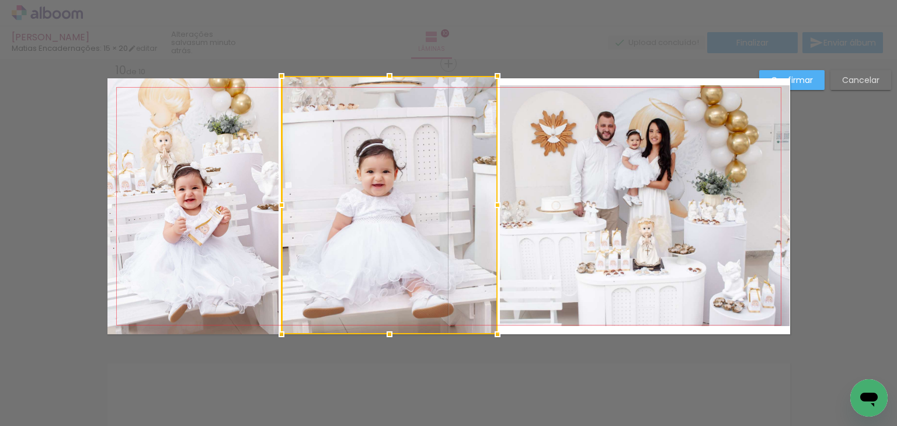
click at [380, 81] on div at bounding box center [389, 75] width 23 height 23
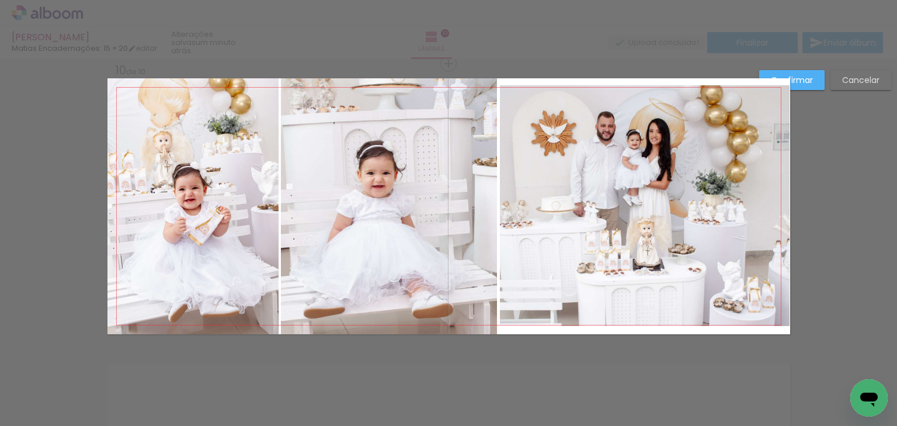
click at [603, 248] on quentale-photo at bounding box center [645, 205] width 290 height 240
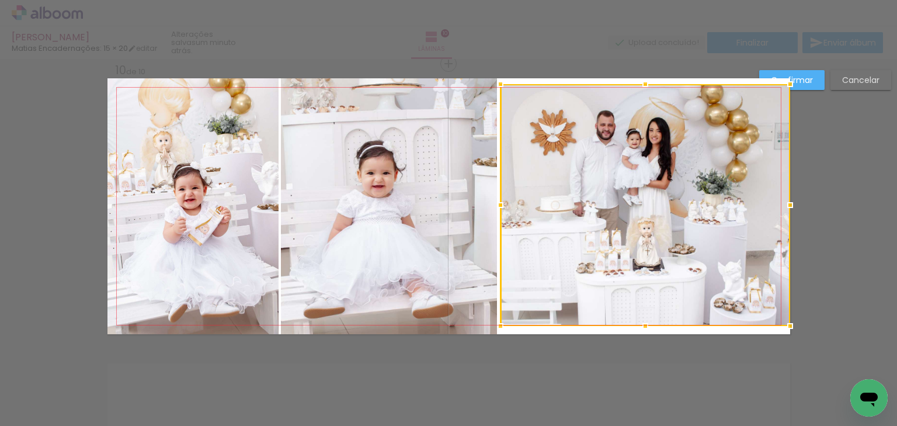
drag, startPoint x: 643, startPoint y: 82, endPoint x: 640, endPoint y: 73, distance: 9.8
click at [640, 73] on div at bounding box center [644, 83] width 23 height 23
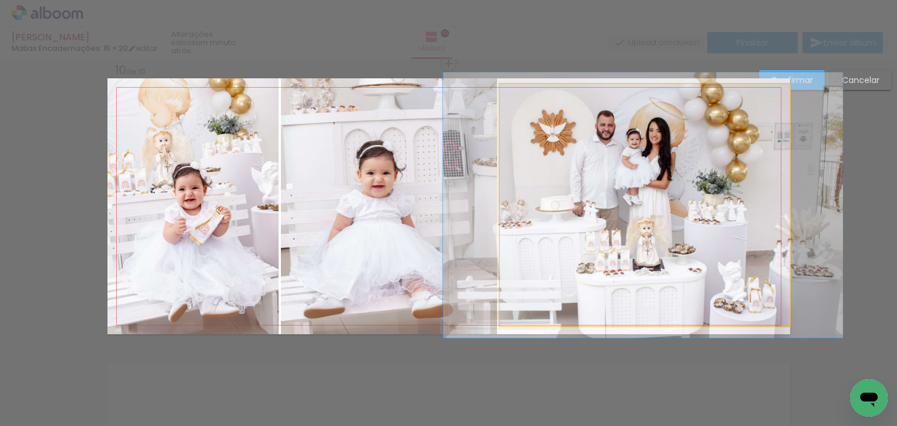
click at [643, 163] on quentale-photo at bounding box center [645, 205] width 290 height 242
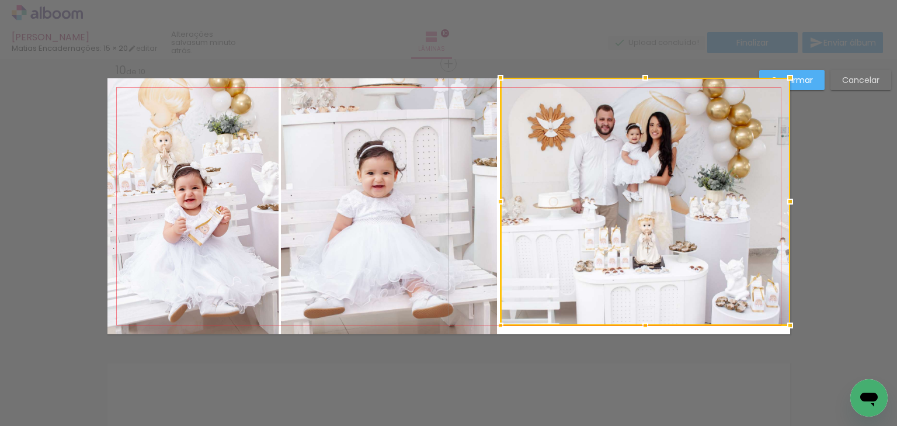
drag, startPoint x: 641, startPoint y: 82, endPoint x: 640, endPoint y: 74, distance: 8.8
click at [640, 74] on div at bounding box center [644, 77] width 23 height 23
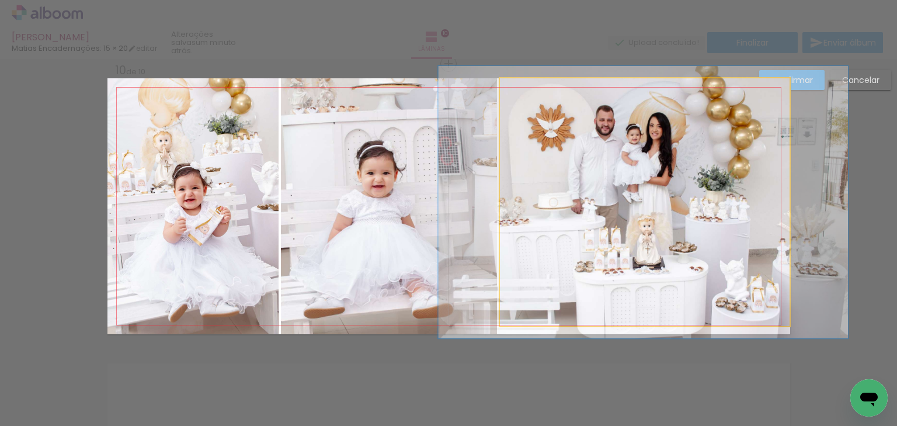
click at [637, 204] on quentale-photo at bounding box center [645, 202] width 290 height 248
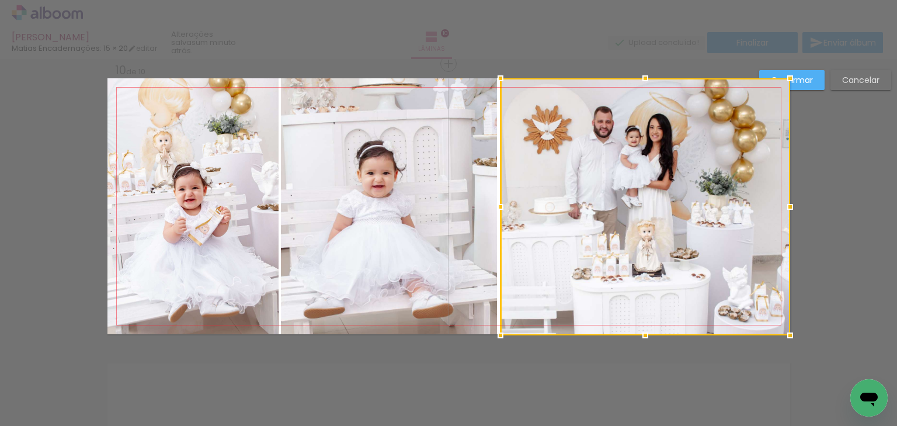
drag, startPoint x: 642, startPoint y: 327, endPoint x: 643, endPoint y: 335, distance: 8.4
click at [643, 335] on div at bounding box center [644, 334] width 23 height 23
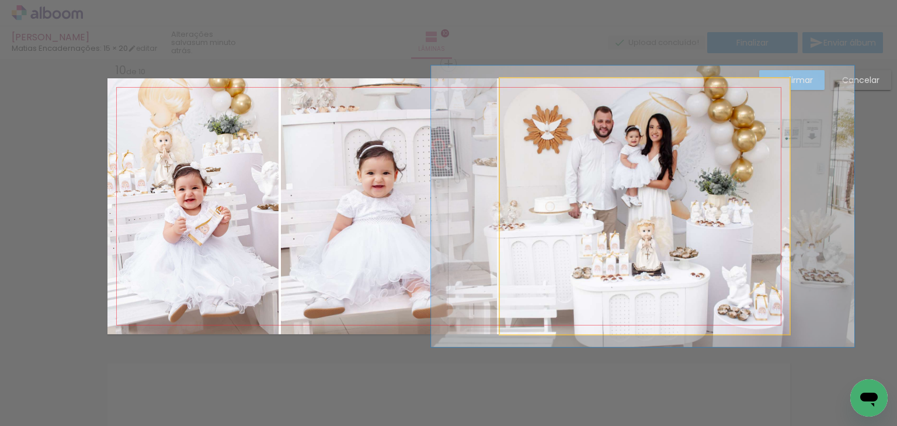
click at [605, 205] on quentale-photo at bounding box center [645, 206] width 290 height 256
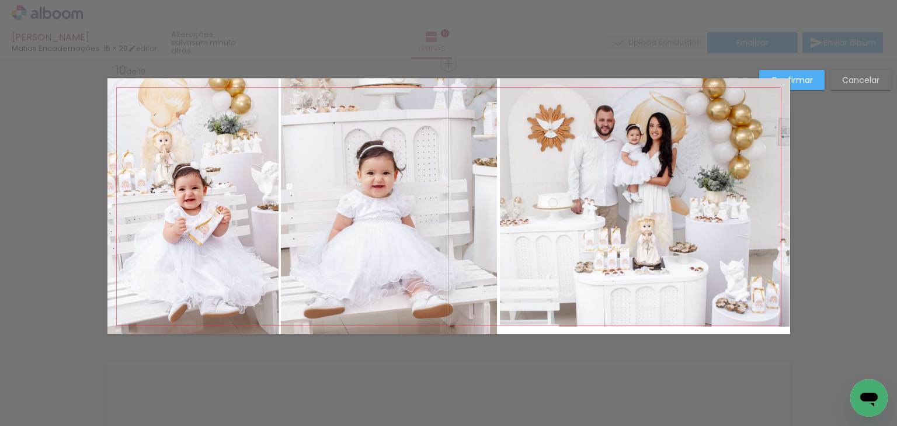
click at [641, 273] on quentale-photo at bounding box center [645, 202] width 290 height 248
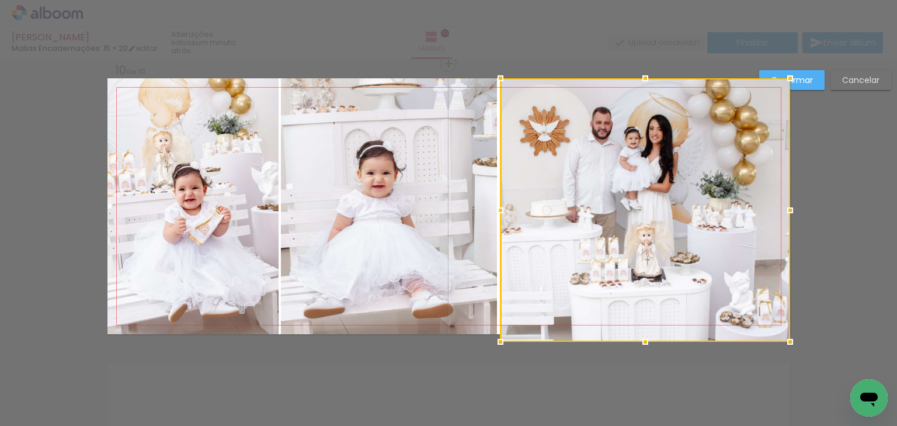
drag, startPoint x: 639, startPoint y: 325, endPoint x: 642, endPoint y: 339, distance: 13.7
click at [642, 339] on div at bounding box center [644, 341] width 23 height 23
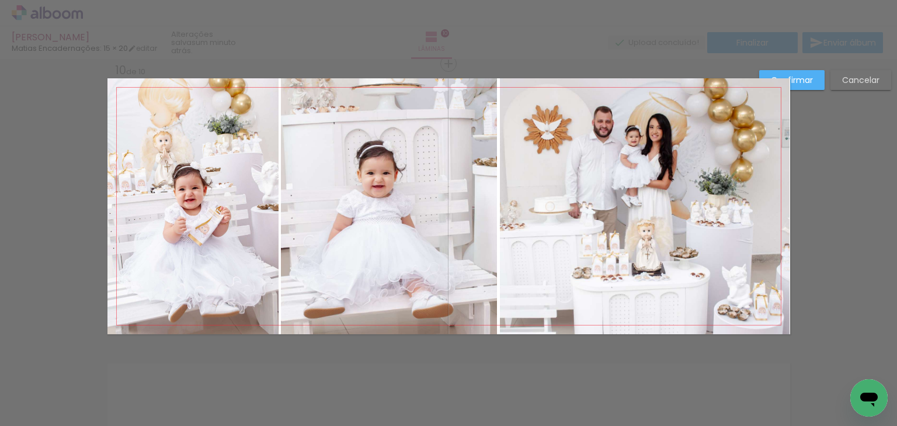
click at [605, 297] on quentale-photo at bounding box center [645, 206] width 290 height 256
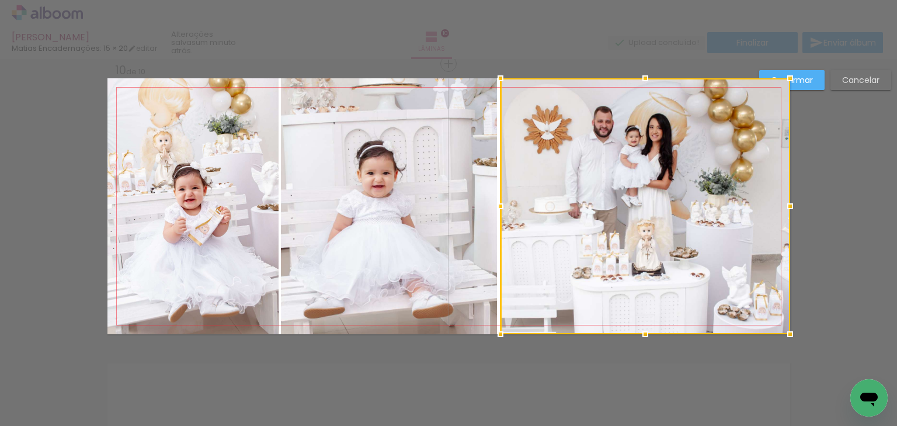
click at [0, 0] on slot "Confirmar" at bounding box center [0, 0] width 0 height 0
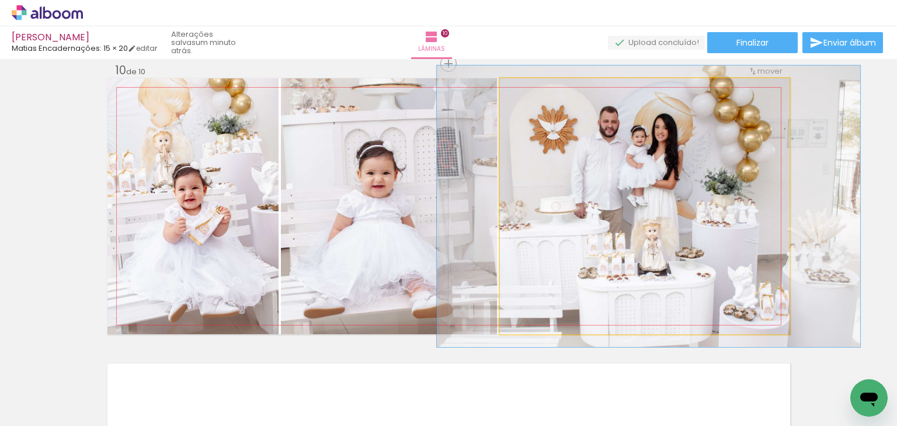
drag, startPoint x: 656, startPoint y: 243, endPoint x: 663, endPoint y: 243, distance: 7.0
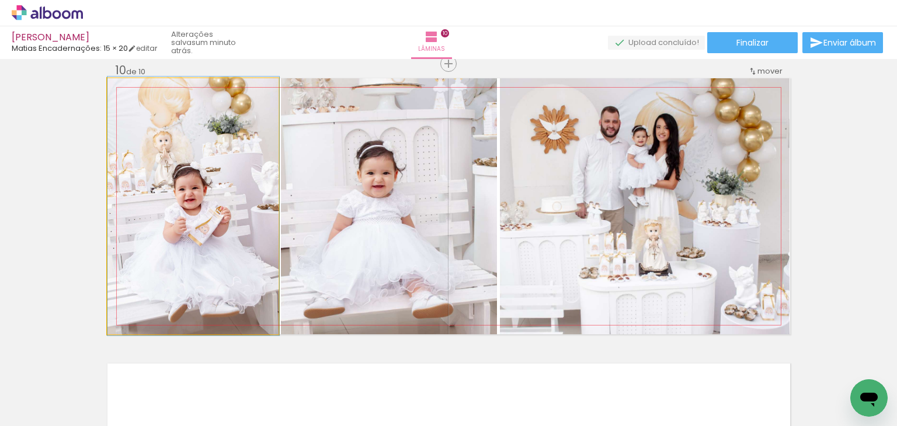
click at [197, 231] on quentale-photo at bounding box center [193, 206] width 172 height 256
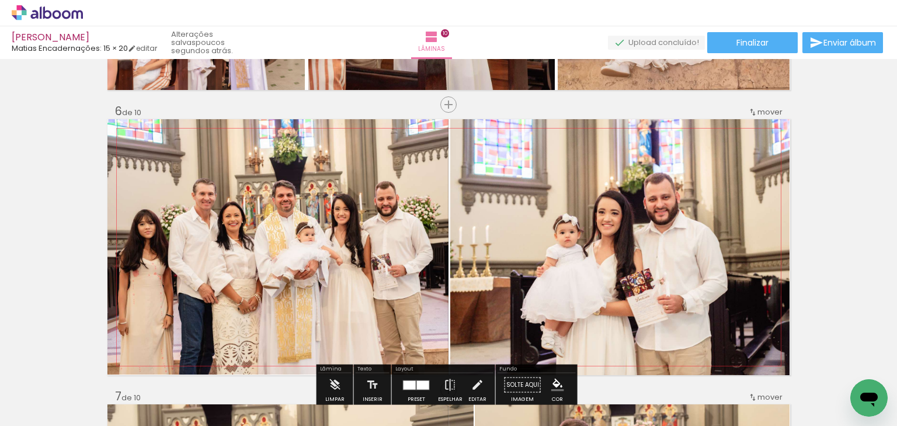
scroll to position [1445, 0]
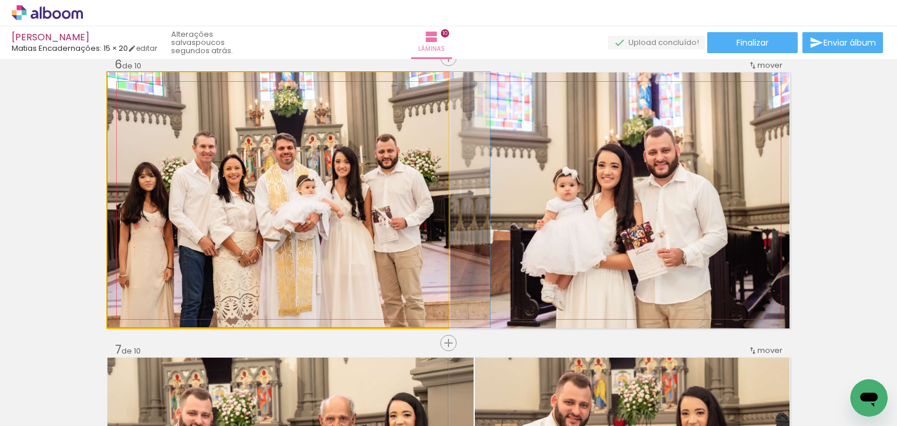
drag, startPoint x: 356, startPoint y: 218, endPoint x: 370, endPoint y: 218, distance: 13.4
click at [193, 206] on quentale-photo at bounding box center [278, 199] width 342 height 255
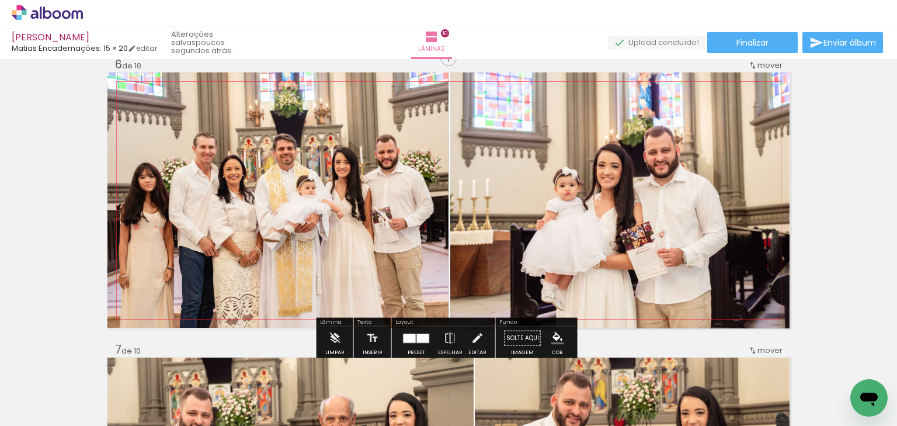
click at [364, 199] on quentale-photo at bounding box center [278, 199] width 342 height 255
click at [471, 338] on iron-icon at bounding box center [477, 337] width 13 height 23
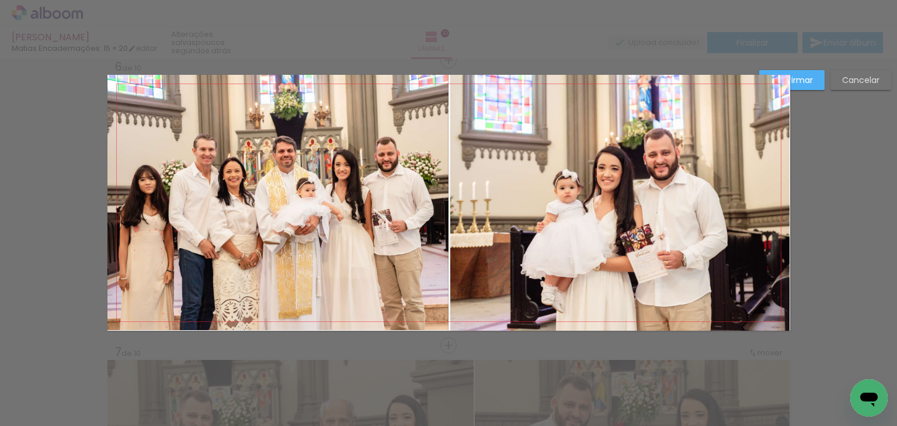
scroll to position [1439, 0]
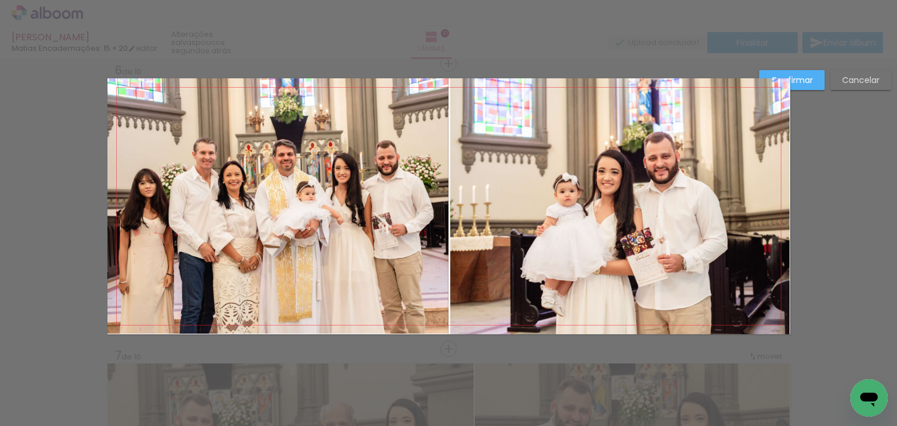
click at [381, 260] on quentale-photo at bounding box center [278, 205] width 342 height 255
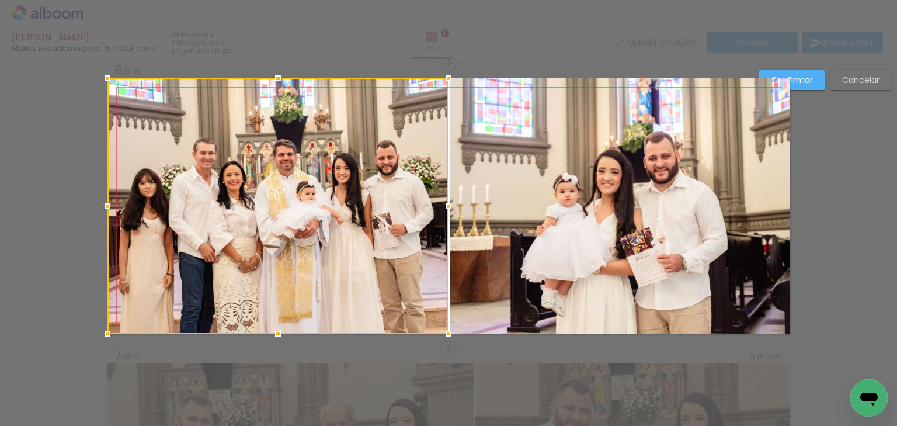
click at [654, 228] on quentale-photo at bounding box center [620, 206] width 340 height 256
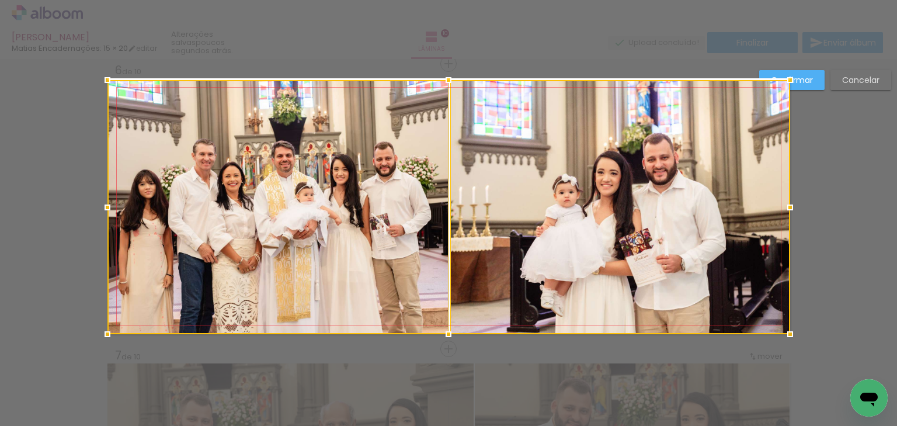
drag, startPoint x: 444, startPoint y: 75, endPoint x: 445, endPoint y: 82, distance: 7.1
click at [445, 82] on div at bounding box center [448, 79] width 23 height 23
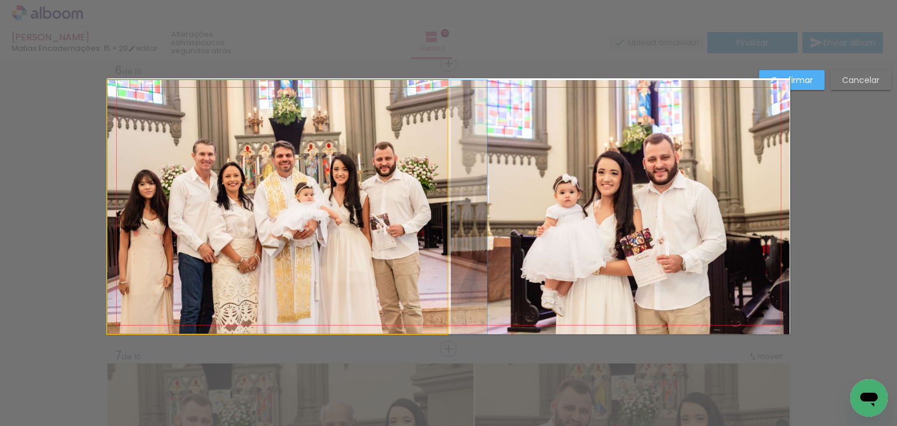
click at [396, 182] on quentale-photo at bounding box center [277, 206] width 340 height 253
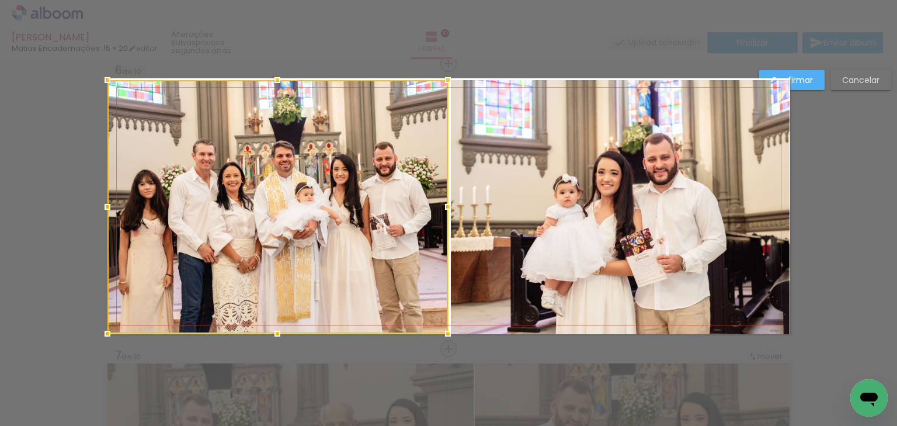
click at [556, 159] on quentale-photo at bounding box center [620, 207] width 339 height 254
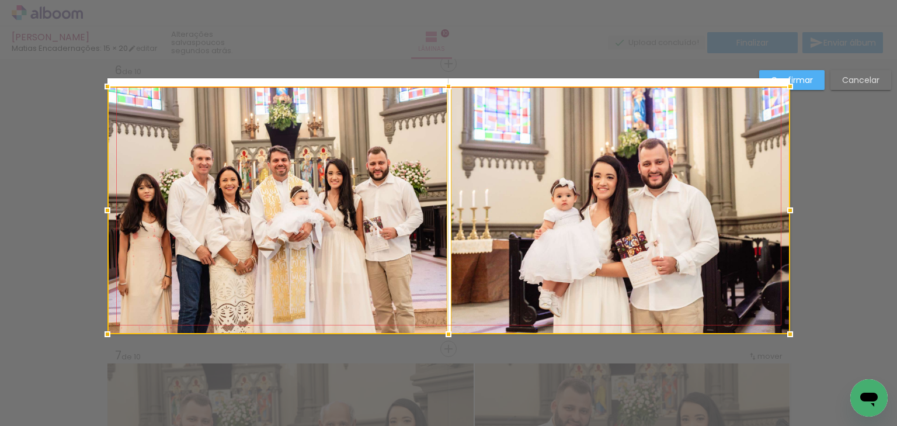
click at [444, 81] on div at bounding box center [448, 86] width 23 height 23
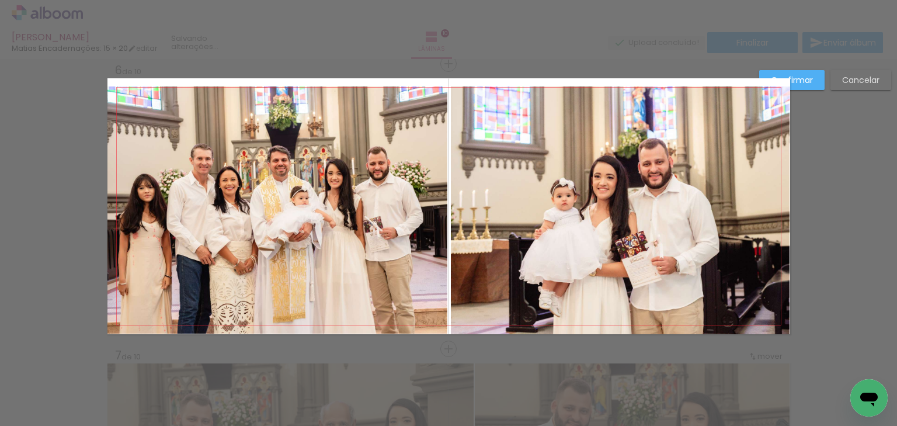
click at [388, 161] on quentale-photo at bounding box center [277, 209] width 340 height 247
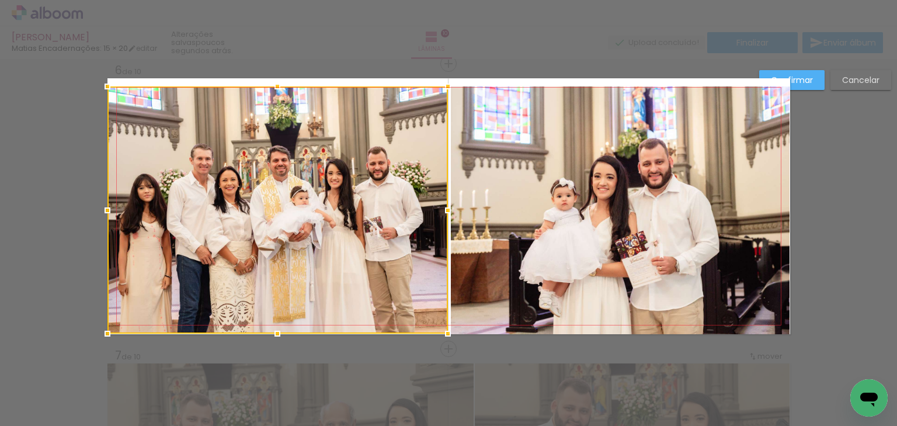
click at [511, 158] on quentale-photo at bounding box center [620, 210] width 339 height 248
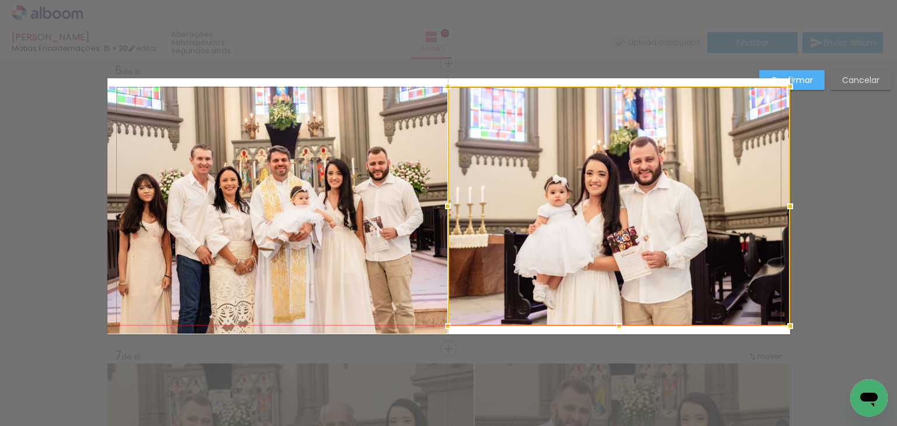
drag, startPoint x: 448, startPoint y: 333, endPoint x: 445, endPoint y: 323, distance: 10.5
click at [445, 323] on div at bounding box center [447, 325] width 23 height 23
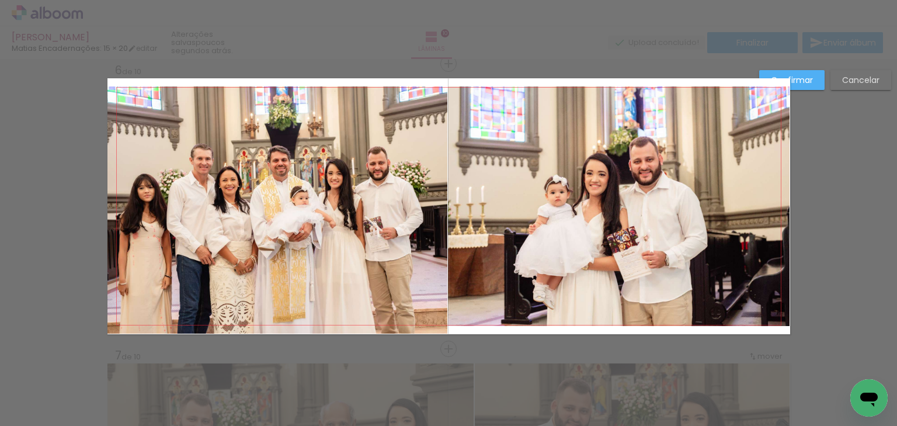
click at [550, 240] on quentale-photo at bounding box center [619, 205] width 342 height 239
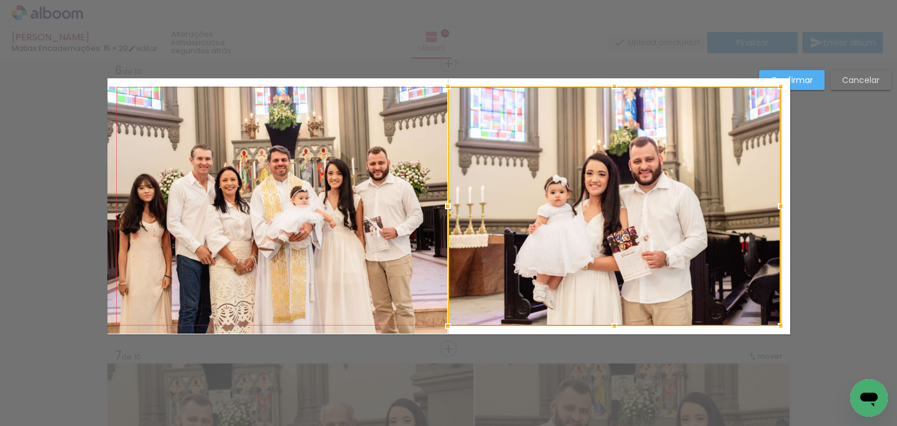
drag, startPoint x: 787, startPoint y: 204, endPoint x: 778, endPoint y: 203, distance: 9.4
click at [778, 203] on div at bounding box center [780, 205] width 23 height 23
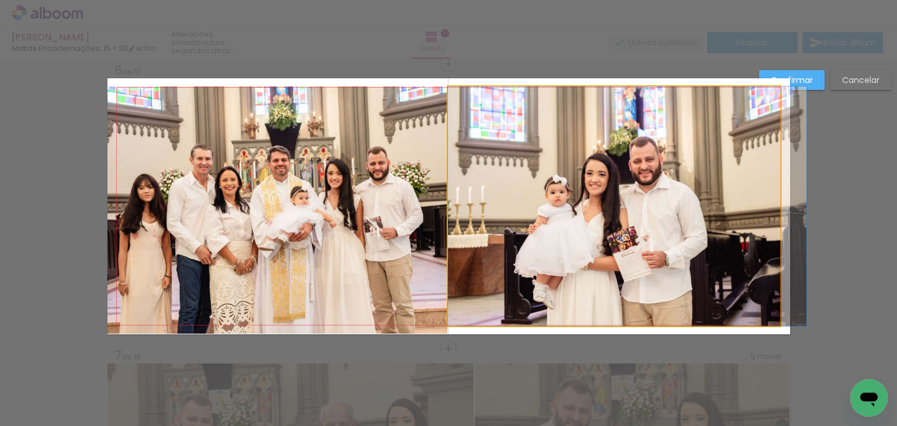
click at [713, 197] on quentale-photo at bounding box center [614, 205] width 333 height 239
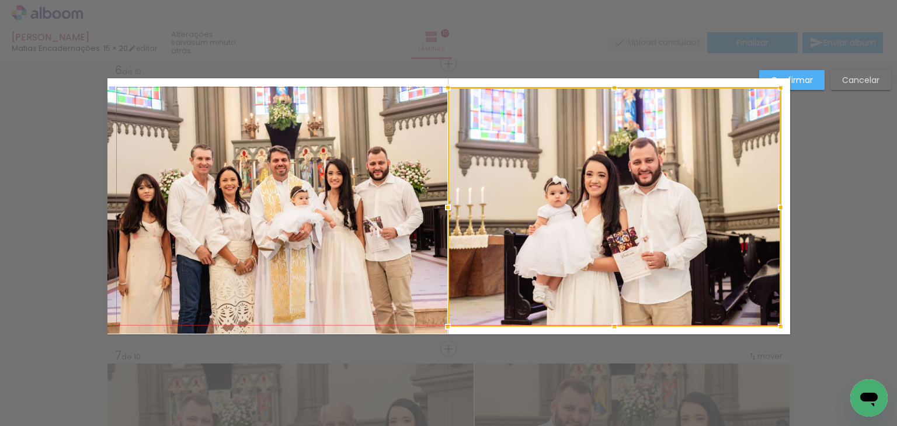
click at [610, 87] on div at bounding box center [614, 87] width 23 height 23
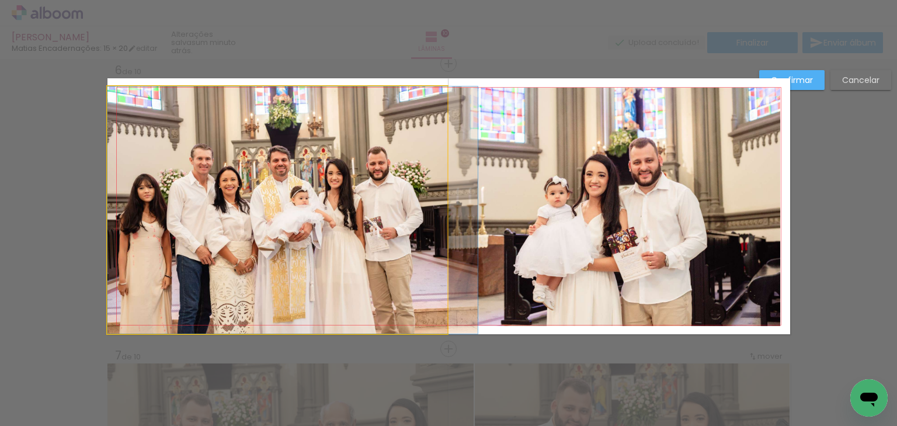
click at [311, 166] on quentale-photo at bounding box center [277, 209] width 340 height 247
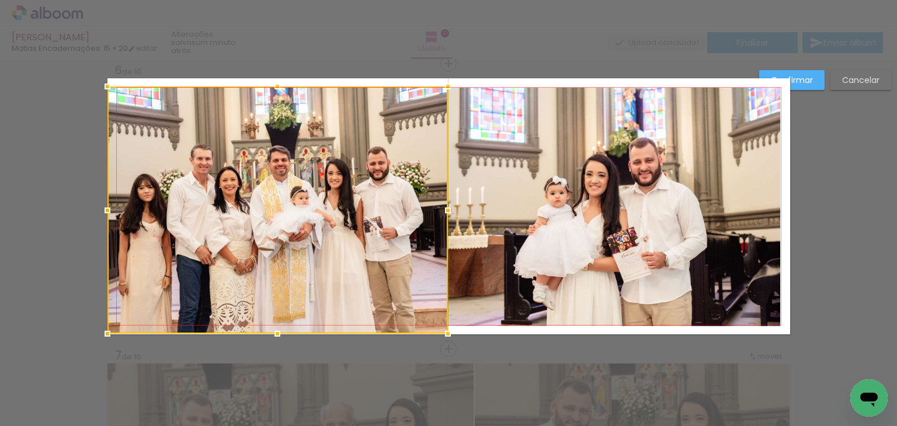
click at [278, 86] on div at bounding box center [277, 86] width 23 height 23
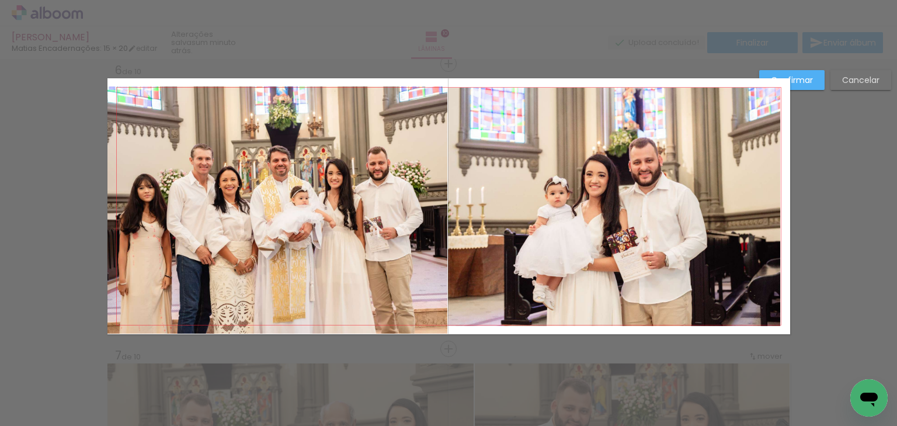
click at [232, 158] on quentale-photo at bounding box center [277, 209] width 340 height 247
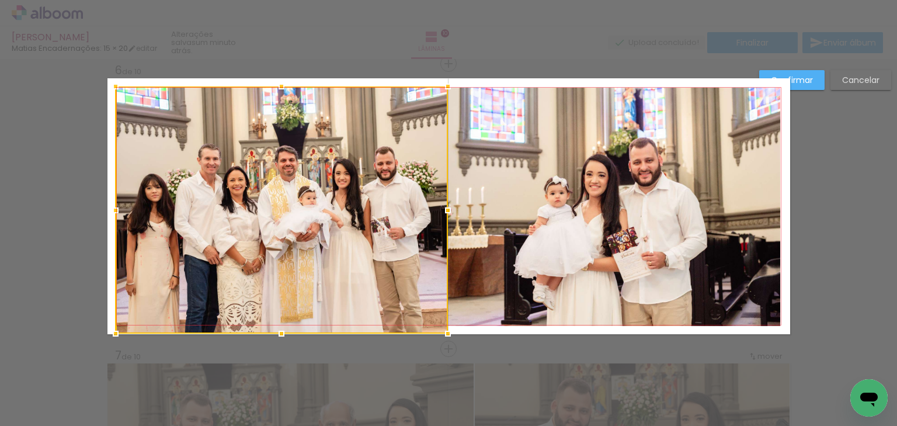
drag, startPoint x: 105, startPoint y: 208, endPoint x: 113, endPoint y: 213, distance: 9.4
click at [113, 213] on div at bounding box center [115, 210] width 23 height 23
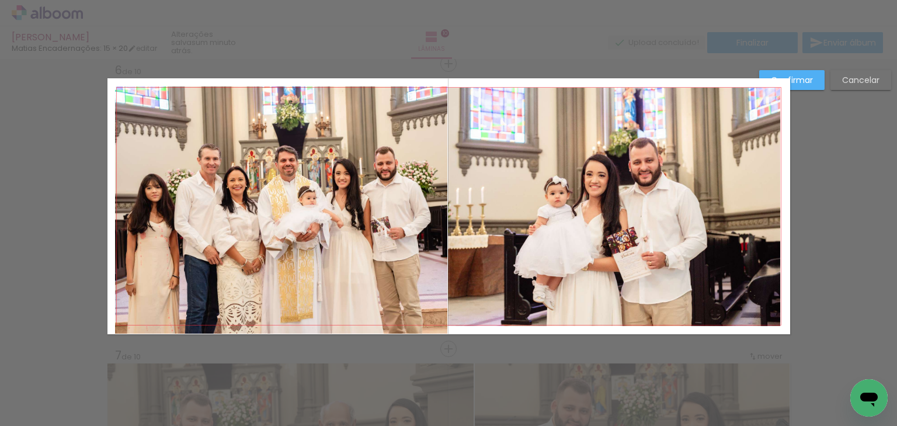
click at [190, 212] on quentale-photo at bounding box center [281, 209] width 332 height 247
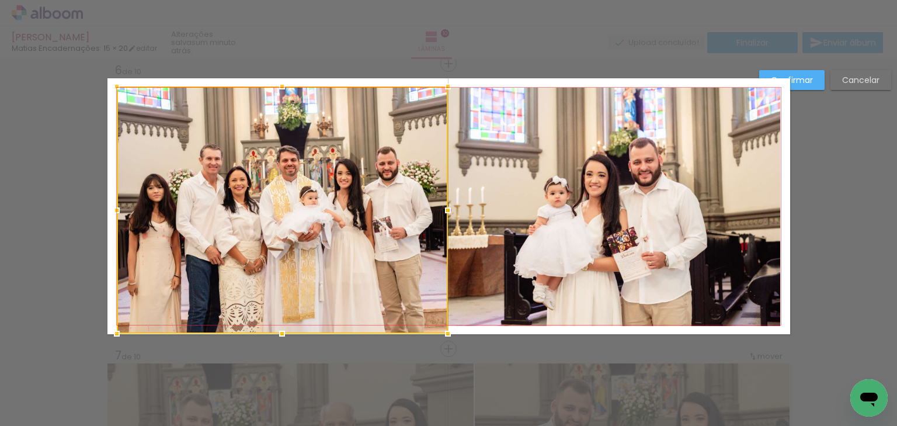
click at [110, 208] on div at bounding box center [116, 210] width 23 height 23
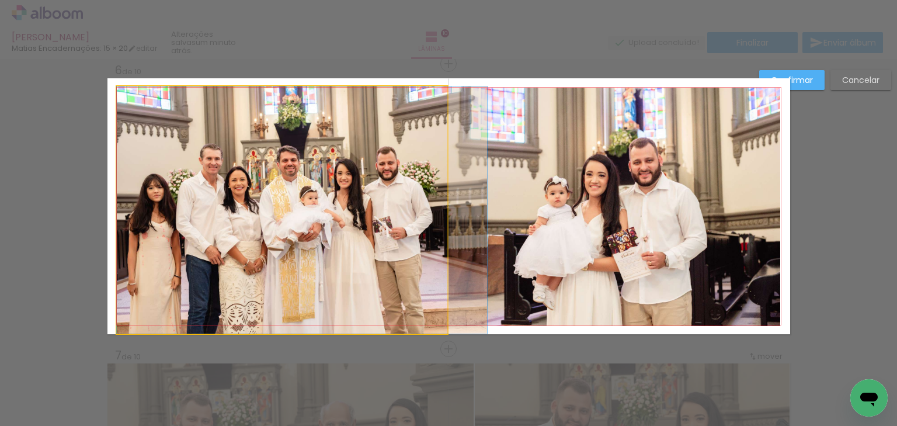
click at [170, 225] on quentale-photo at bounding box center [282, 209] width 331 height 247
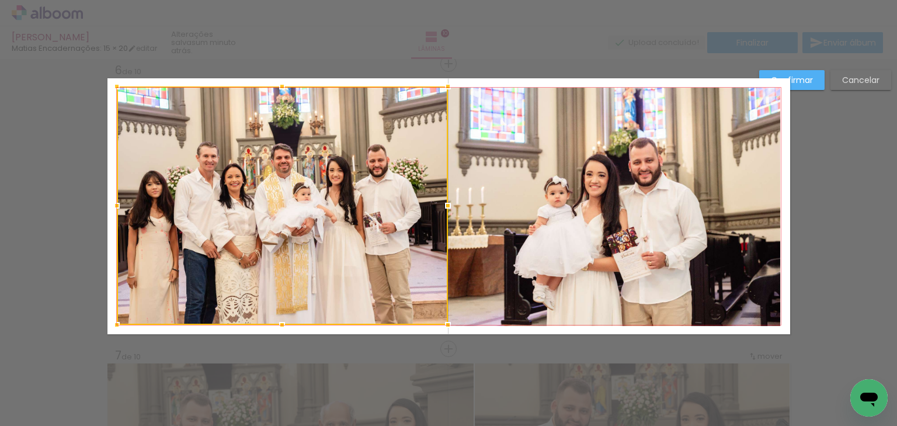
drag, startPoint x: 276, startPoint y: 333, endPoint x: 276, endPoint y: 325, distance: 8.2
click at [276, 325] on div at bounding box center [281, 324] width 23 height 23
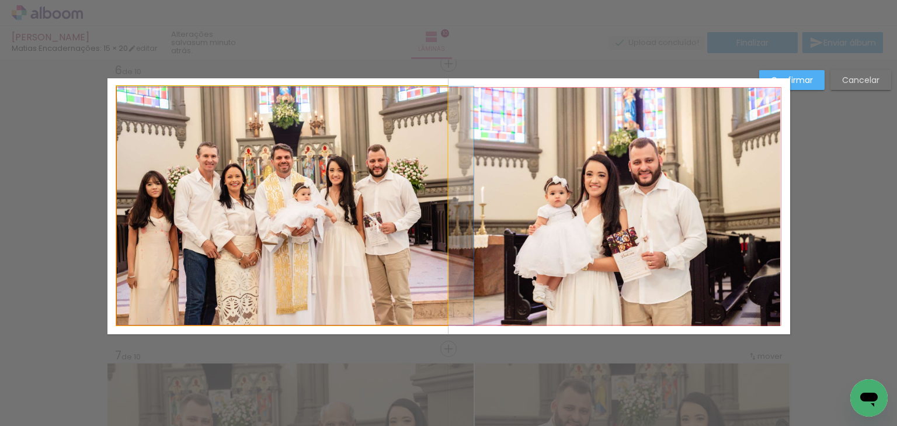
click at [304, 298] on quentale-photo at bounding box center [282, 205] width 331 height 238
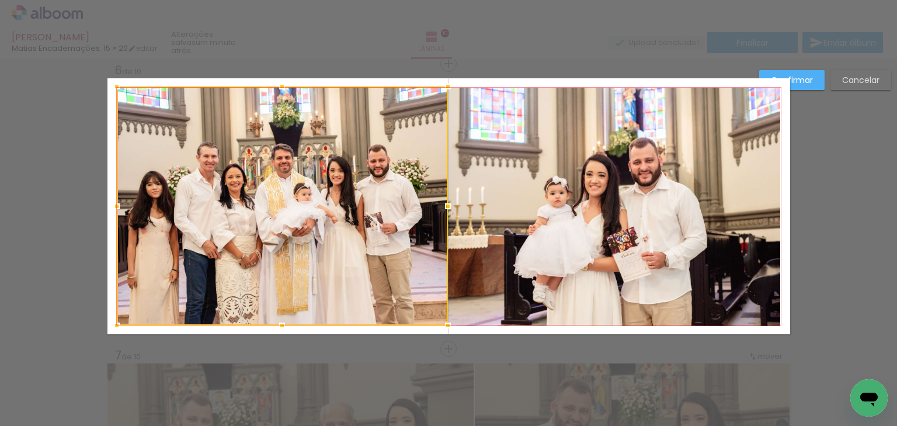
click at [278, 326] on div at bounding box center [281, 325] width 23 height 23
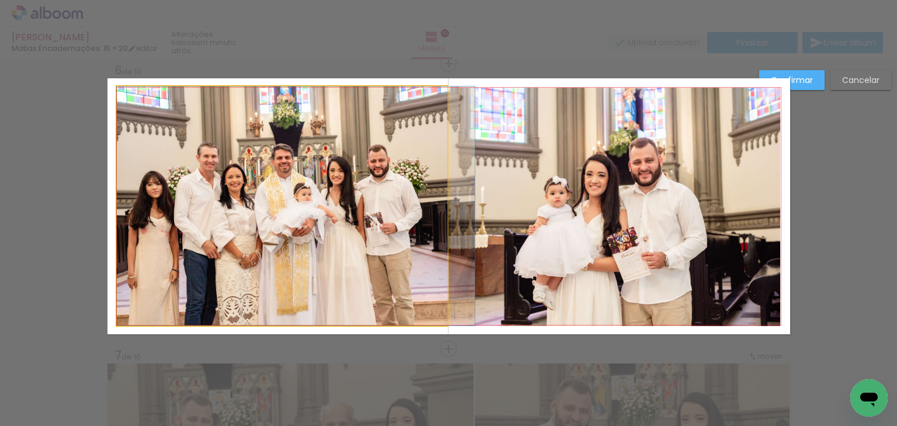
click at [348, 188] on quentale-photo at bounding box center [282, 205] width 331 height 239
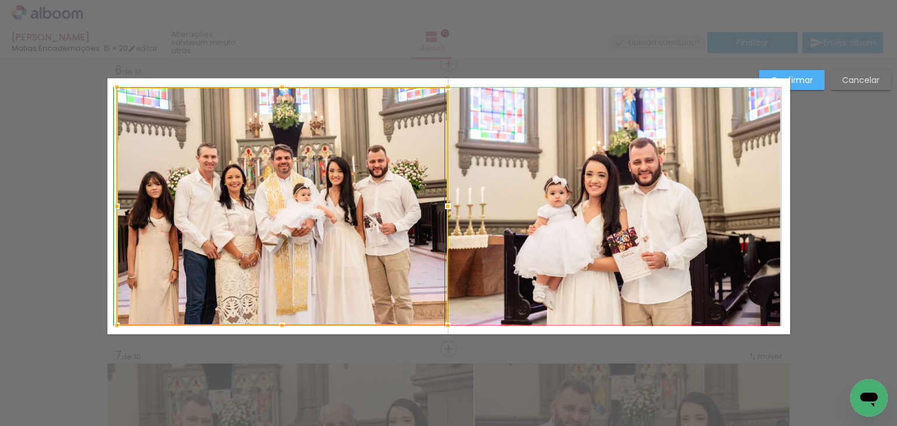
click at [280, 86] on div at bounding box center [281, 86] width 23 height 23
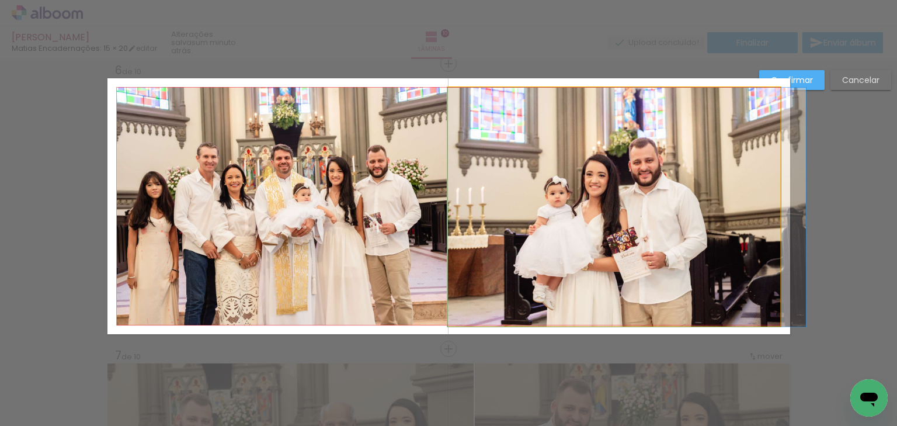
click at [559, 191] on quentale-photo at bounding box center [614, 207] width 333 height 239
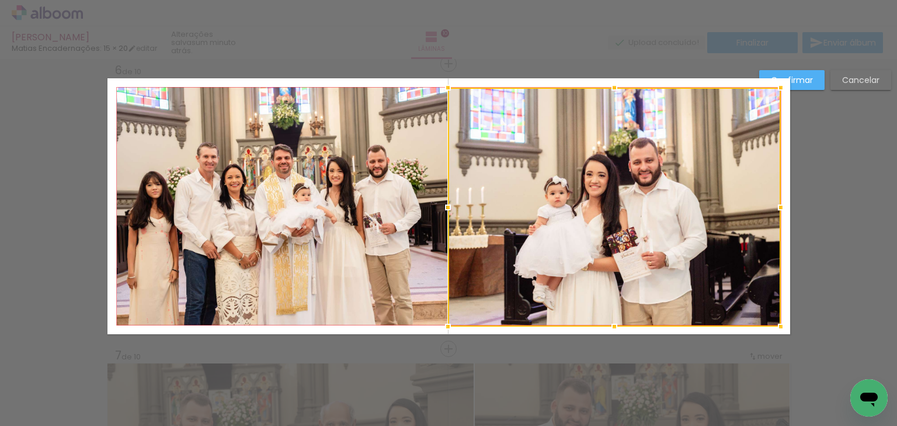
click at [824, 197] on div "Confirmar Cancelar" at bounding box center [448, 201] width 897 height 3162
click at [784, 184] on quentale-layouter at bounding box center [448, 206] width 683 height 256
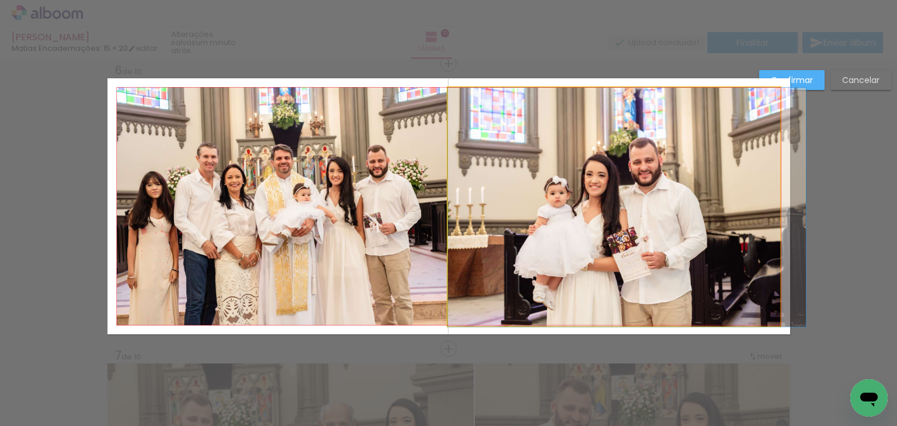
click at [666, 211] on quentale-photo at bounding box center [614, 207] width 333 height 239
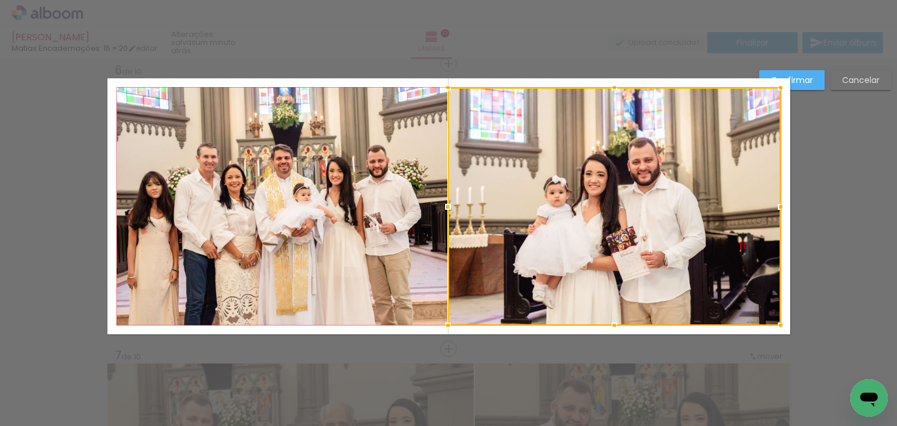
click at [609, 325] on div at bounding box center [614, 325] width 23 height 23
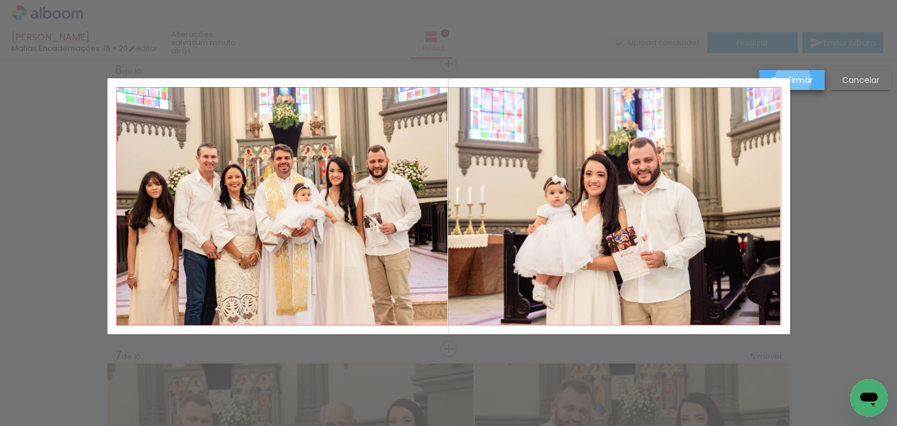
click at [0, 0] on slot "Confirmar" at bounding box center [0, 0] width 0 height 0
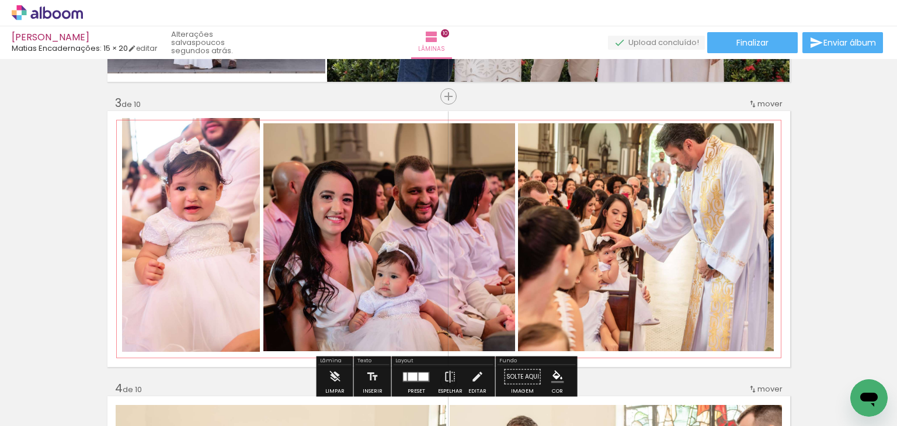
scroll to position [598, 0]
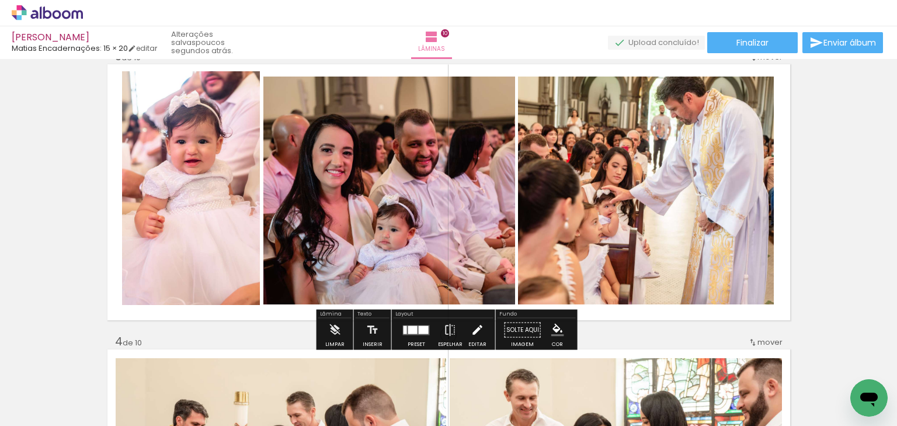
click at [473, 326] on iron-icon at bounding box center [477, 329] width 13 height 23
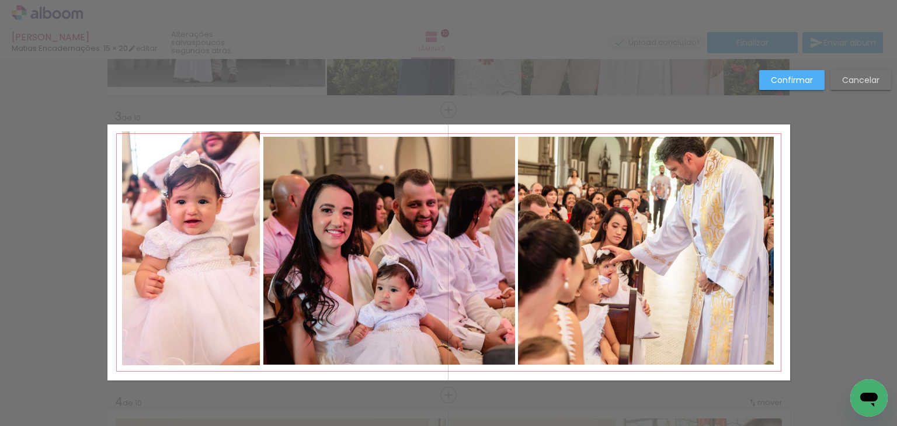
scroll to position [538, 0]
click at [244, 264] on quentale-photo at bounding box center [191, 249] width 138 height 234
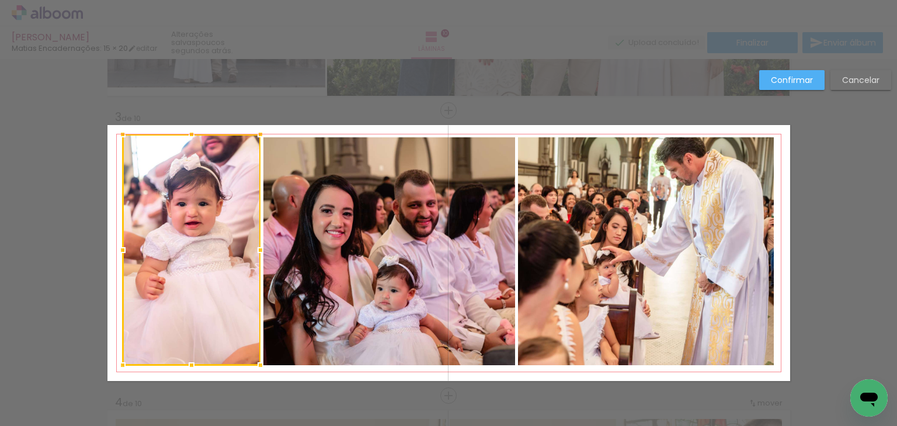
click at [187, 133] on div at bounding box center [191, 134] width 23 height 23
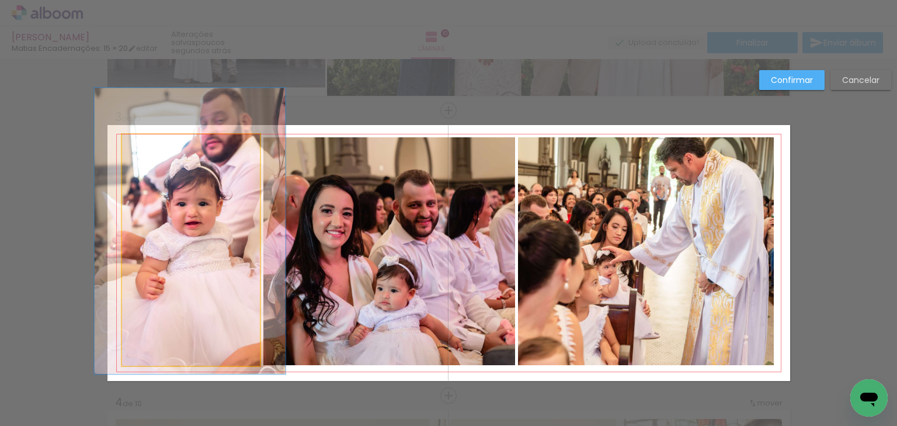
click at [207, 202] on quentale-photo at bounding box center [191, 249] width 138 height 231
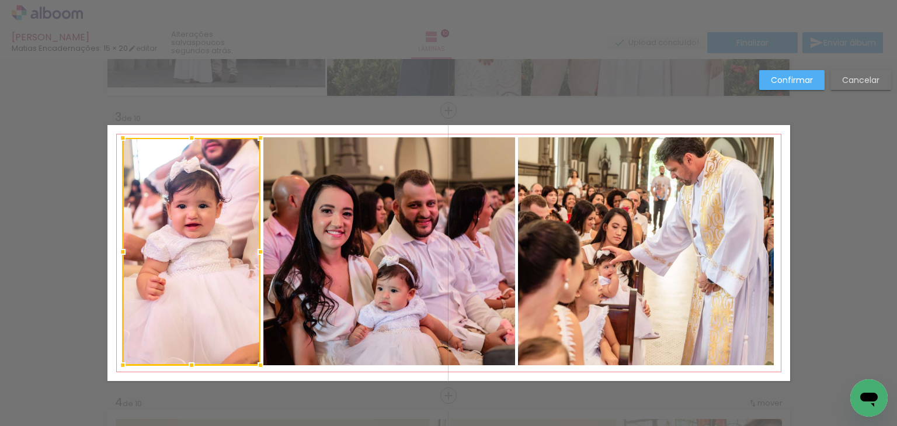
click at [187, 130] on div at bounding box center [191, 137] width 23 height 23
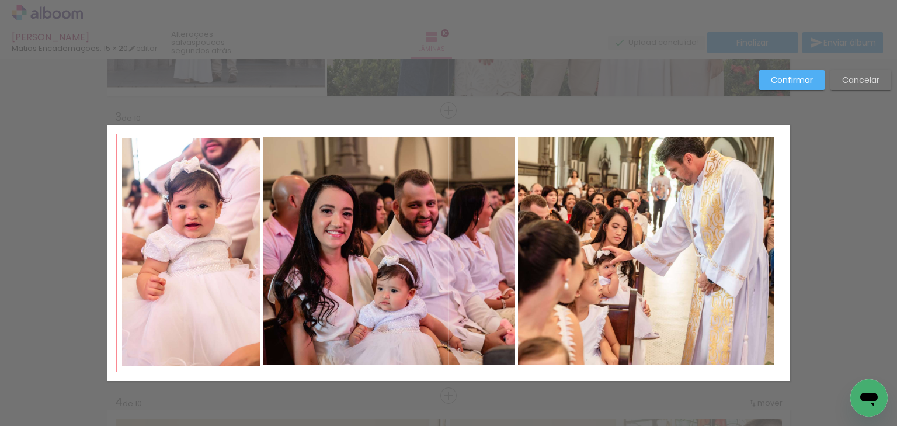
click at [190, 213] on quentale-photo at bounding box center [191, 251] width 138 height 227
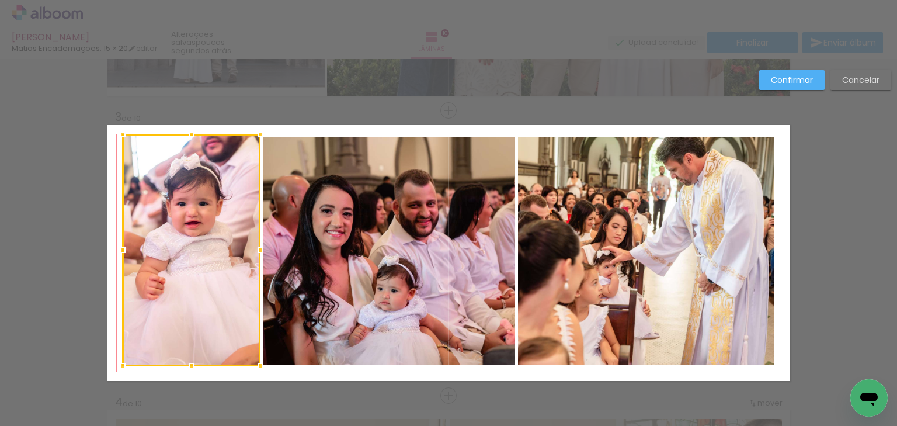
click at [187, 137] on div at bounding box center [191, 134] width 23 height 23
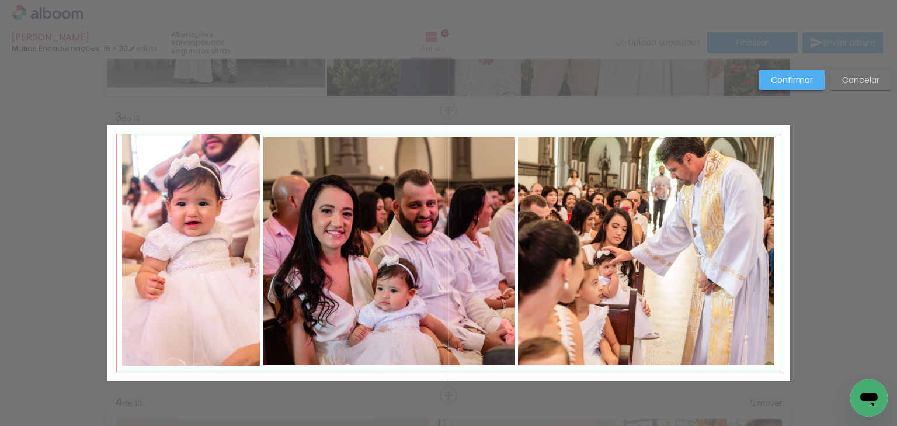
click at [0, 0] on slot "Confirmar" at bounding box center [0, 0] width 0 height 0
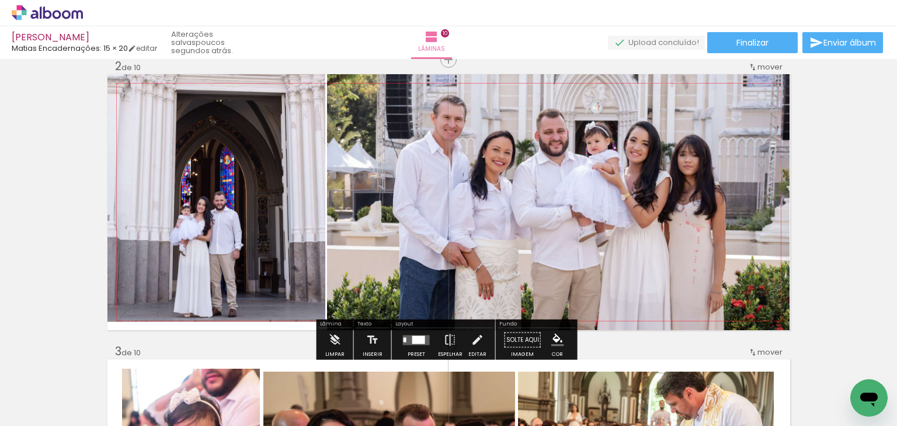
scroll to position [304, 0]
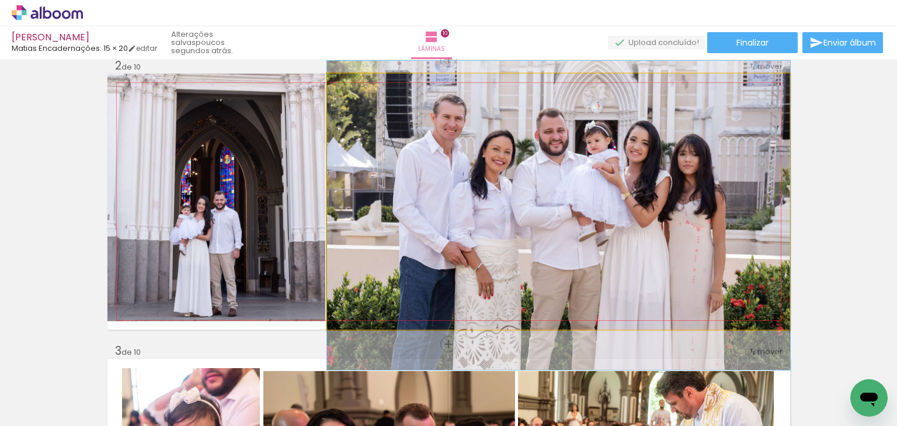
click at [619, 280] on quentale-photo at bounding box center [558, 202] width 463 height 256
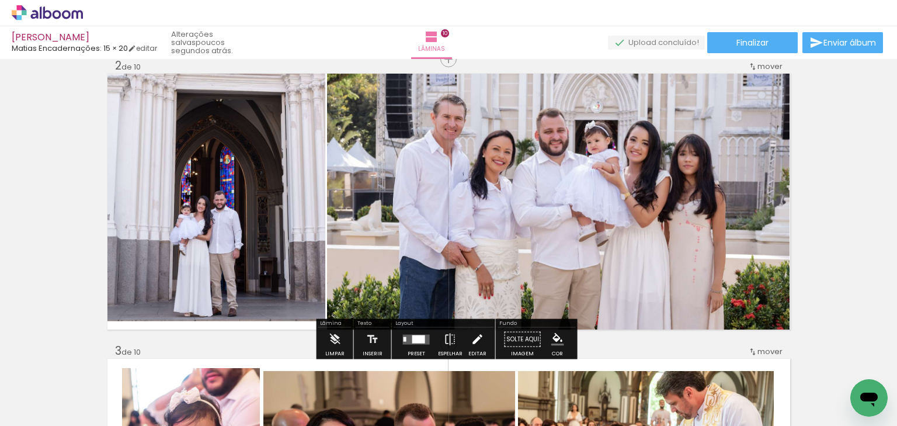
click at [474, 339] on iron-icon at bounding box center [477, 339] width 13 height 23
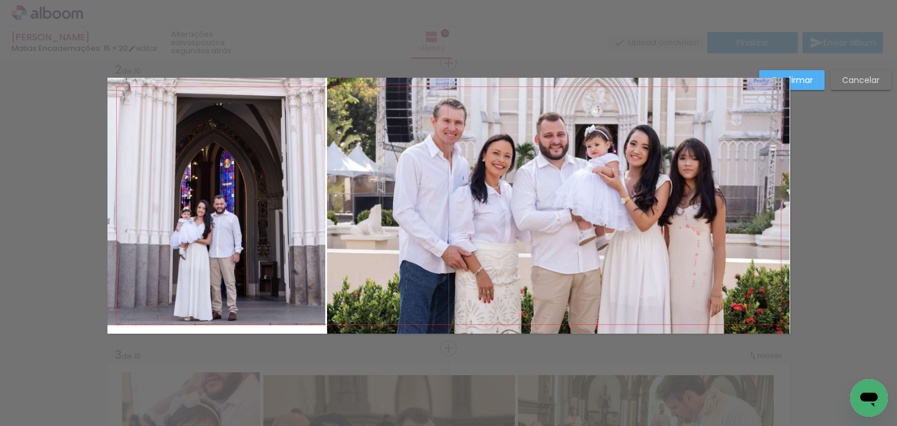
scroll to position [300, 0]
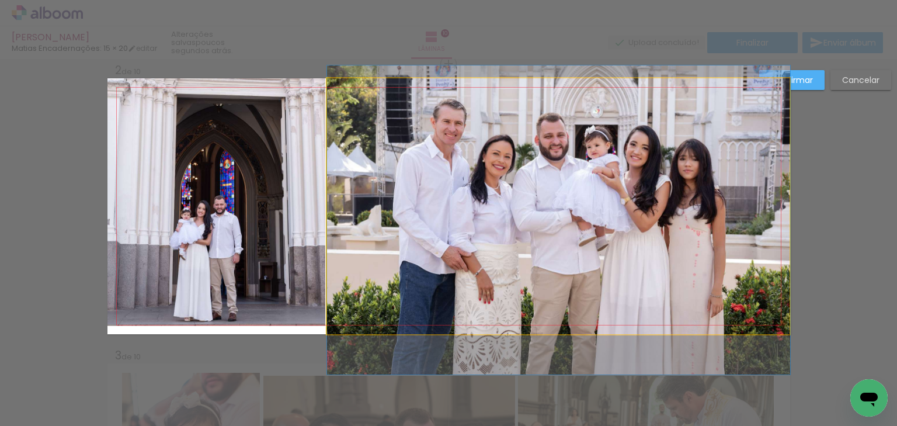
click at [477, 286] on quentale-photo at bounding box center [558, 206] width 463 height 256
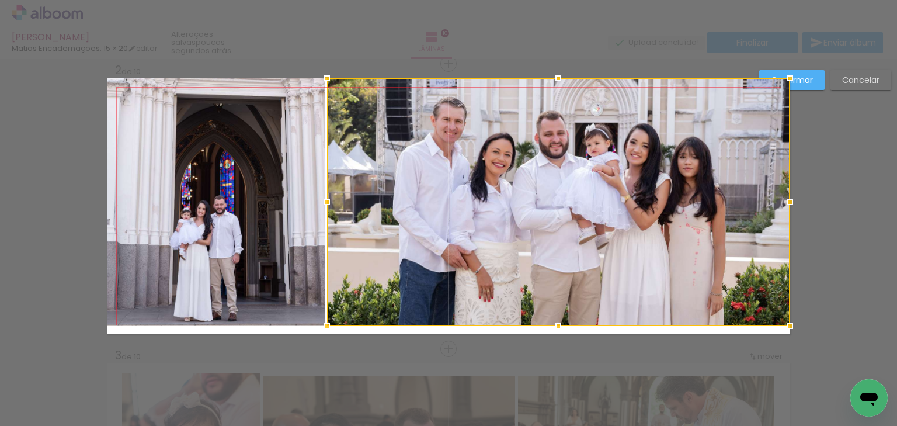
drag, startPoint x: 552, startPoint y: 332, endPoint x: 550, endPoint y: 324, distance: 7.9
click at [550, 324] on div at bounding box center [557, 325] width 23 height 23
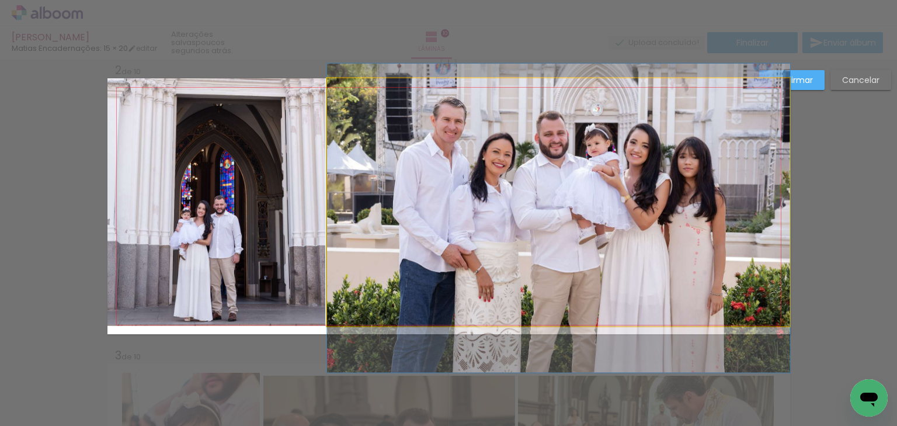
click at [555, 273] on quentale-photo at bounding box center [558, 202] width 463 height 248
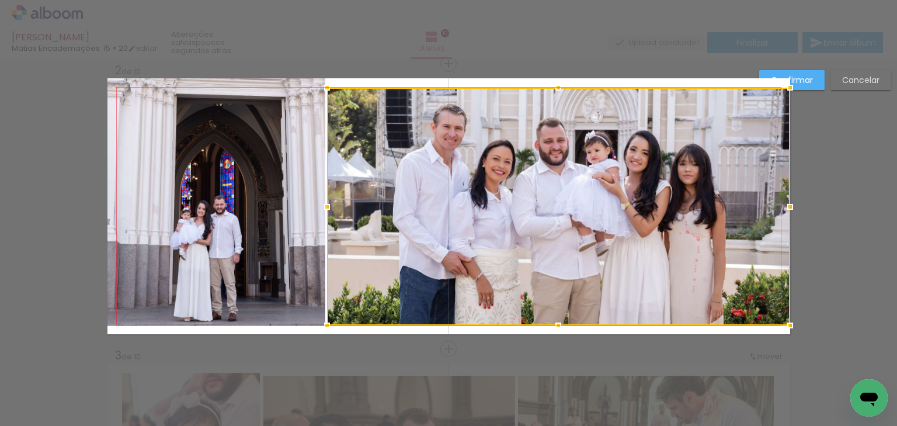
drag, startPoint x: 553, startPoint y: 75, endPoint x: 553, endPoint y: 85, distance: 9.9
click at [553, 85] on div at bounding box center [557, 87] width 23 height 23
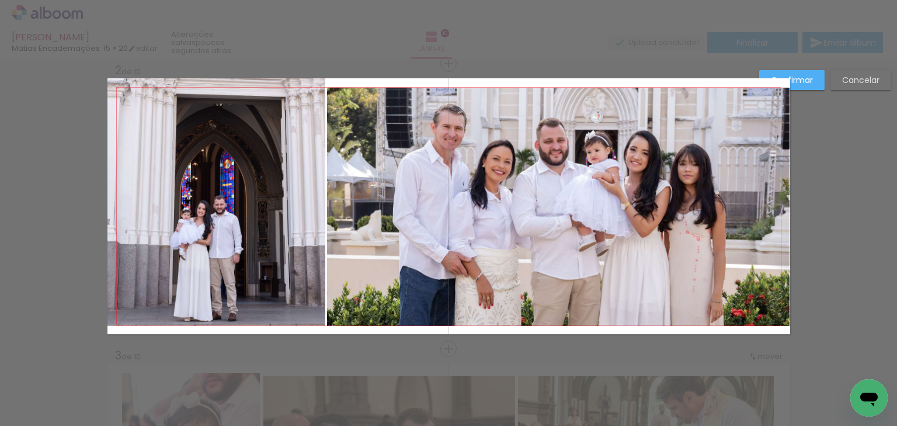
click at [558, 211] on quentale-photo at bounding box center [558, 207] width 463 height 238
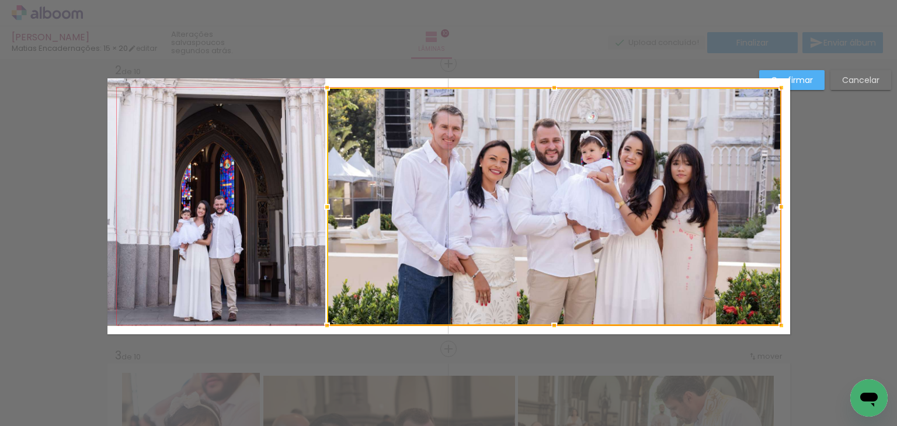
drag, startPoint x: 788, startPoint y: 204, endPoint x: 779, endPoint y: 204, distance: 8.8
click at [779, 204] on div at bounding box center [780, 206] width 23 height 23
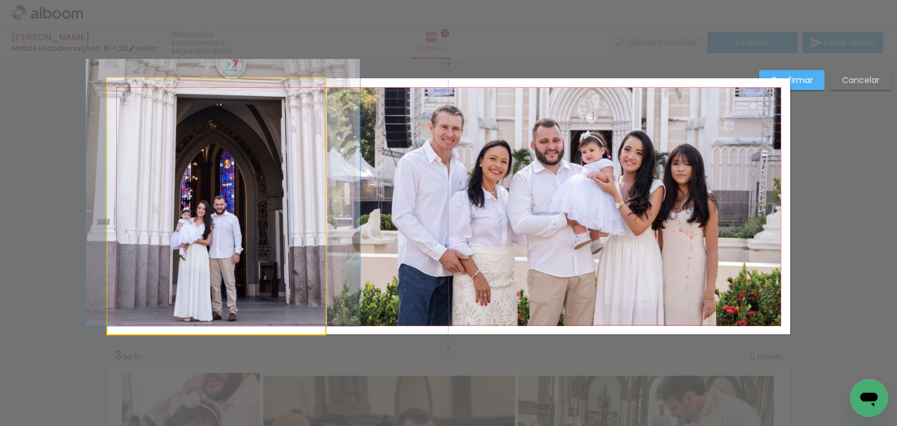
click at [230, 169] on quentale-photo at bounding box center [216, 206] width 218 height 256
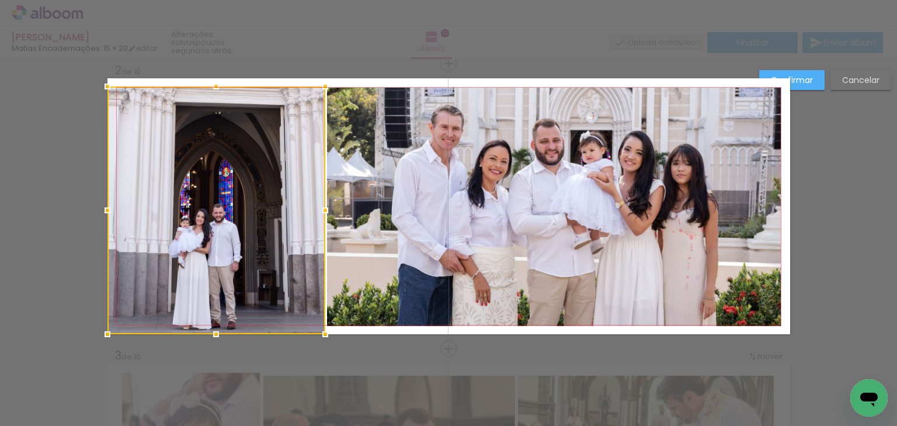
drag, startPoint x: 212, startPoint y: 75, endPoint x: 213, endPoint y: 83, distance: 8.2
click at [213, 83] on div at bounding box center [215, 86] width 23 height 23
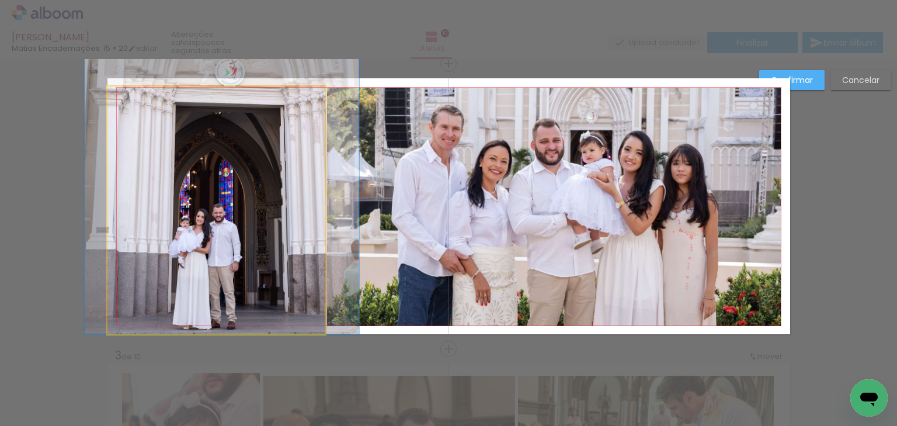
click at [210, 203] on quentale-photo at bounding box center [216, 210] width 218 height 248
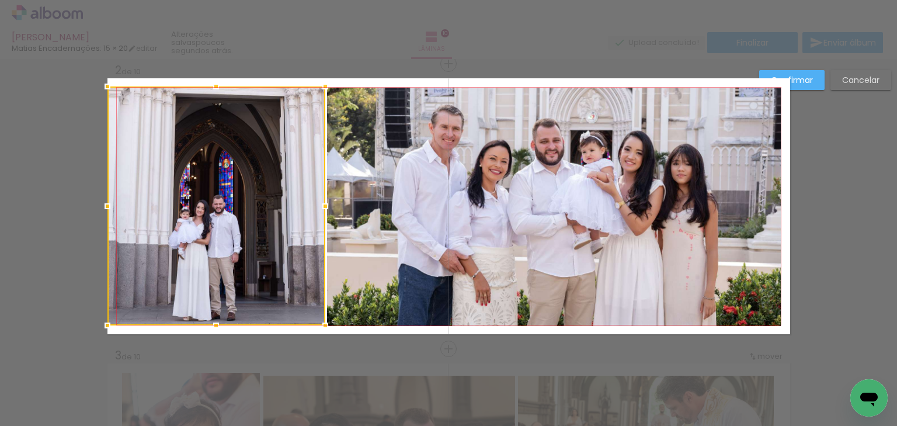
click at [210, 328] on div at bounding box center [215, 325] width 23 height 23
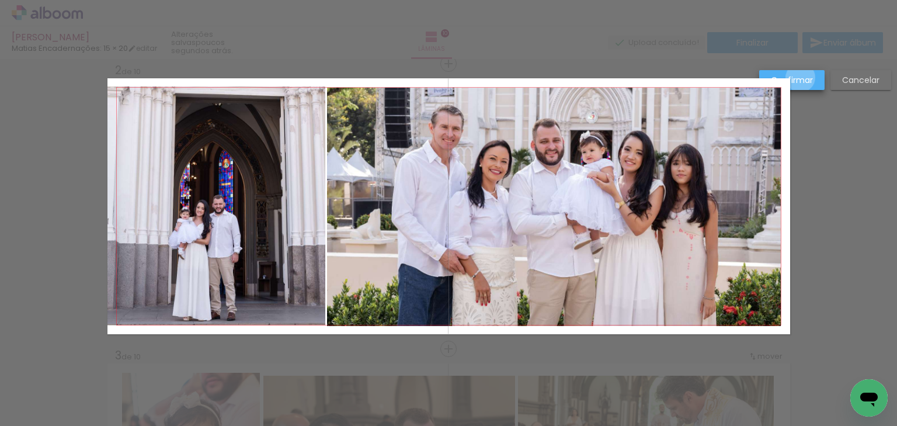
click at [0, 0] on slot "Confirmar" at bounding box center [0, 0] width 0 height 0
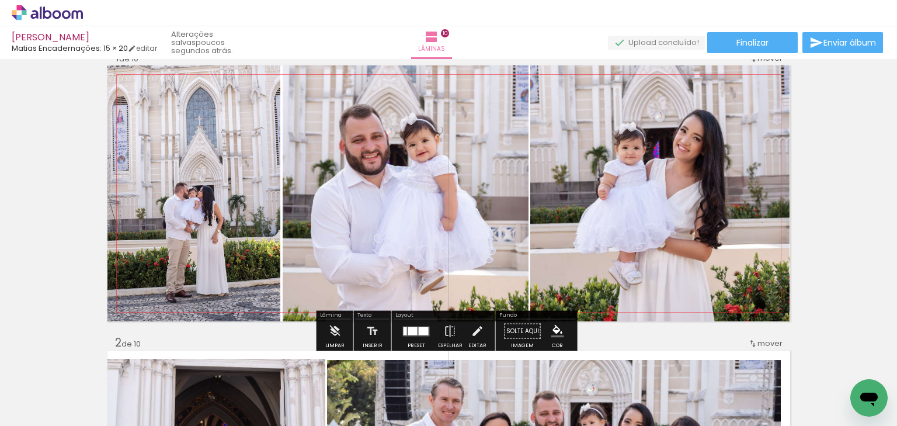
scroll to position [0, 0]
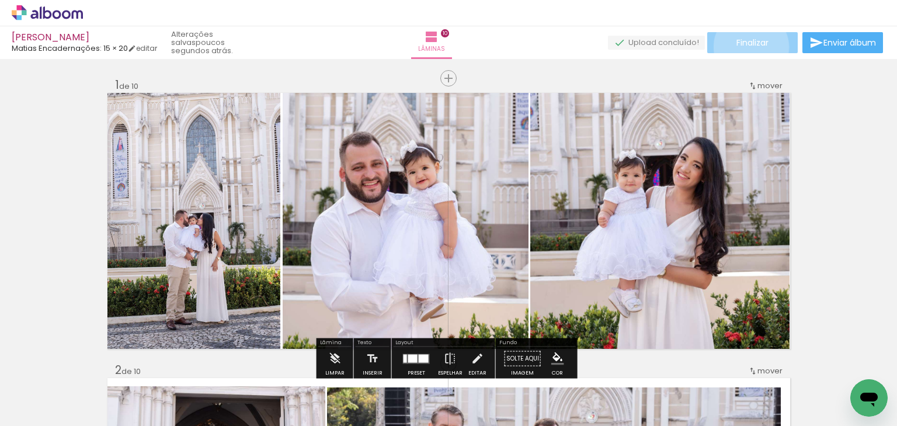
click at [747, 47] on span "Finalizar" at bounding box center [752, 43] width 32 height 8
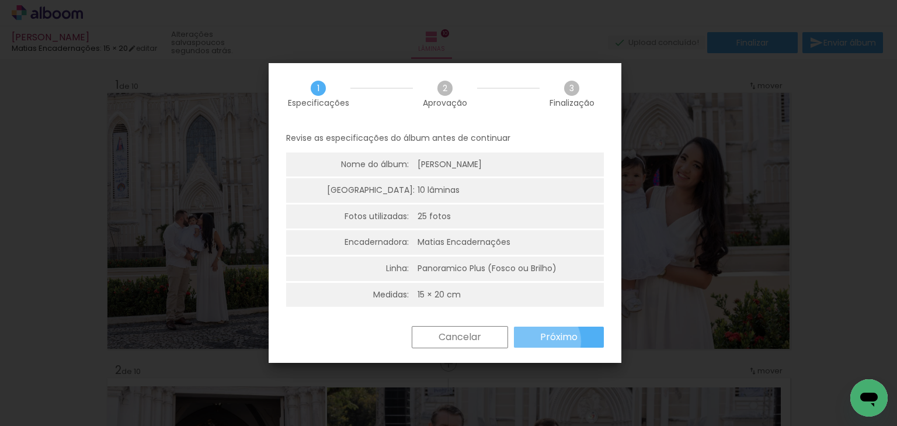
click at [0, 0] on slot "Próximo" at bounding box center [0, 0] width 0 height 0
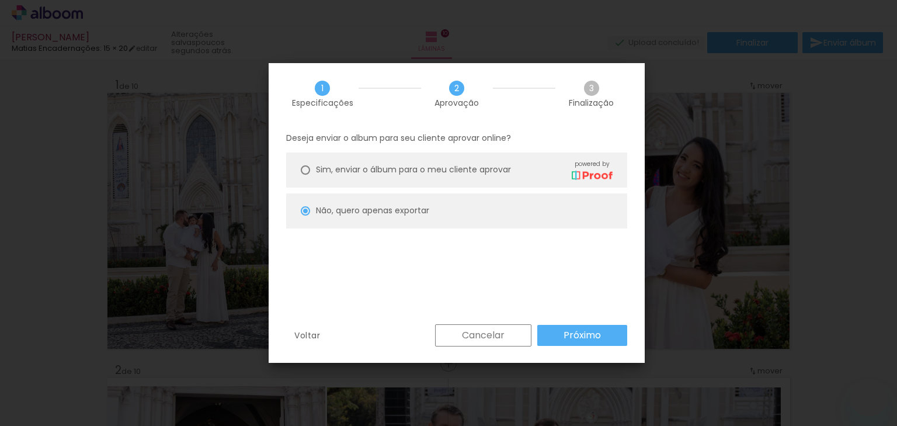
click at [0, 0] on slot "Próximo" at bounding box center [0, 0] width 0 height 0
type input "Alta, 300 DPI"
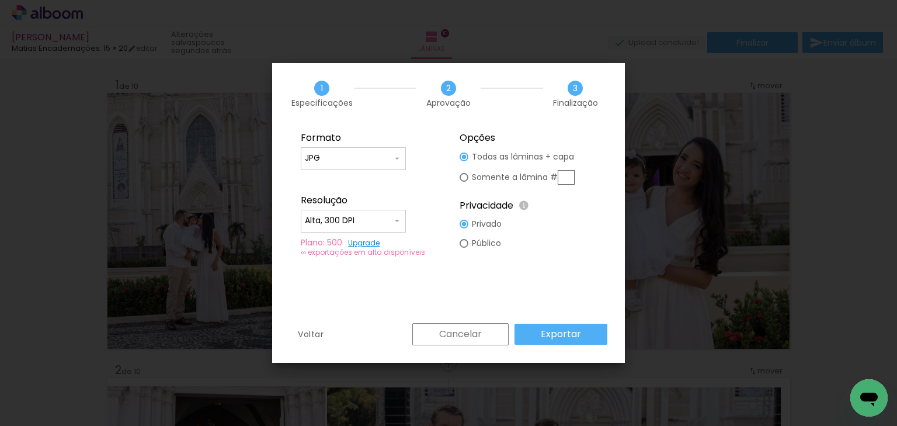
click at [0, 0] on slot "Exportar" at bounding box center [0, 0] width 0 height 0
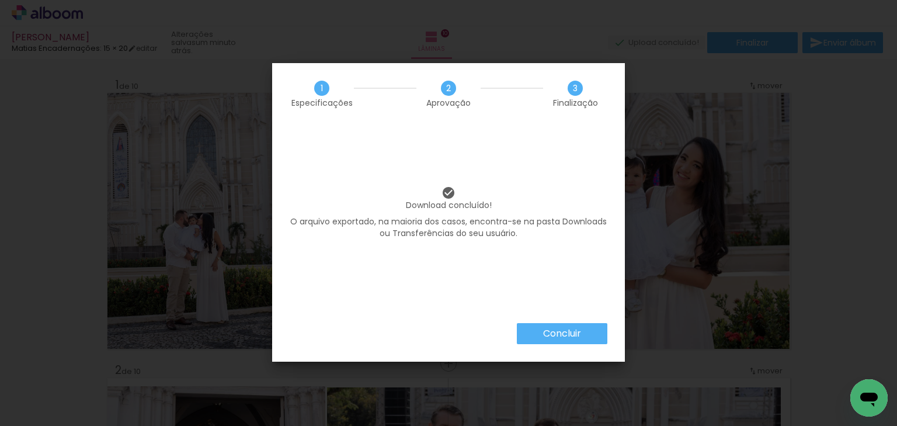
click at [545, 340] on paper-button "Concluir" at bounding box center [562, 333] width 90 height 21
